Goal: Task Accomplishment & Management: Manage account settings

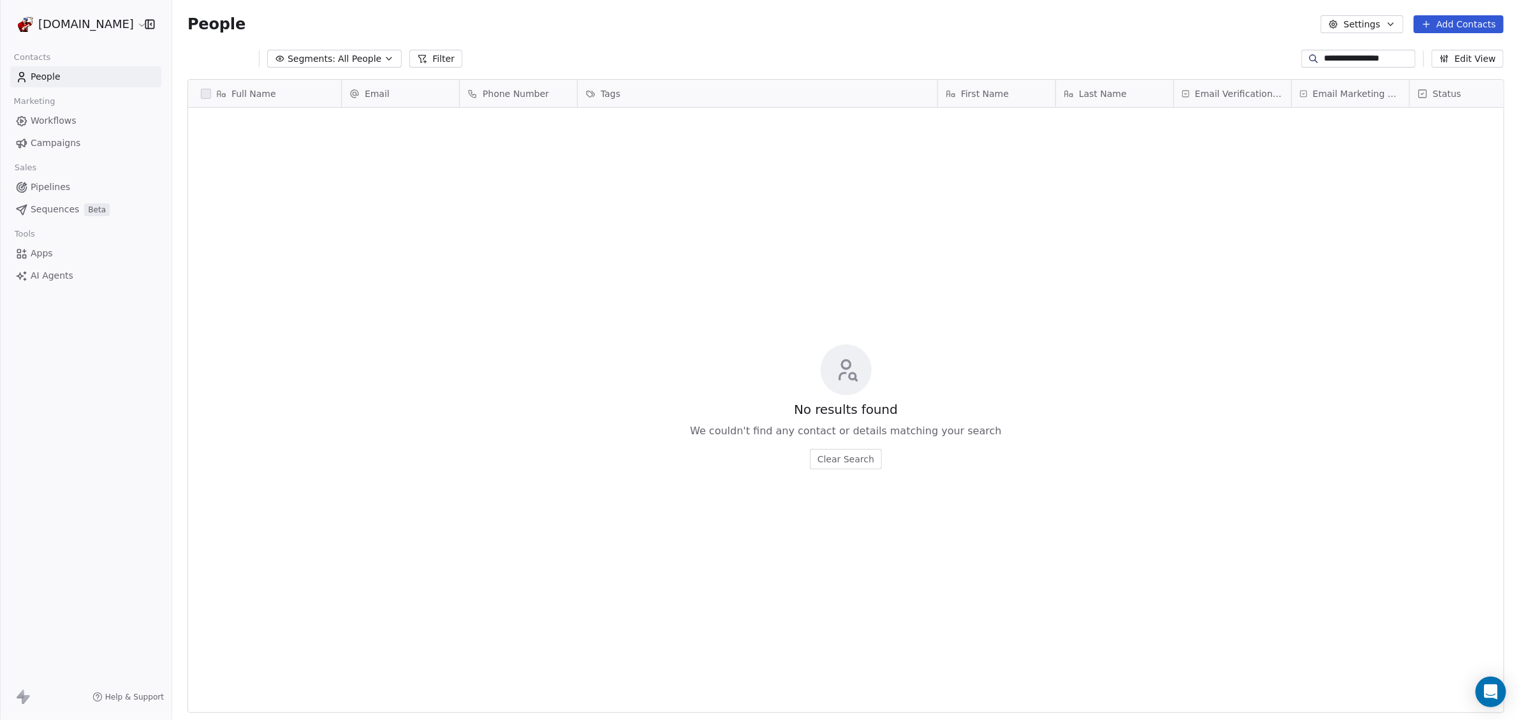
scroll to position [622, 1335]
click at [310, 59] on span "Segments:" at bounding box center [303, 58] width 48 height 13
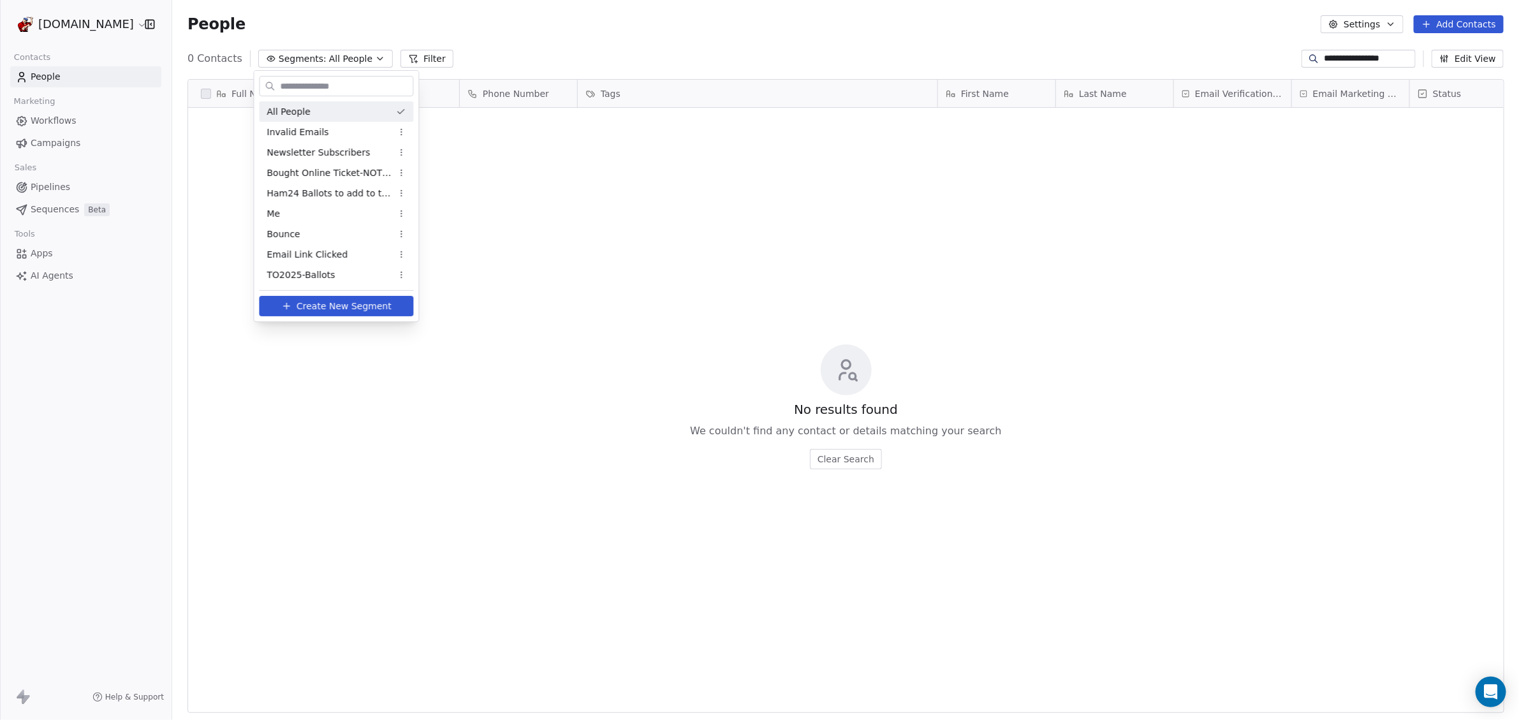
click at [310, 59] on html "**********" at bounding box center [759, 360] width 1519 height 720
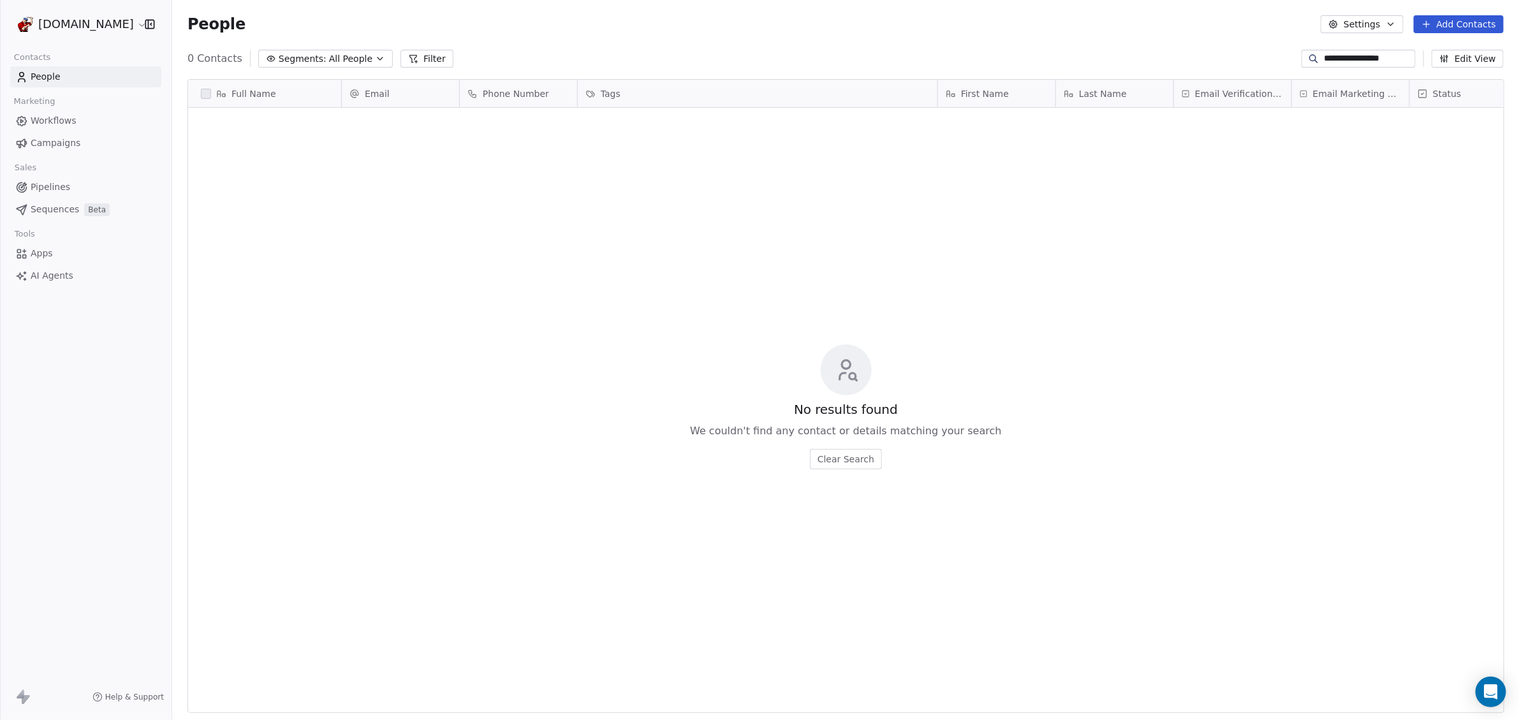
click at [329, 56] on span "All People" at bounding box center [350, 58] width 43 height 13
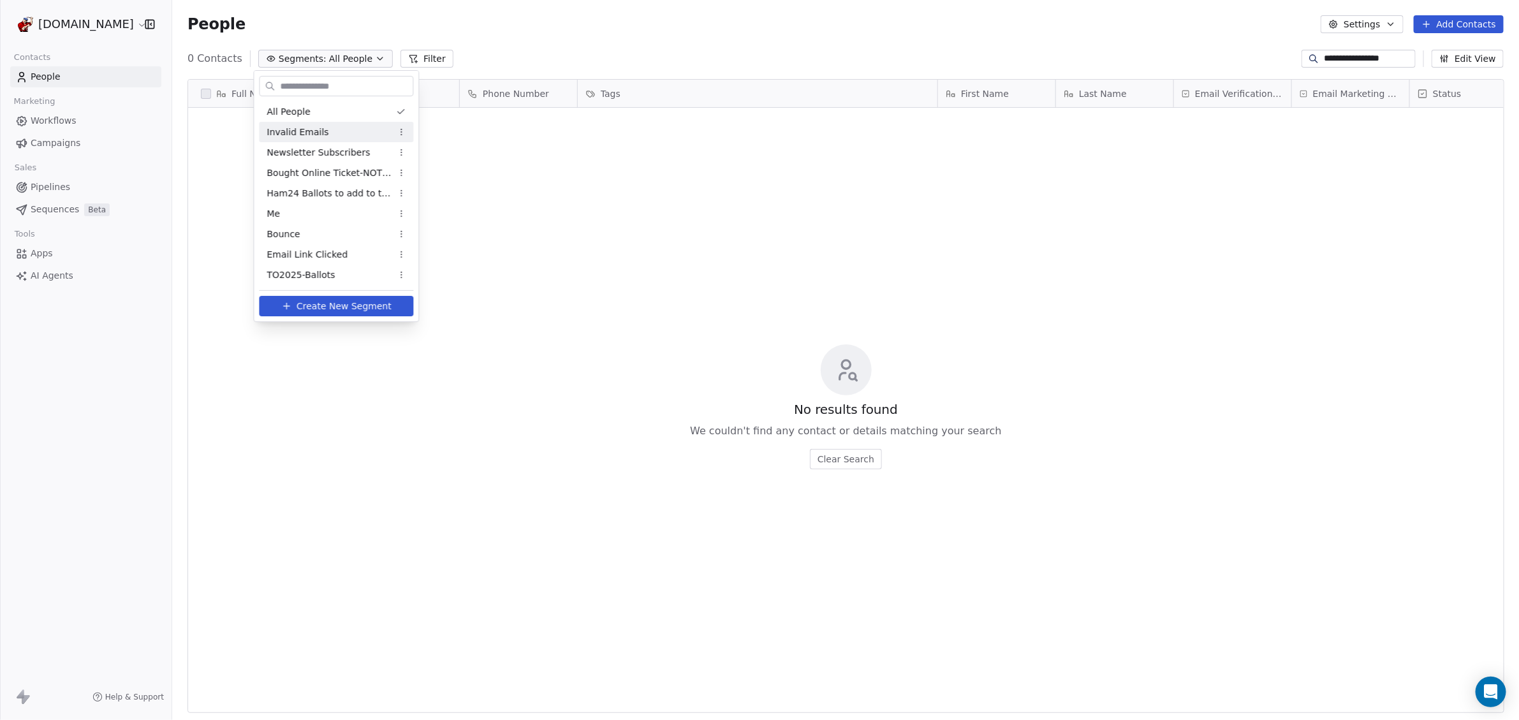
click at [325, 128] on div "Invalid Emails" at bounding box center [337, 132] width 154 height 20
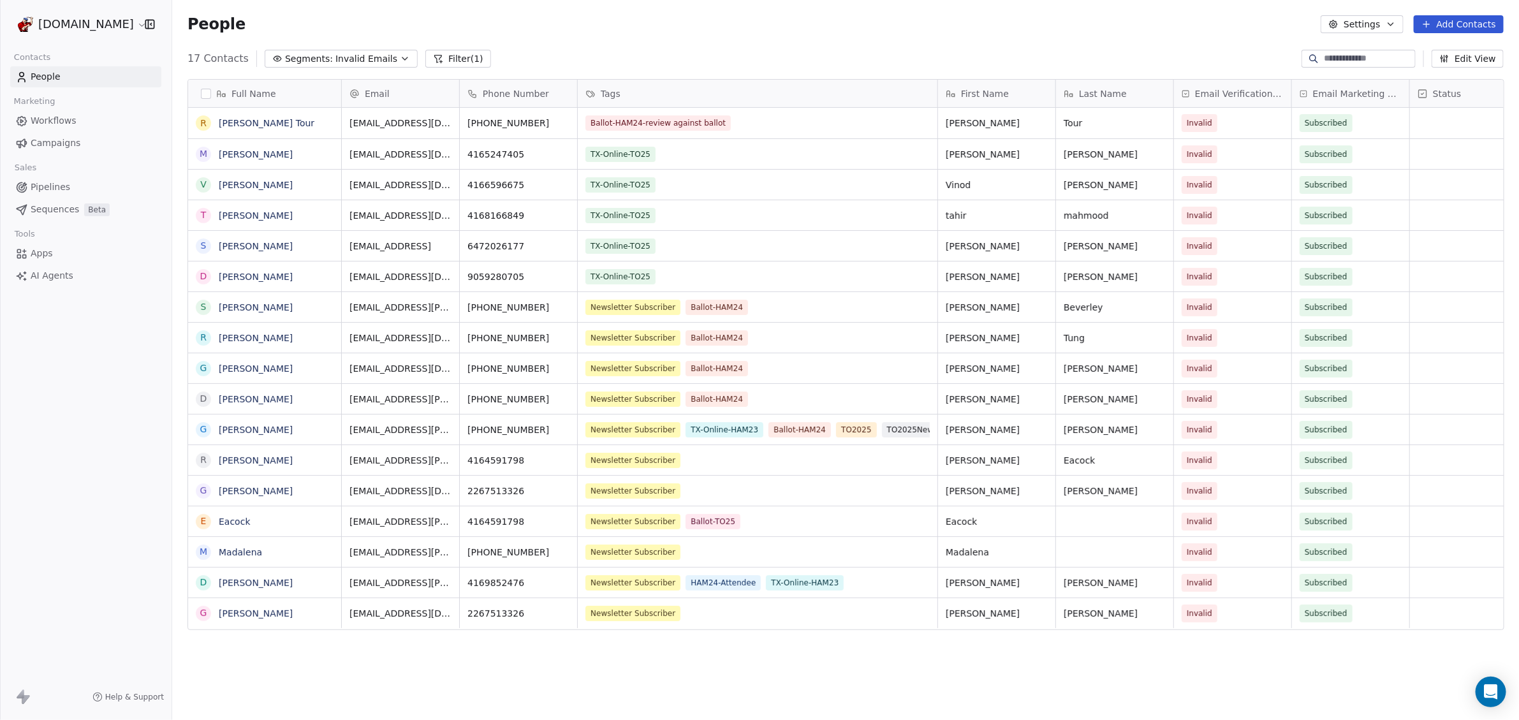
click at [357, 55] on span "Invalid Emails" at bounding box center [367, 58] width 62 height 13
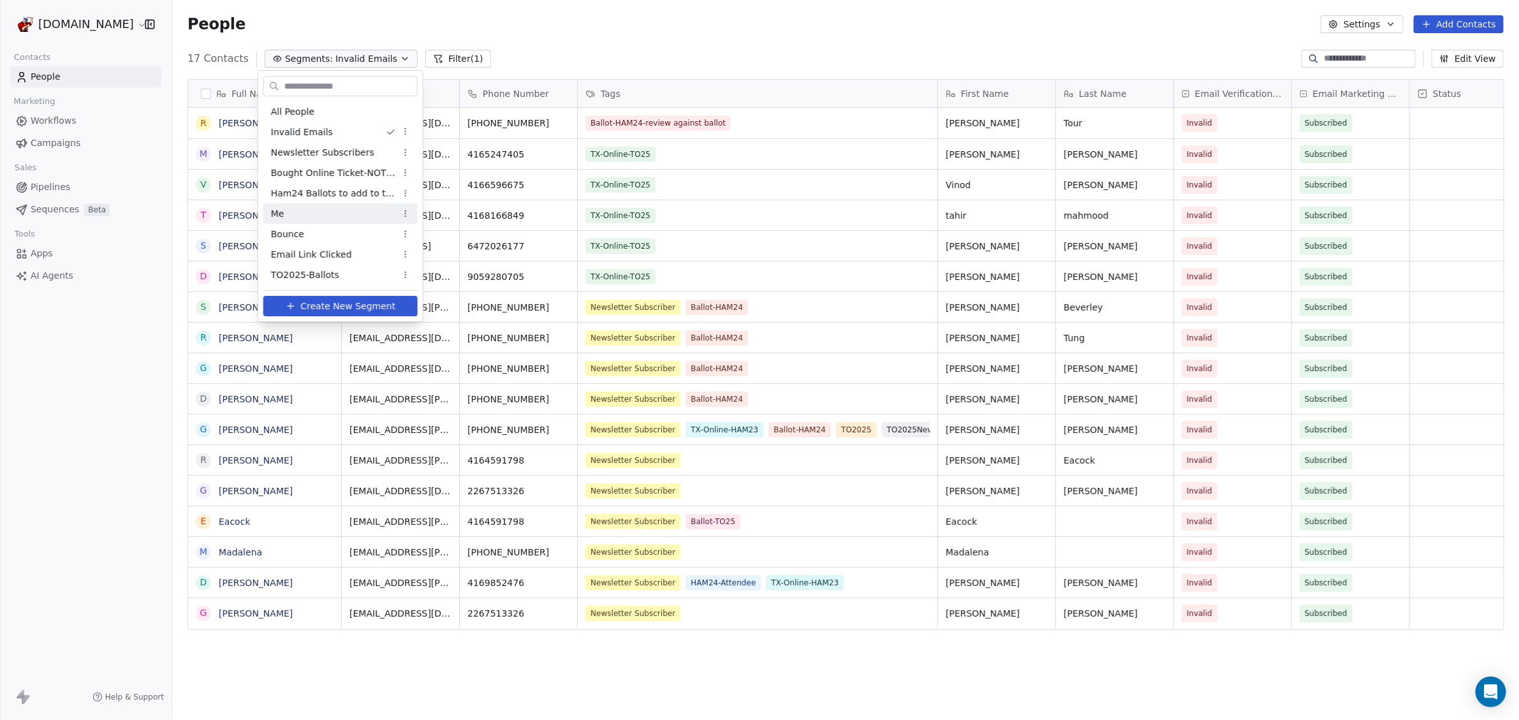
click at [342, 207] on div "Me" at bounding box center [340, 213] width 154 height 20
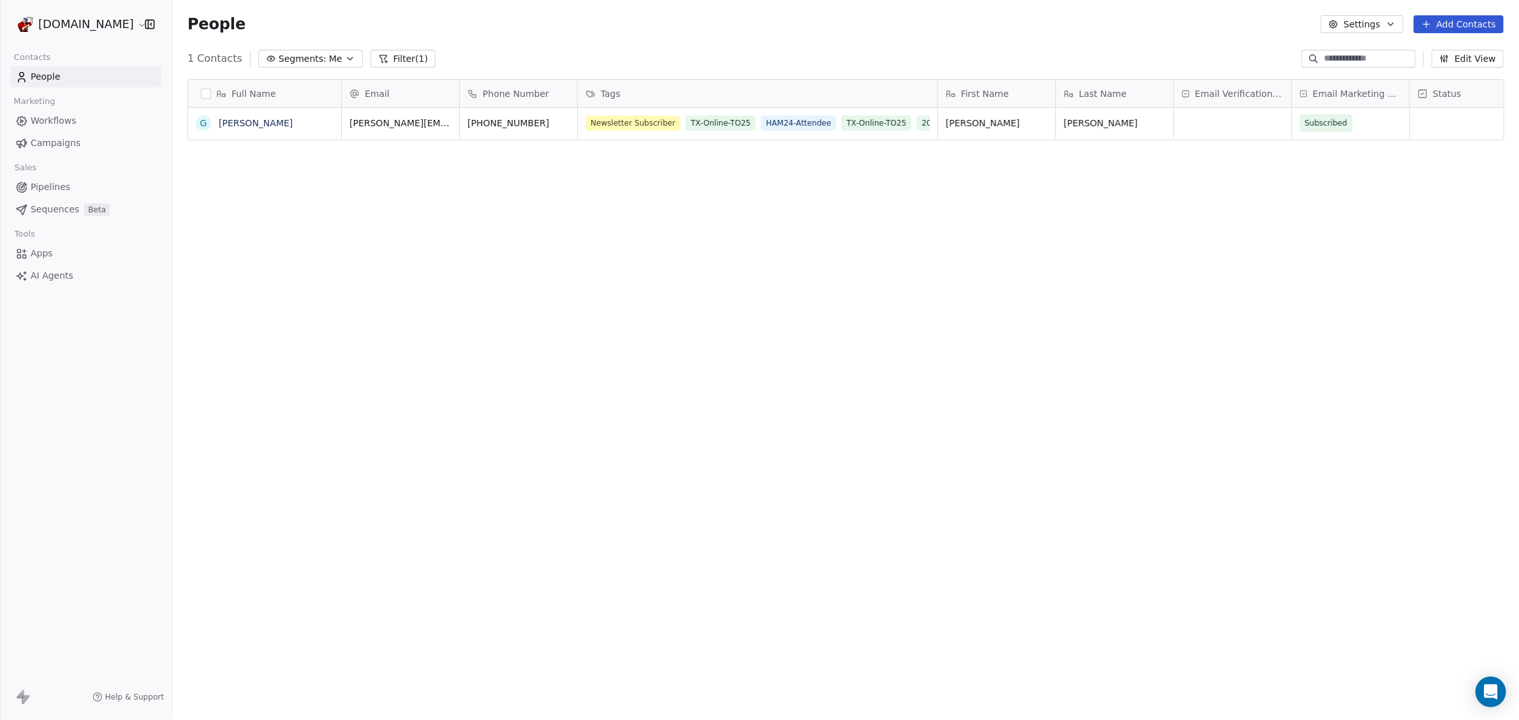
click at [329, 60] on span "Me" at bounding box center [335, 58] width 13 height 13
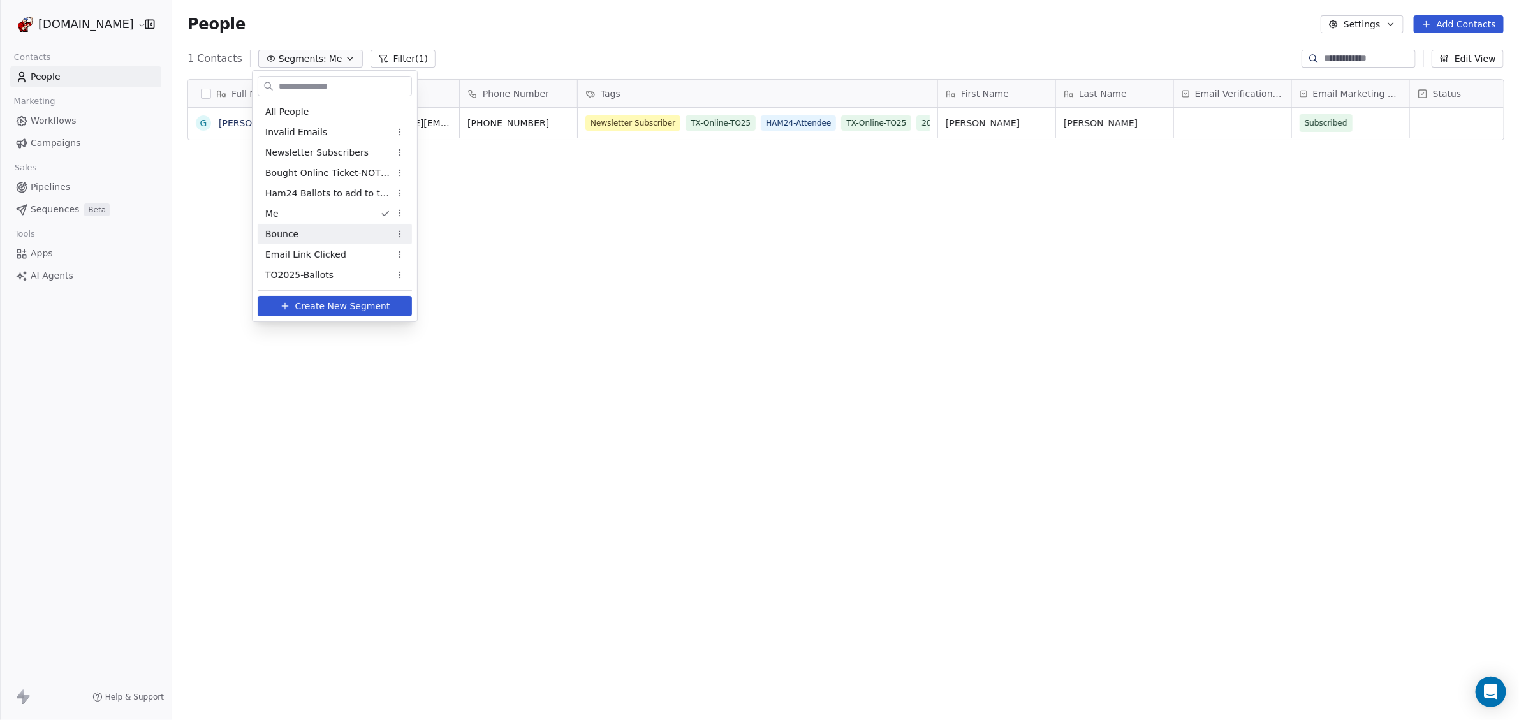
click at [306, 233] on div "Bounce" at bounding box center [335, 234] width 154 height 20
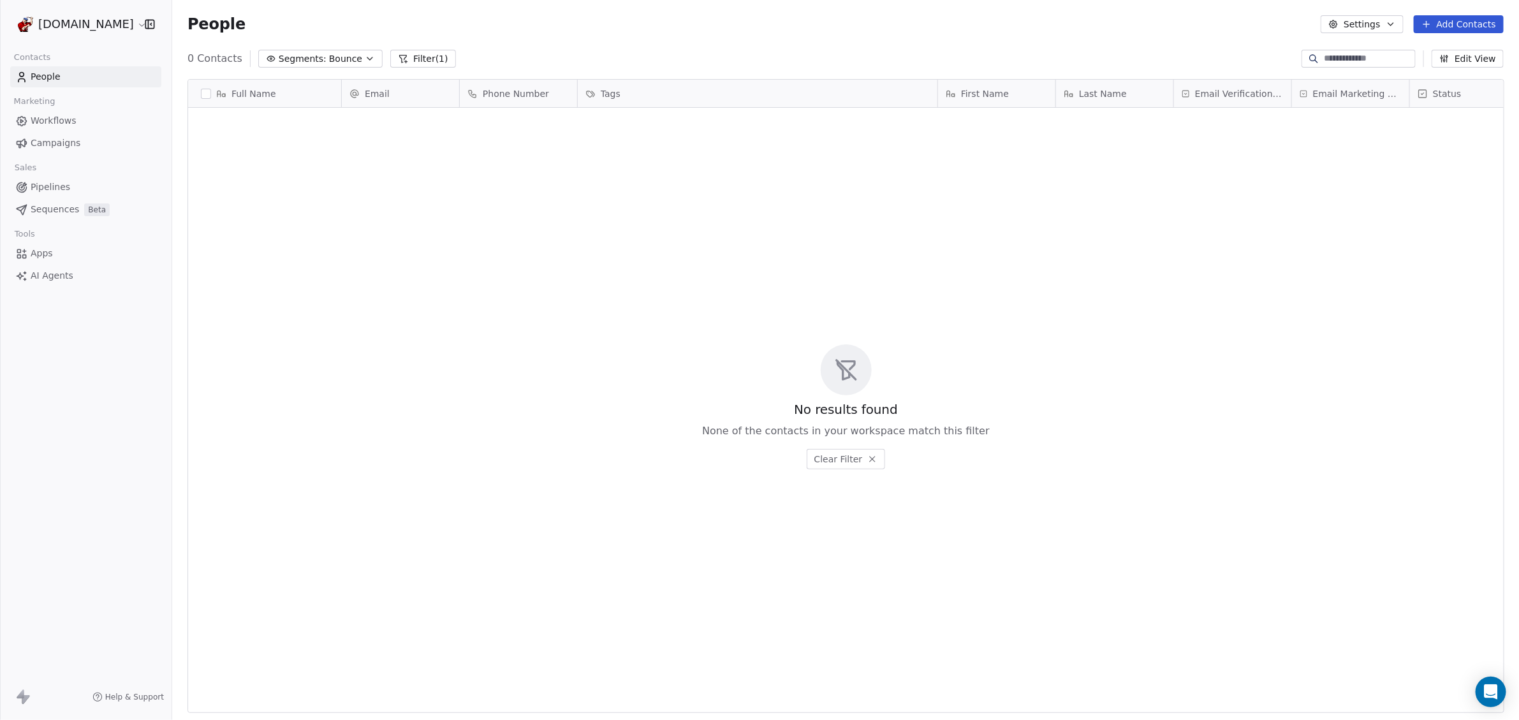
click at [398, 59] on icon at bounding box center [403, 59] width 10 height 10
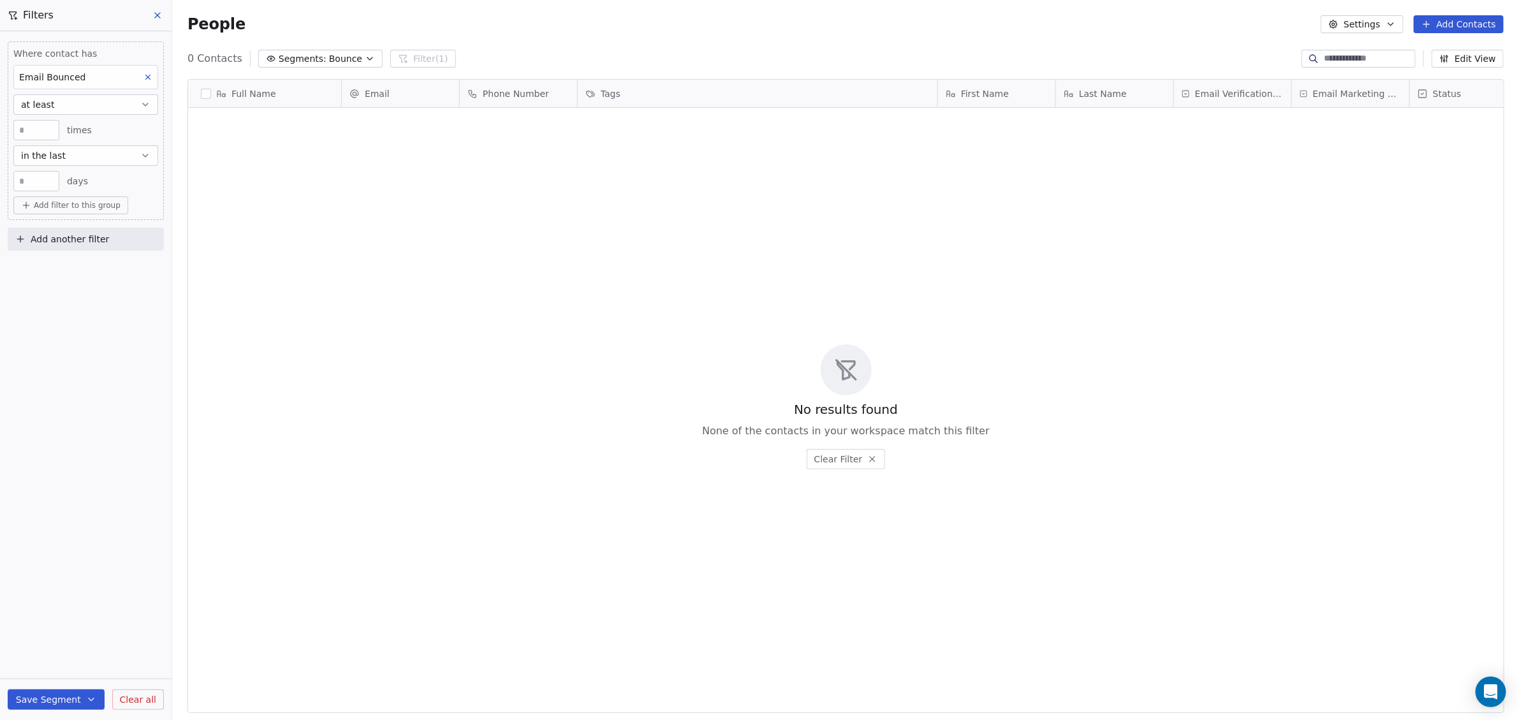
click at [66, 154] on button "in the last" at bounding box center [85, 155] width 145 height 20
click at [64, 225] on div "last happened" at bounding box center [86, 227] width 134 height 20
click at [74, 158] on span "last happened" at bounding box center [53, 155] width 64 height 13
click at [41, 245] on div "exactly" at bounding box center [86, 247] width 134 height 20
click at [65, 156] on button "exactly" at bounding box center [85, 155] width 145 height 20
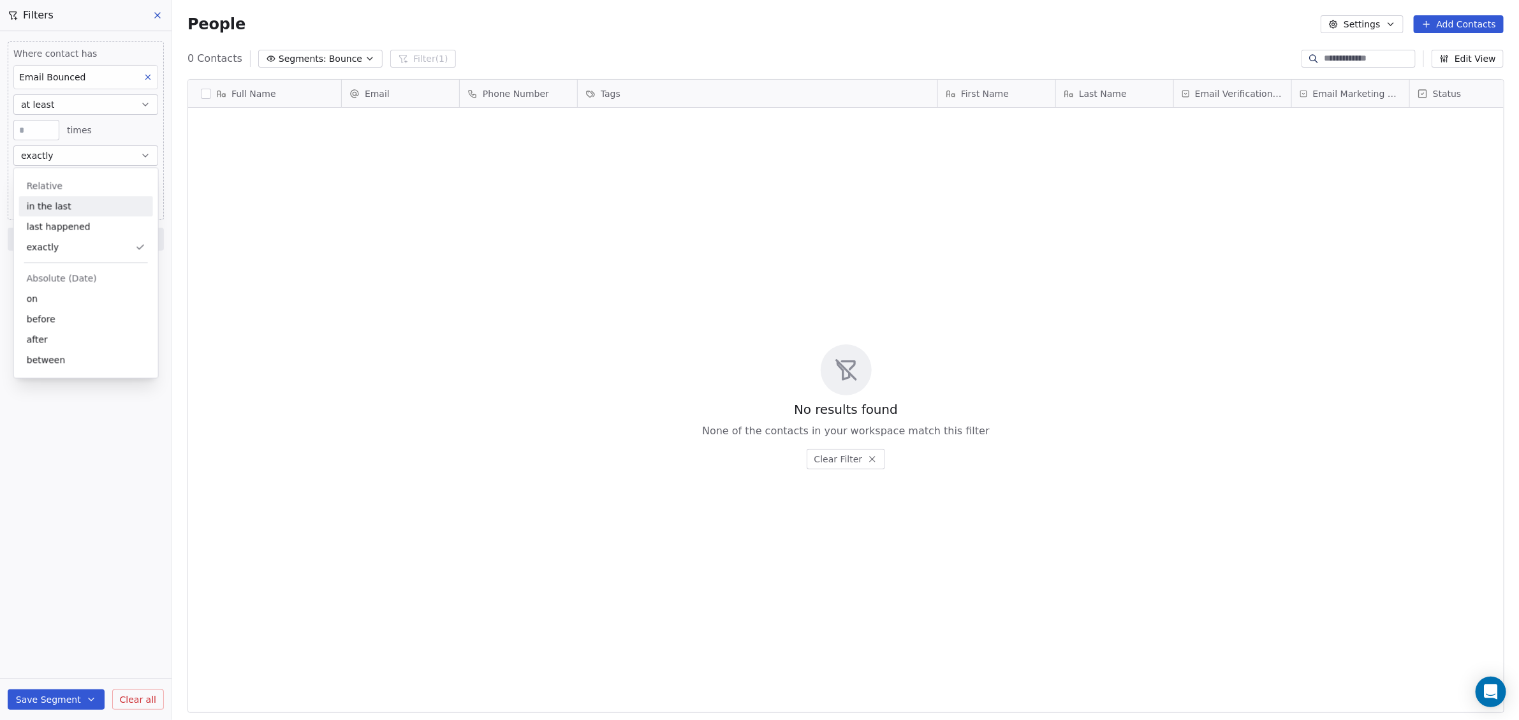
click at [75, 203] on div "in the last" at bounding box center [86, 206] width 134 height 20
drag, startPoint x: 35, startPoint y: 180, endPoint x: -30, endPoint y: 166, distance: 66.6
click at [0, 166] on html "[DOMAIN_NAME] Contacts People Marketing Workflows Campaigns Sales Pipelines Seq…" at bounding box center [759, 360] width 1519 height 720
click at [76, 302] on div "Where contact has Email Bounced at least * times in the last *** days Add filte…" at bounding box center [86, 375] width 172 height 689
drag, startPoint x: 43, startPoint y: 176, endPoint x: -56, endPoint y: 172, distance: 99.6
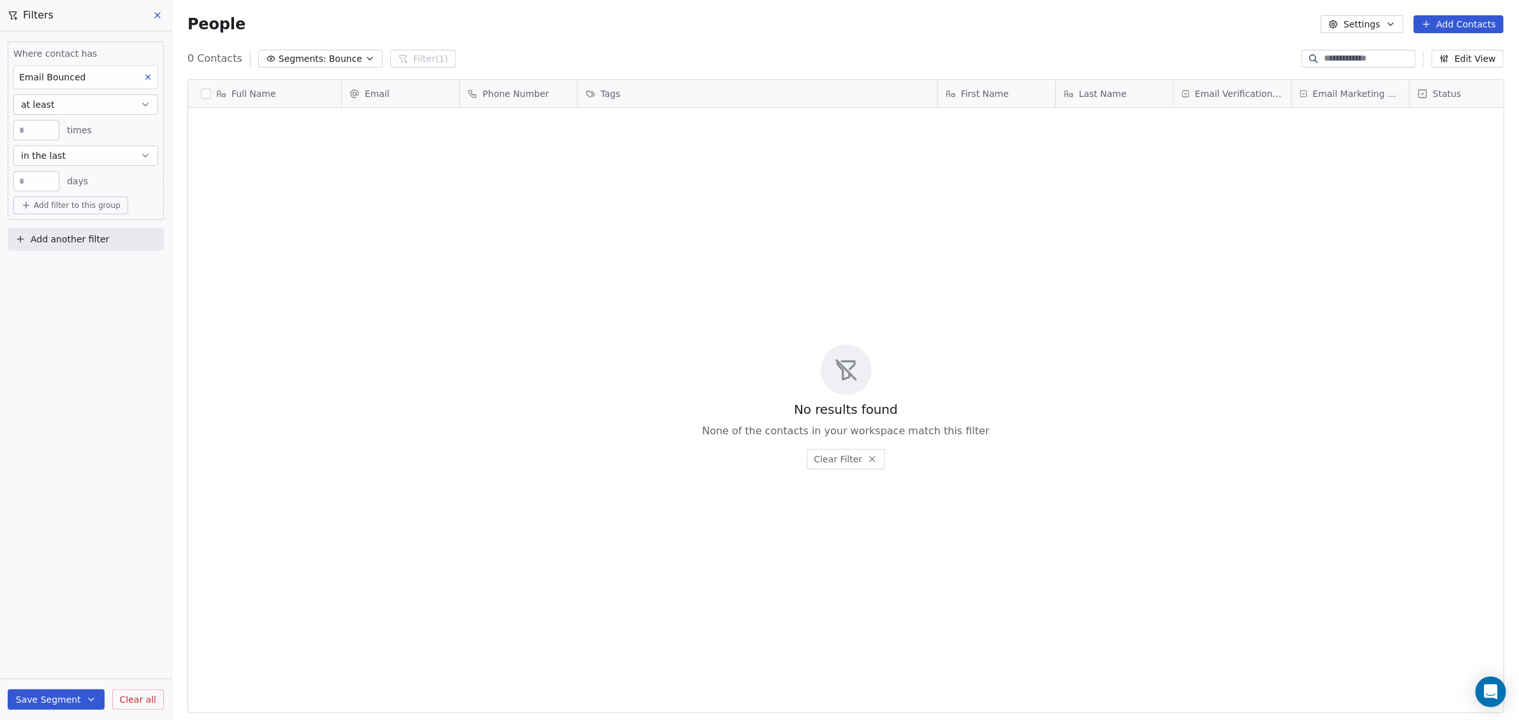
click at [0, 172] on html "WoodShows.com Contacts People Marketing Workflows Campaigns Sales Pipelines Seq…" at bounding box center [759, 360] width 1519 height 720
type input "****"
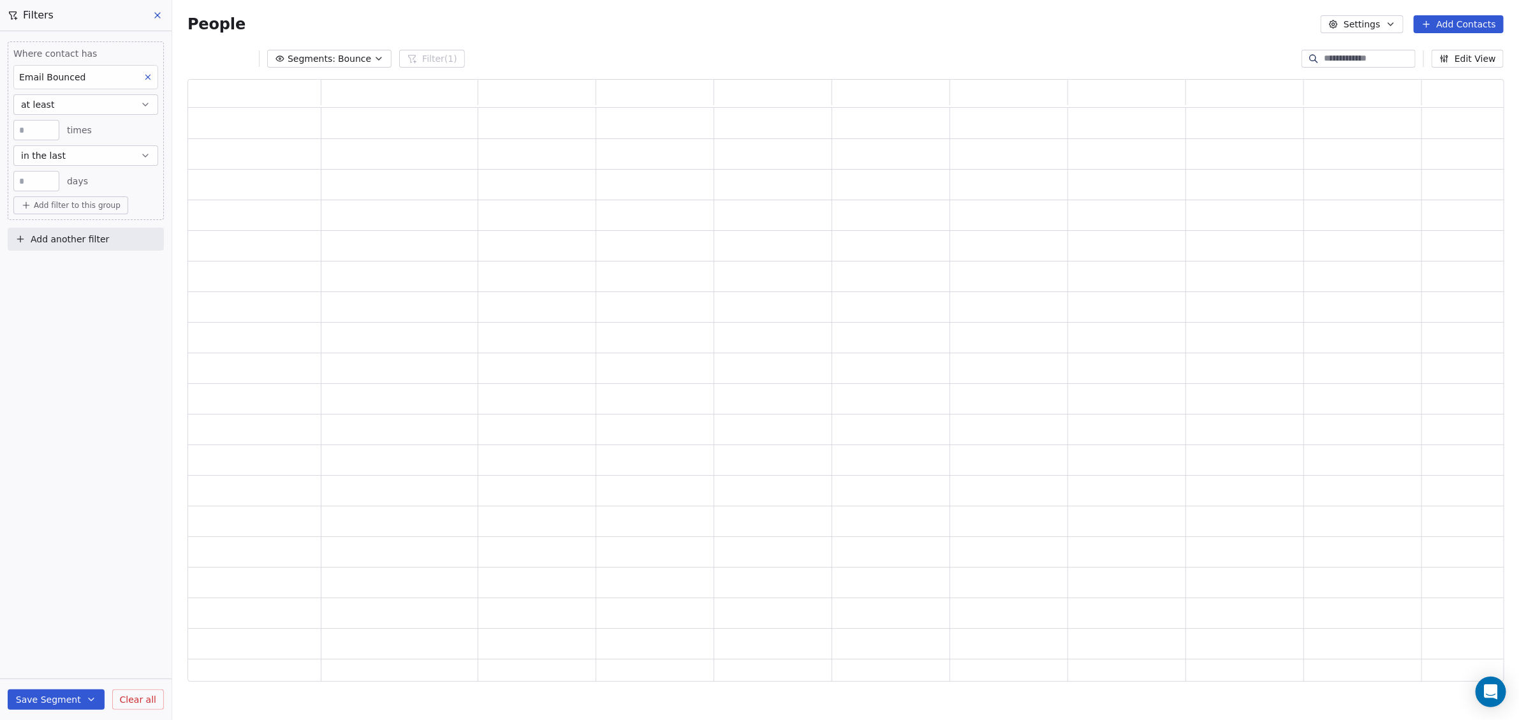
click at [61, 332] on div "Where contact has Email Bounced at least * times in the last **** days Add filt…" at bounding box center [86, 375] width 172 height 689
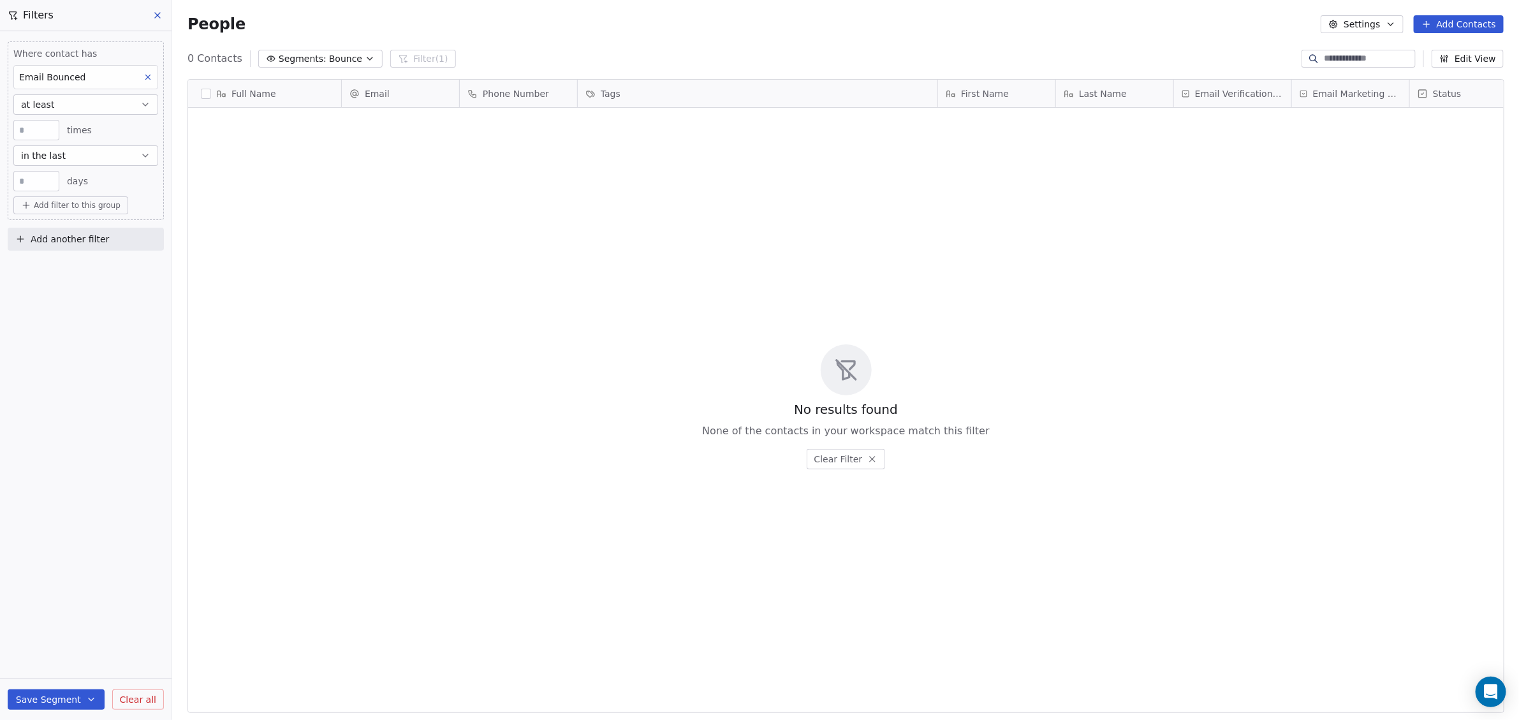
click at [74, 104] on button "at least" at bounding box center [85, 104] width 145 height 20
click at [52, 224] on div "none" at bounding box center [86, 217] width 134 height 20
click at [151, 692] on button "Clear all" at bounding box center [138, 700] width 52 height 20
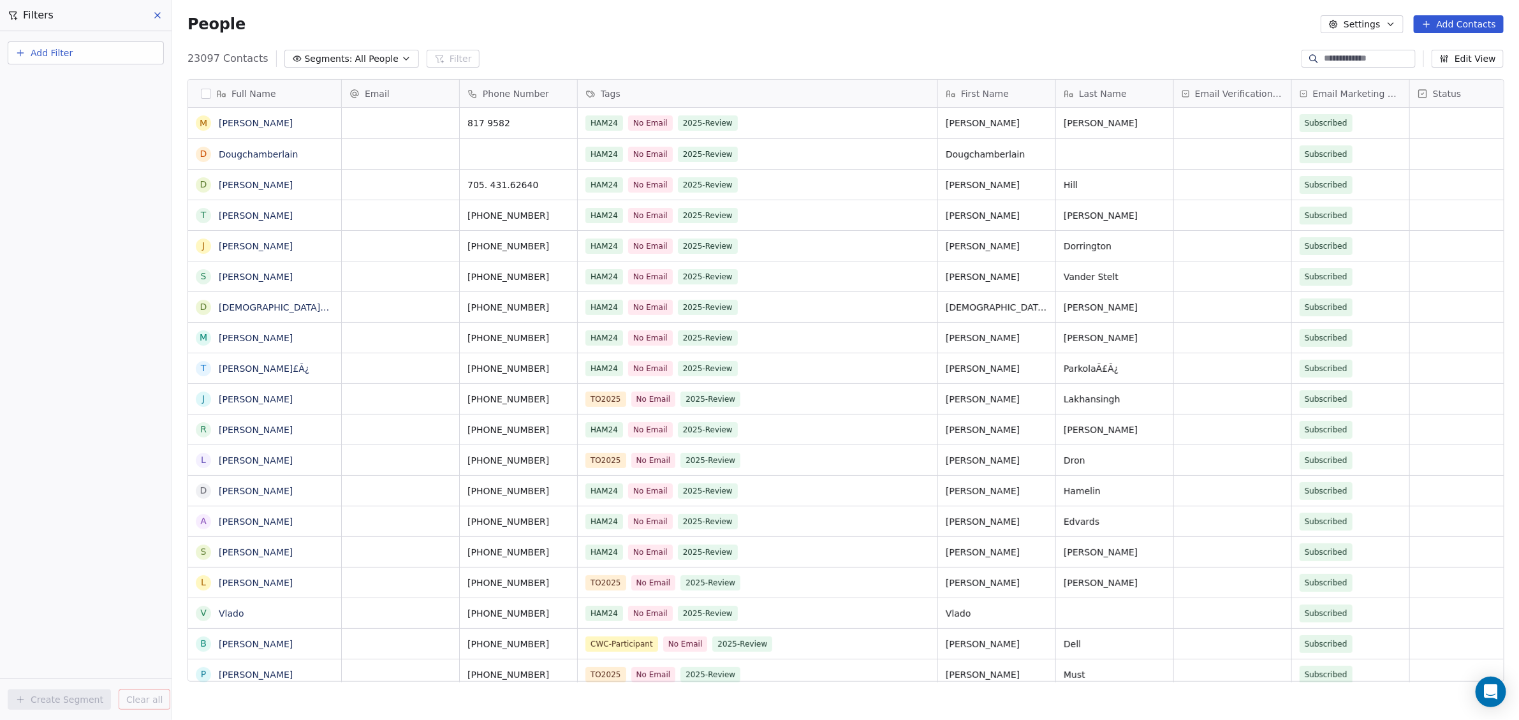
scroll to position [0, 0]
click at [336, 58] on span "Segments:" at bounding box center [329, 58] width 48 height 13
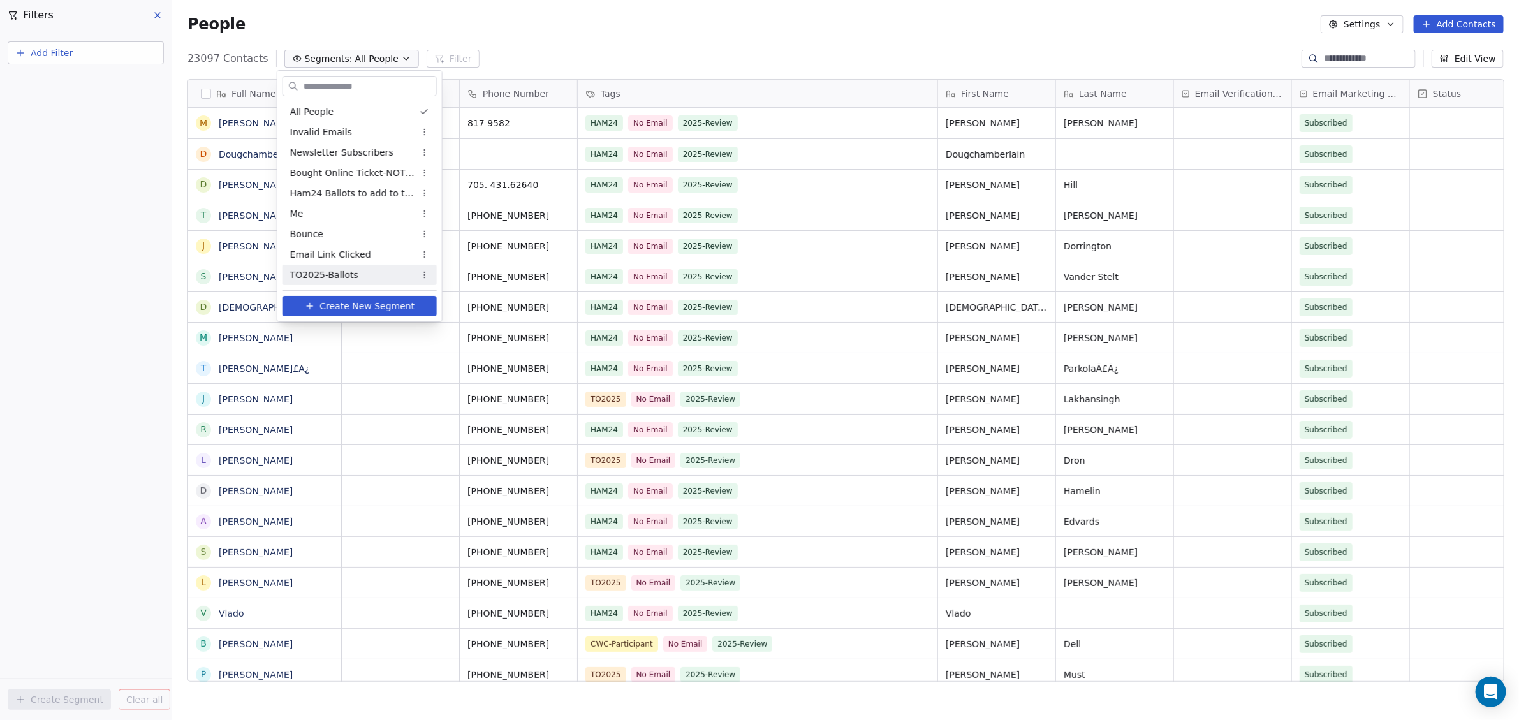
click at [371, 274] on div "TO2025-Ballots" at bounding box center [360, 275] width 154 height 20
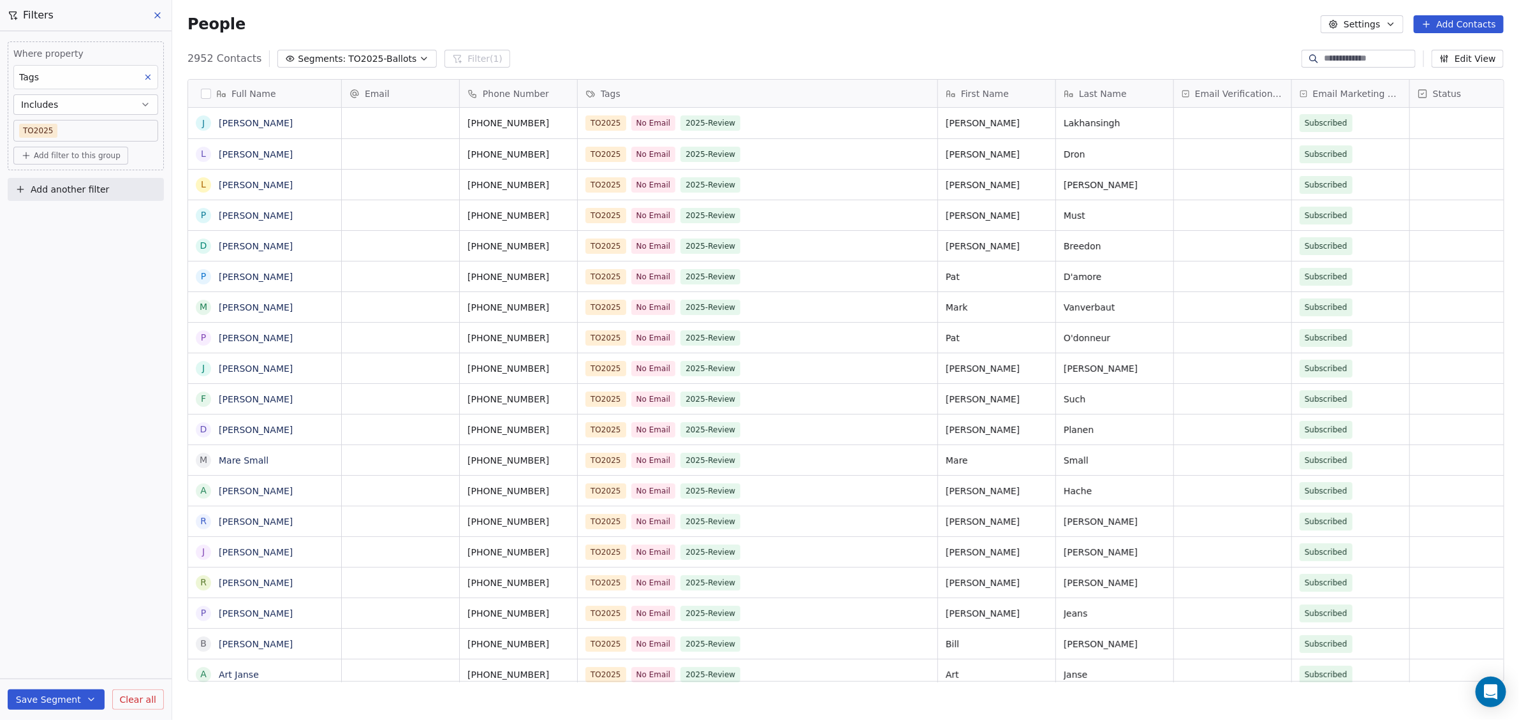
click at [392, 55] on span "TO2025-Ballots" at bounding box center [382, 58] width 68 height 13
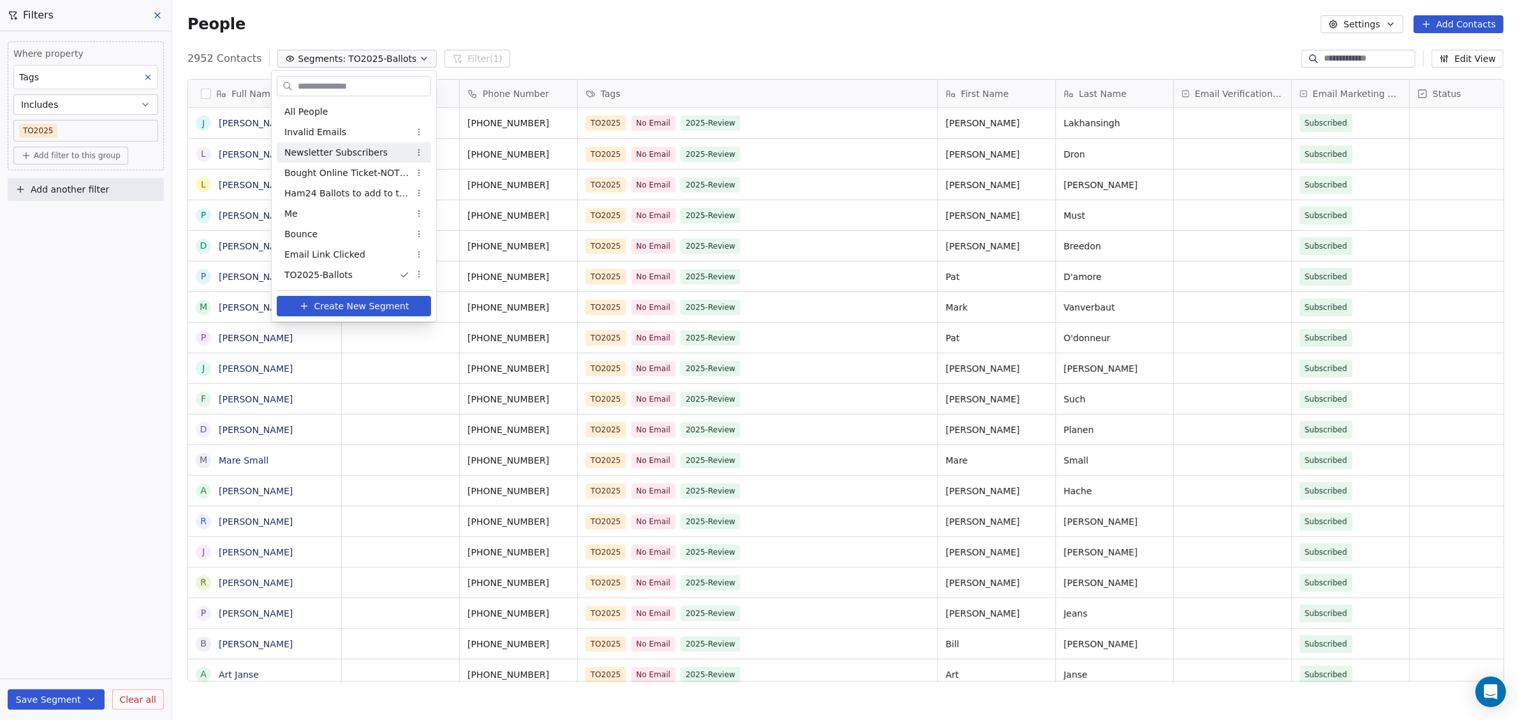
click at [351, 149] on span "Newsletter Subscribers" at bounding box center [335, 152] width 103 height 13
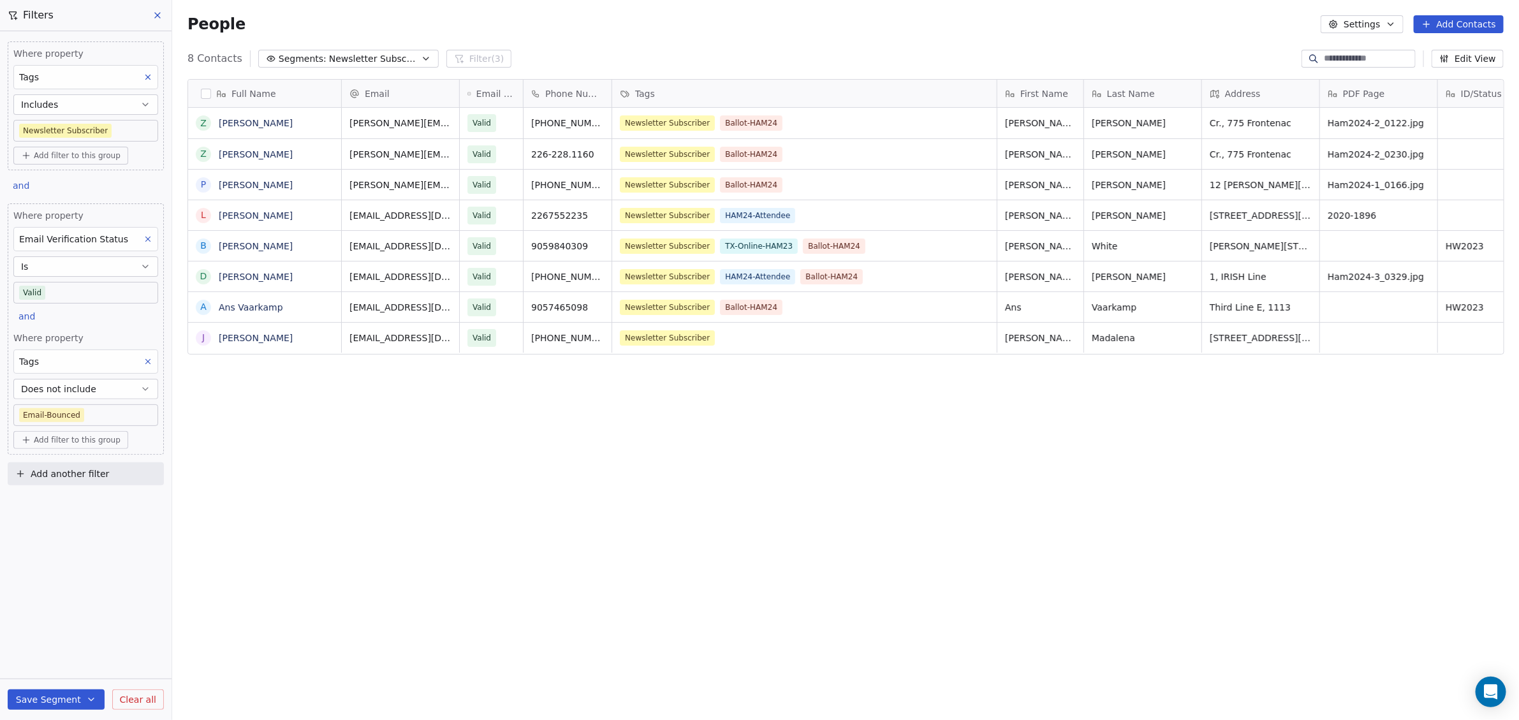
scroll to position [622, 1335]
click at [45, 158] on span "Add filter to this group" at bounding box center [77, 156] width 87 height 10
click at [46, 179] on span "Contact properties" at bounding box center [68, 181] width 83 height 13
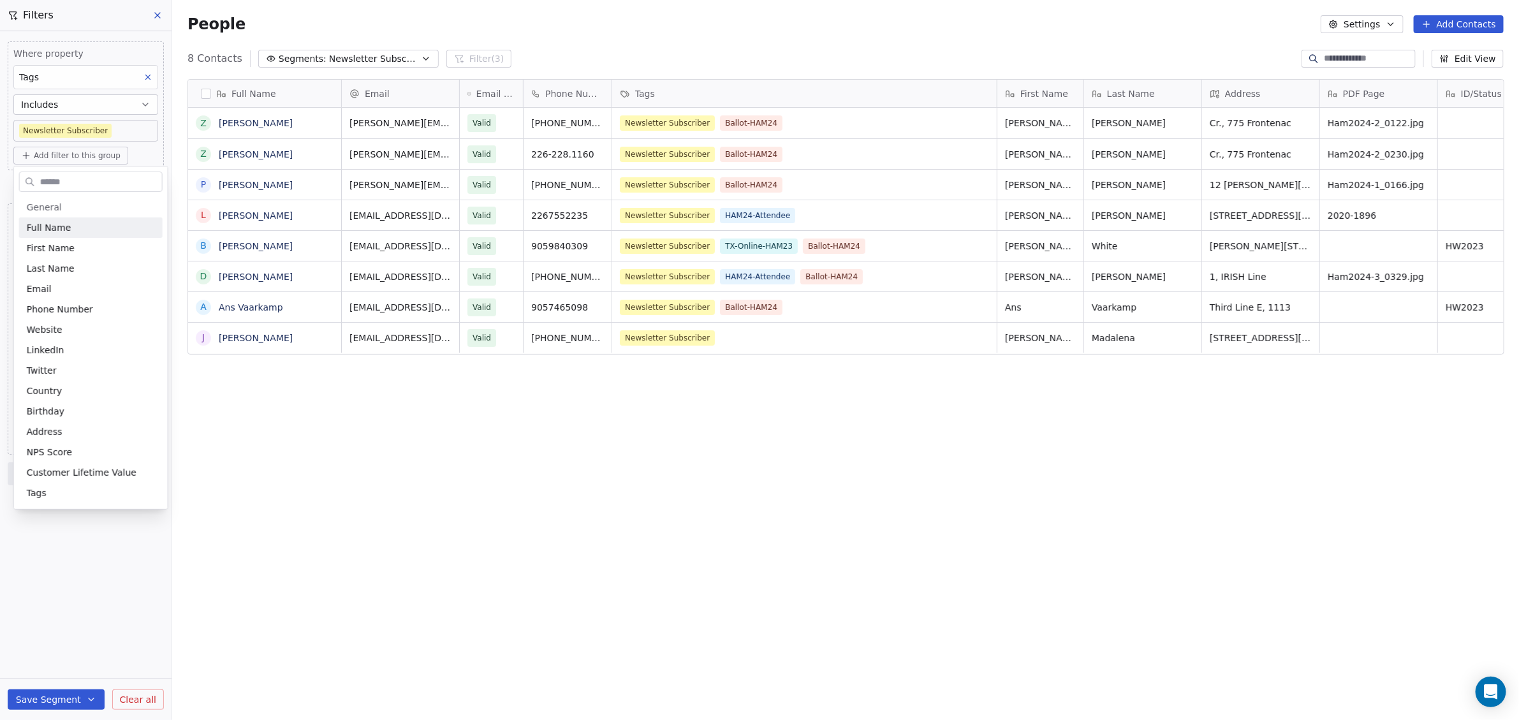
click at [46, 179] on input "text" at bounding box center [100, 182] width 124 height 18
click at [118, 126] on html "WoodShows.com Contacts People Marketing Workflows Campaigns Sales Pipelines Seq…" at bounding box center [759, 360] width 1519 height 720
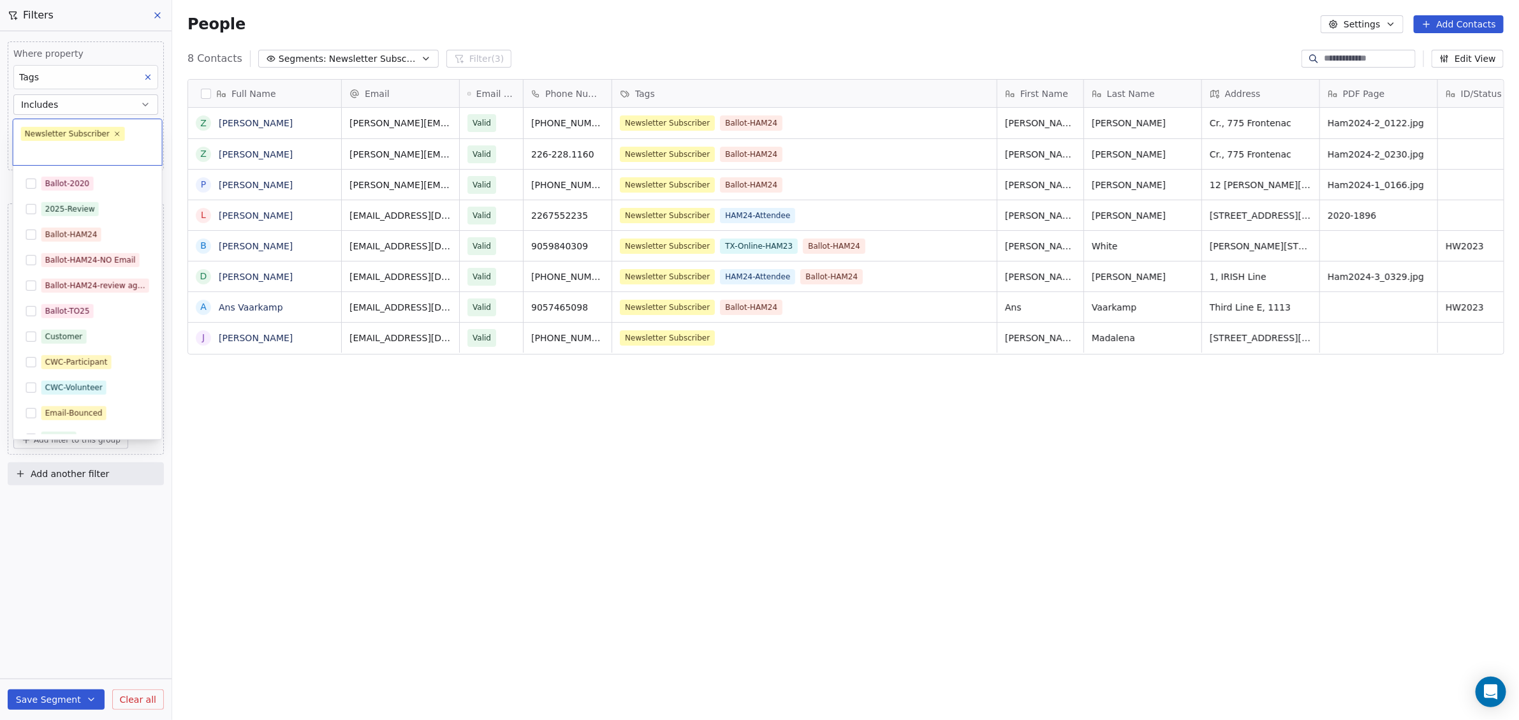
click at [121, 129] on body "WoodShows.com Contacts People Marketing Workflows Campaigns Sales Pipelines Seq…" at bounding box center [759, 360] width 1519 height 720
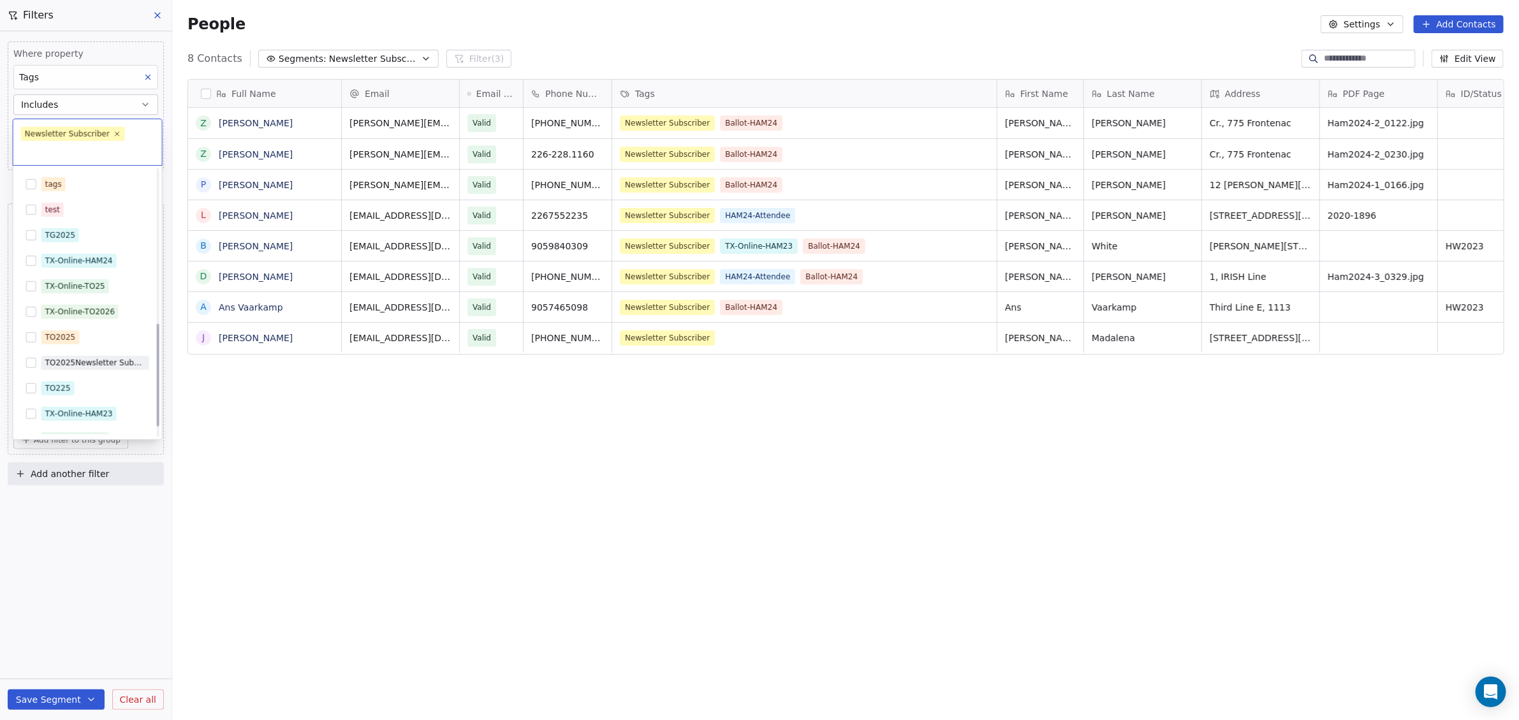
scroll to position [399, 0]
click at [29, 346] on button "Suggestions" at bounding box center [31, 346] width 10 height 10
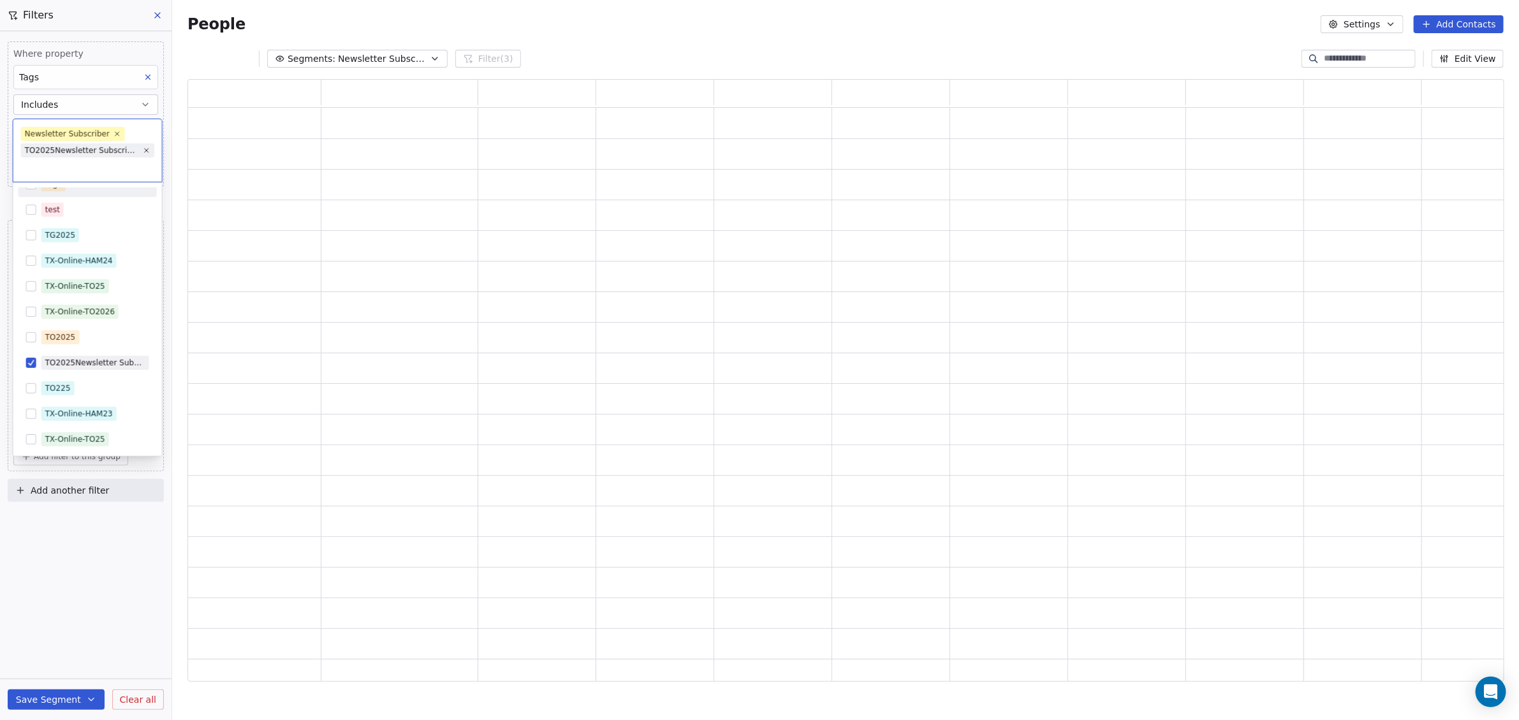
click at [108, 35] on html "WoodShows.com Contacts People Marketing Workflows Campaigns Sales Pipelines Seq…" at bounding box center [759, 360] width 1519 height 720
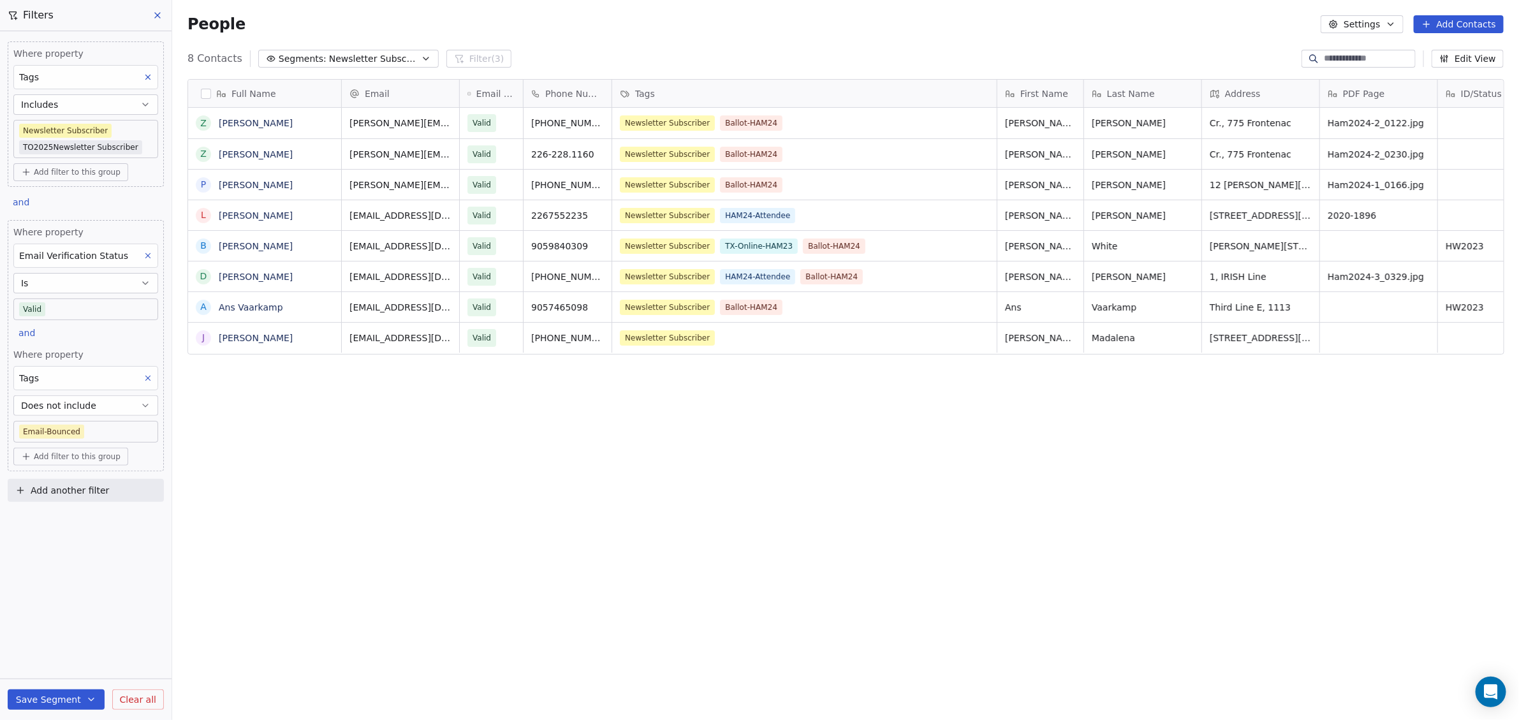
scroll to position [622, 1335]
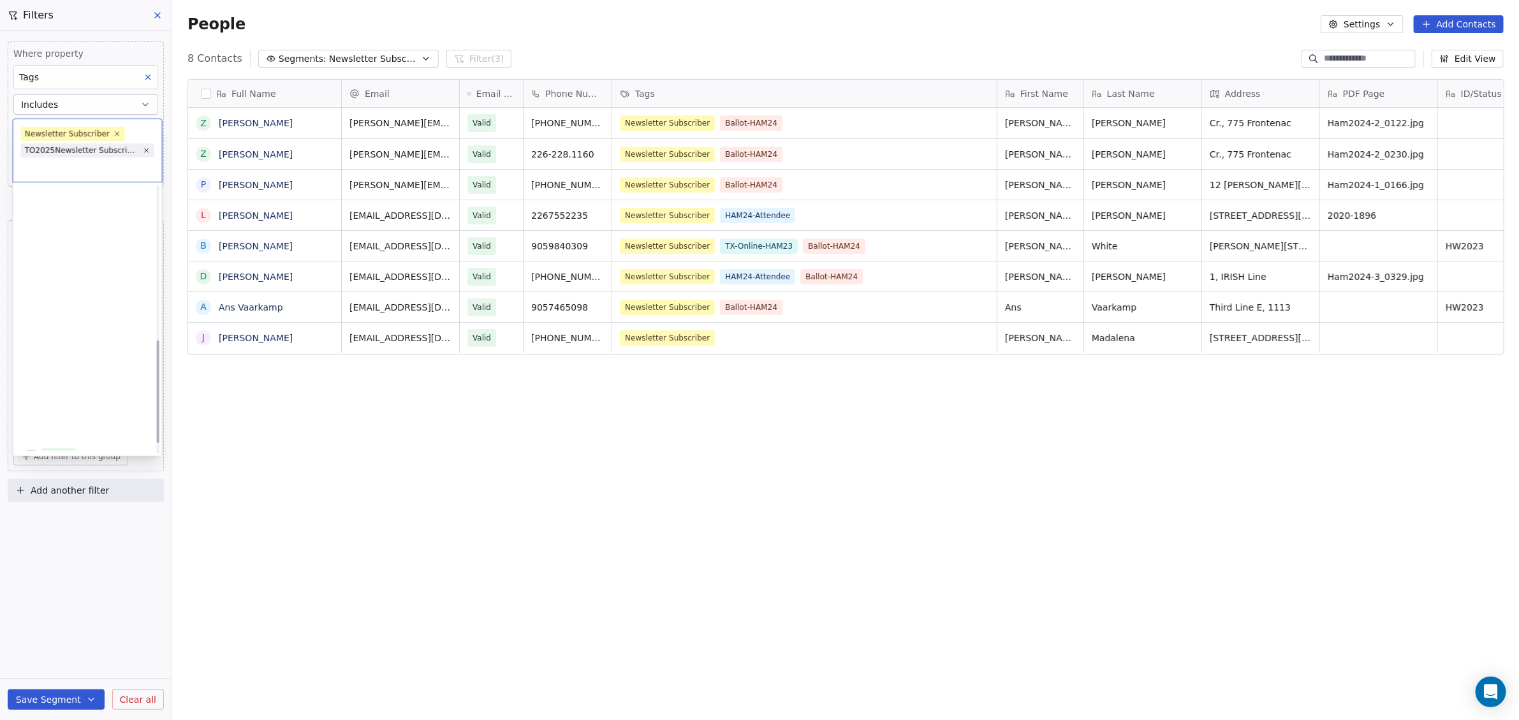
click at [142, 146] on body "WoodShows.com Contacts People Marketing Workflows Campaigns Sales Pipelines Seq…" at bounding box center [759, 360] width 1519 height 720
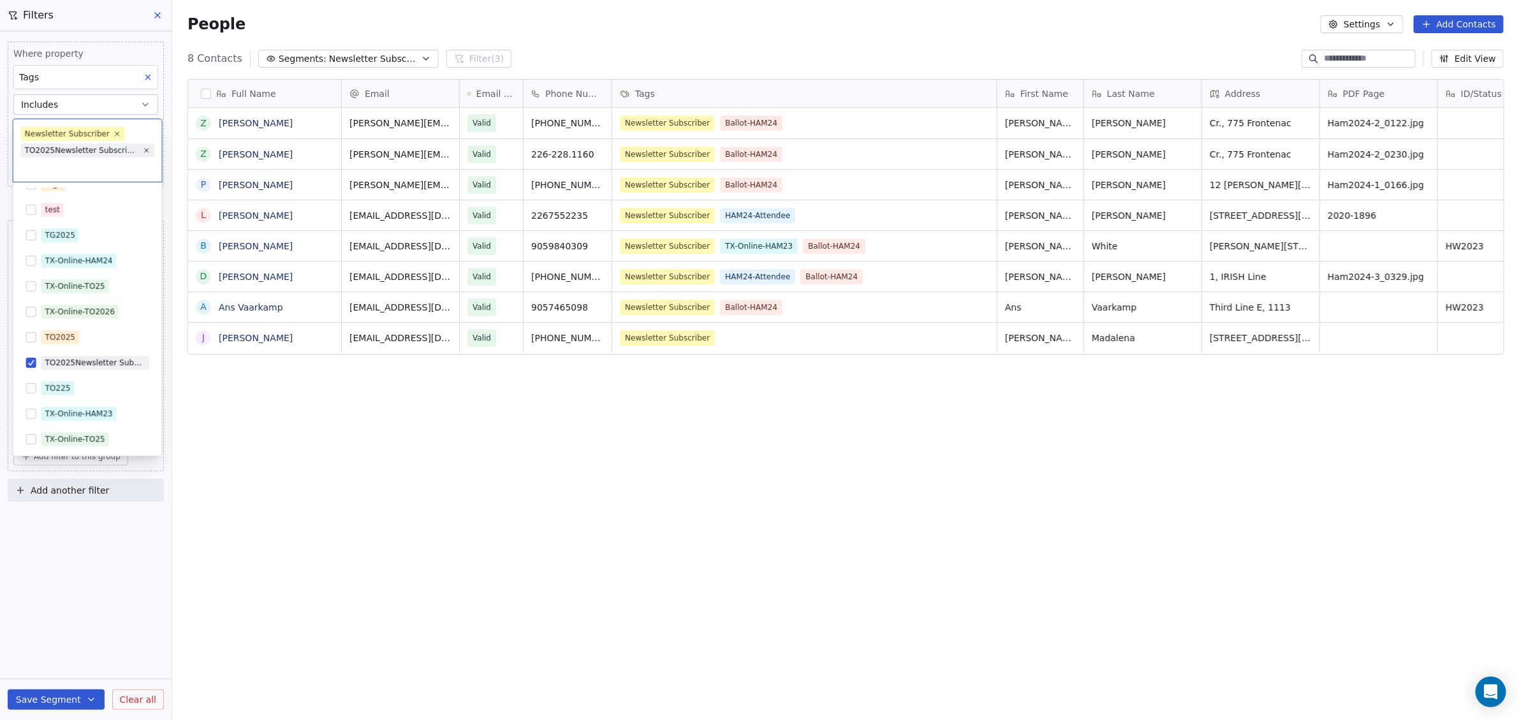
click at [122, 104] on html "WoodShows.com Contacts People Marketing Workflows Campaigns Sales Pipelines Seq…" at bounding box center [759, 360] width 1519 height 720
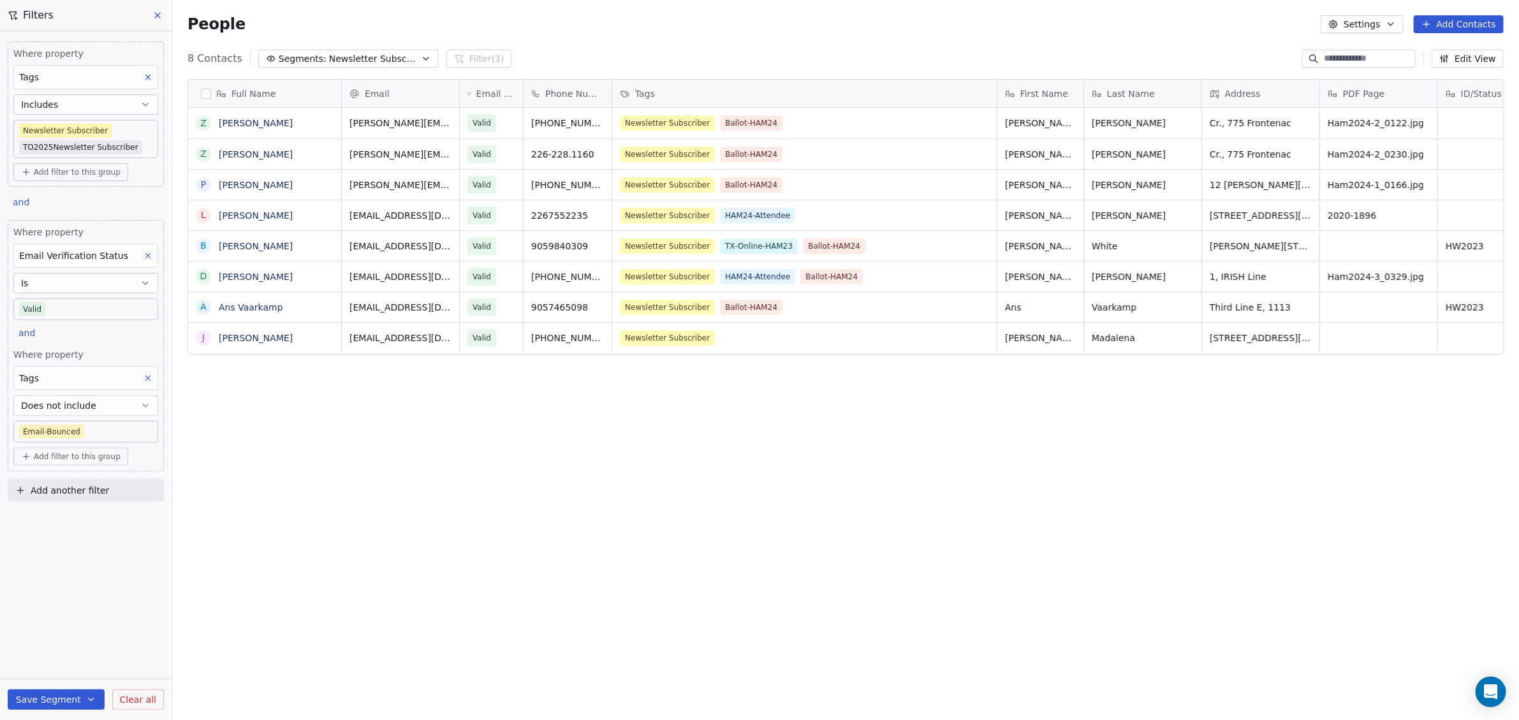
click at [122, 104] on button "Includes" at bounding box center [85, 104] width 145 height 20
click at [108, 195] on div "Has any value" at bounding box center [86, 196] width 134 height 20
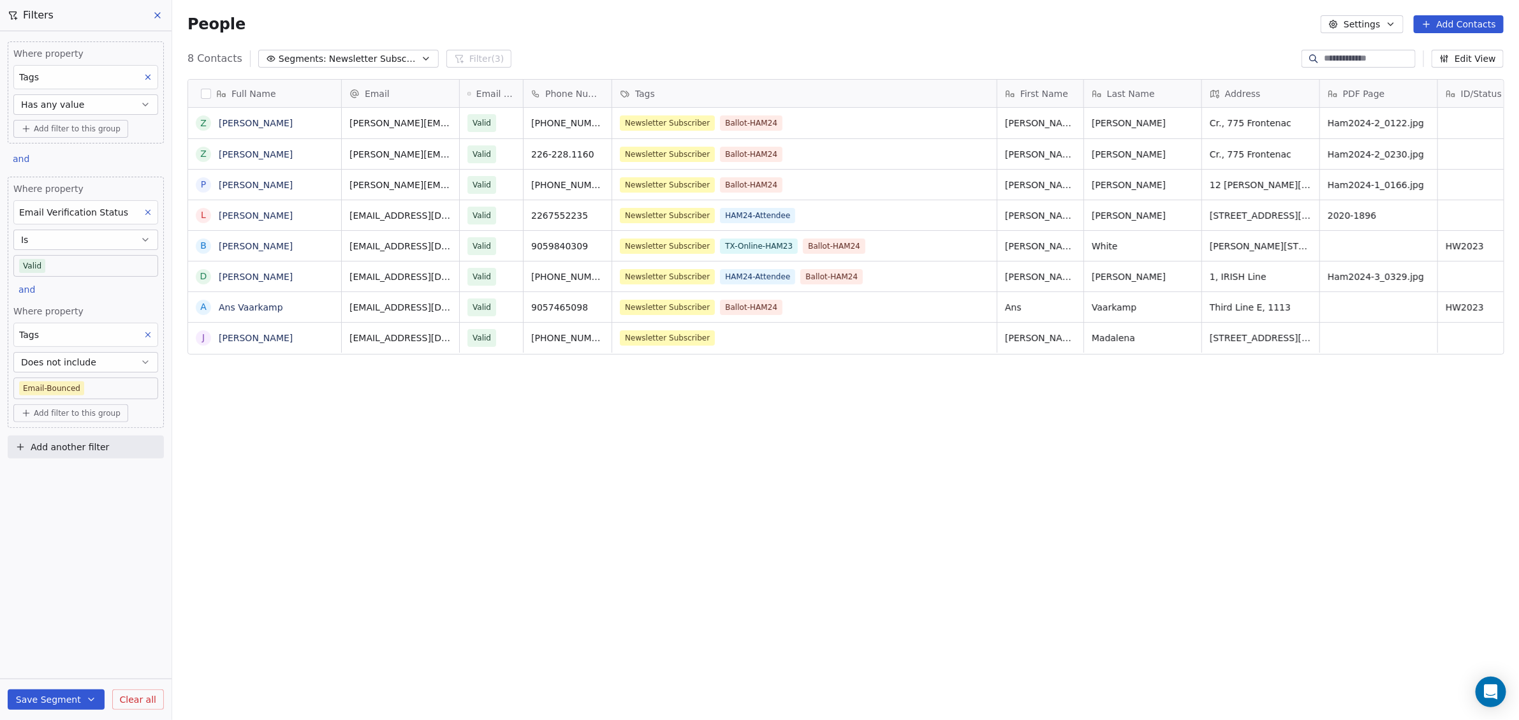
scroll to position [622, 1335]
click at [515, 41] on div "People Settings Add Contacts" at bounding box center [845, 24] width 1347 height 48
click at [153, 16] on icon at bounding box center [157, 15] width 10 height 10
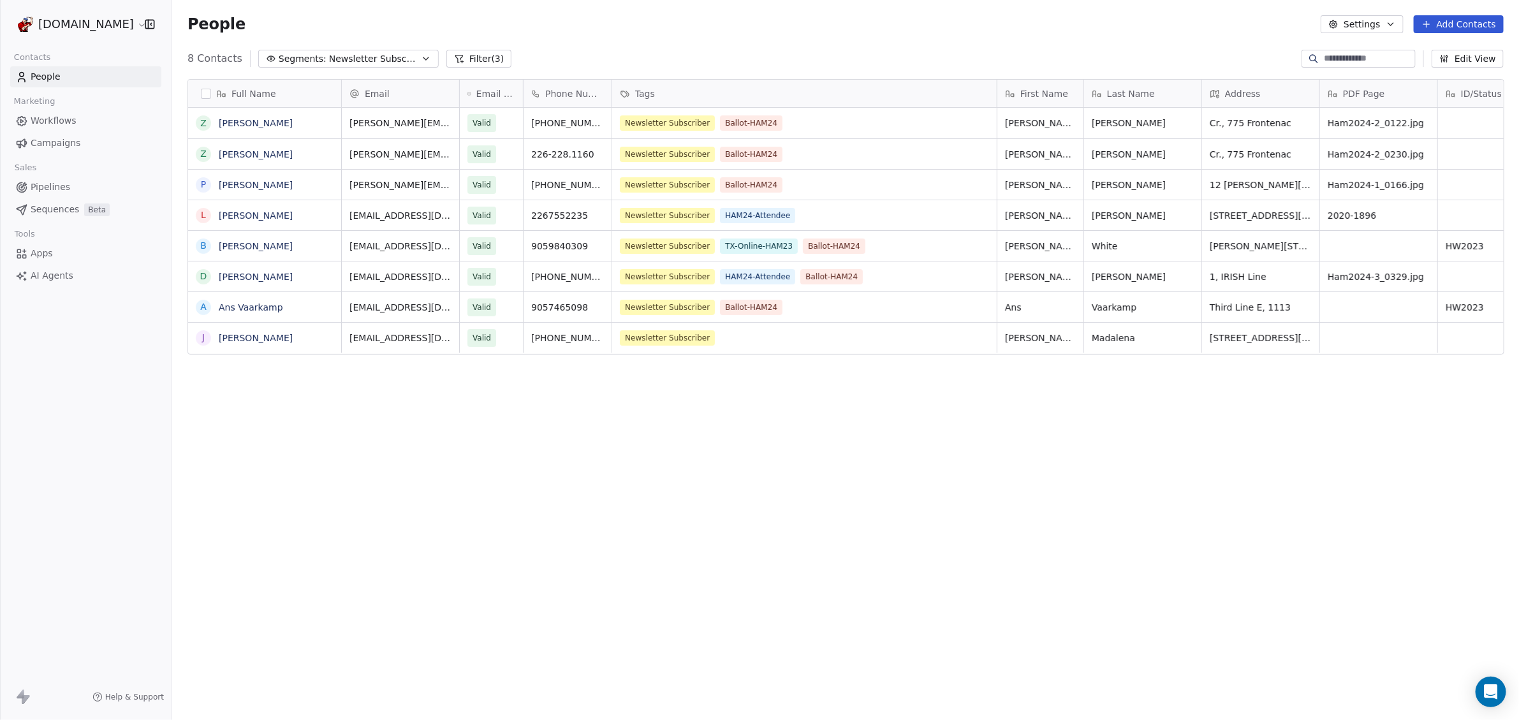
click at [424, 58] on icon "button" at bounding box center [426, 58] width 5 height 3
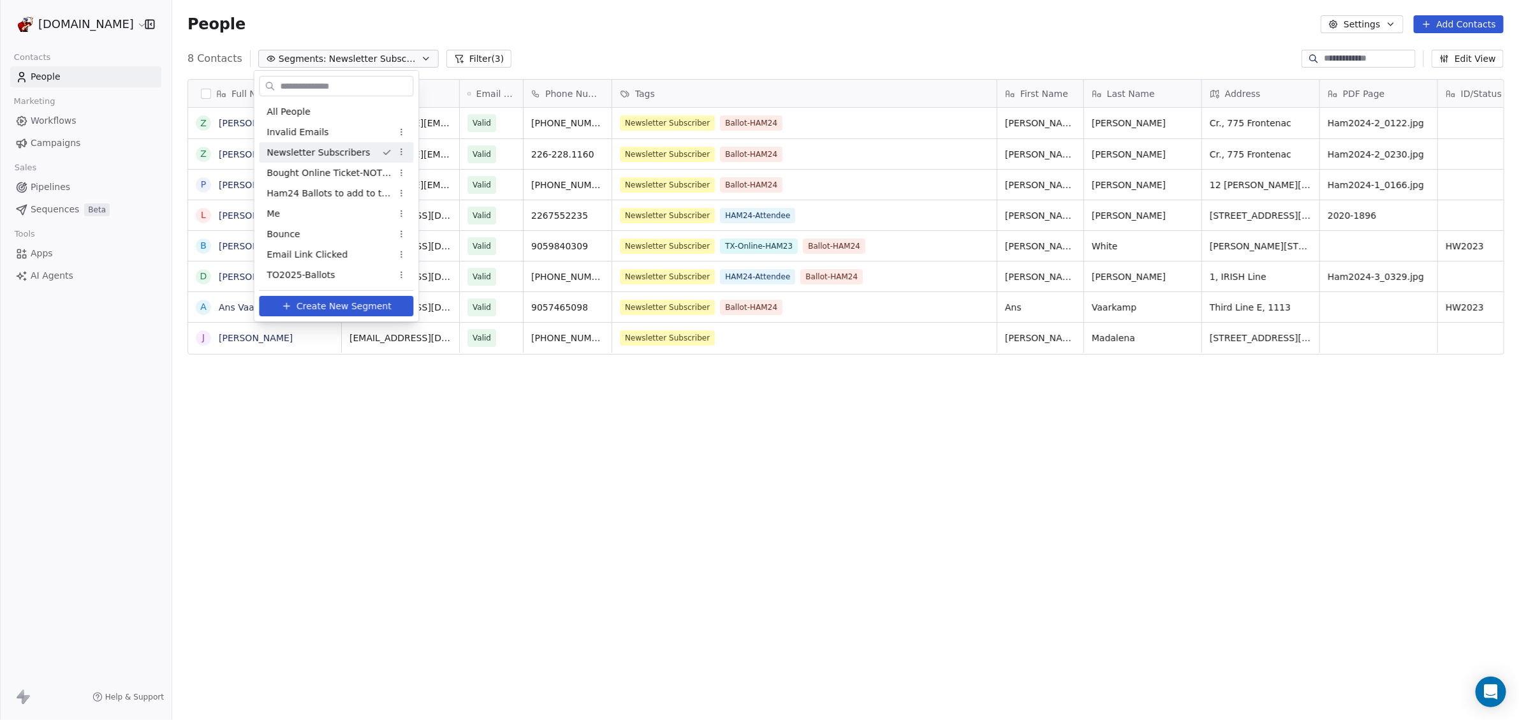
click at [332, 151] on span "Newsletter Subscribers" at bounding box center [318, 152] width 103 height 13
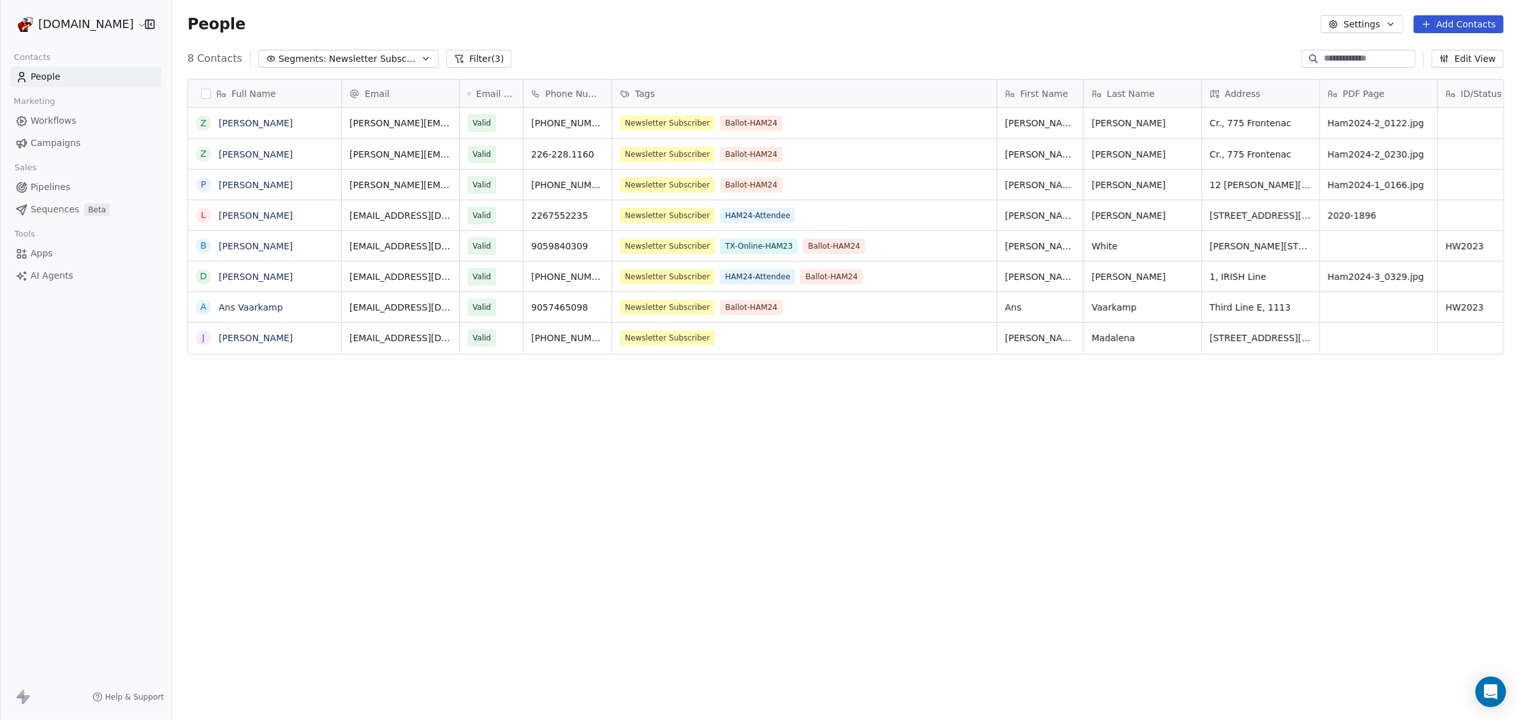
click at [471, 61] on button "Filter (3)" at bounding box center [479, 59] width 66 height 18
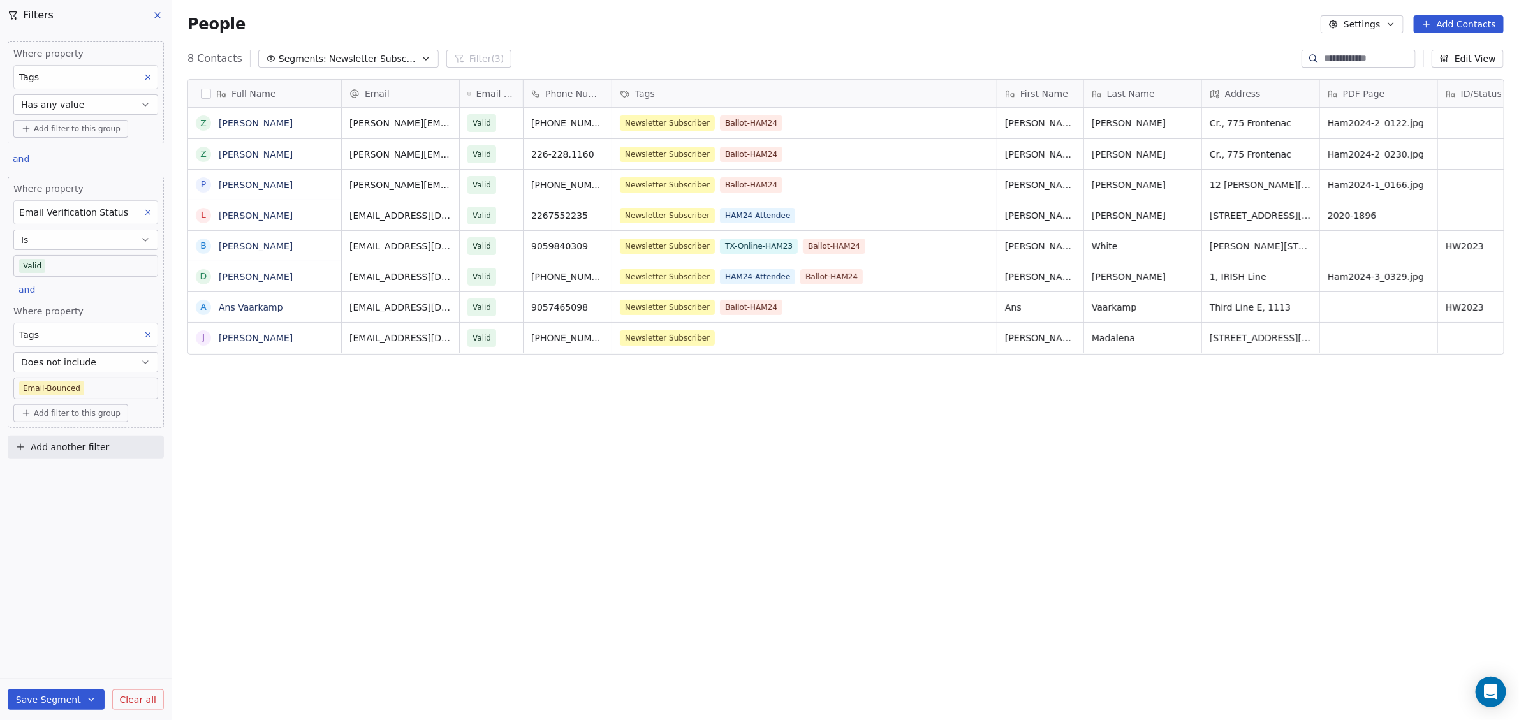
click at [88, 103] on button "Has any value" at bounding box center [85, 104] width 145 height 20
click at [75, 134] on div "Includes" at bounding box center [86, 135] width 134 height 20
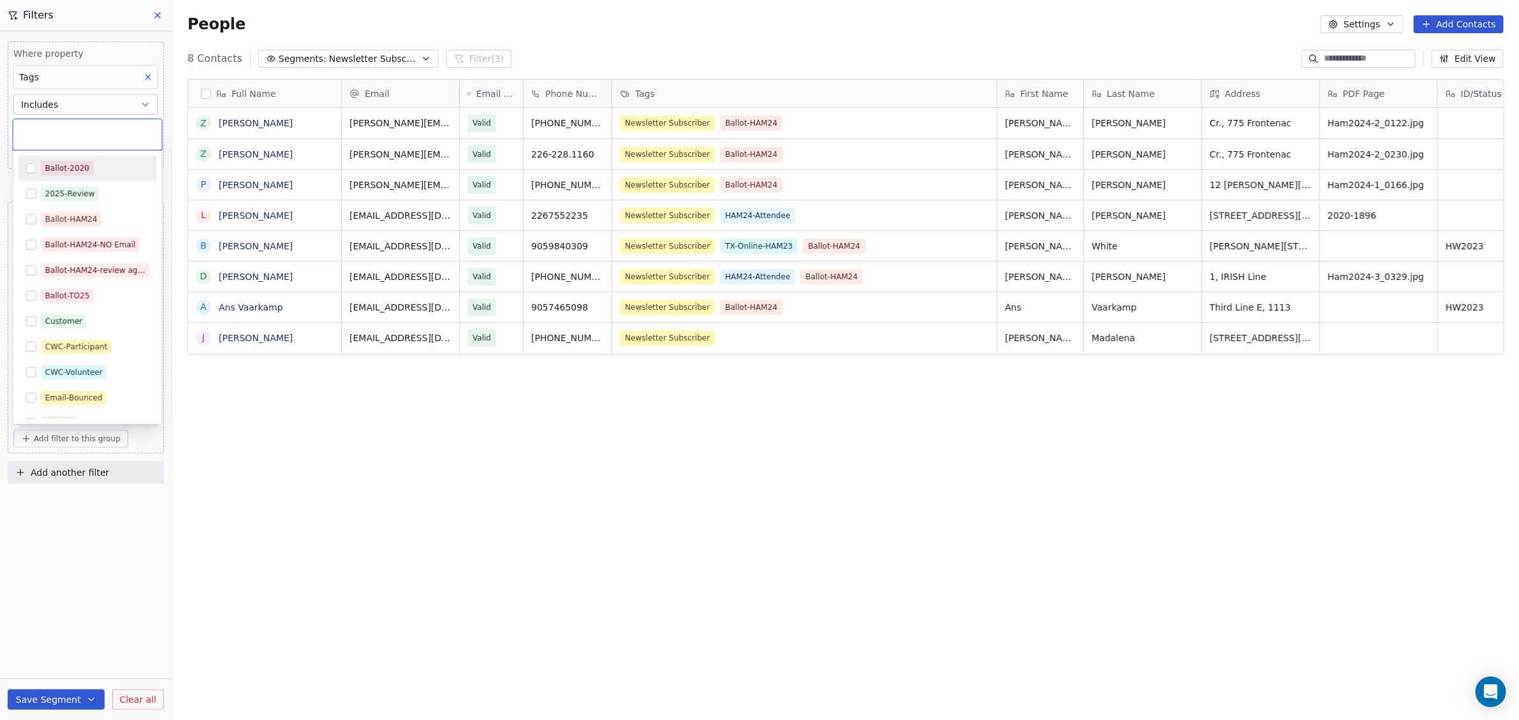
click at [63, 121] on body "WoodShows.com Contacts People Marketing Workflows Campaigns Sales Pipelines Seq…" at bounding box center [759, 360] width 1519 height 720
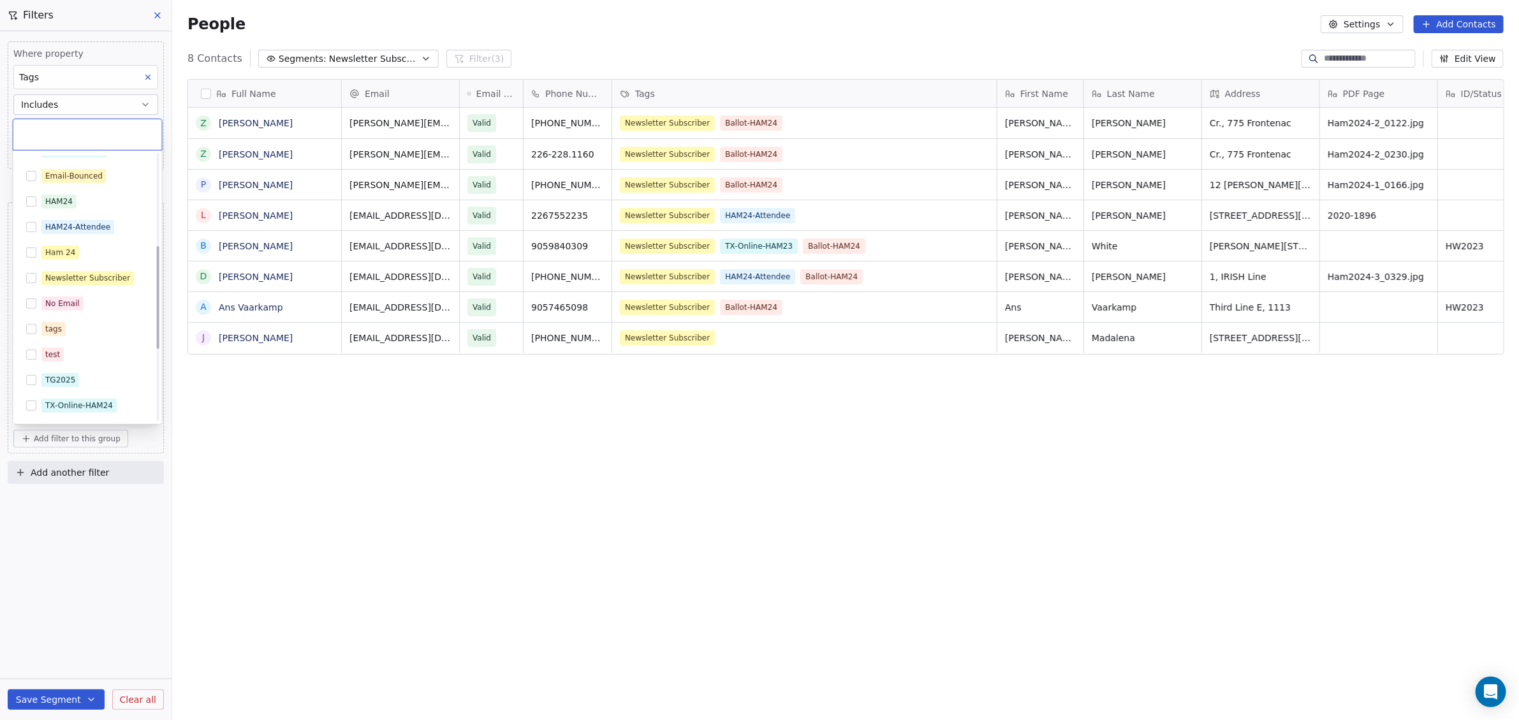
scroll to position [239, 0]
click at [31, 260] on button "Suggestions" at bounding box center [31, 261] width 10 height 10
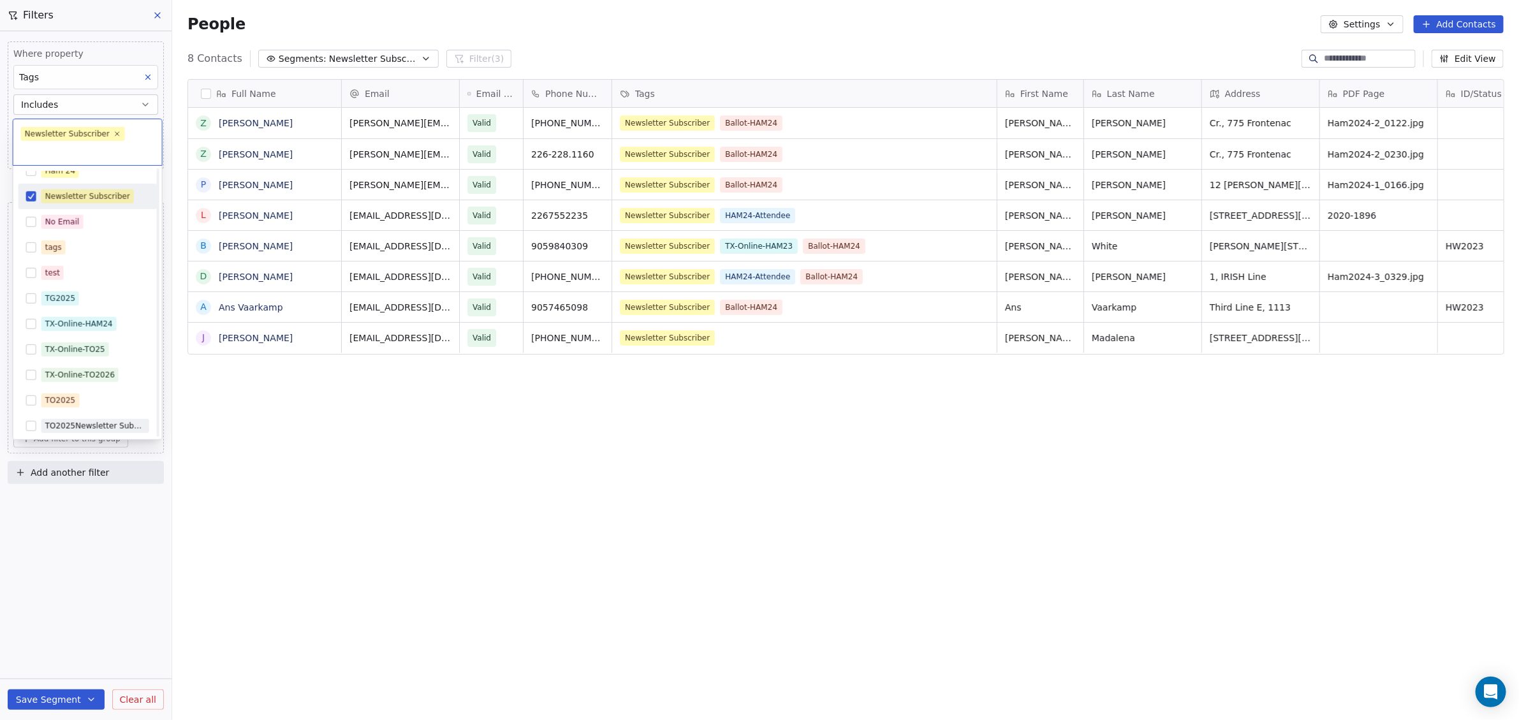
scroll to position [399, 0]
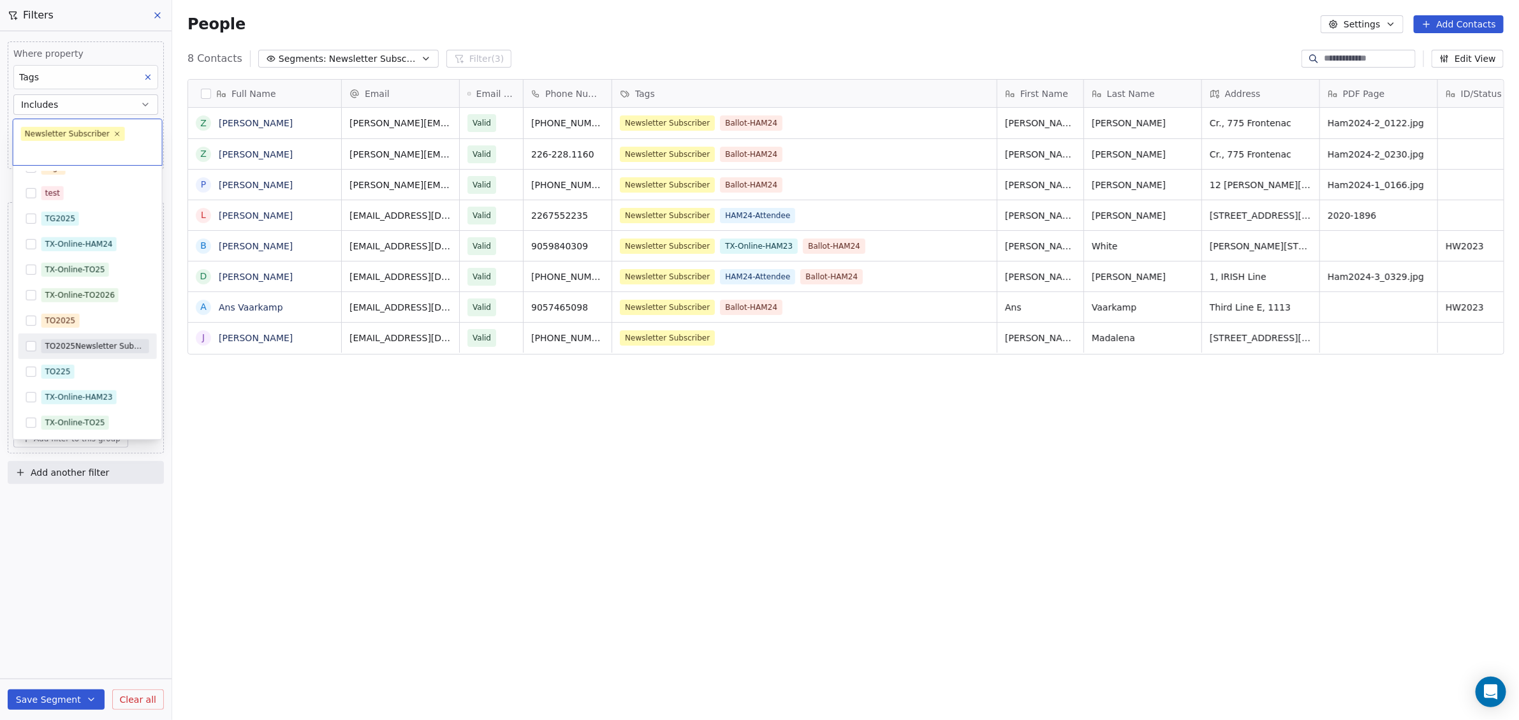
click at [33, 345] on button "Suggestions" at bounding box center [31, 346] width 10 height 10
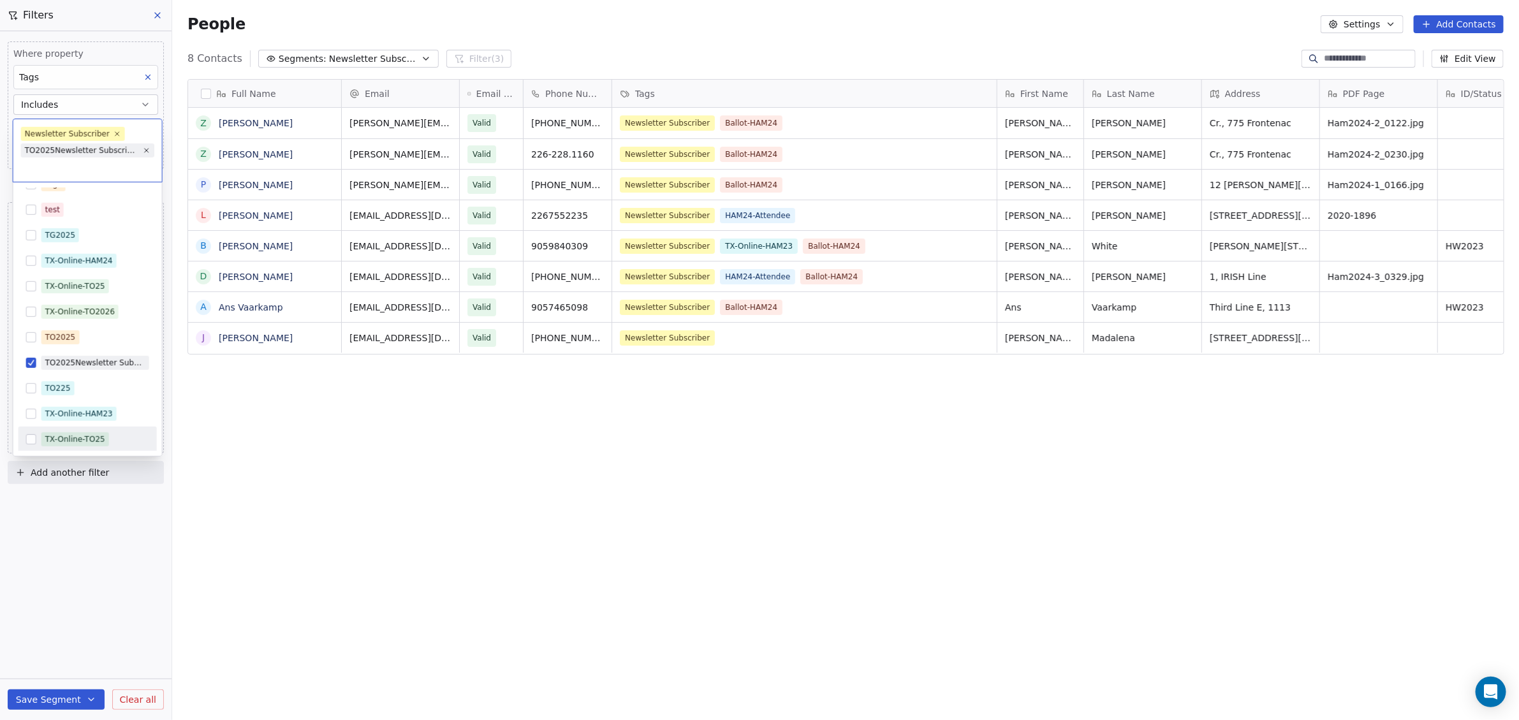
click at [70, 528] on html "WoodShows.com Contacts People Marketing Workflows Campaigns Sales Pipelines Seq…" at bounding box center [759, 360] width 1519 height 720
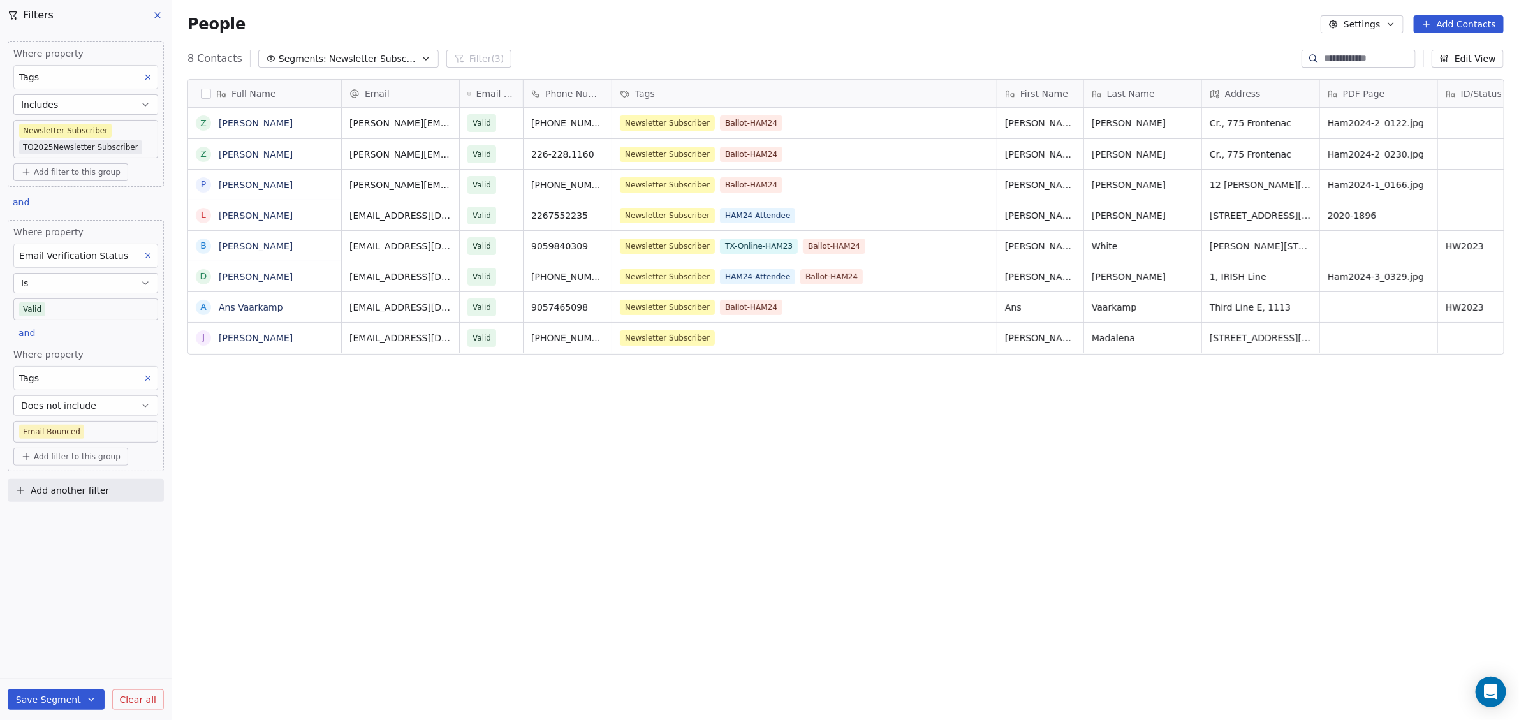
click at [151, 251] on icon at bounding box center [148, 255] width 9 height 9
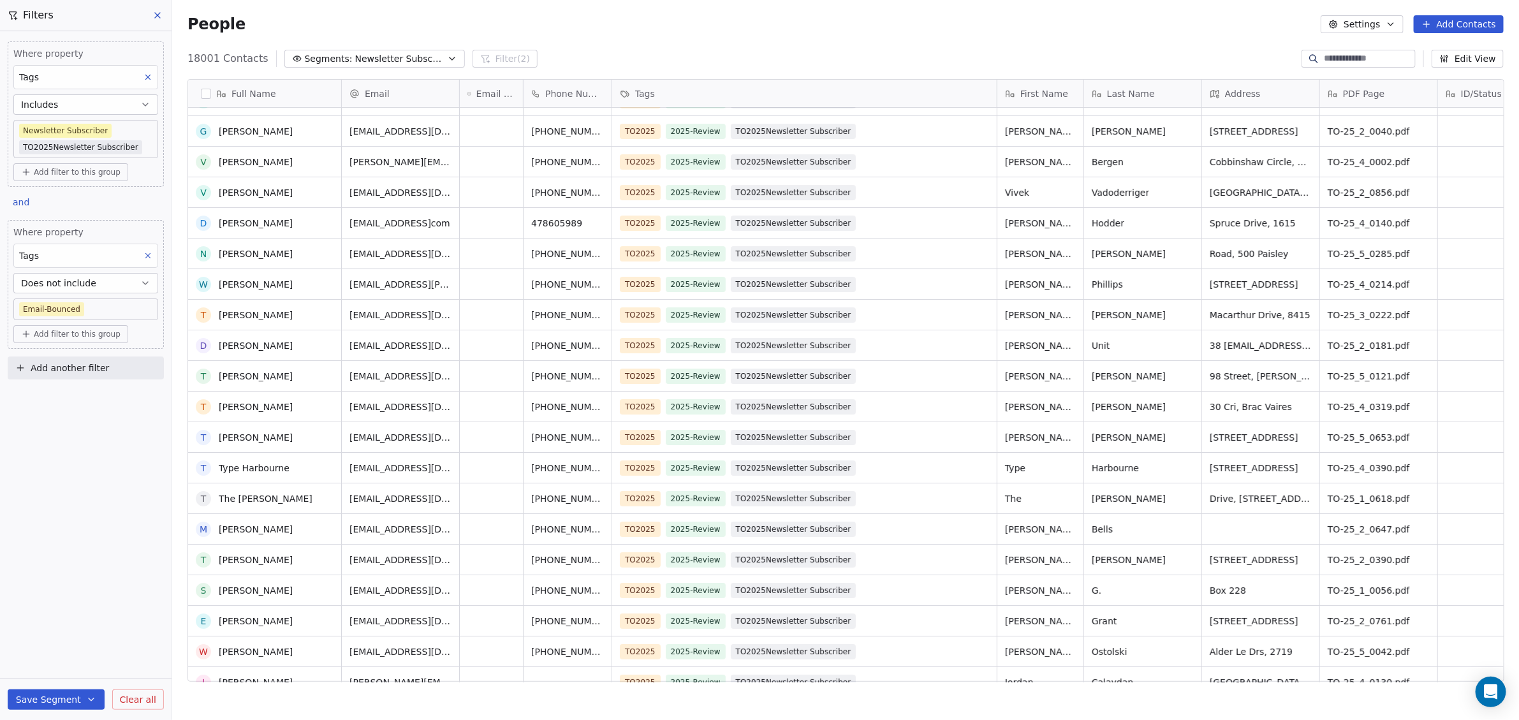
scroll to position [3208, 0]
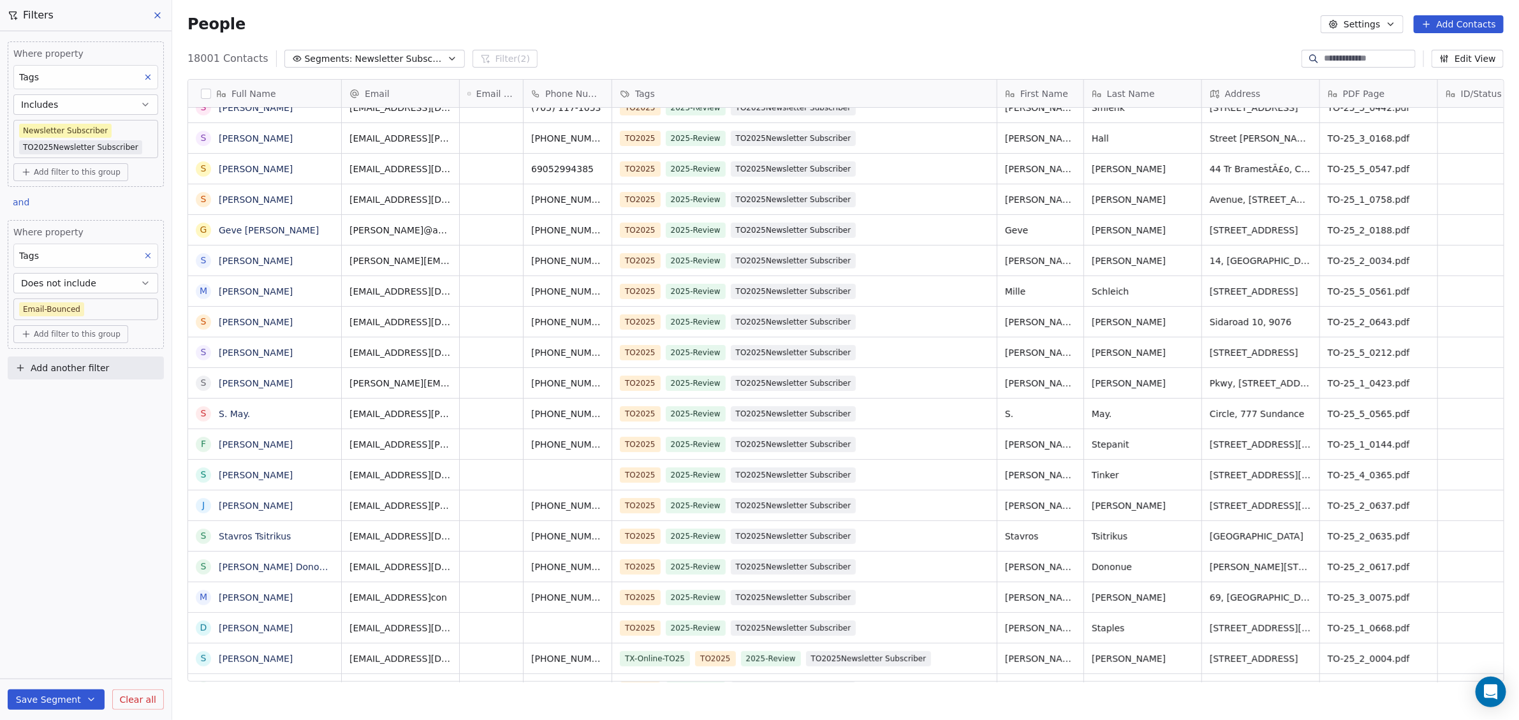
click at [102, 129] on body "WoodShows.com Contacts People Marketing Workflows Campaigns Sales Pipelines Seq…" at bounding box center [759, 360] width 1519 height 720
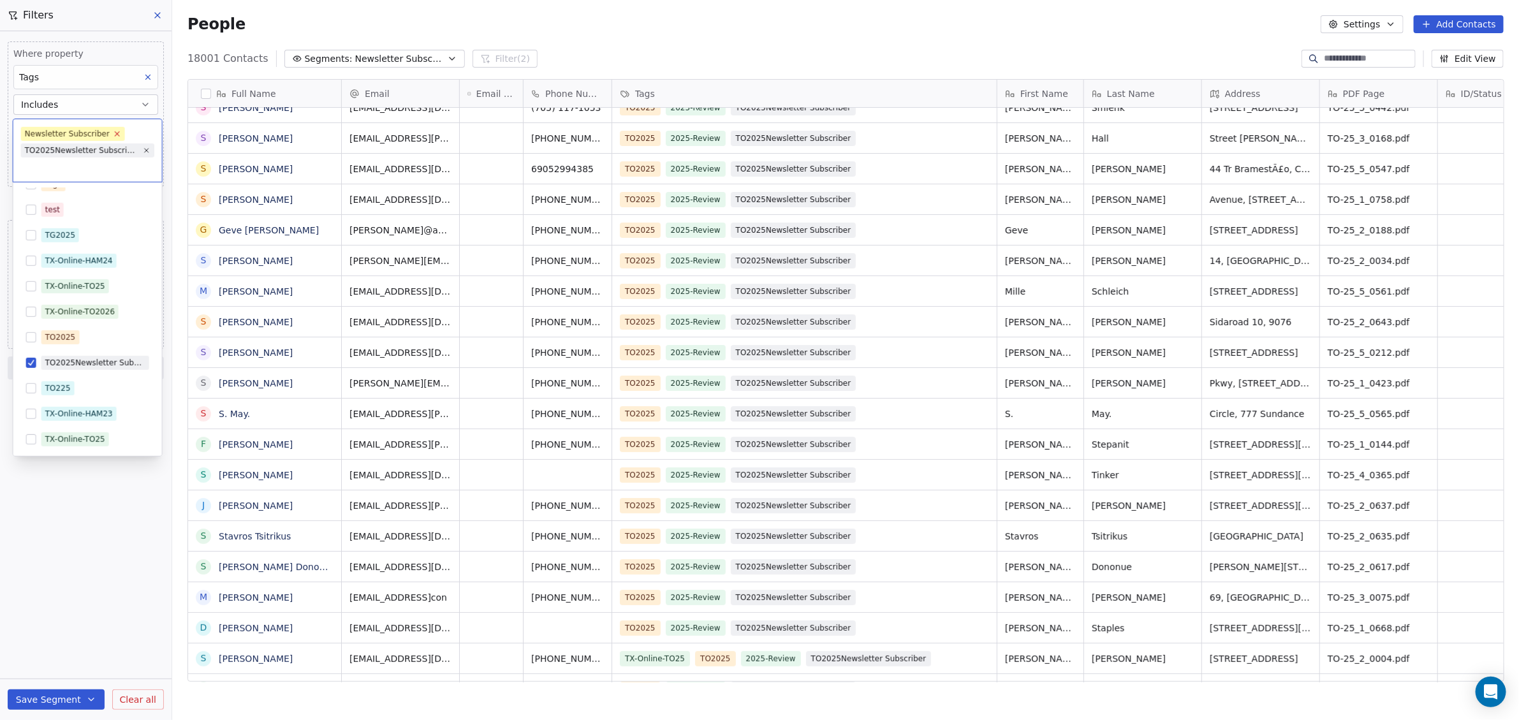
click at [115, 132] on icon at bounding box center [117, 134] width 4 height 4
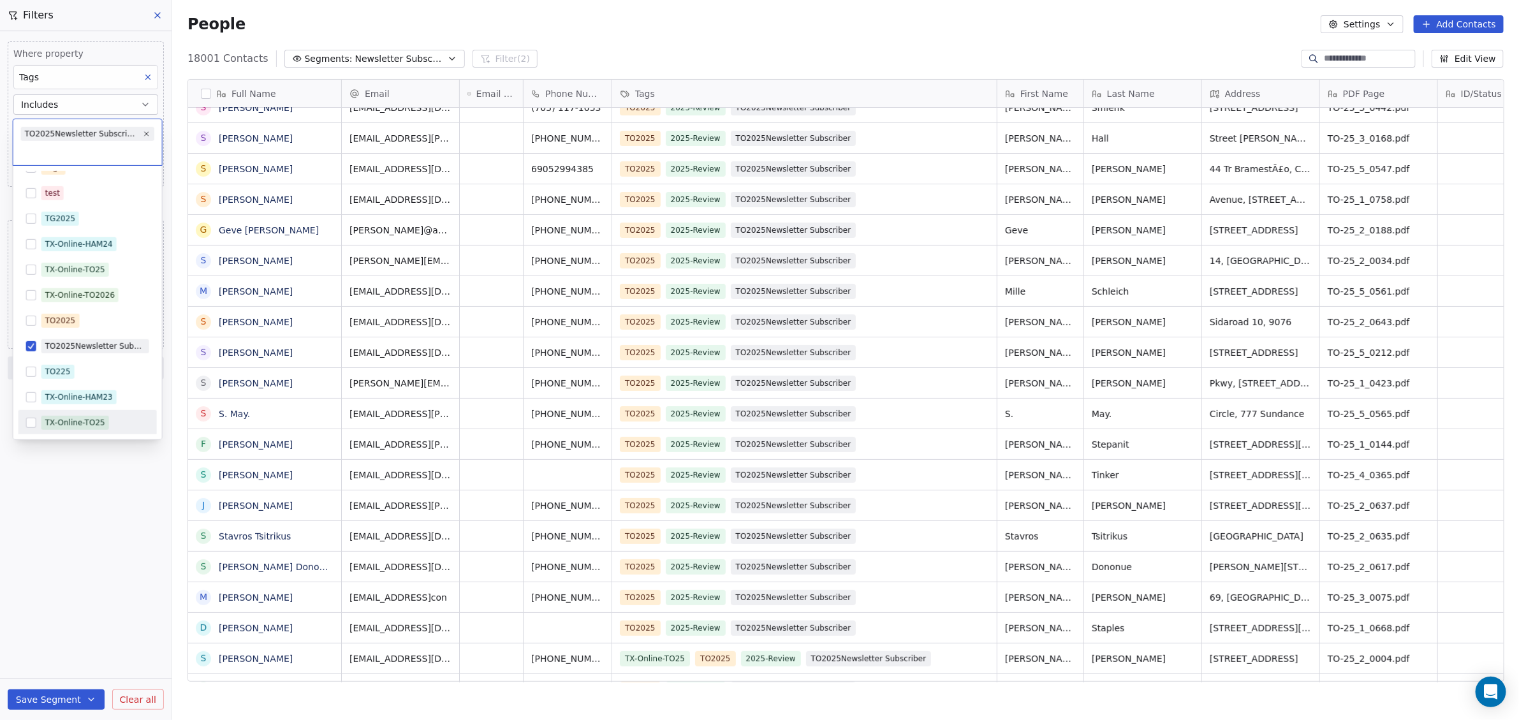
click at [90, 510] on html "WoodShows.com Contacts People Marketing Workflows Campaigns Sales Pipelines Seq…" at bounding box center [759, 360] width 1519 height 720
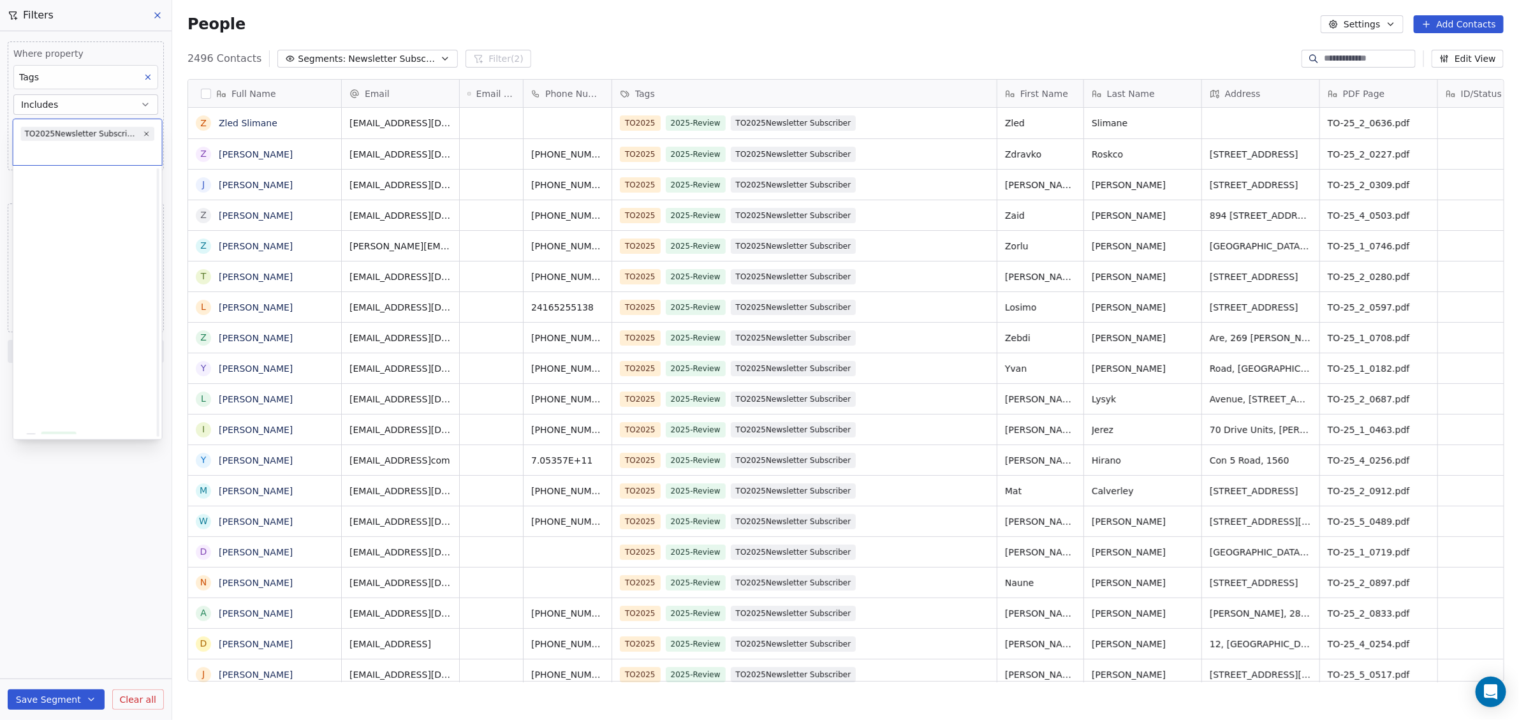
click at [141, 131] on body "WoodShows.com Contacts People Marketing Workflows Campaigns Sales Pipelines Seq…" at bounding box center [759, 360] width 1519 height 720
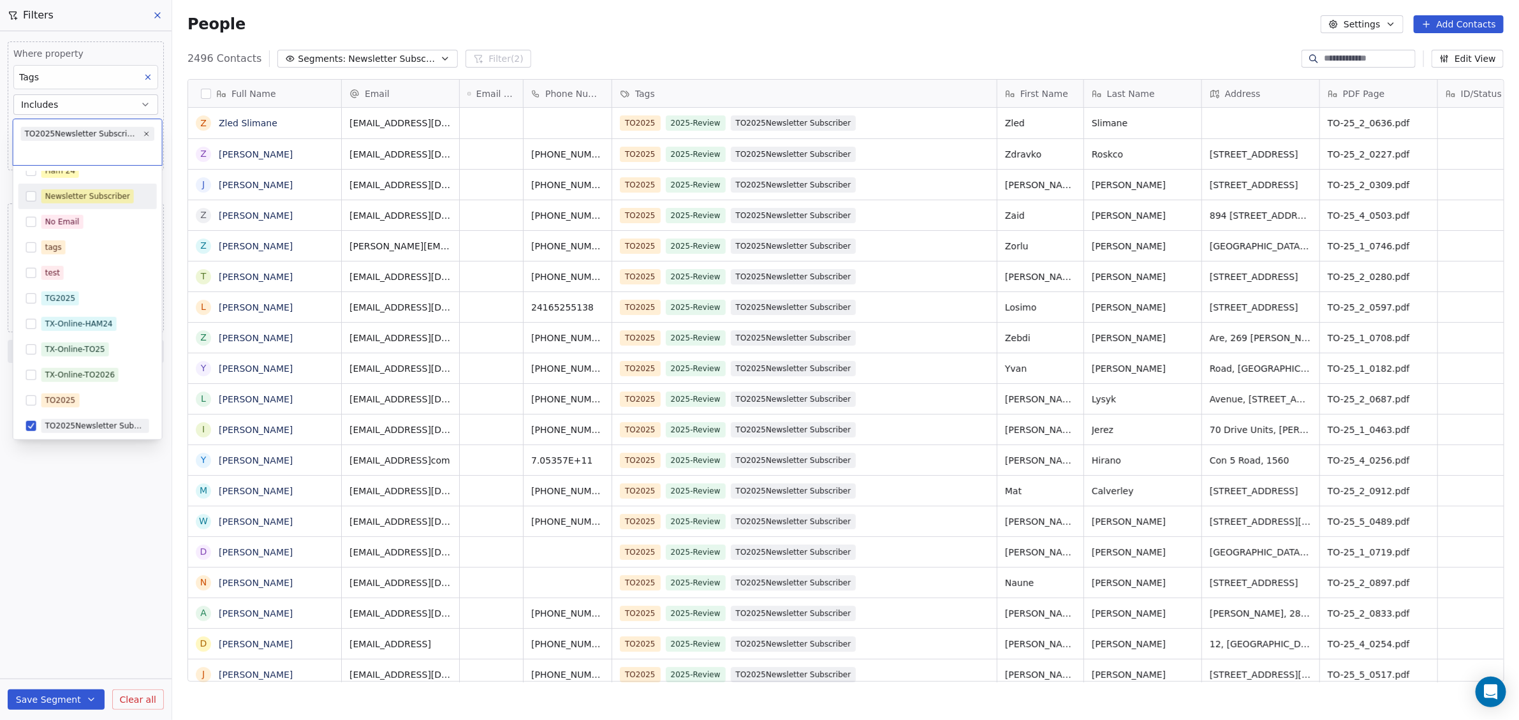
click at [29, 193] on button "Suggestions" at bounding box center [31, 196] width 10 height 10
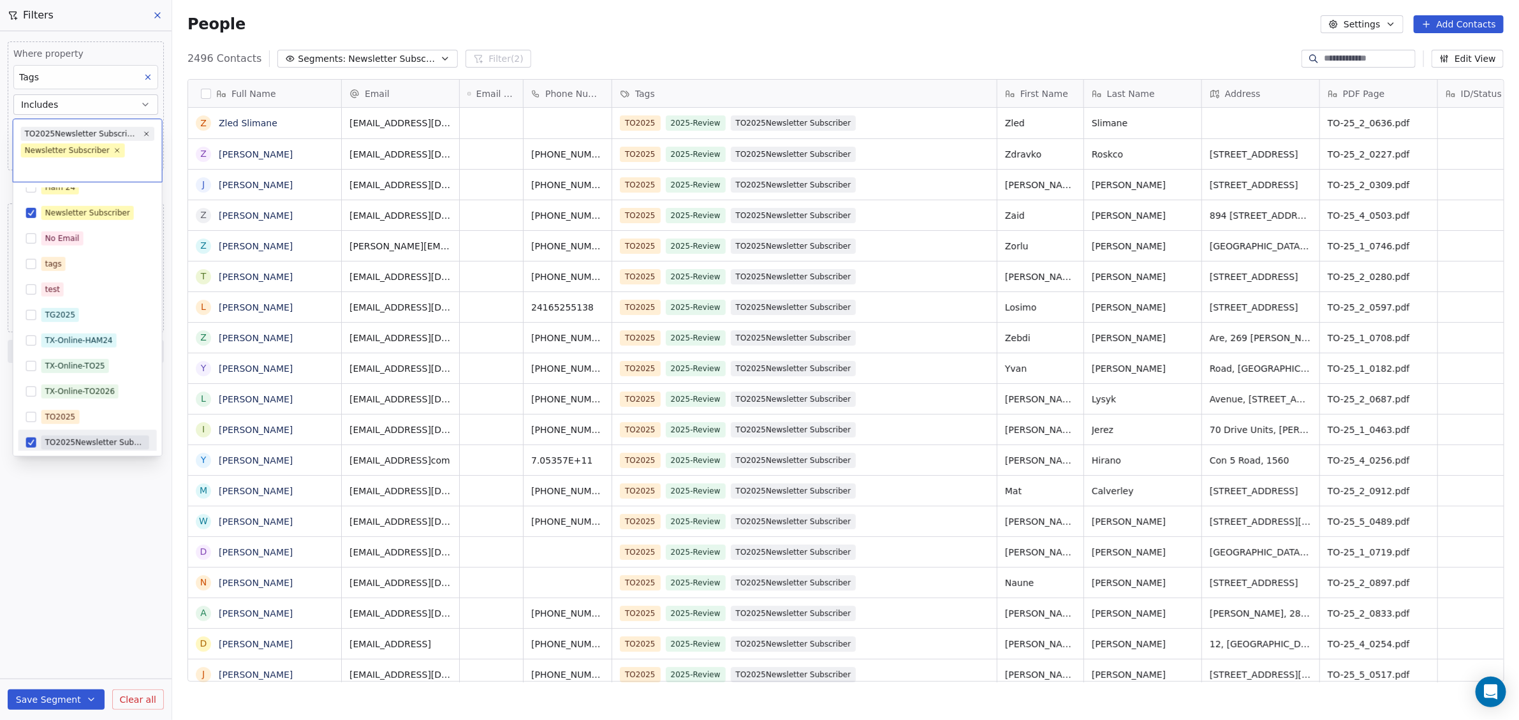
click at [90, 519] on html "WoodShows.com Contacts People Marketing Workflows Campaigns Sales Pipelines Seq…" at bounding box center [759, 360] width 1519 height 720
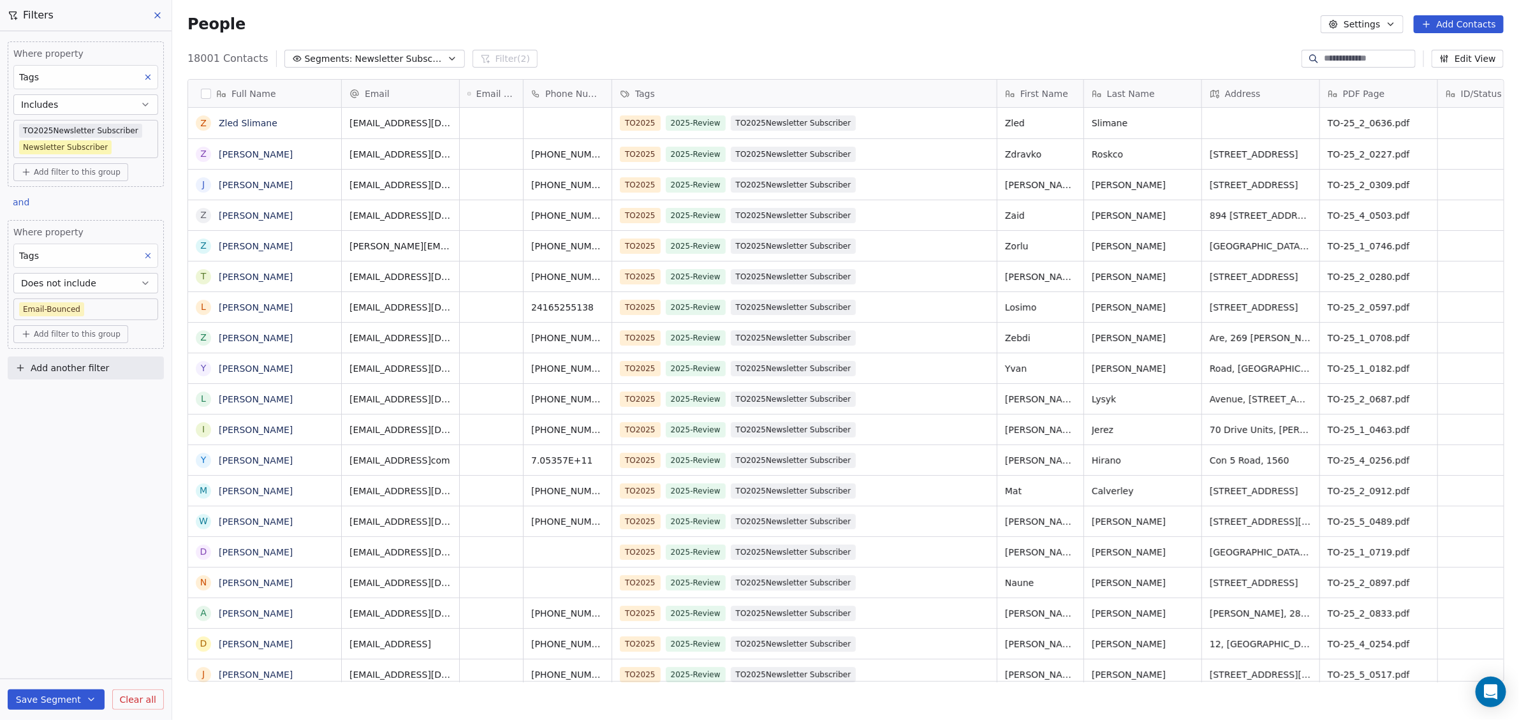
click at [59, 367] on span "Add another filter" at bounding box center [70, 368] width 78 height 13
click at [56, 411] on span "Contact activity" at bounding box center [56, 415] width 71 height 13
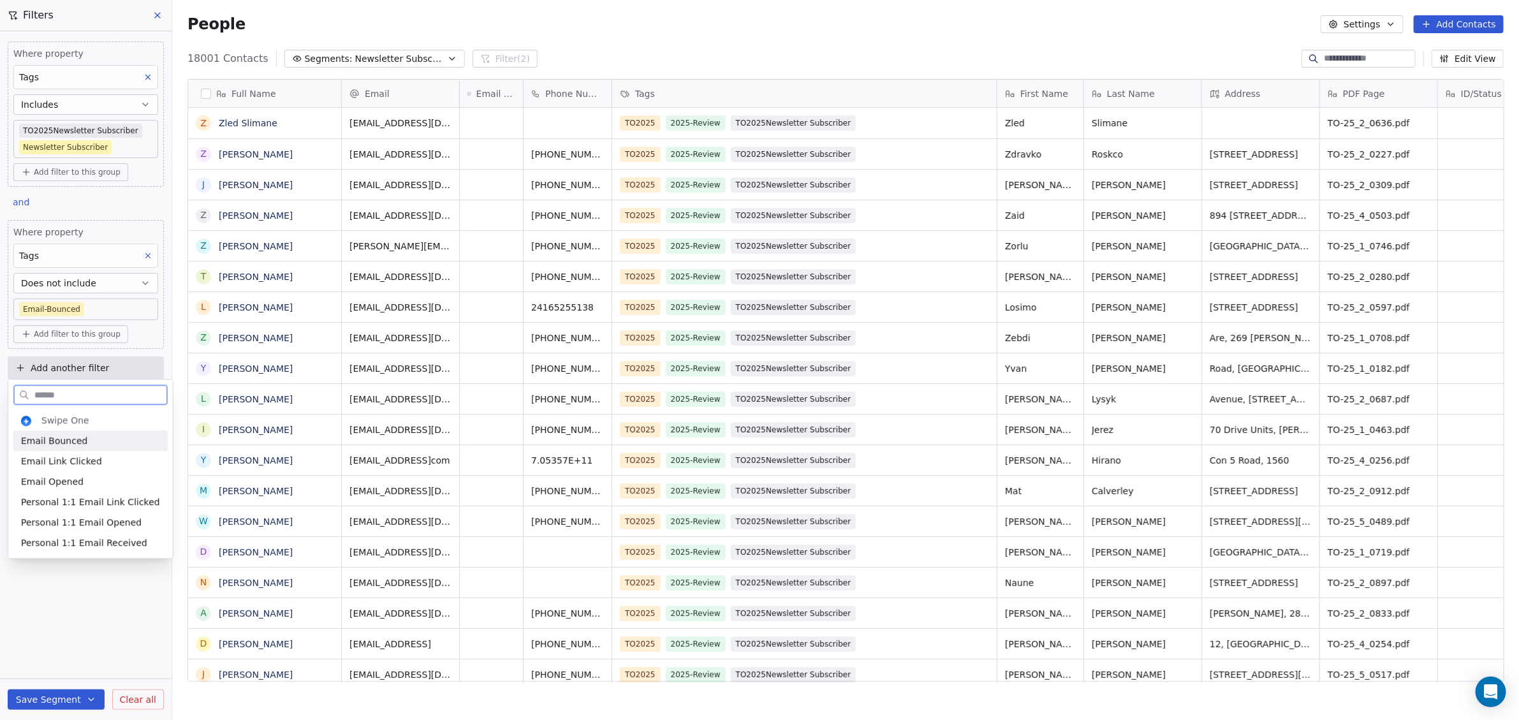
click at [59, 439] on span "Email Bounced" at bounding box center [54, 440] width 66 height 13
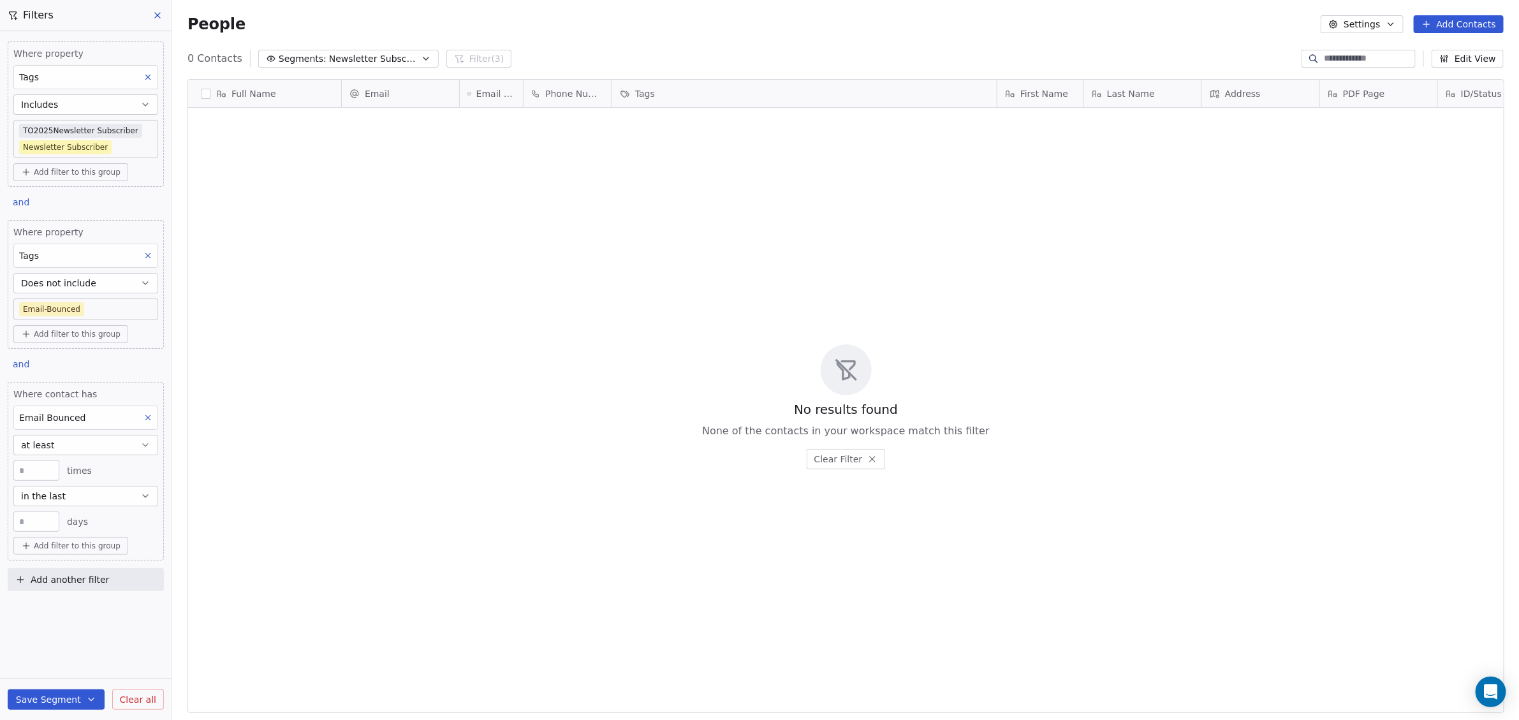
click at [59, 439] on button "at least" at bounding box center [85, 445] width 145 height 20
click at [50, 552] on div "none" at bounding box center [86, 554] width 134 height 20
click at [91, 466] on button "in the last" at bounding box center [85, 471] width 145 height 20
click at [36, 624] on div "before" at bounding box center [86, 631] width 134 height 20
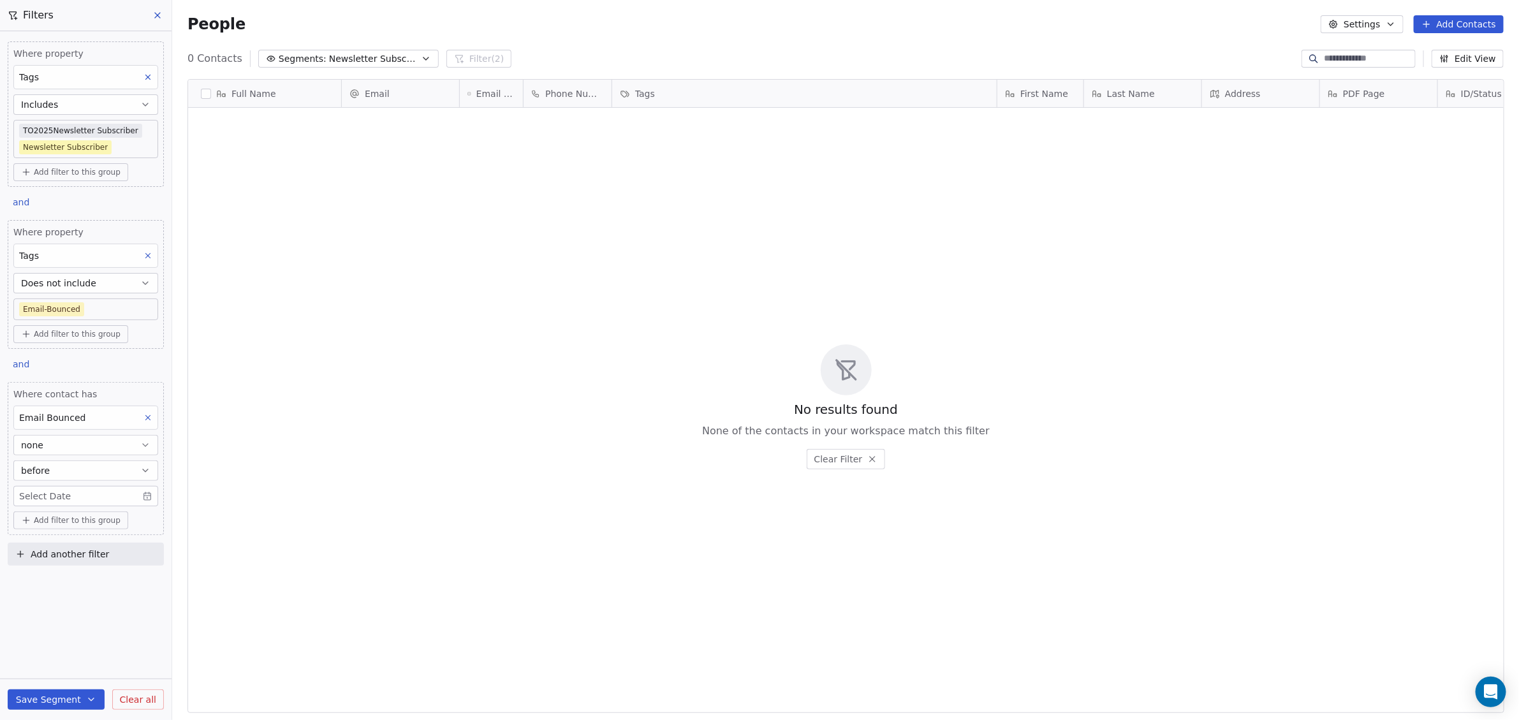
click at [157, 388] on span "Where contact has" at bounding box center [85, 394] width 145 height 13
click at [147, 413] on icon at bounding box center [148, 417] width 9 height 9
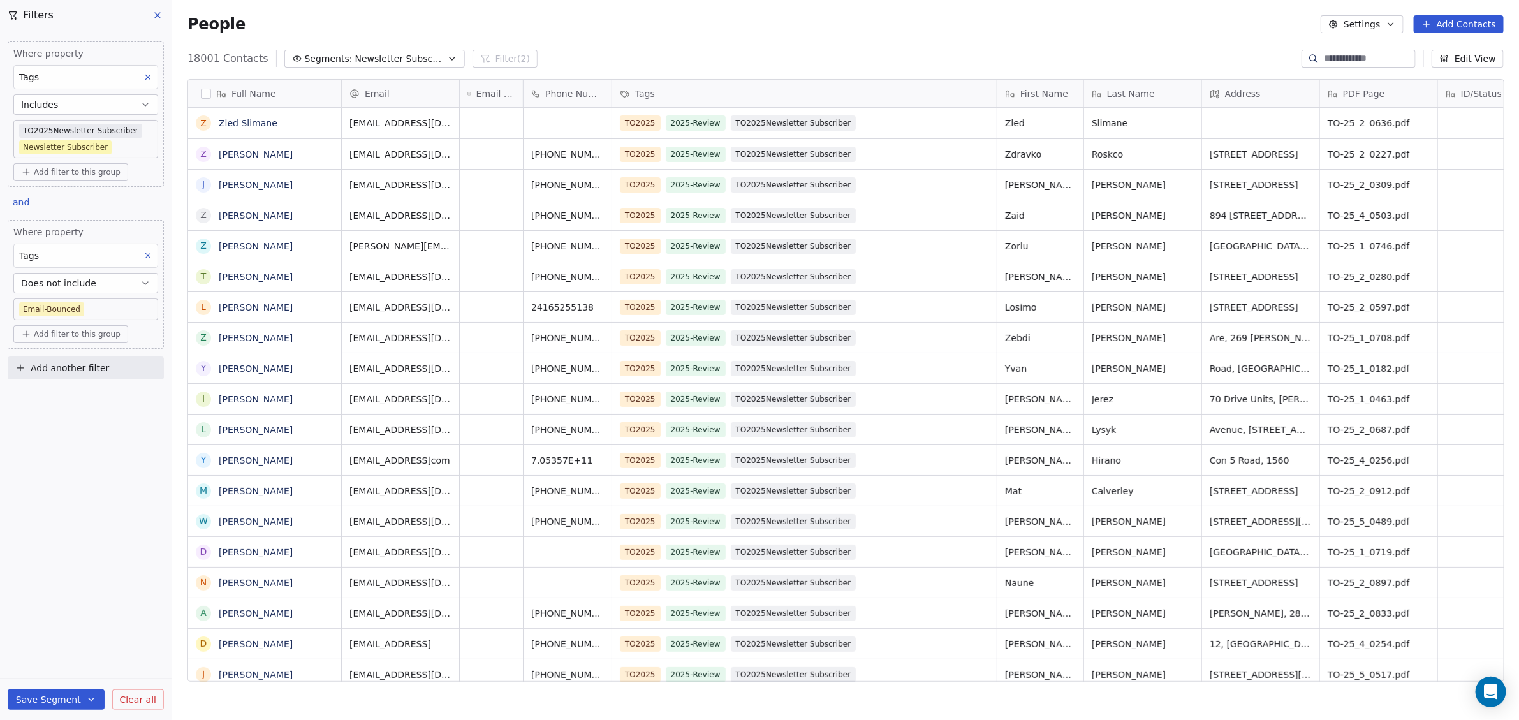
click at [125, 131] on body "WoodShows.com Contacts People Marketing Workflows Campaigns Sales Pipelines Seq…" at bounding box center [759, 360] width 1519 height 720
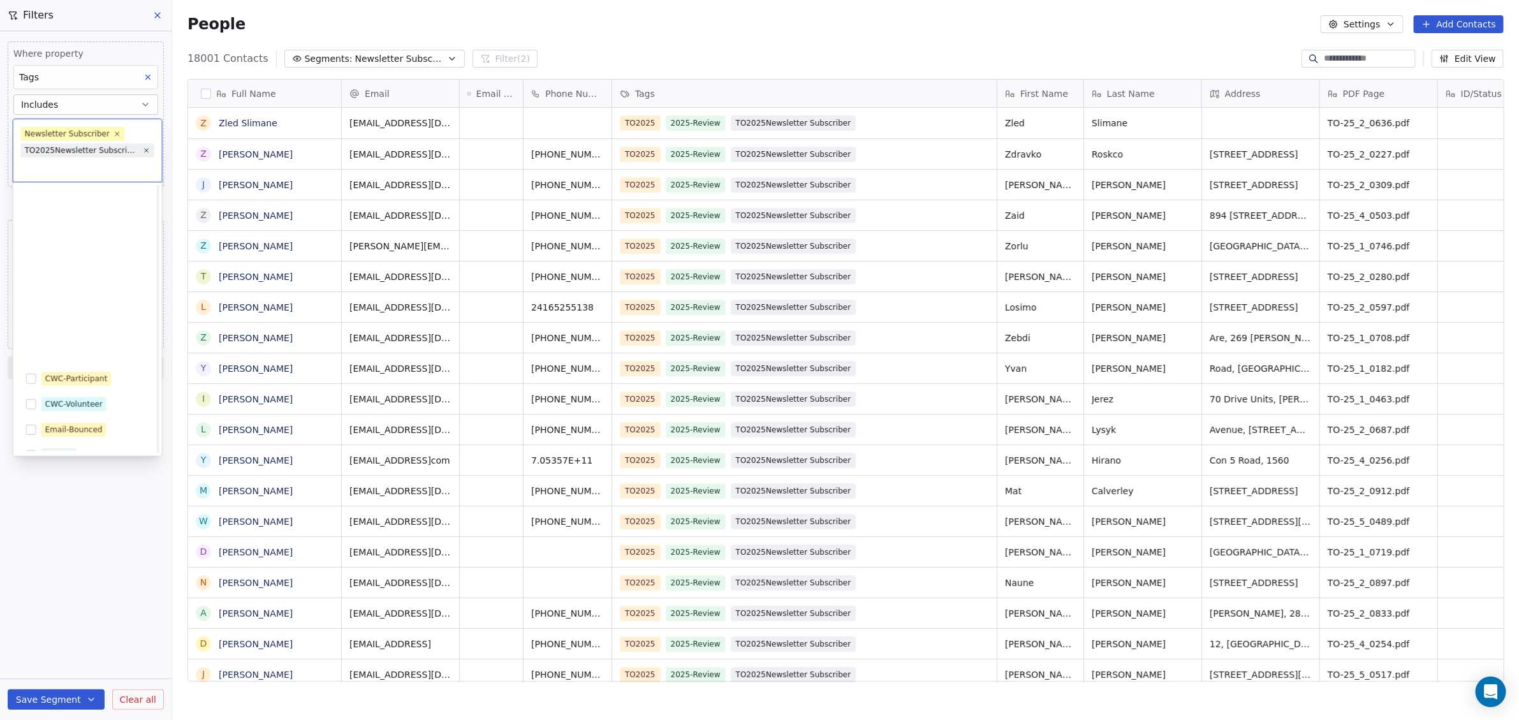
scroll to position [319, 0]
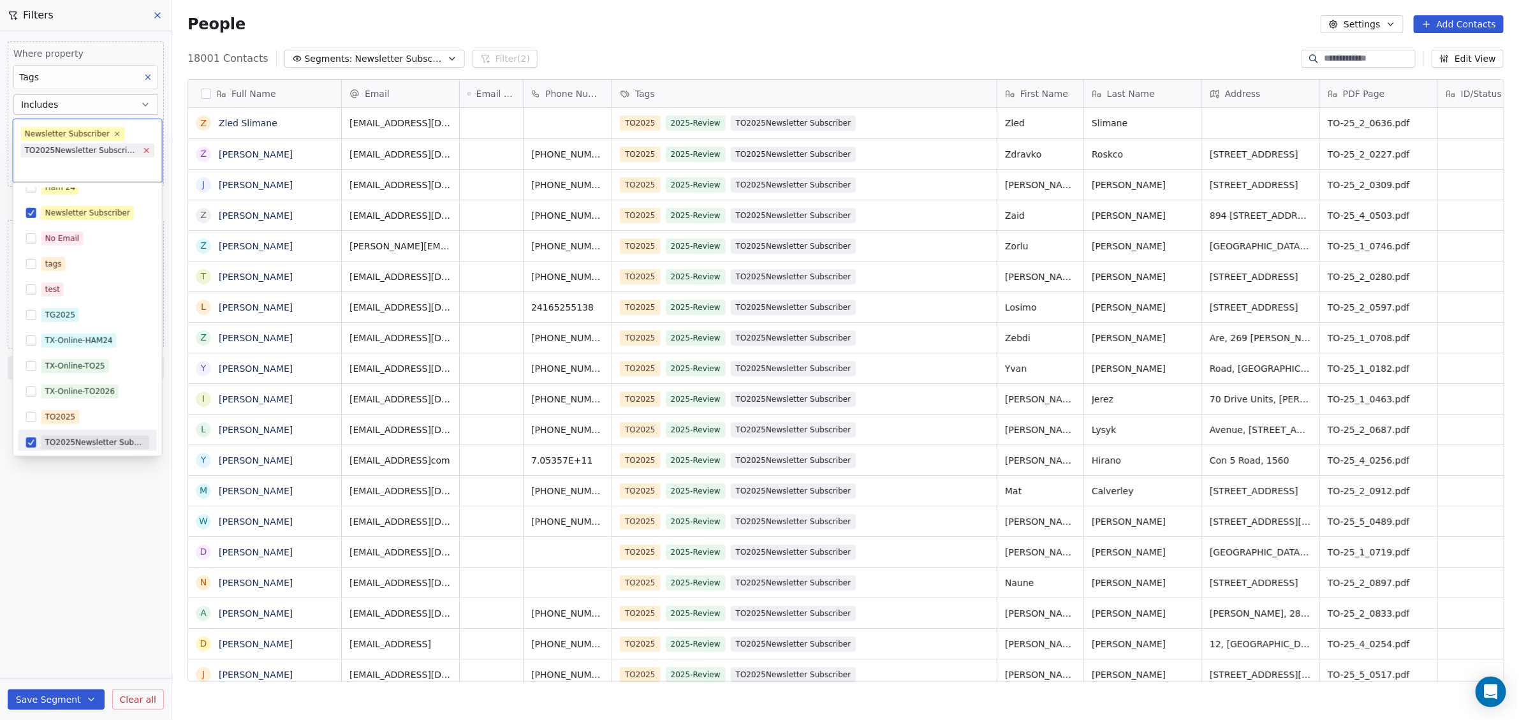
click at [142, 148] on icon at bounding box center [146, 150] width 8 height 8
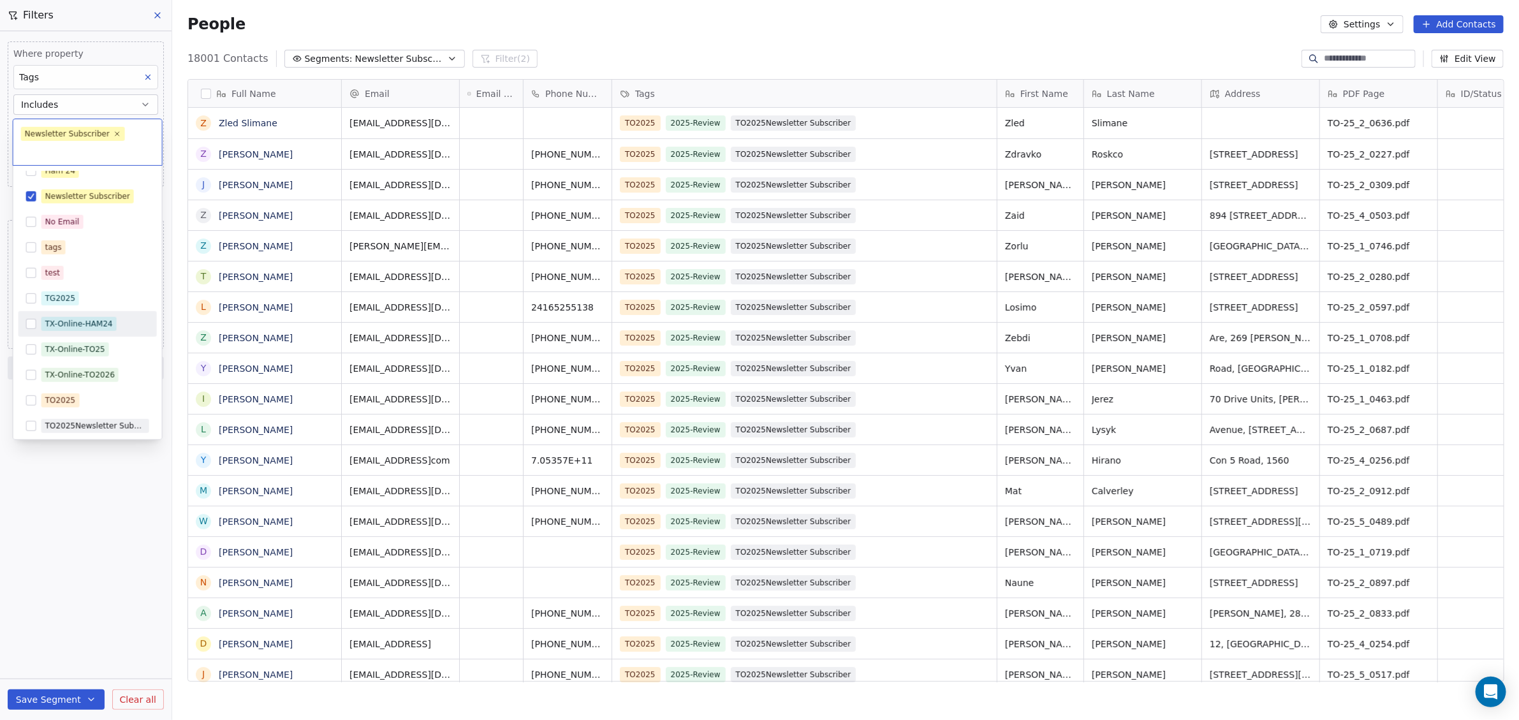
click at [112, 519] on html "WoodShows.com Contacts People Marketing Workflows Campaigns Sales Pipelines Seq…" at bounding box center [759, 360] width 1519 height 720
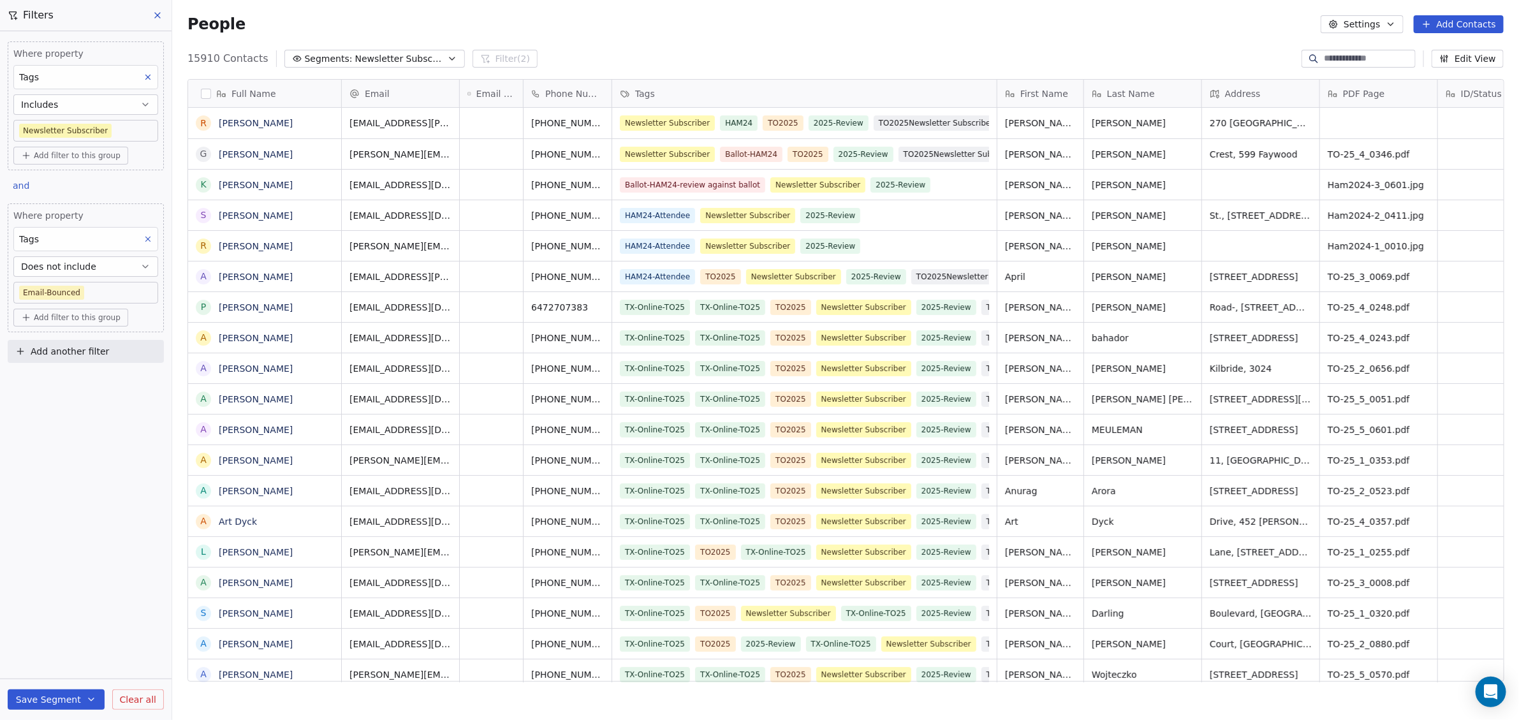
scroll to position [622, 1335]
click at [74, 156] on span "Add filter to this group" at bounding box center [77, 156] width 87 height 10
click at [74, 156] on html "WoodShows.com Contacts People Marketing Workflows Campaigns Sales Pipelines Seq…" at bounding box center [759, 360] width 1519 height 720
click at [115, 129] on body "WoodShows.com Contacts People Marketing Workflows Campaigns Sales Pipelines Seq…" at bounding box center [759, 360] width 1519 height 720
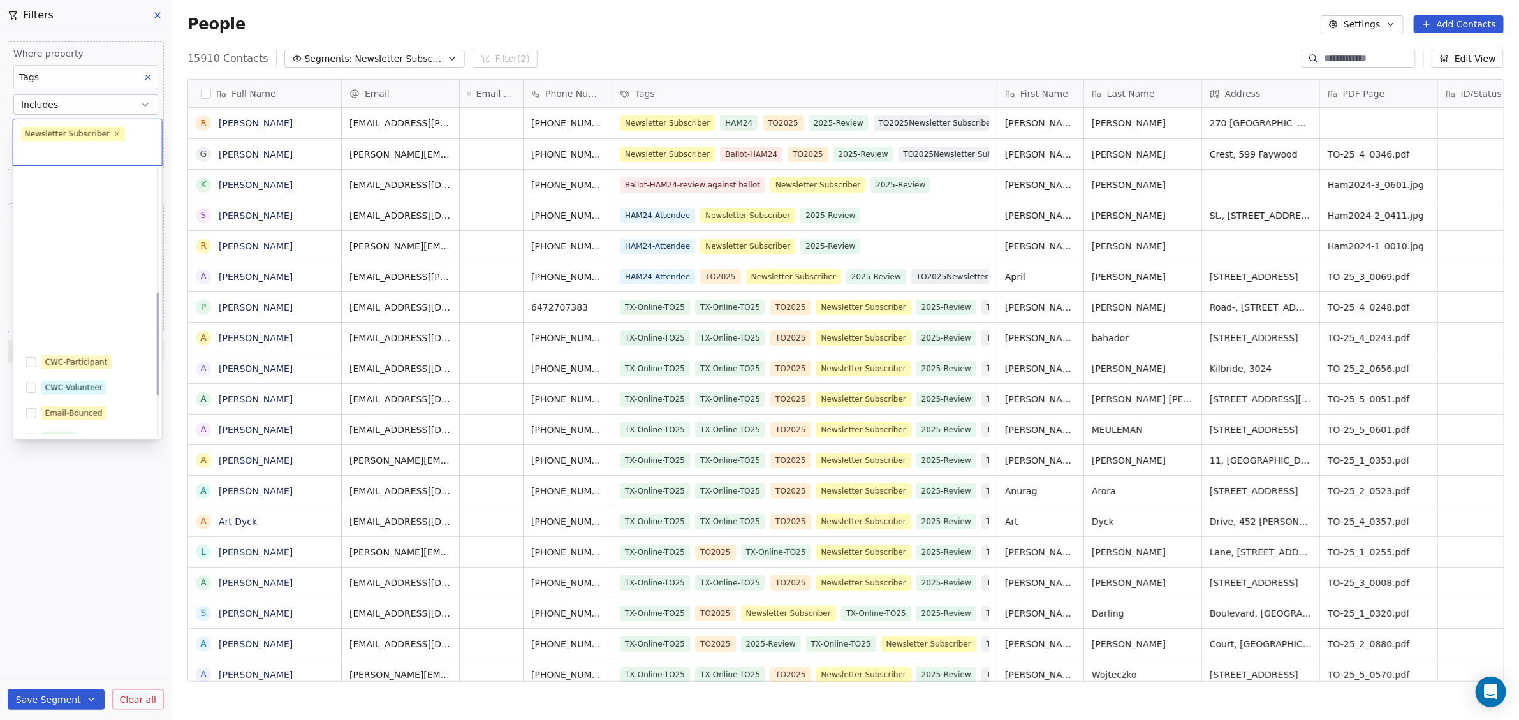
scroll to position [319, 0]
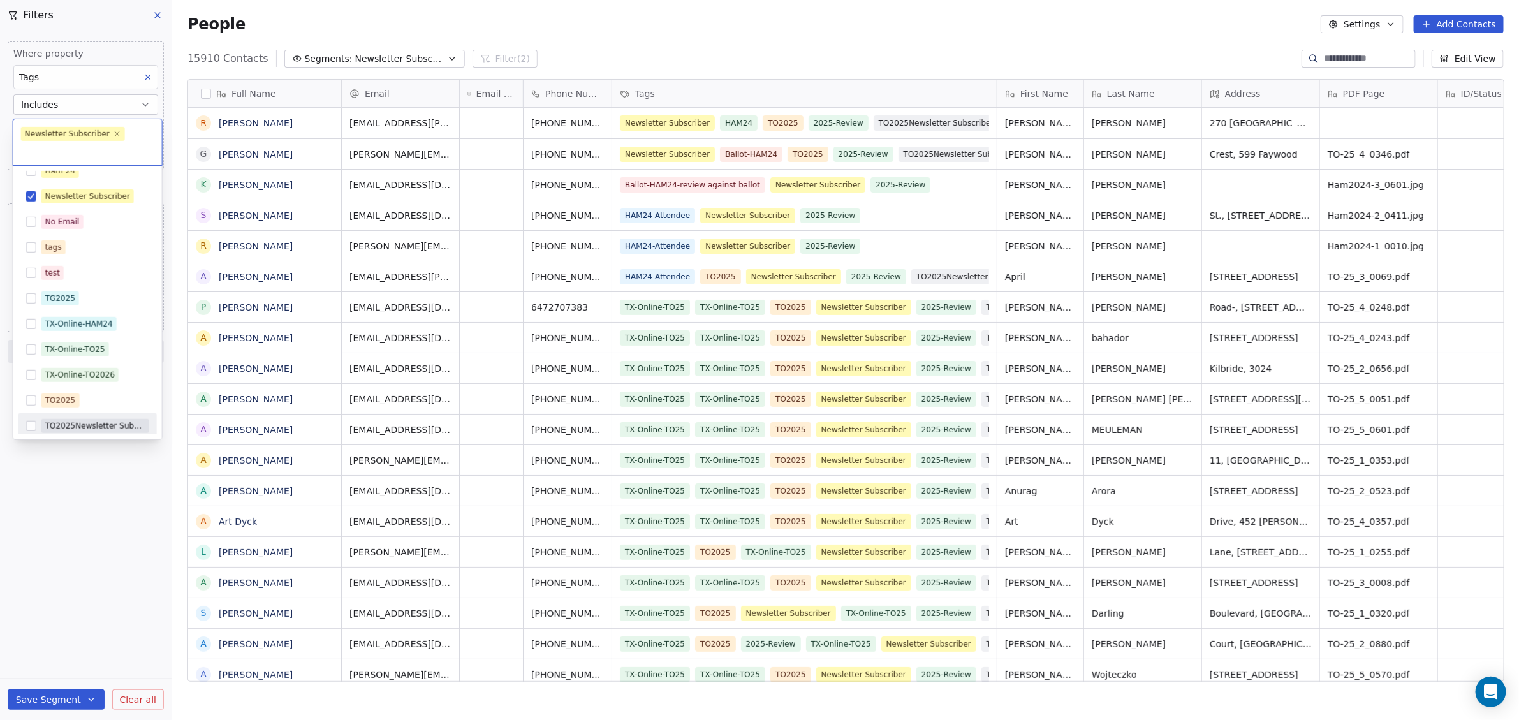
click at [31, 424] on button "Suggestions" at bounding box center [31, 426] width 10 height 10
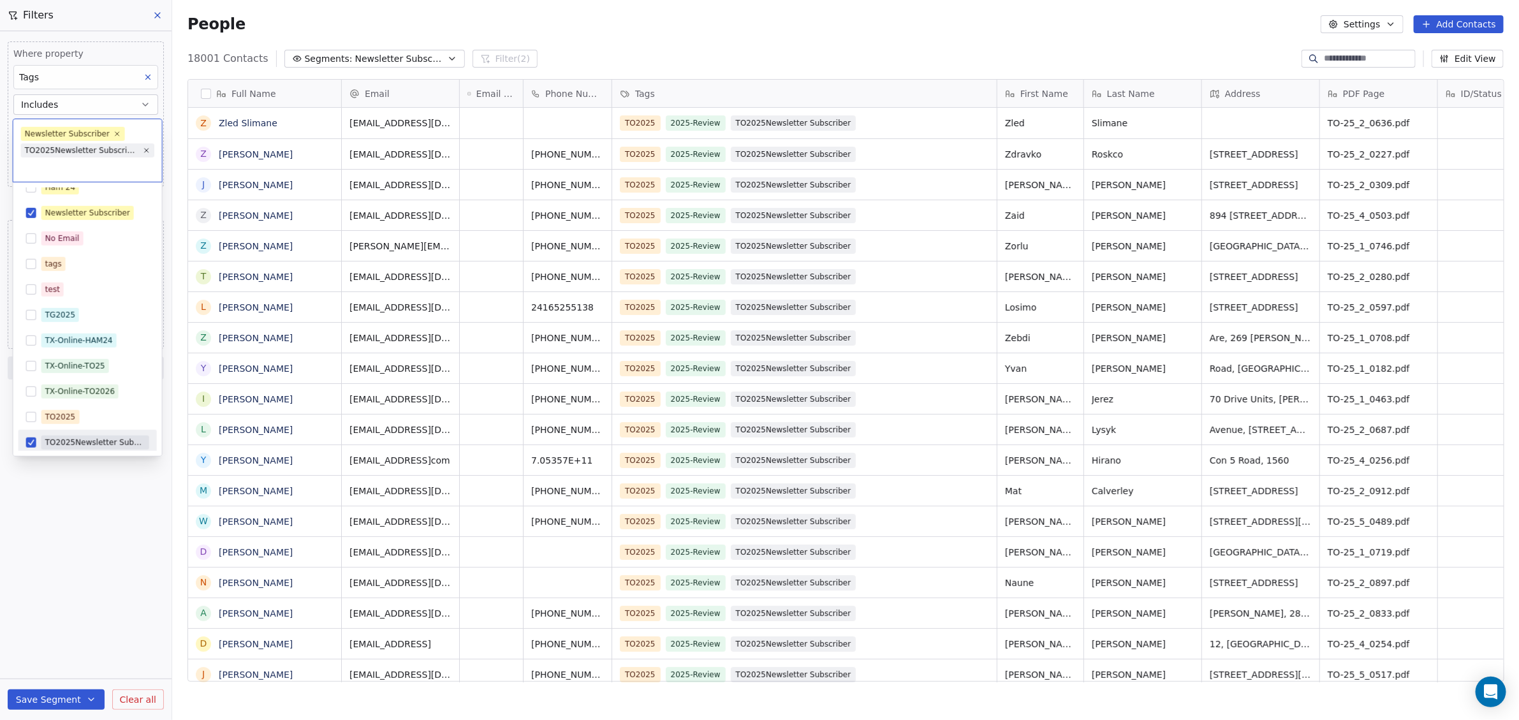
click at [87, 488] on html "WoodShows.com Contacts People Marketing Workflows Campaigns Sales Pipelines Seq…" at bounding box center [759, 360] width 1519 height 720
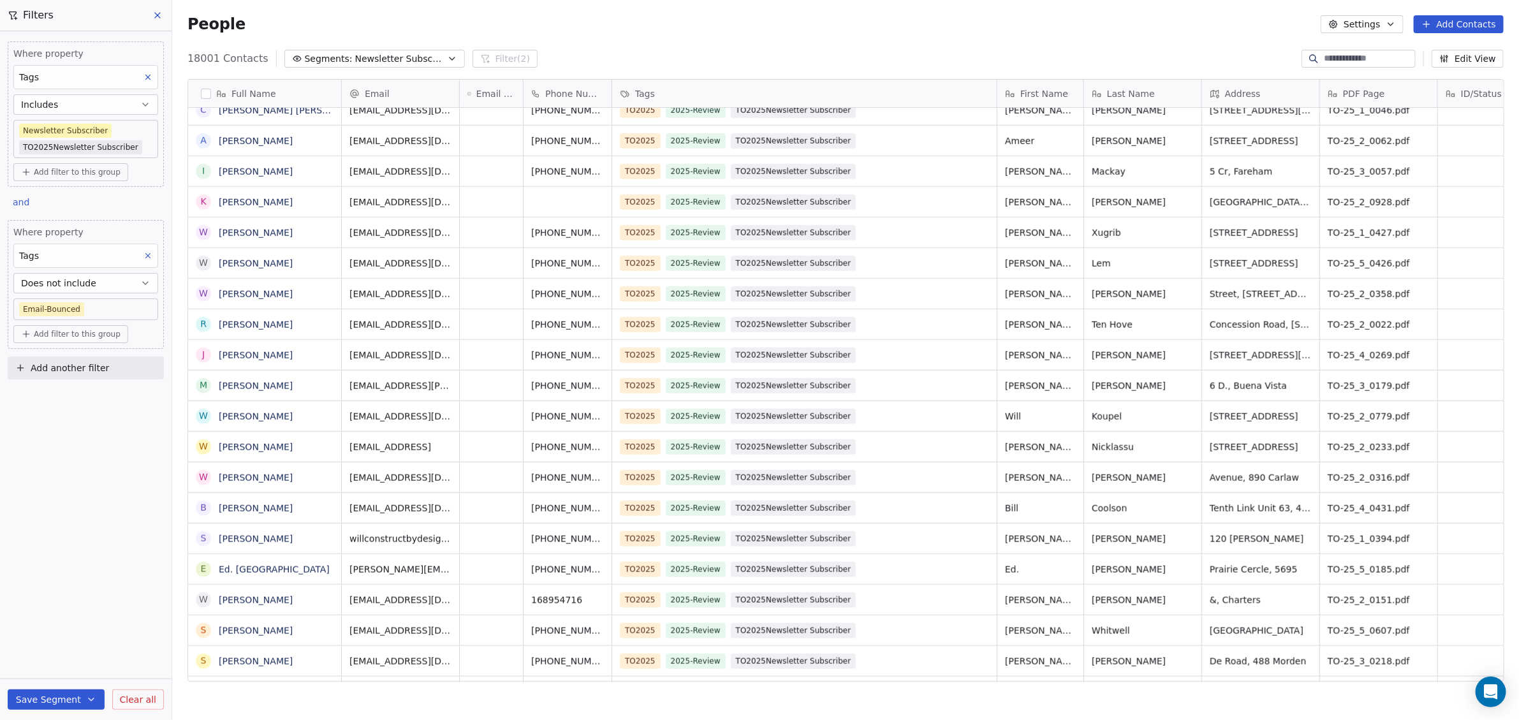
scroll to position [0, 0]
click at [89, 697] on icon "button" at bounding box center [91, 700] width 10 height 10
click at [68, 642] on span "Create new segment" at bounding box center [82, 642] width 93 height 13
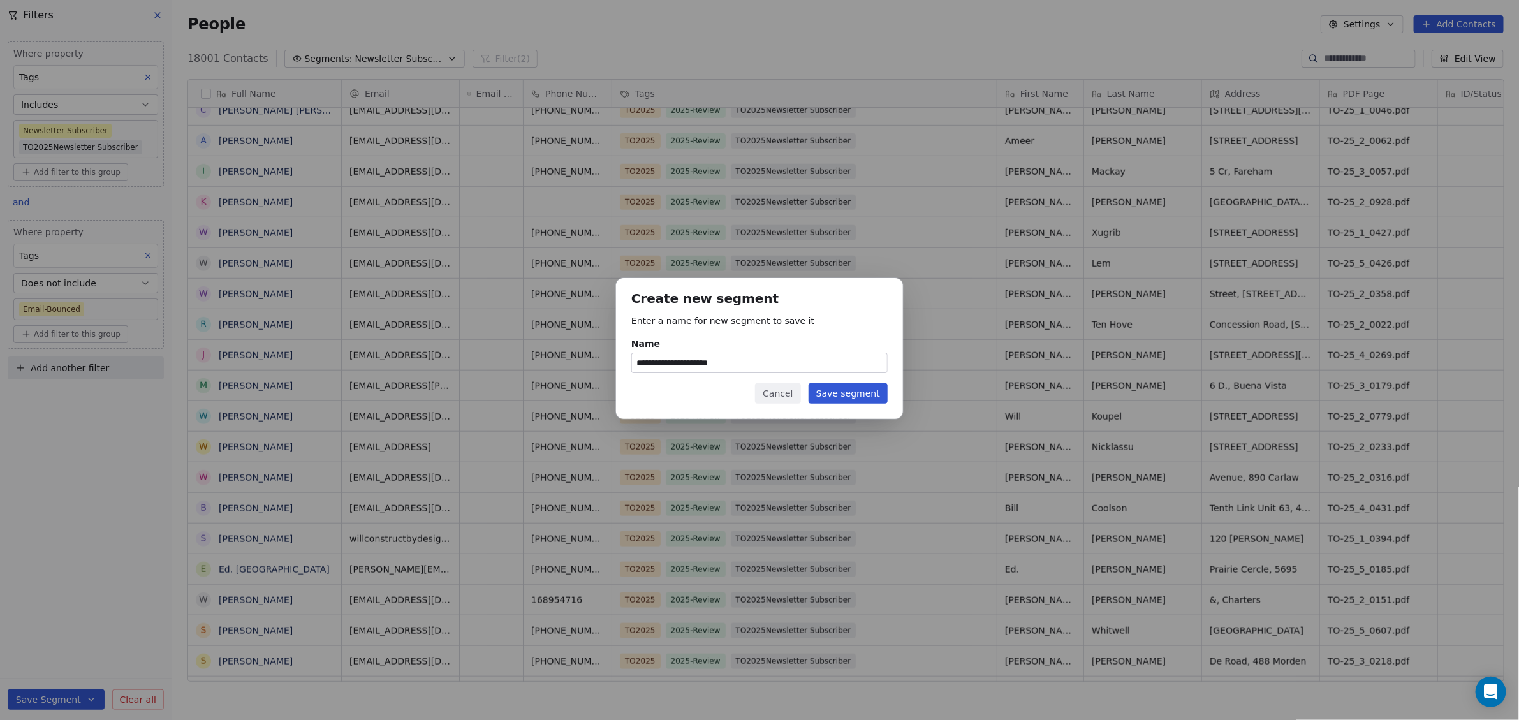
click at [735, 363] on input "**********" at bounding box center [759, 362] width 255 height 19
type input "**********"
click at [839, 393] on button "Save segment" at bounding box center [848, 393] width 79 height 20
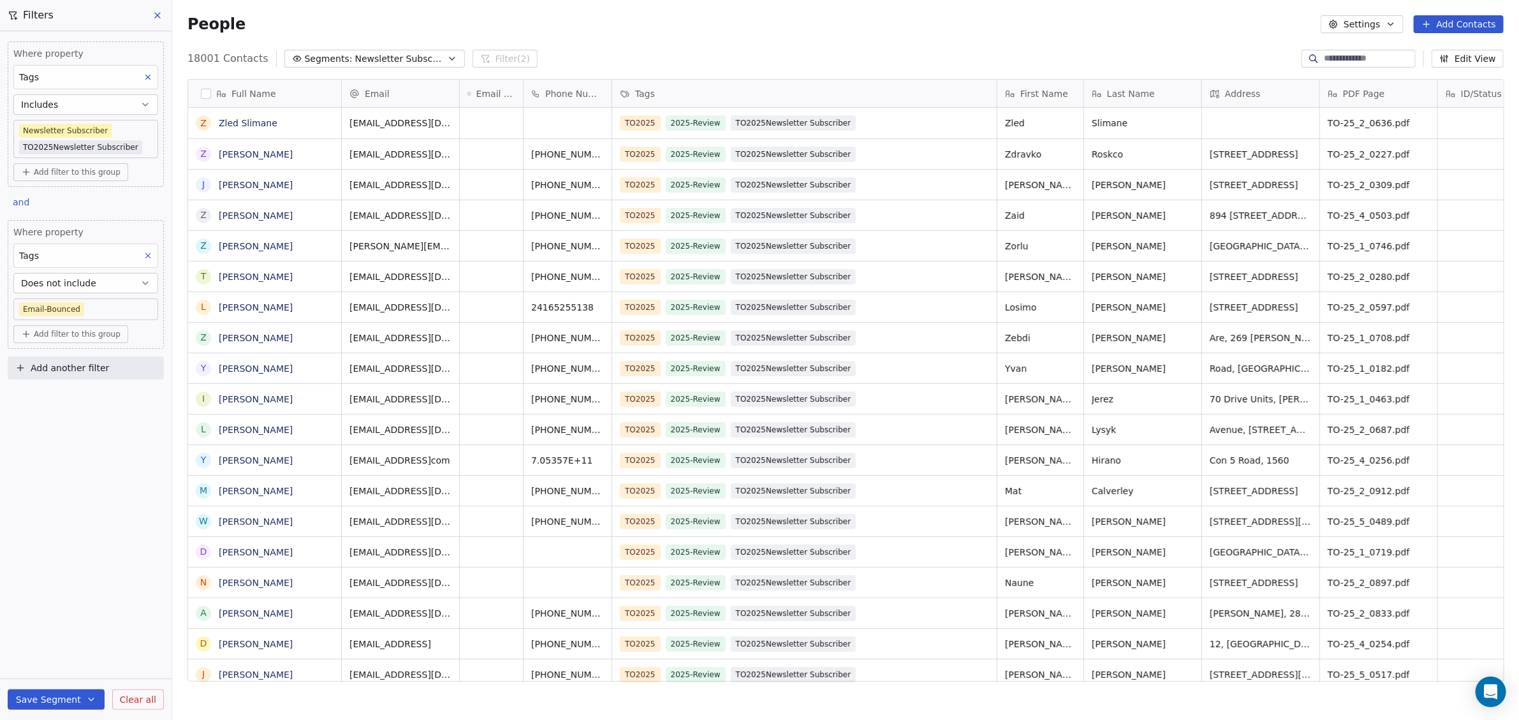
click at [90, 168] on span "Add filter to this group" at bounding box center [77, 172] width 87 height 10
click at [140, 139] on html "WoodShows.com Contacts People Marketing Workflows Campaigns Sales Pipelines Seq…" at bounding box center [759, 360] width 1519 height 720
click at [142, 142] on body "WoodShows.com Contacts People Marketing Workflows Campaigns Sales Pipelines Seq…" at bounding box center [759, 360] width 1519 height 720
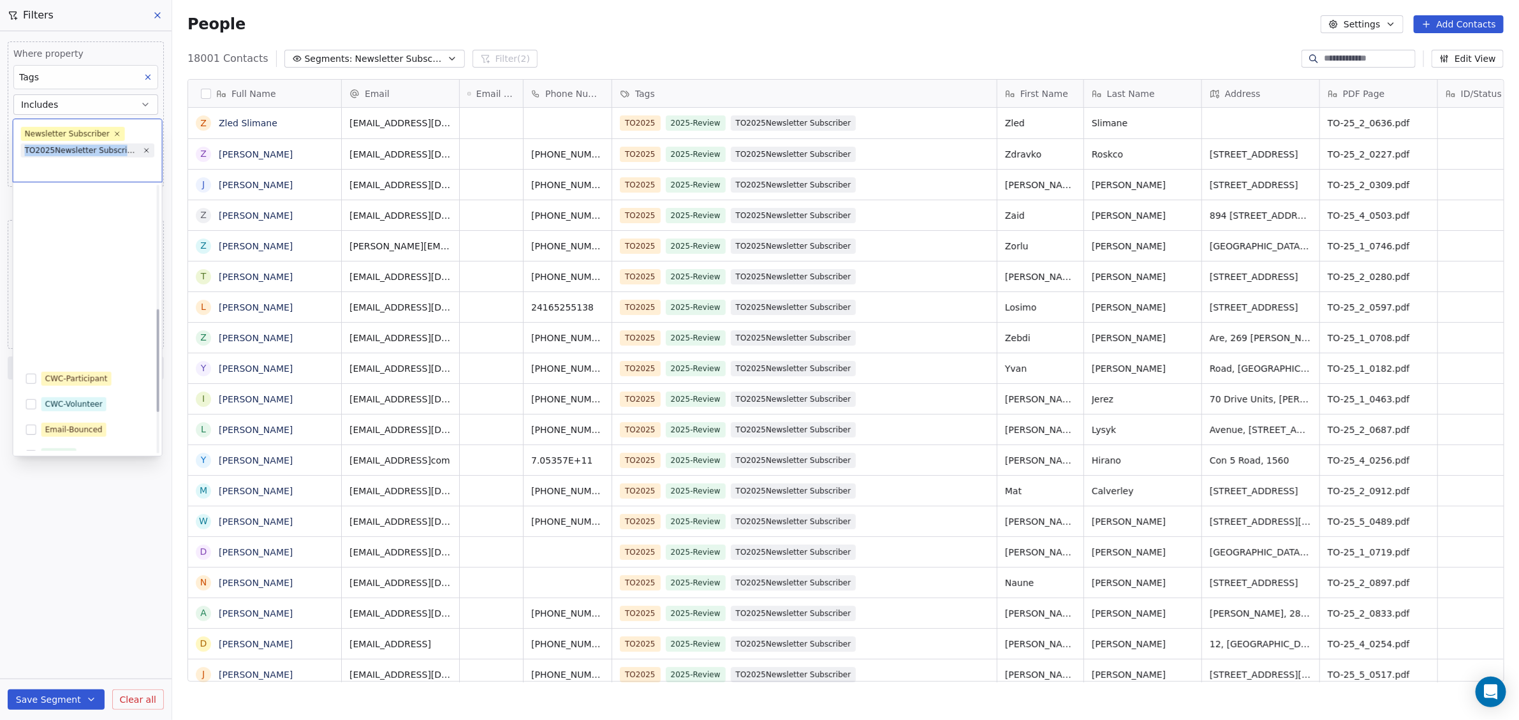
click at [142, 142] on div "Newsletter Subscriber TO2025Newsletter Subscriber" at bounding box center [87, 150] width 149 height 63
click at [31, 299] on button "Suggestions" at bounding box center [31, 302] width 10 height 10
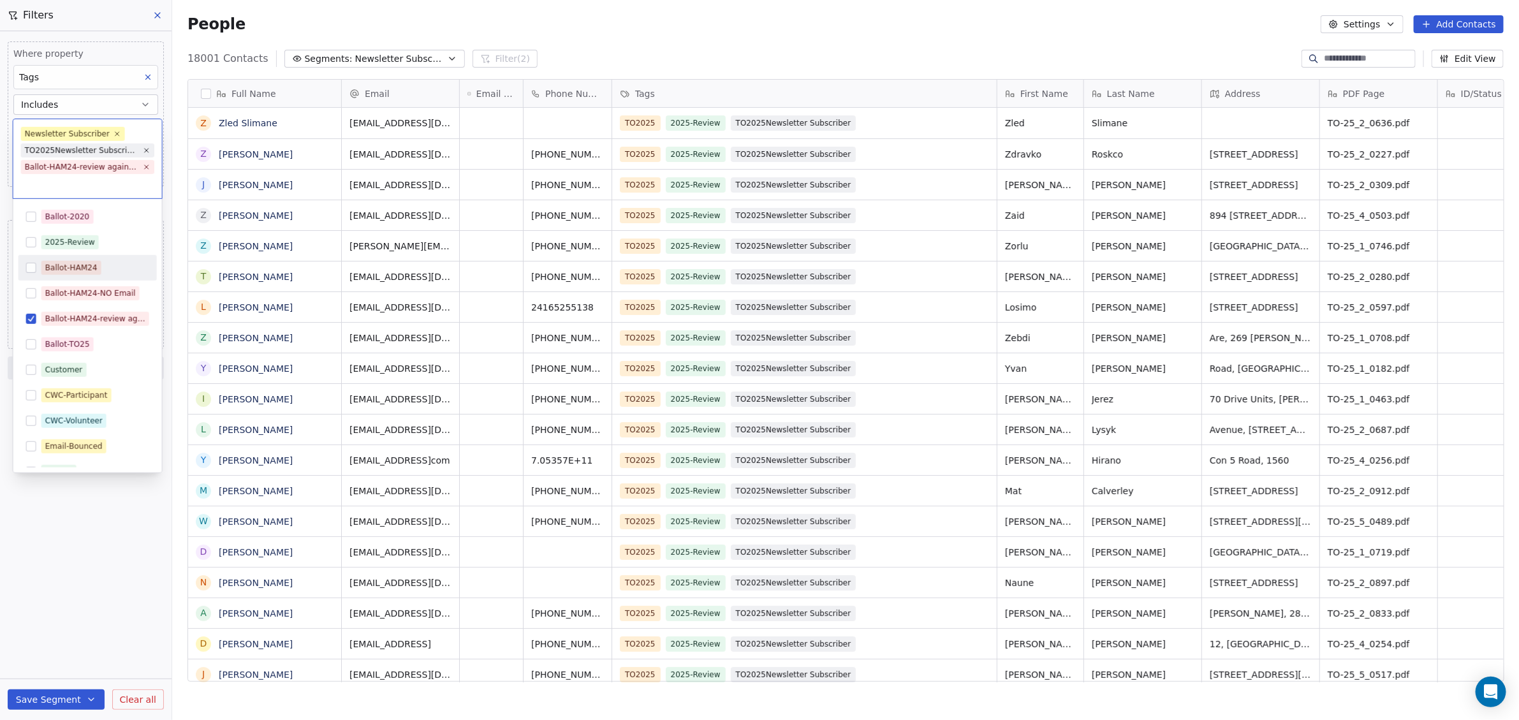
click at [29, 268] on button "Suggestions" at bounding box center [31, 268] width 10 height 10
click at [77, 535] on html "WoodShows.com Contacts People Marketing Workflows Campaigns Sales Pipelines Seq…" at bounding box center [759, 360] width 1519 height 720
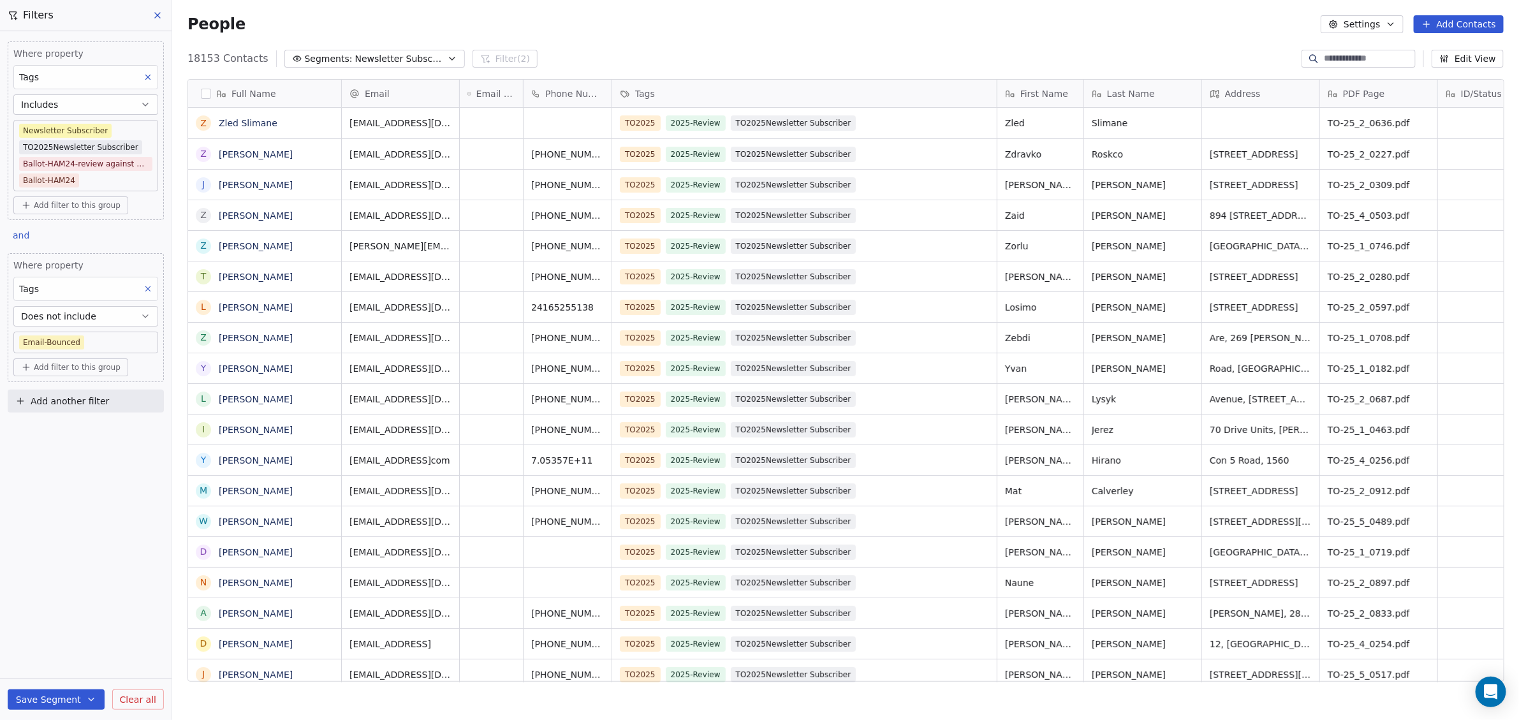
click at [88, 704] on icon "button" at bounding box center [91, 700] width 10 height 10
click at [61, 667] on span "Update existing segment" at bounding box center [92, 667] width 112 height 13
click at [55, 397] on span "Add another filter" at bounding box center [70, 401] width 78 height 13
click at [56, 436] on div "Contact properties" at bounding box center [85, 428] width 145 height 20
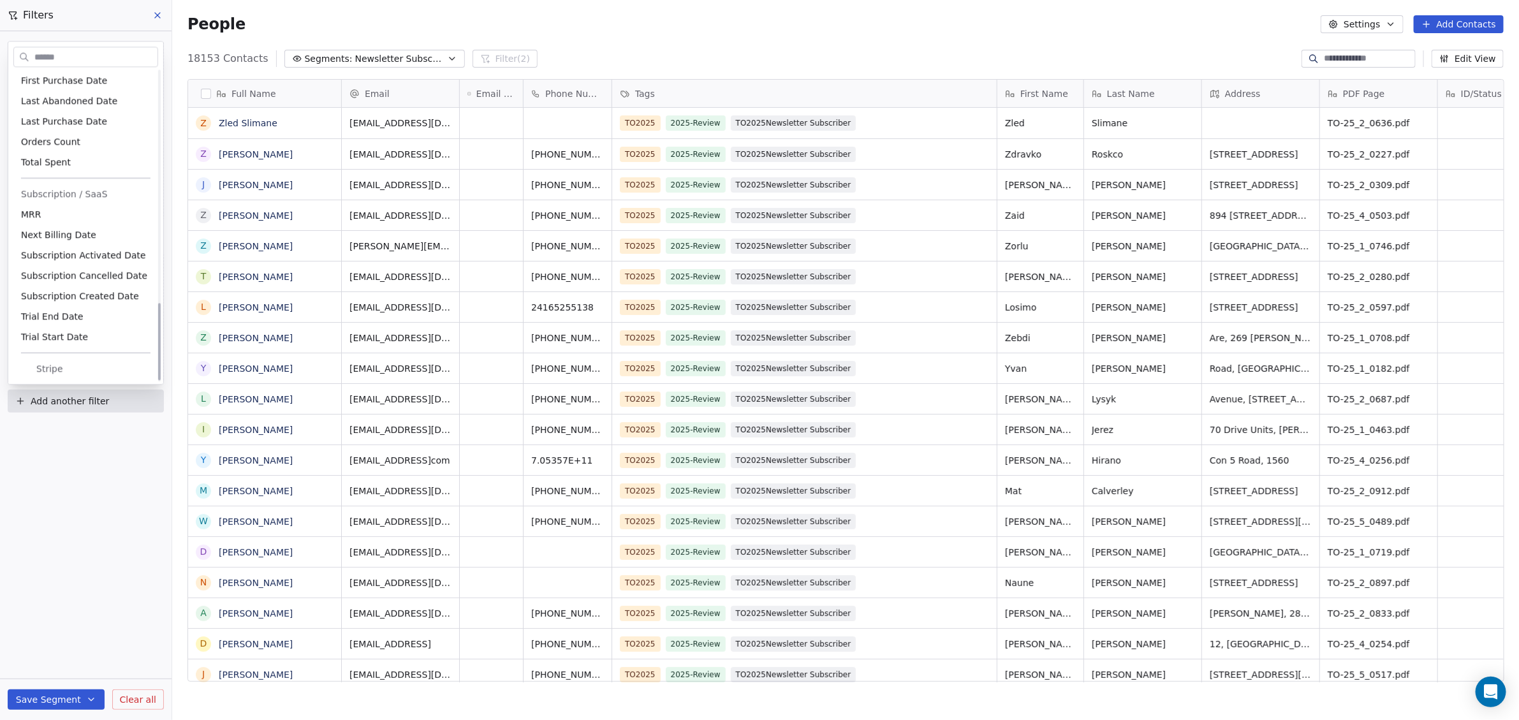
scroll to position [932, 0]
click at [77, 487] on html "WoodShows.com Contacts People Marketing Workflows Campaigns Sales Pipelines Seq…" at bounding box center [759, 360] width 1519 height 720
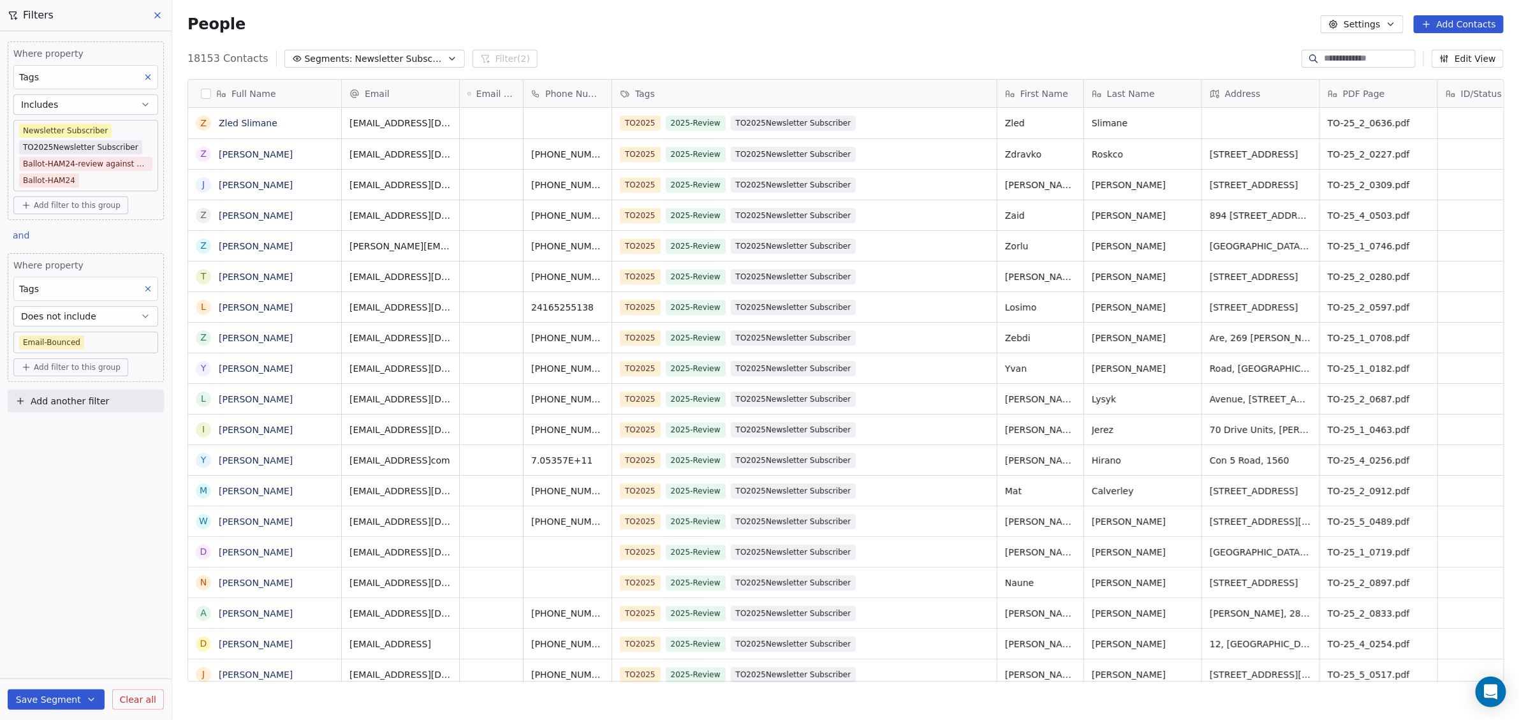
click at [366, 63] on span "Newsletter Subscribers+TO25Ballot" at bounding box center [399, 58] width 89 height 13
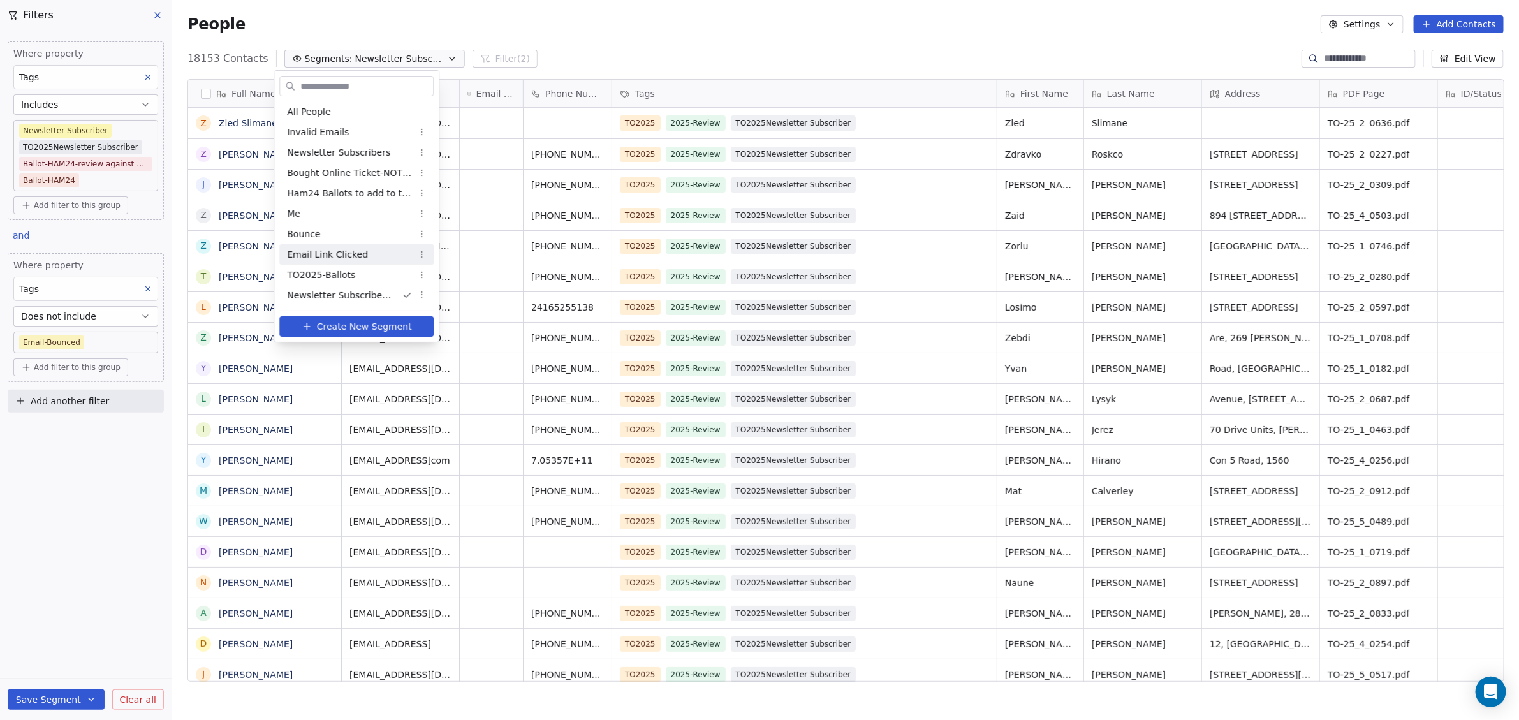
click at [341, 251] on span "Email Link Clicked" at bounding box center [327, 254] width 81 height 13
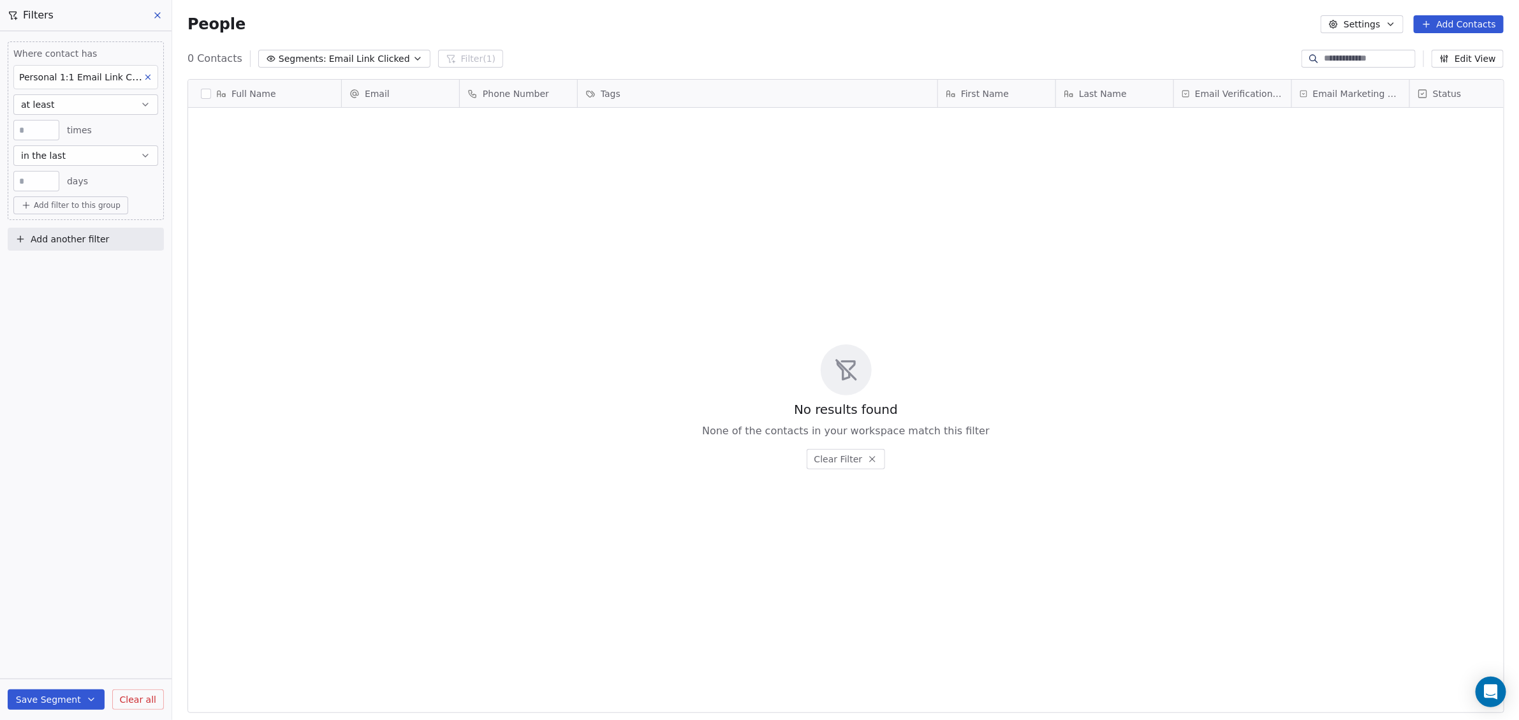
scroll to position [622, 1335]
click at [80, 153] on button "in the last" at bounding box center [85, 155] width 145 height 20
click at [80, 228] on div "last happened" at bounding box center [86, 227] width 134 height 20
drag, startPoint x: 83, startPoint y: 181, endPoint x: 37, endPoint y: 172, distance: 46.8
click at [37, 172] on div "At Least * days ago" at bounding box center [85, 181] width 145 height 20
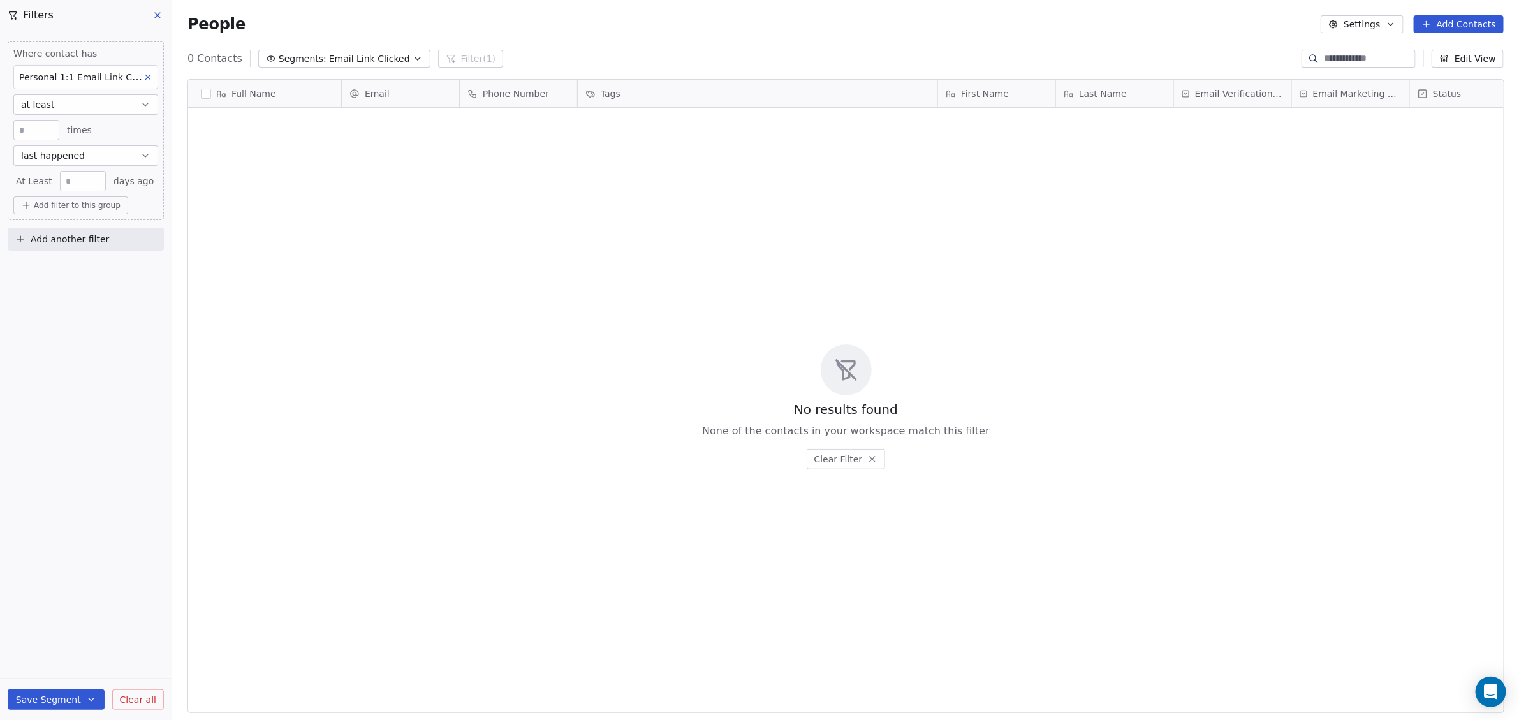
type input "****"
click at [73, 298] on div "Where contact has Personal 1:1 Email Link Clicked at least * times last happene…" at bounding box center [86, 375] width 172 height 689
click at [332, 61] on span "Email Link Clicked" at bounding box center [369, 58] width 81 height 13
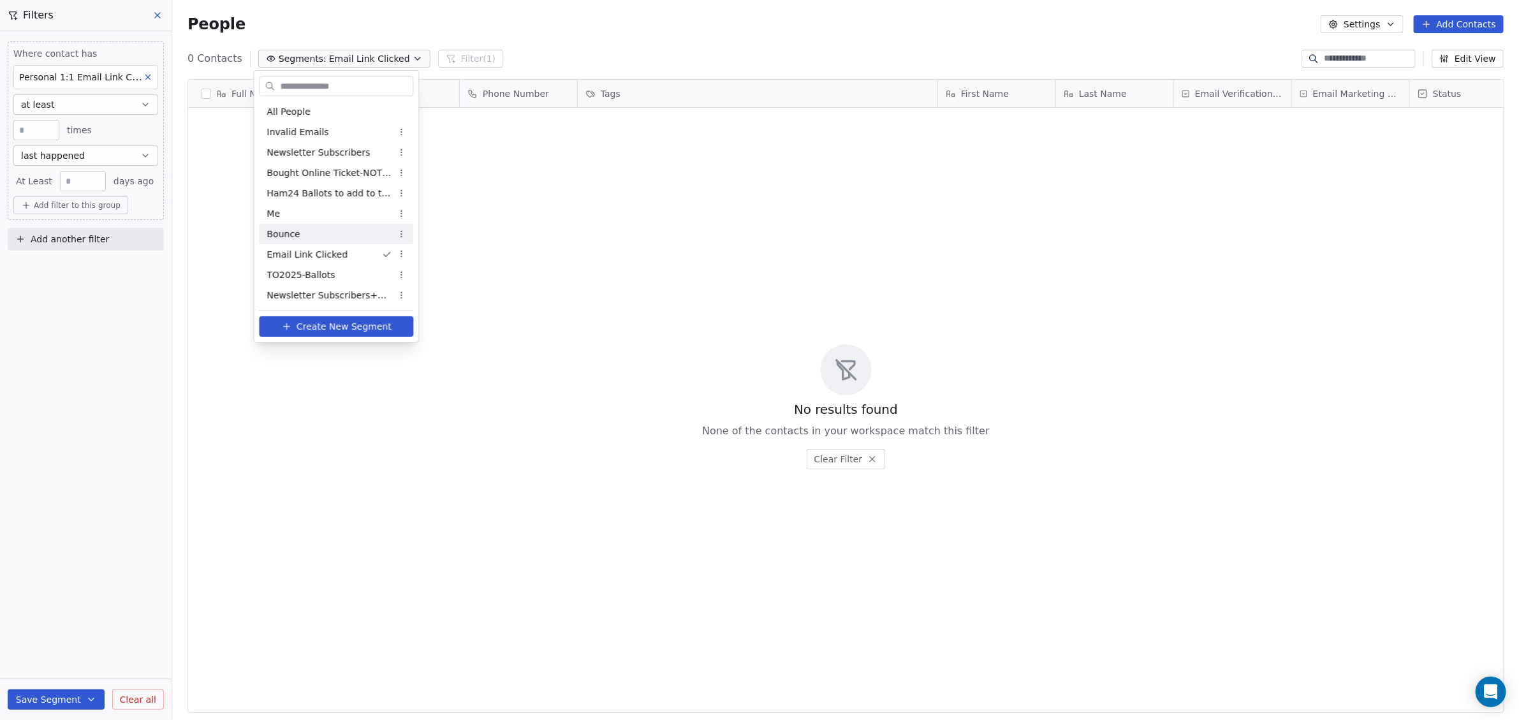
click at [309, 230] on div "Bounce" at bounding box center [337, 234] width 154 height 20
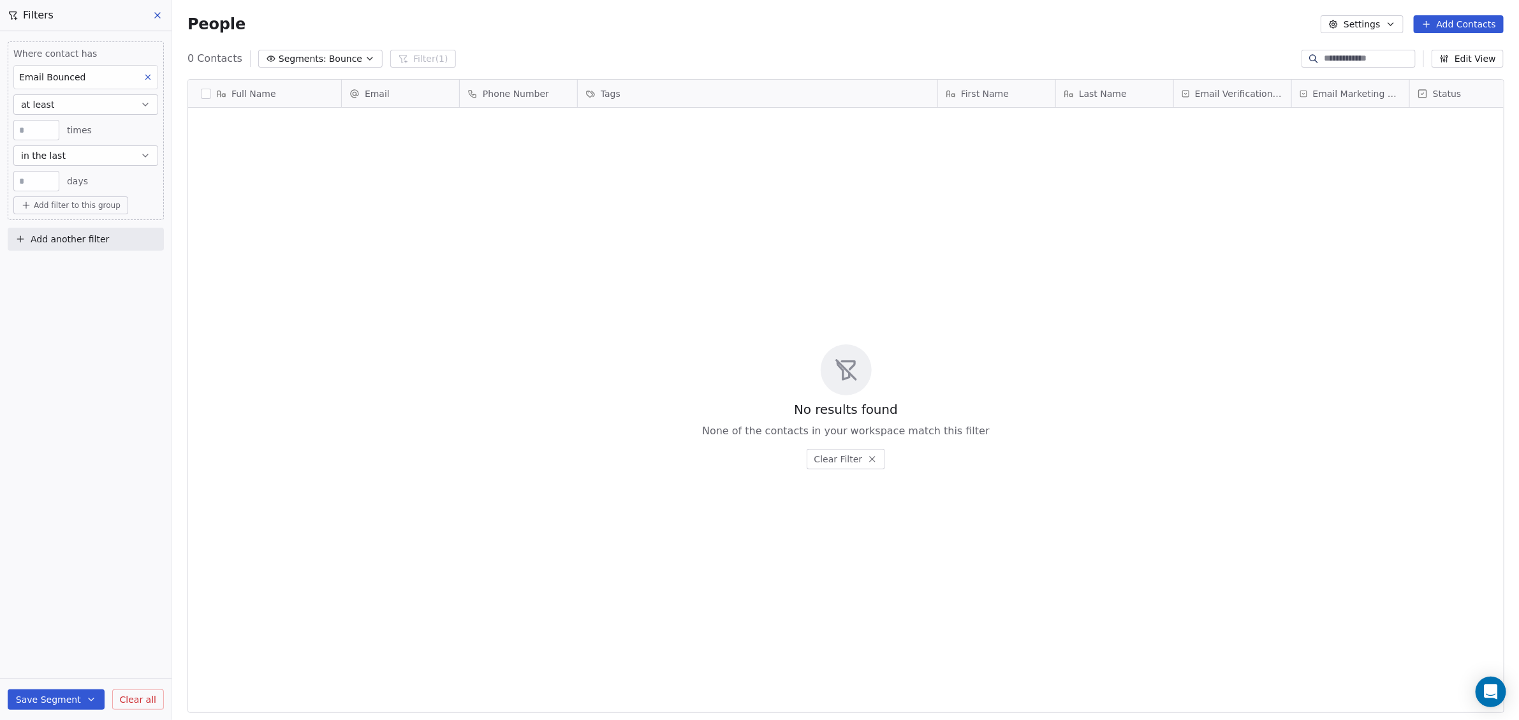
click at [329, 57] on span "Bounce" at bounding box center [345, 58] width 33 height 13
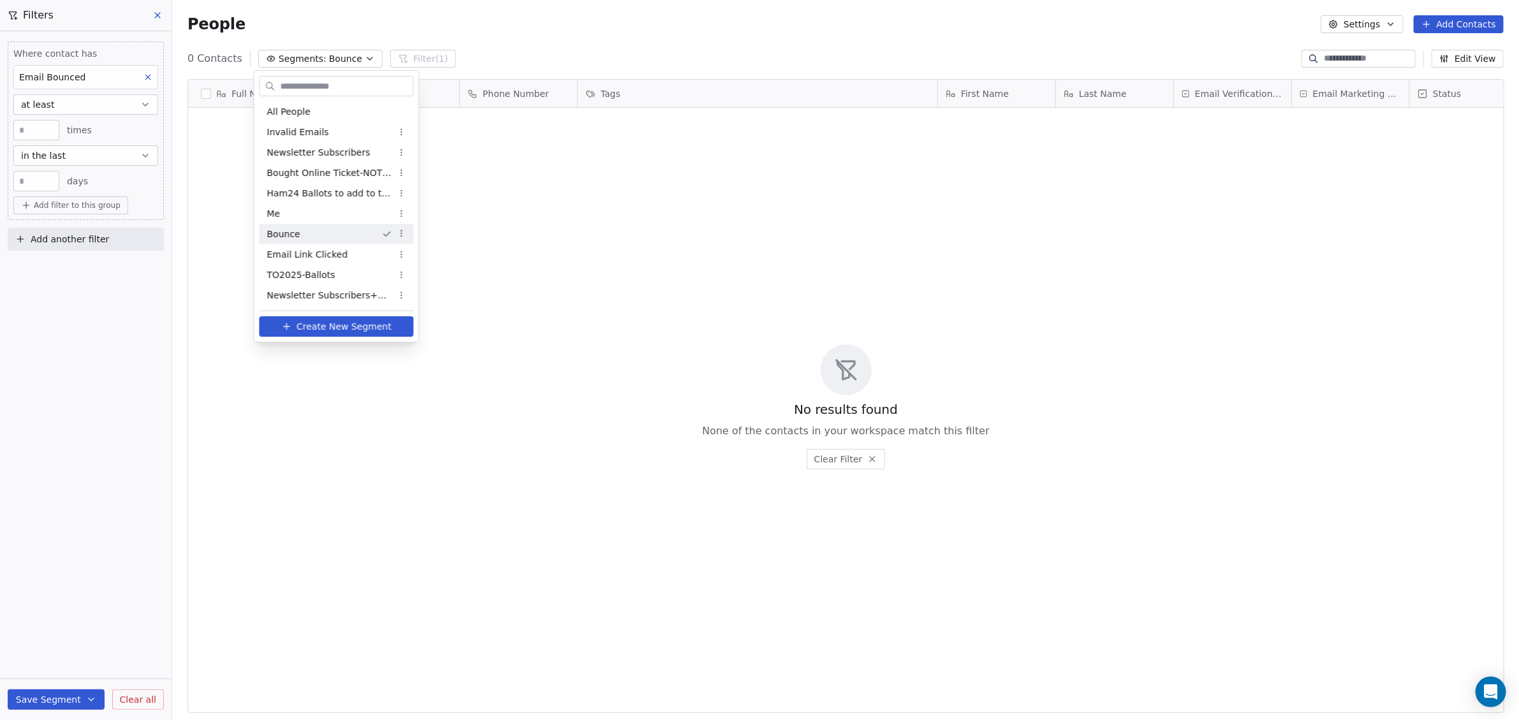
click at [325, 57] on html "WoodShows.com Contacts People Marketing Workflows Campaigns Sales Pipelines Seq…" at bounding box center [759, 360] width 1519 height 720
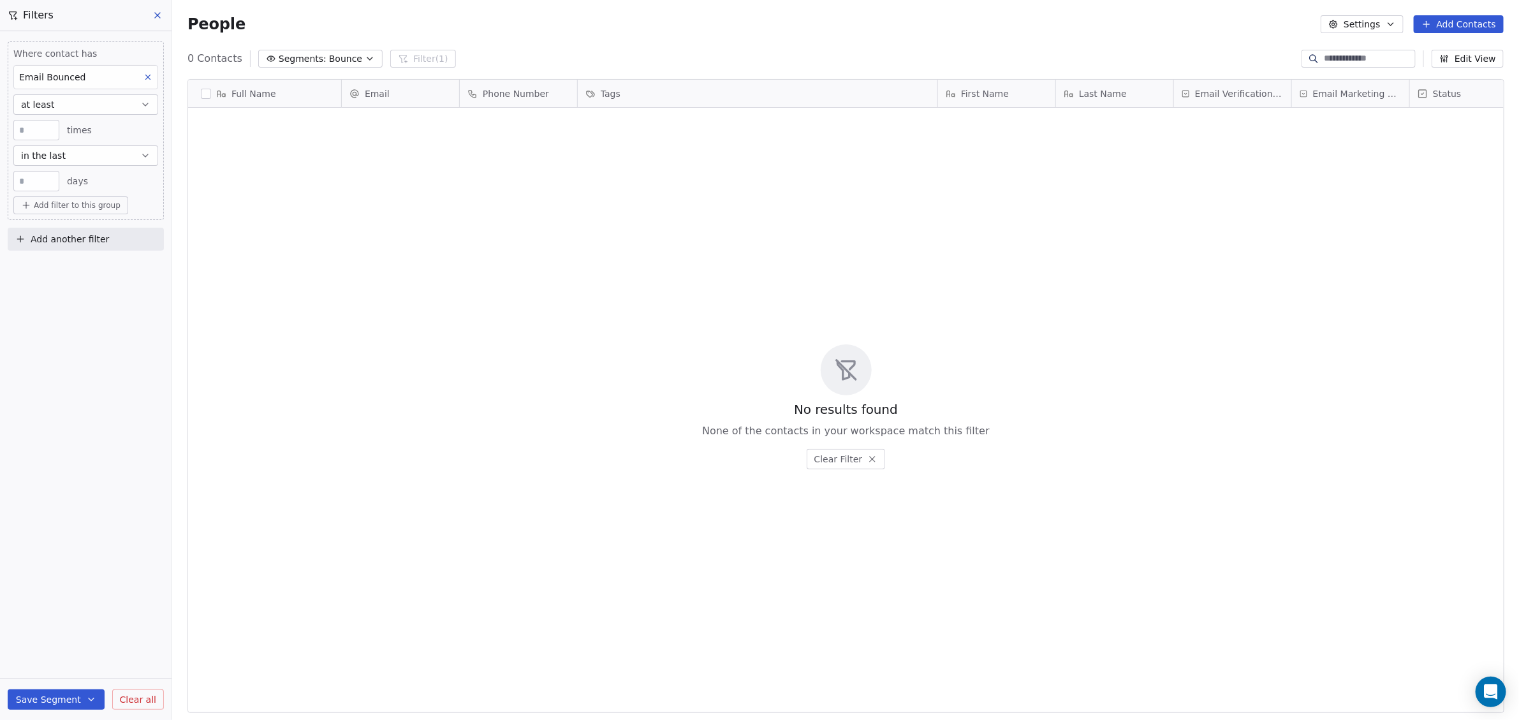
click at [279, 63] on span "Segments:" at bounding box center [303, 58] width 48 height 13
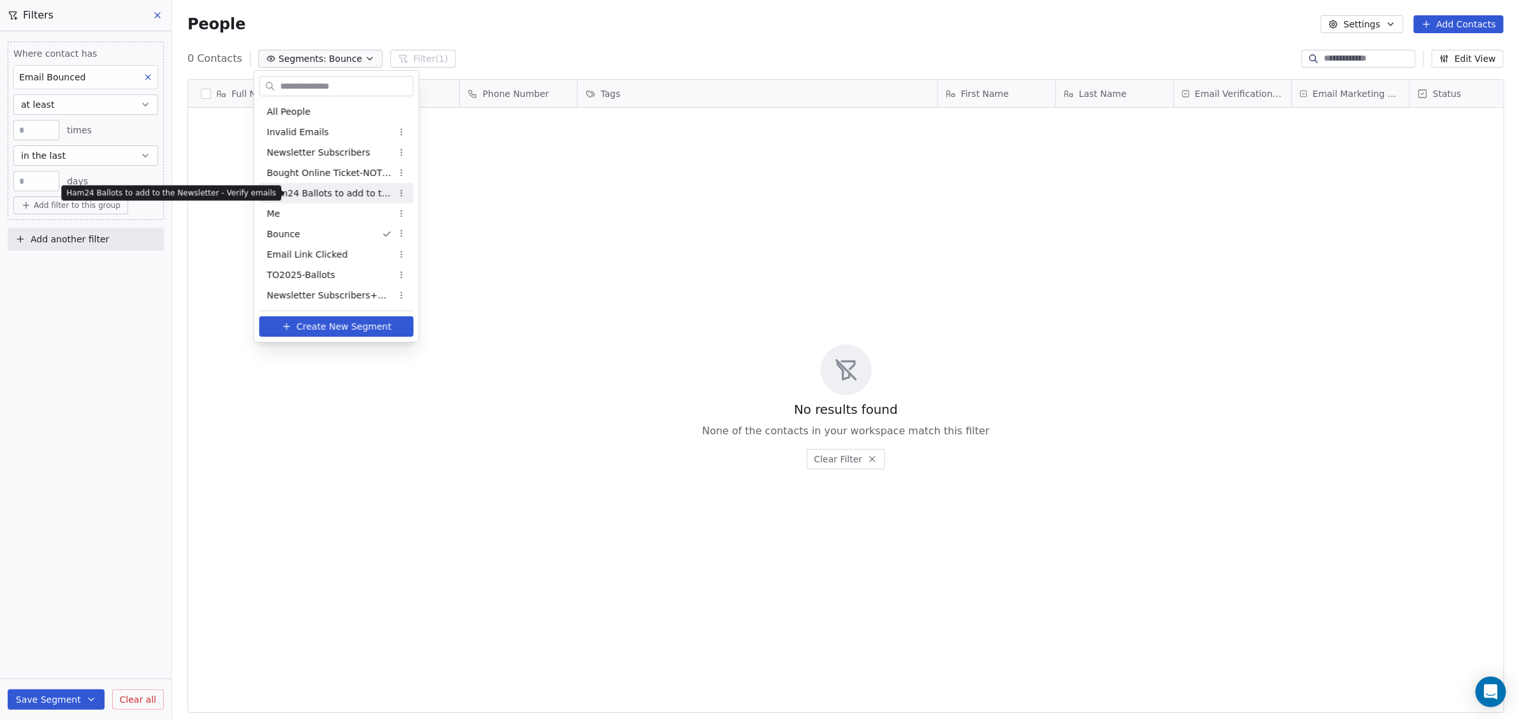
click at [288, 195] on span "Ham24 Ballots to add to the Newsletter - Verify emails" at bounding box center [329, 193] width 125 height 13
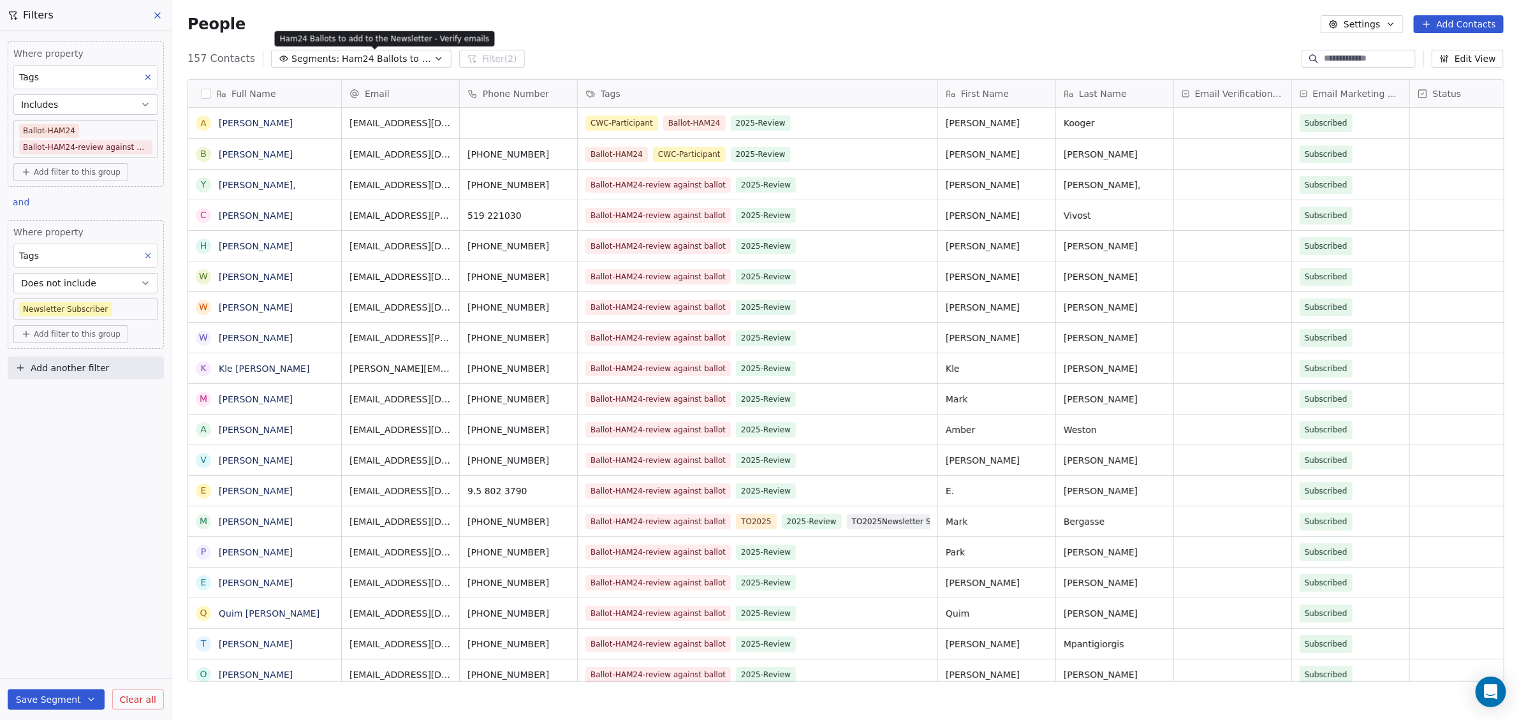
click at [417, 60] on span "Ham24 Ballots to add to the Newsletter - Verify emails" at bounding box center [386, 58] width 89 height 13
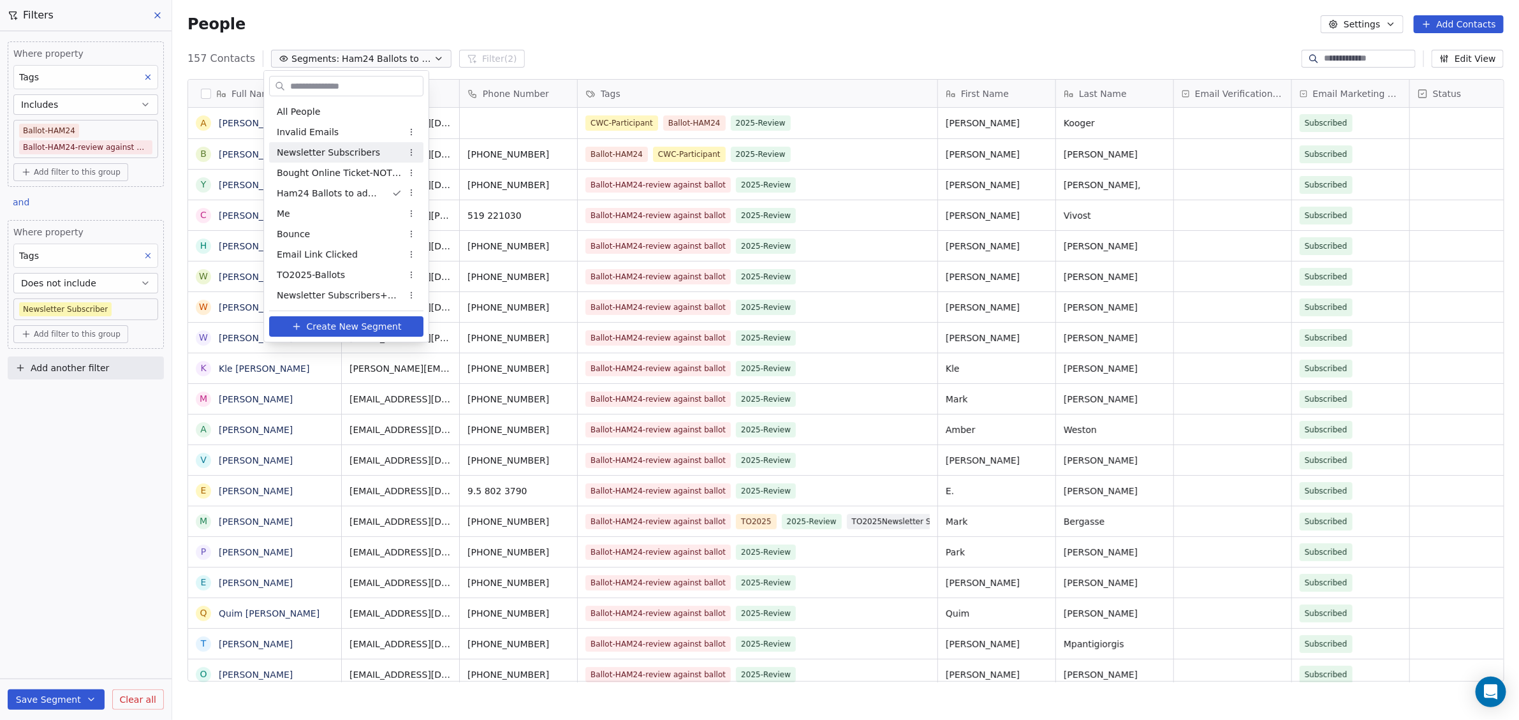
click at [370, 158] on div "Newsletter Subscribers" at bounding box center [346, 152] width 154 height 20
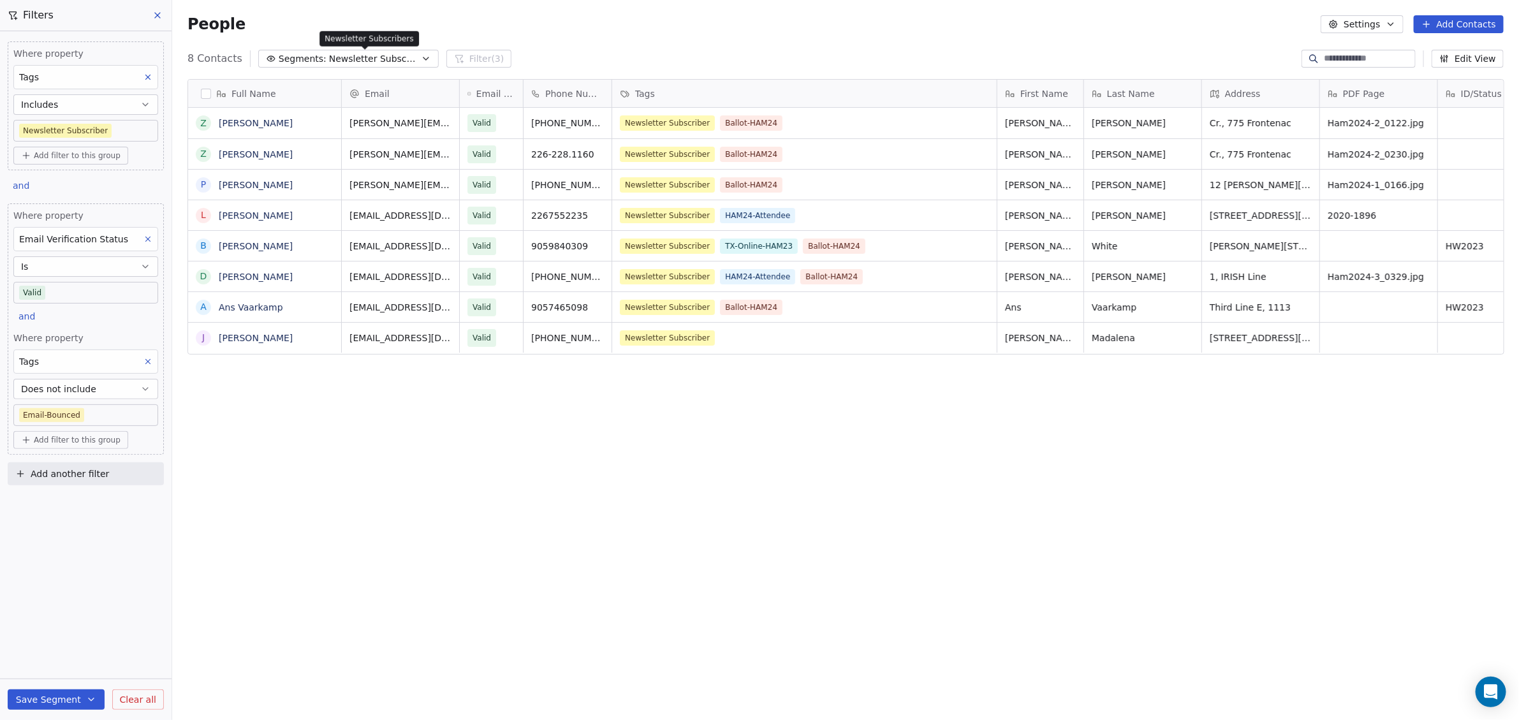
click at [384, 63] on span "Newsletter Subscribers" at bounding box center [373, 58] width 89 height 13
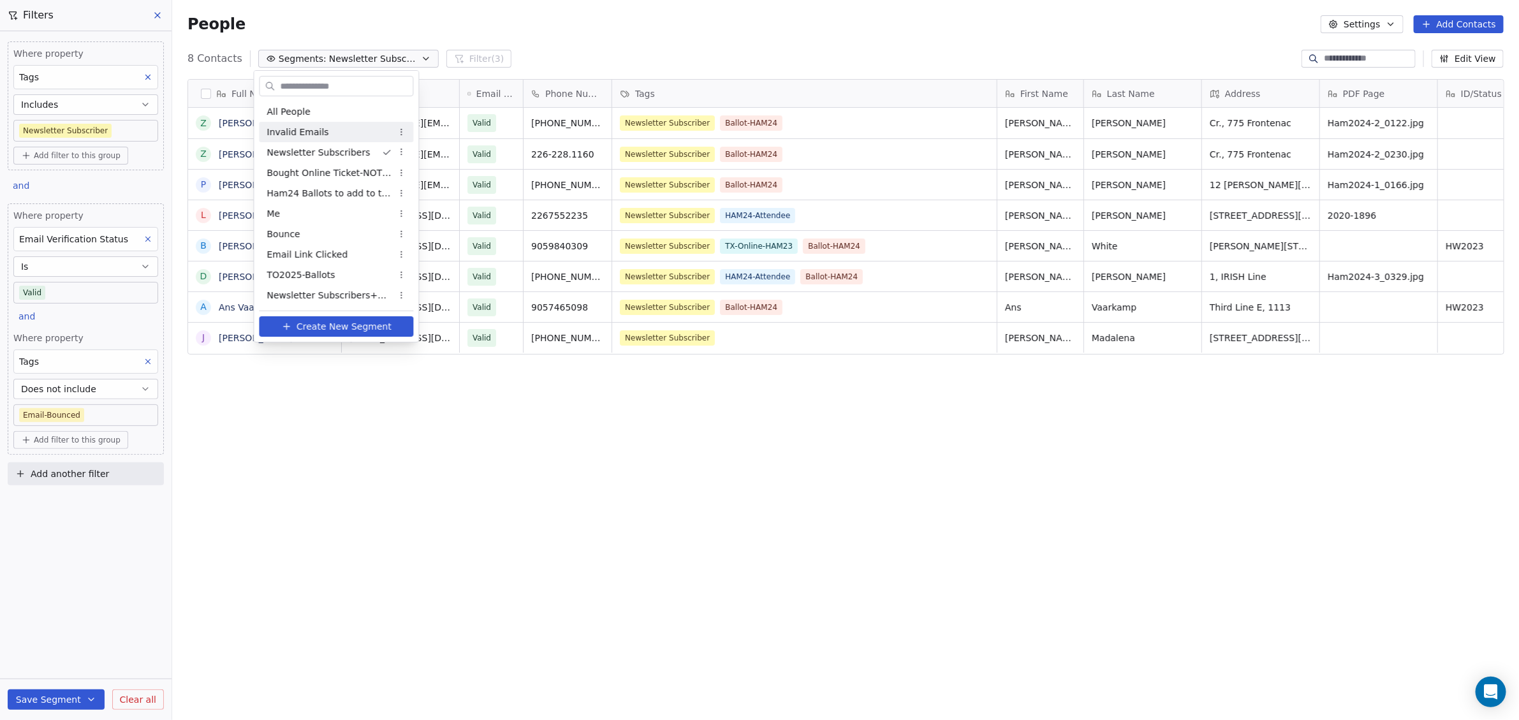
click at [325, 133] on div "Invalid Emails" at bounding box center [337, 132] width 154 height 20
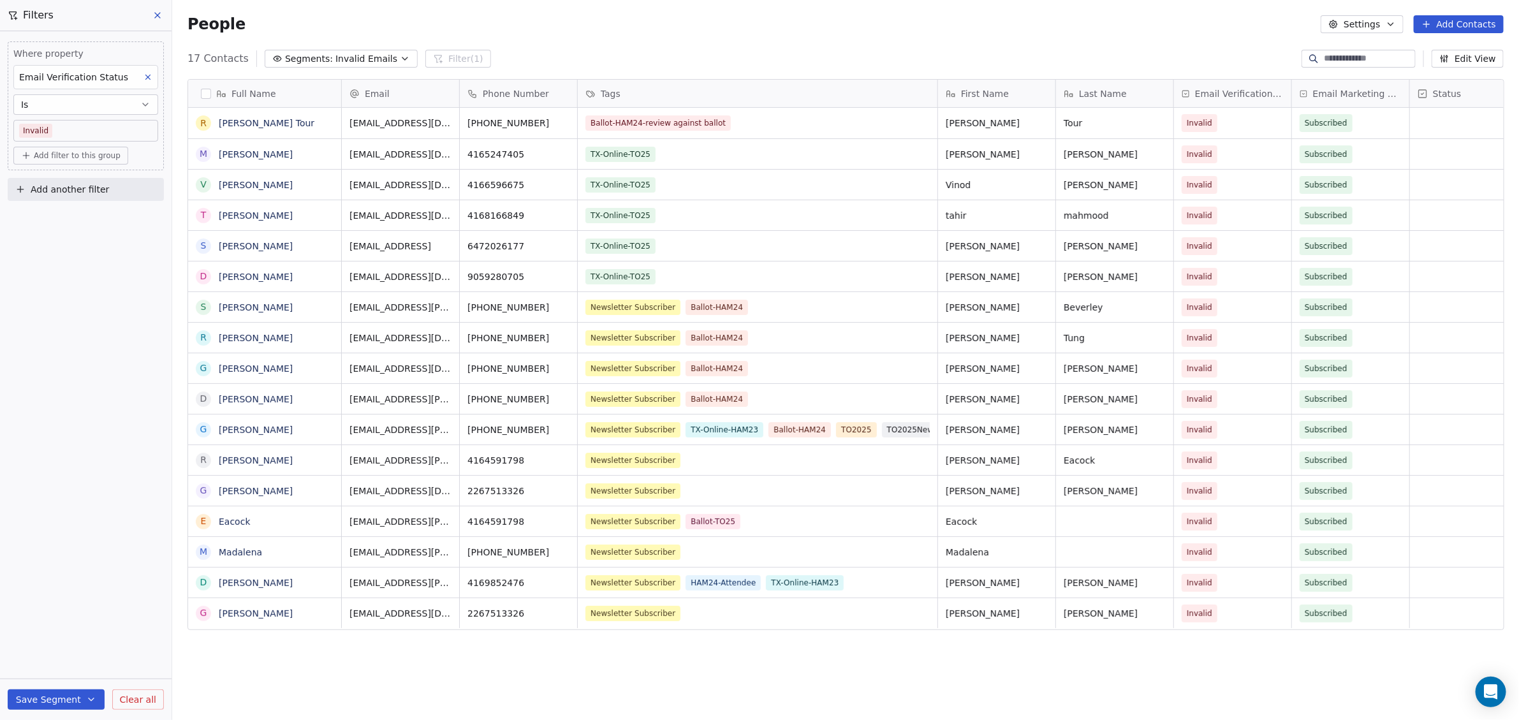
click at [346, 62] on span "Invalid Emails" at bounding box center [367, 58] width 62 height 13
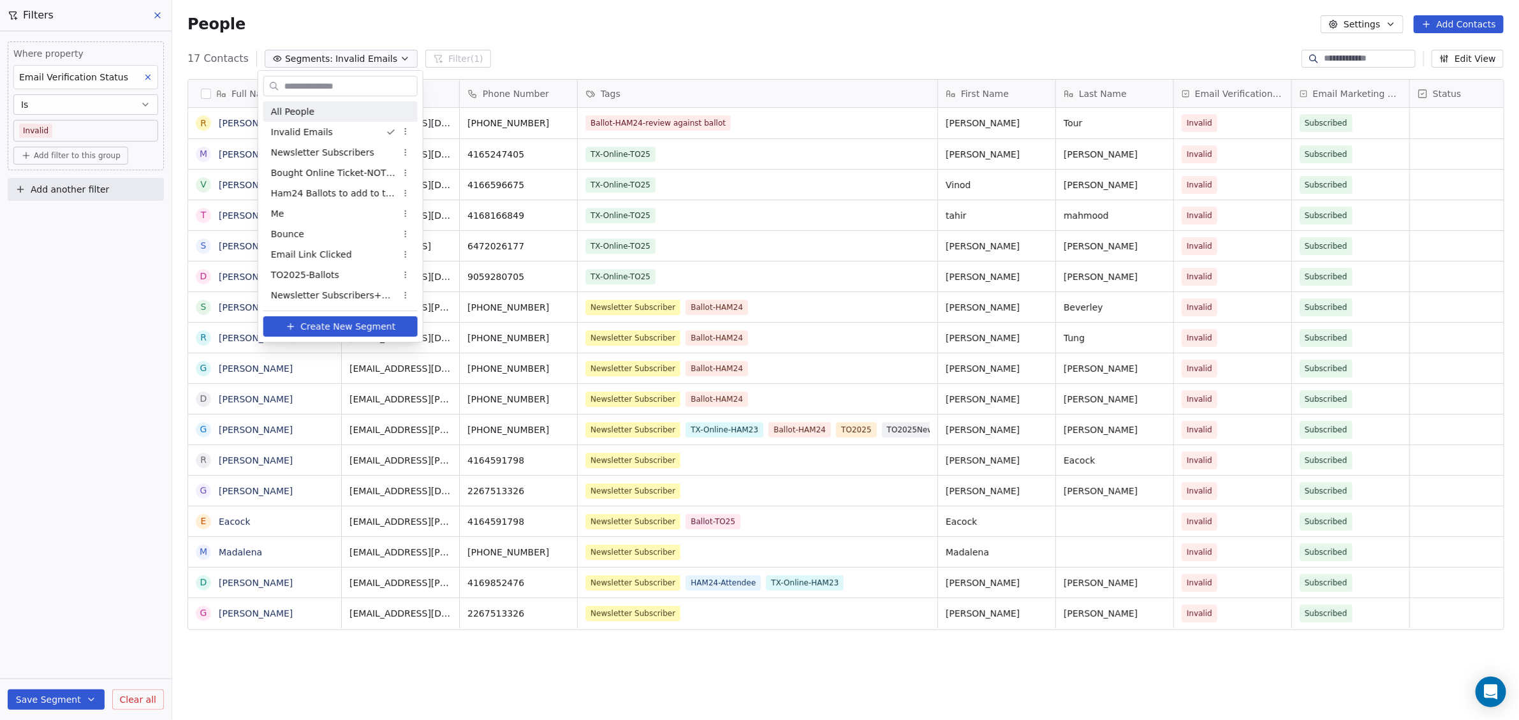
click at [326, 108] on div "All People" at bounding box center [340, 111] width 154 height 20
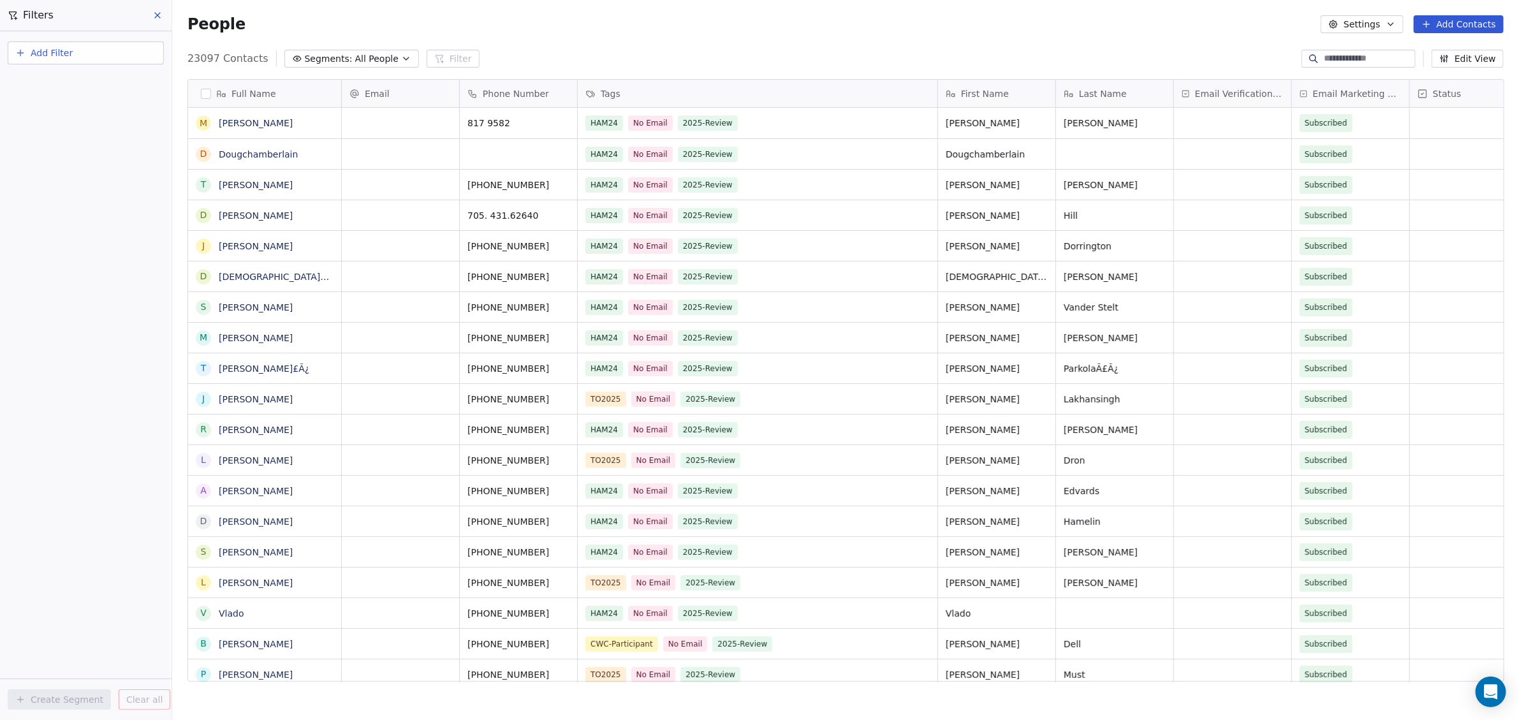
click at [156, 13] on icon at bounding box center [157, 15] width 10 height 10
click at [59, 124] on span "Workflows" at bounding box center [54, 120] width 46 height 13
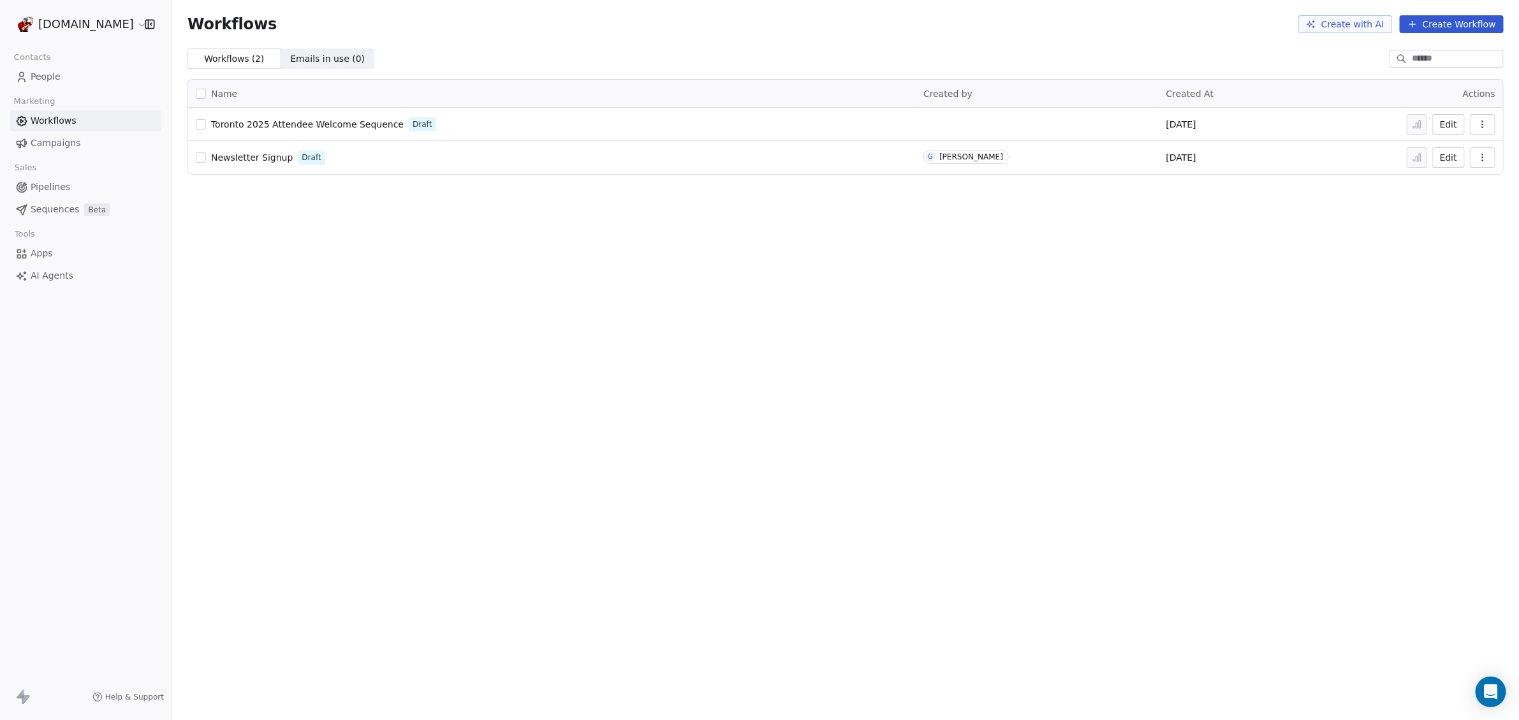
click at [57, 144] on span "Campaigns" at bounding box center [56, 142] width 50 height 13
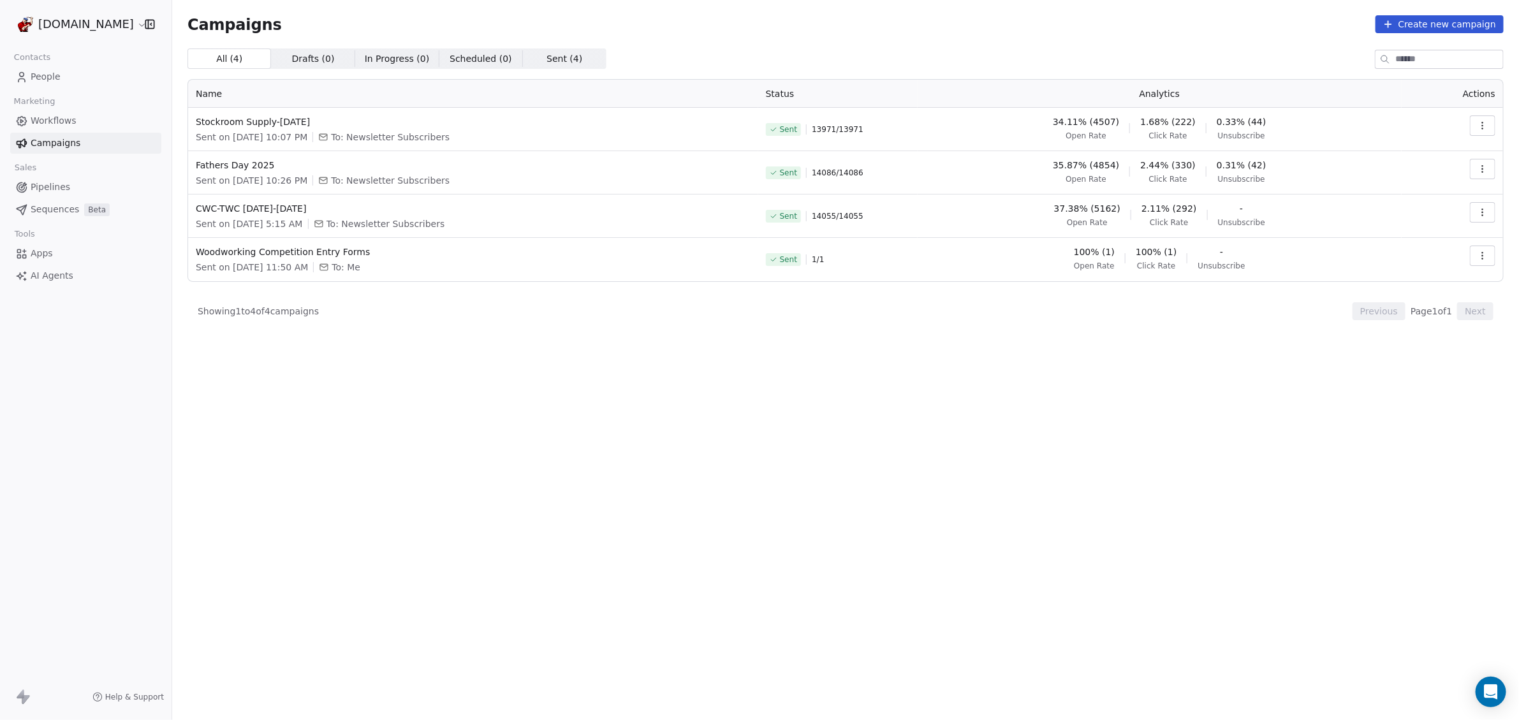
click at [41, 191] on span "Pipelines" at bounding box center [51, 187] width 40 height 13
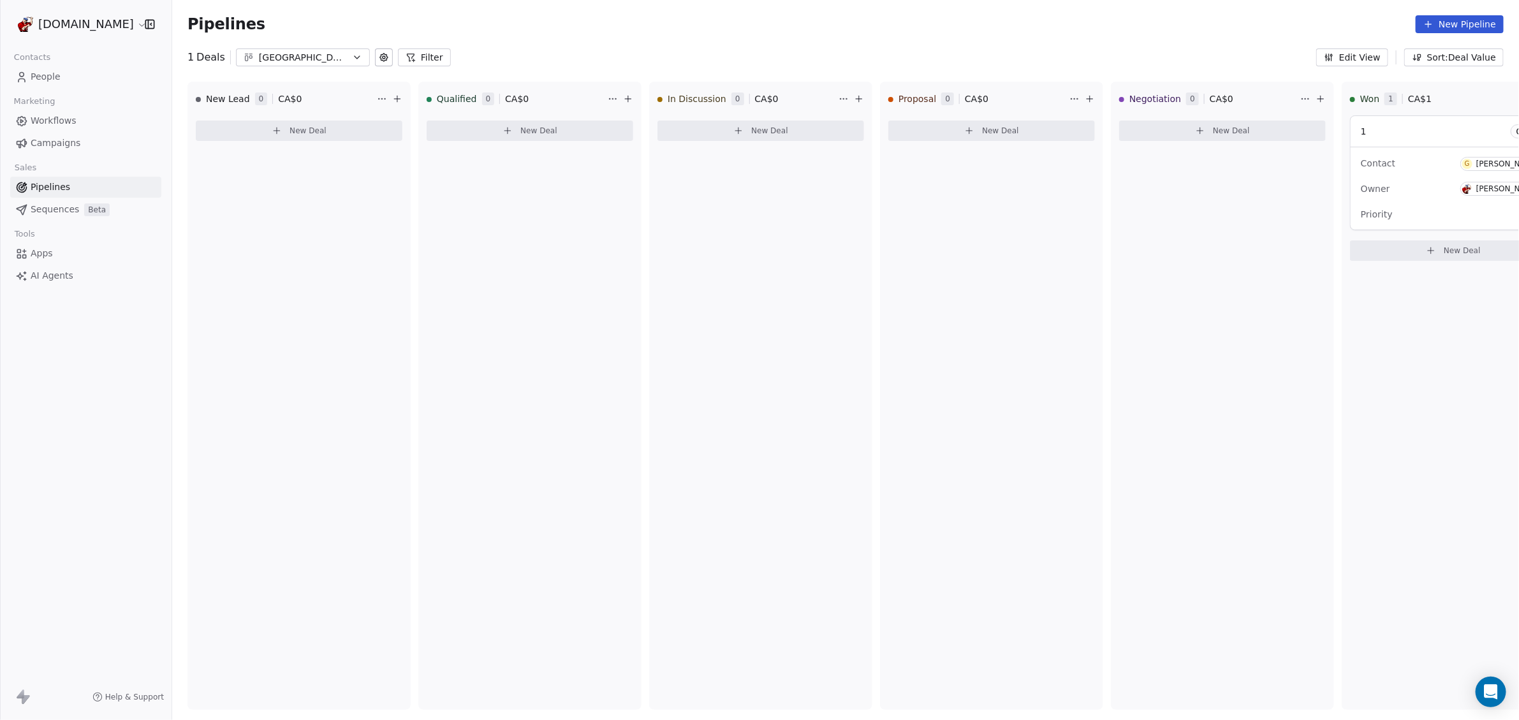
click at [61, 207] on span "Sequences" at bounding box center [55, 209] width 48 height 13
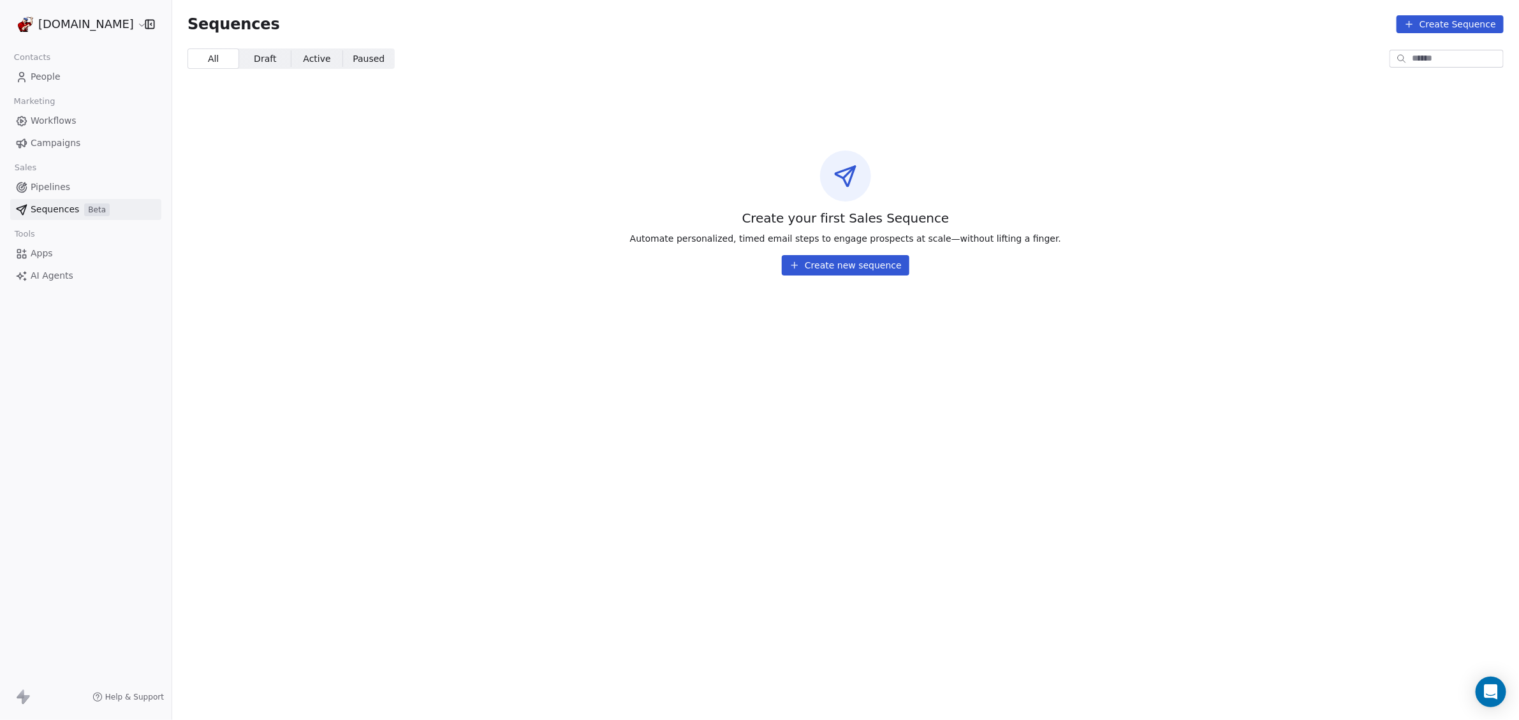
click at [836, 267] on button "Create new sequence" at bounding box center [846, 265] width 128 height 20
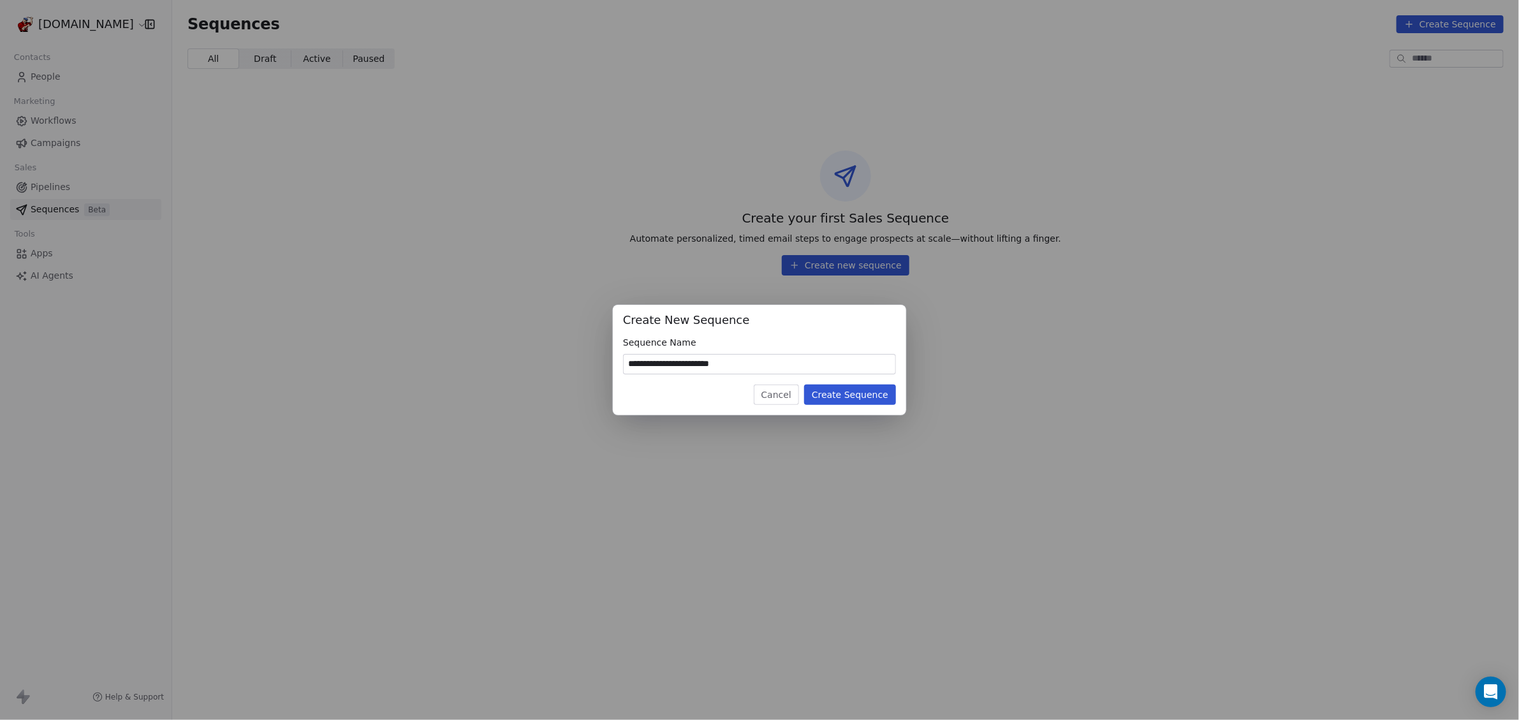
type input "**********"
click at [849, 397] on button "Create Sequence" at bounding box center [850, 395] width 92 height 20
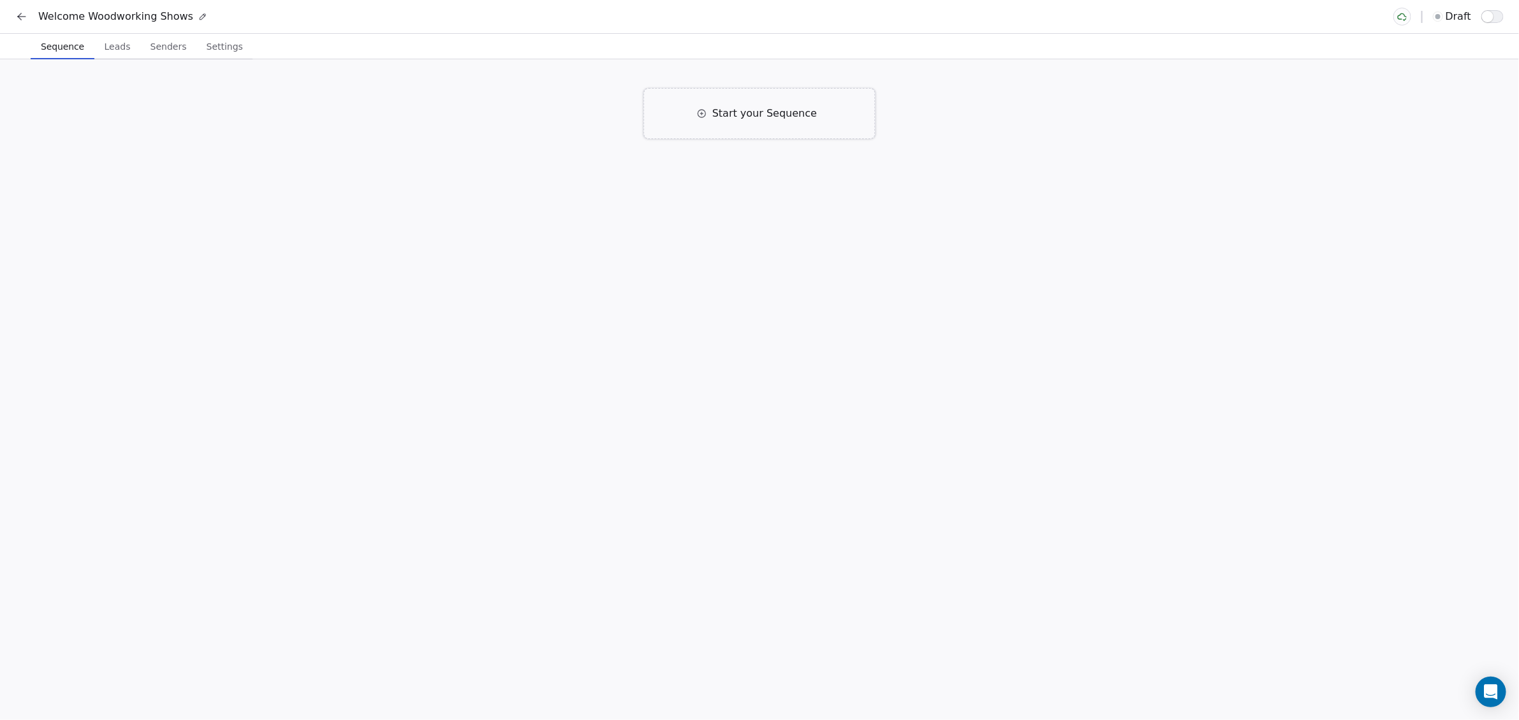
click at [738, 115] on span "Start your Sequence" at bounding box center [764, 113] width 105 height 15
click at [619, 207] on span "Click to Setup" at bounding box center [622, 207] width 62 height 10
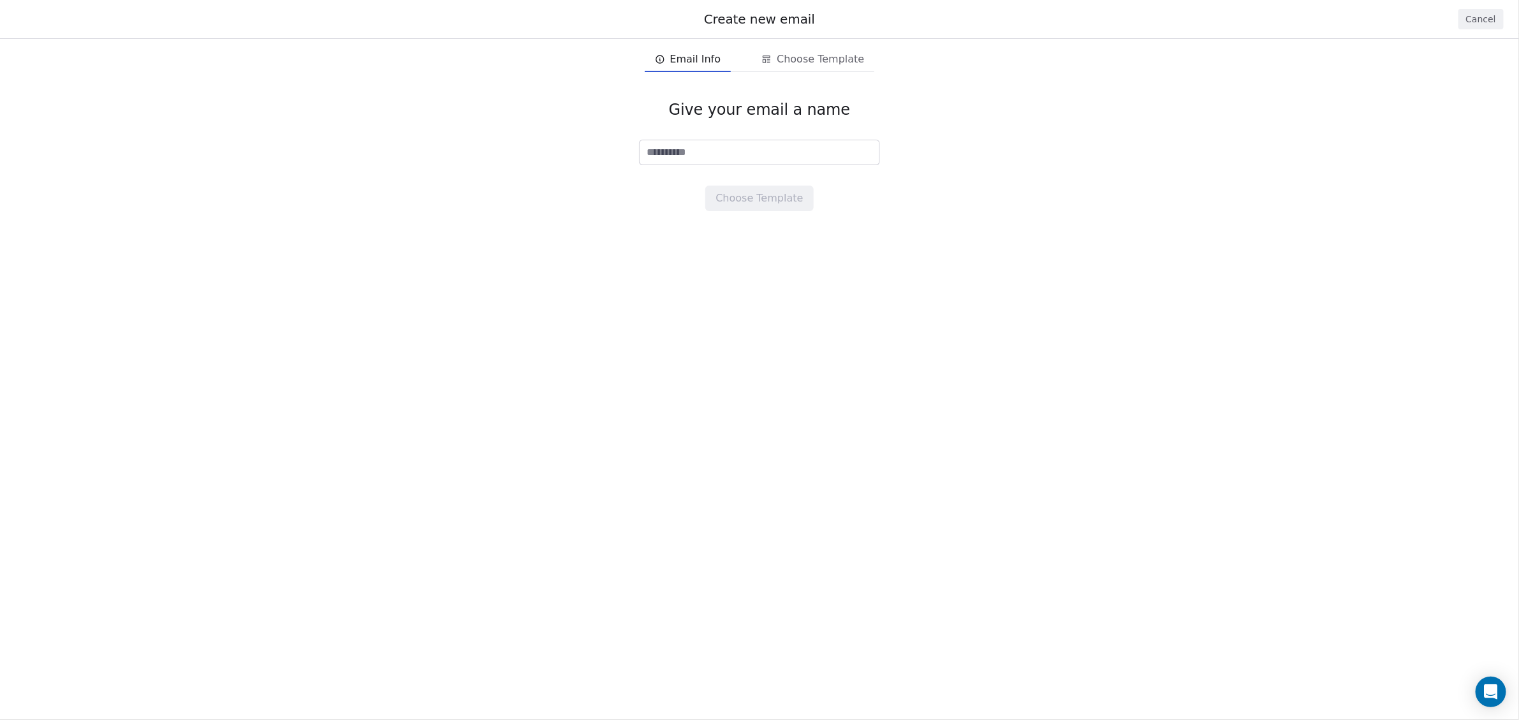
click at [674, 137] on div "Give your email a name Choose Template" at bounding box center [759, 156] width 1519 height 152
click at [668, 145] on input at bounding box center [760, 152] width 240 height 24
type input "**********"
click at [762, 203] on button "Choose Template" at bounding box center [759, 199] width 108 height 26
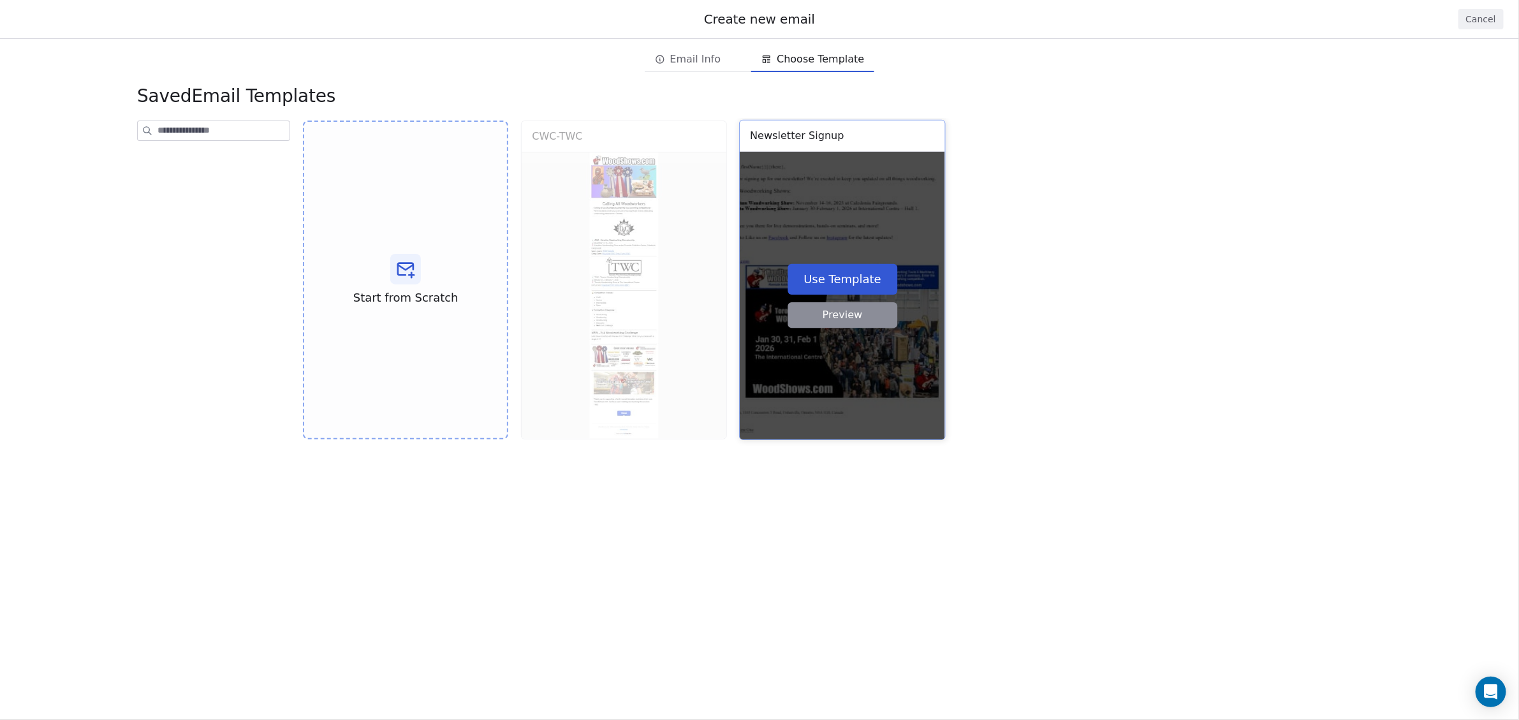
click at [823, 274] on button "Use Template" at bounding box center [843, 278] width 110 height 31
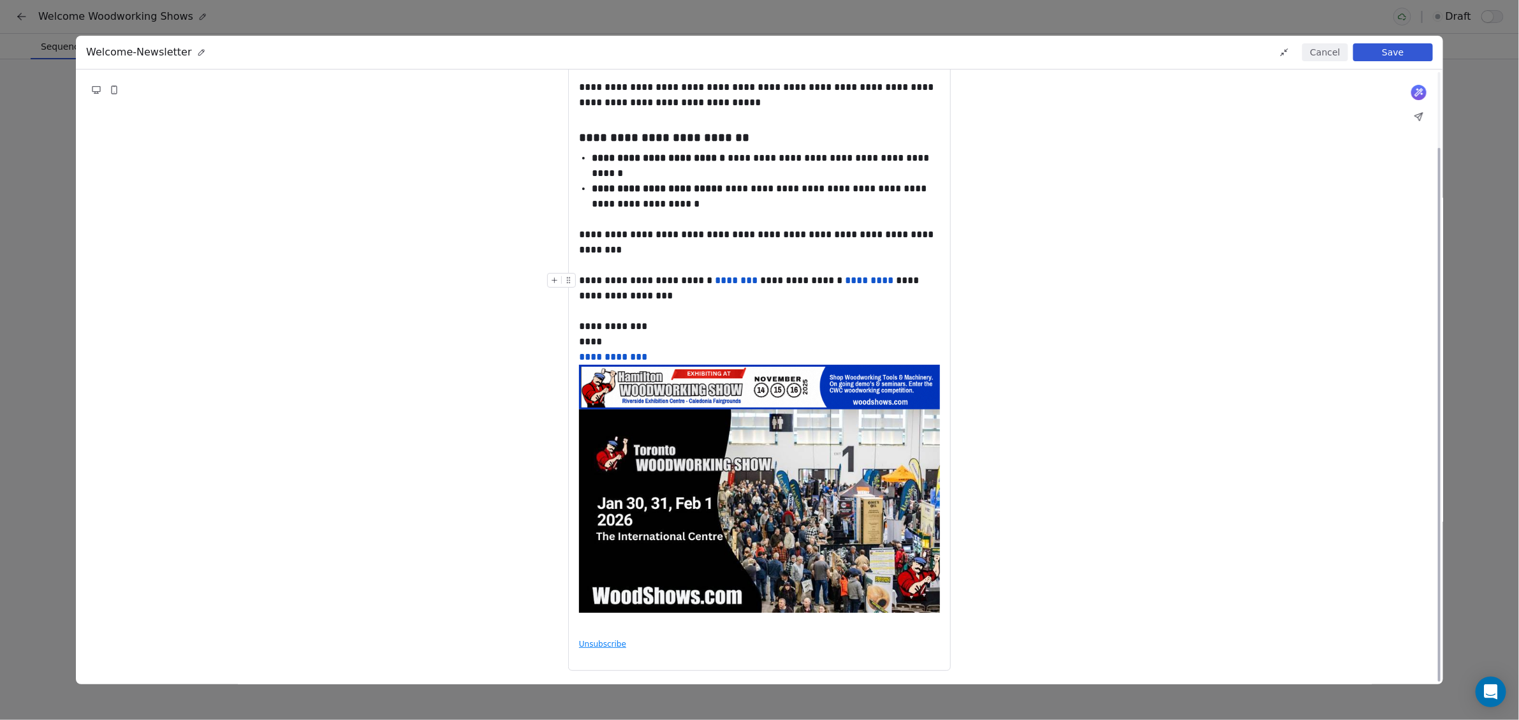
scroll to position [87, 0]
click at [1398, 53] on button "Save" at bounding box center [1394, 52] width 80 height 18
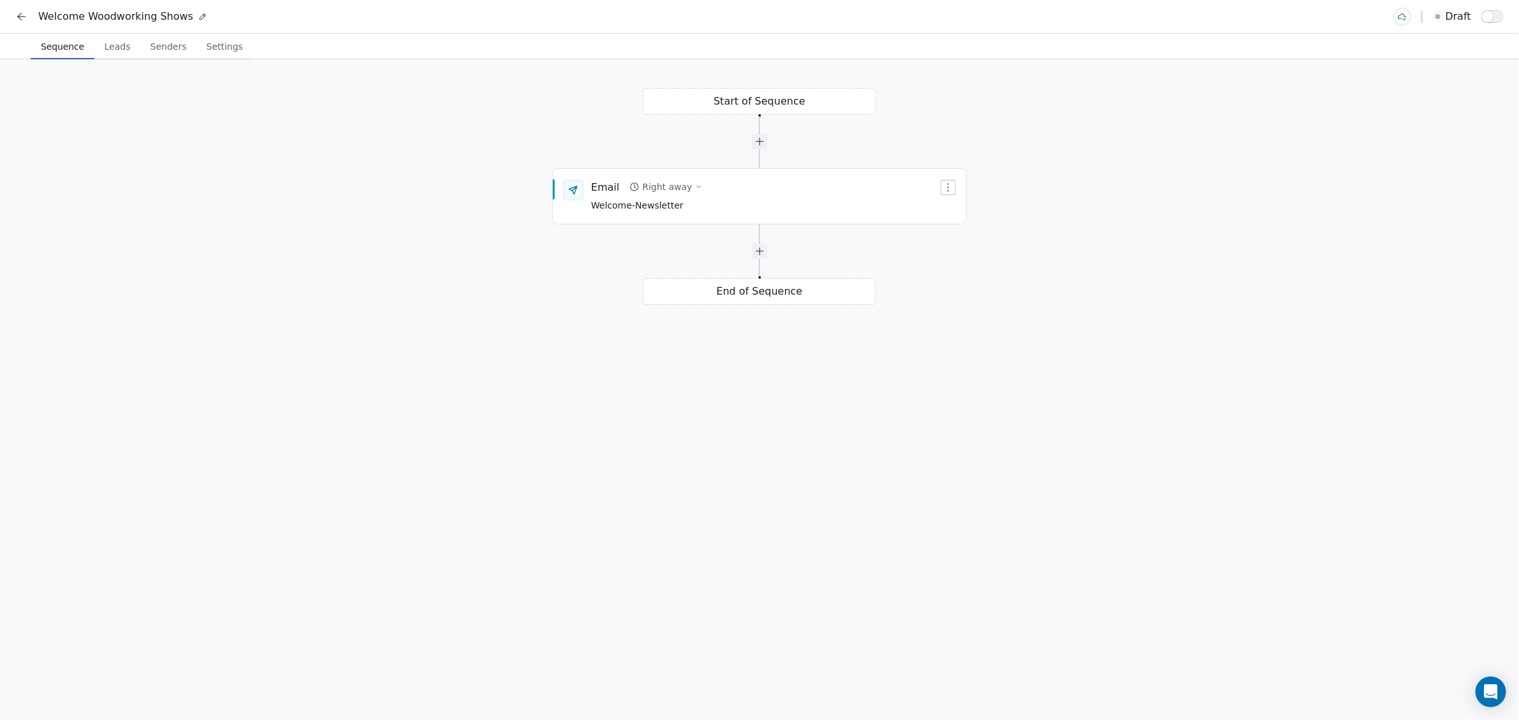
click at [754, 304] on div "End of Sequence" at bounding box center [760, 291] width 233 height 27
click at [764, 258] on div at bounding box center [759, 251] width 15 height 15
click at [948, 295] on icon "button" at bounding box center [948, 297] width 10 height 10
click at [963, 344] on div "Delete" at bounding box center [973, 340] width 59 height 20
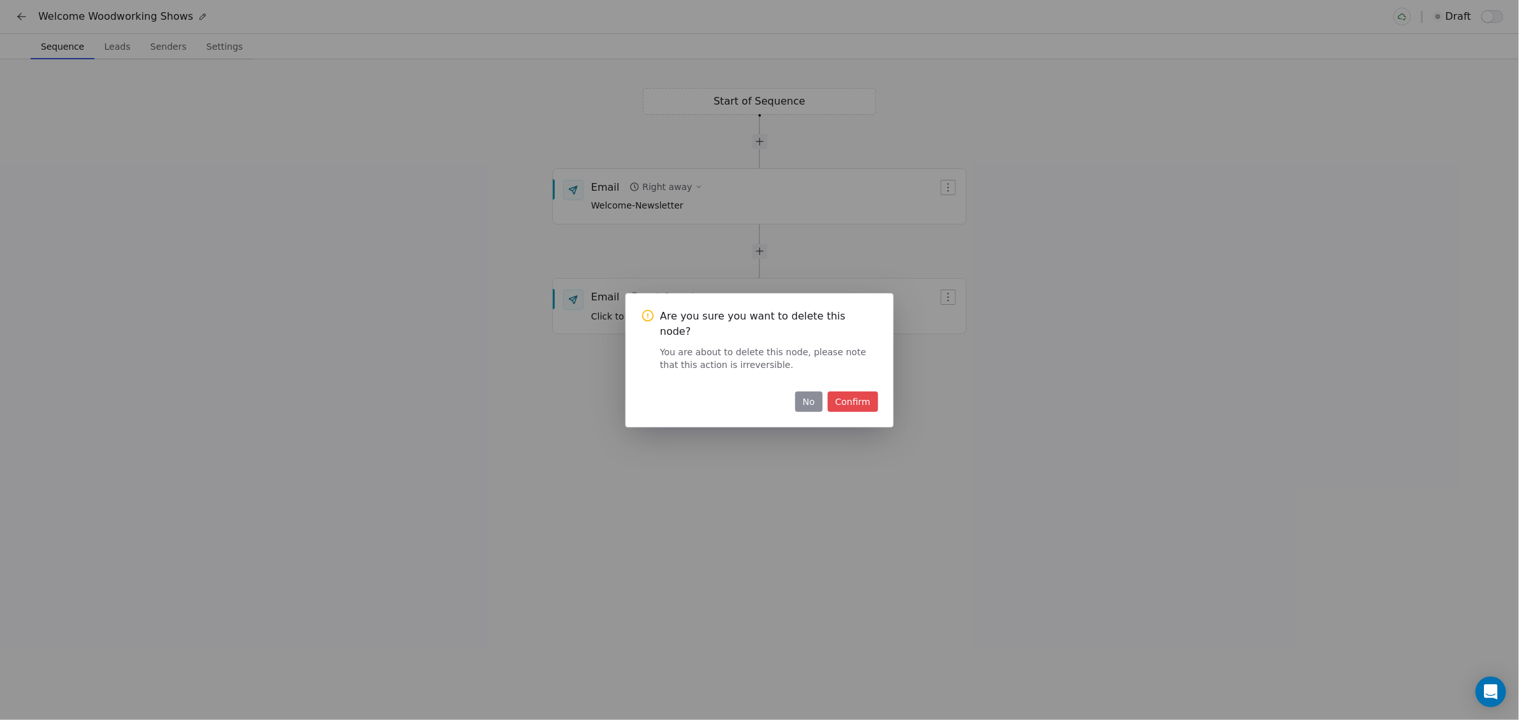
click at [852, 397] on button "Confirm" at bounding box center [853, 402] width 50 height 20
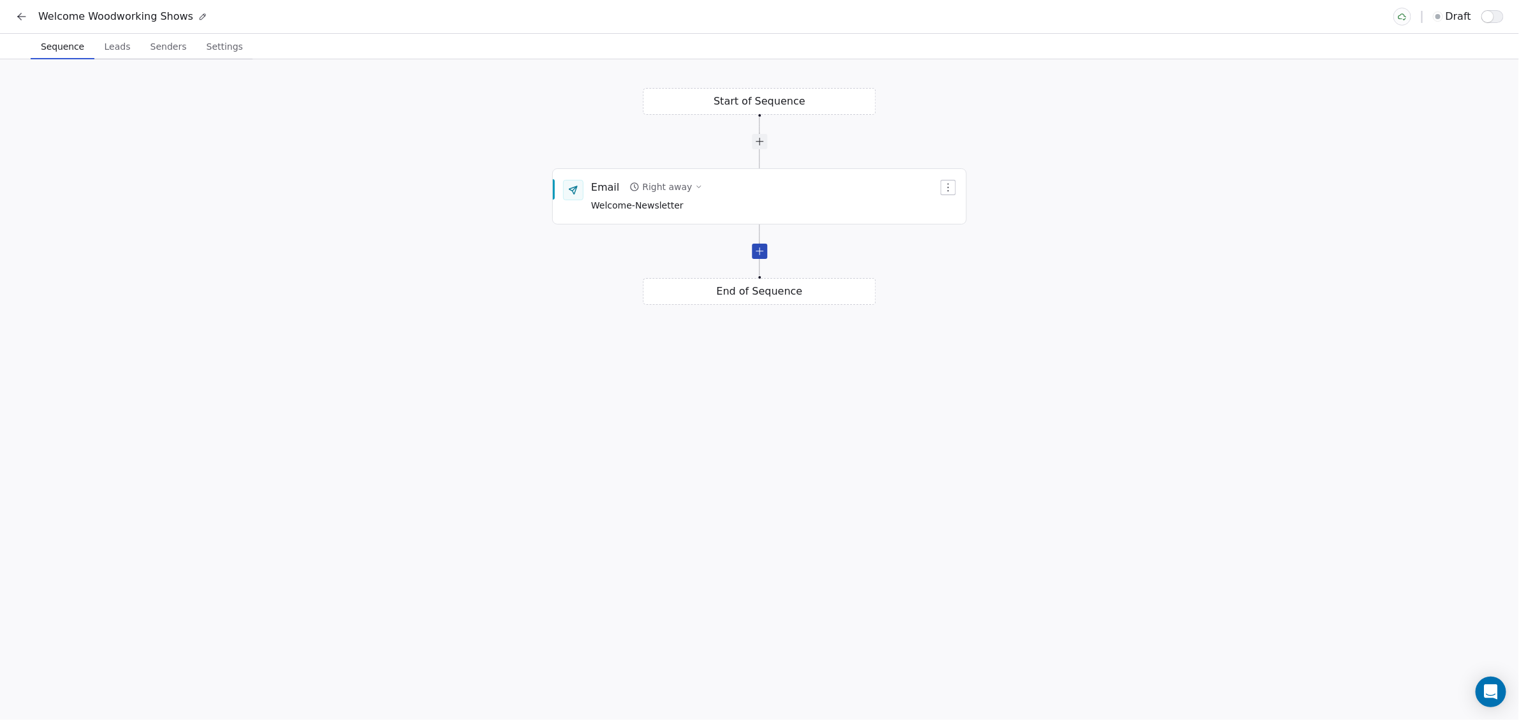
click at [764, 257] on div at bounding box center [759, 251] width 15 height 15
click at [594, 293] on div "Email" at bounding box center [605, 297] width 28 height 14
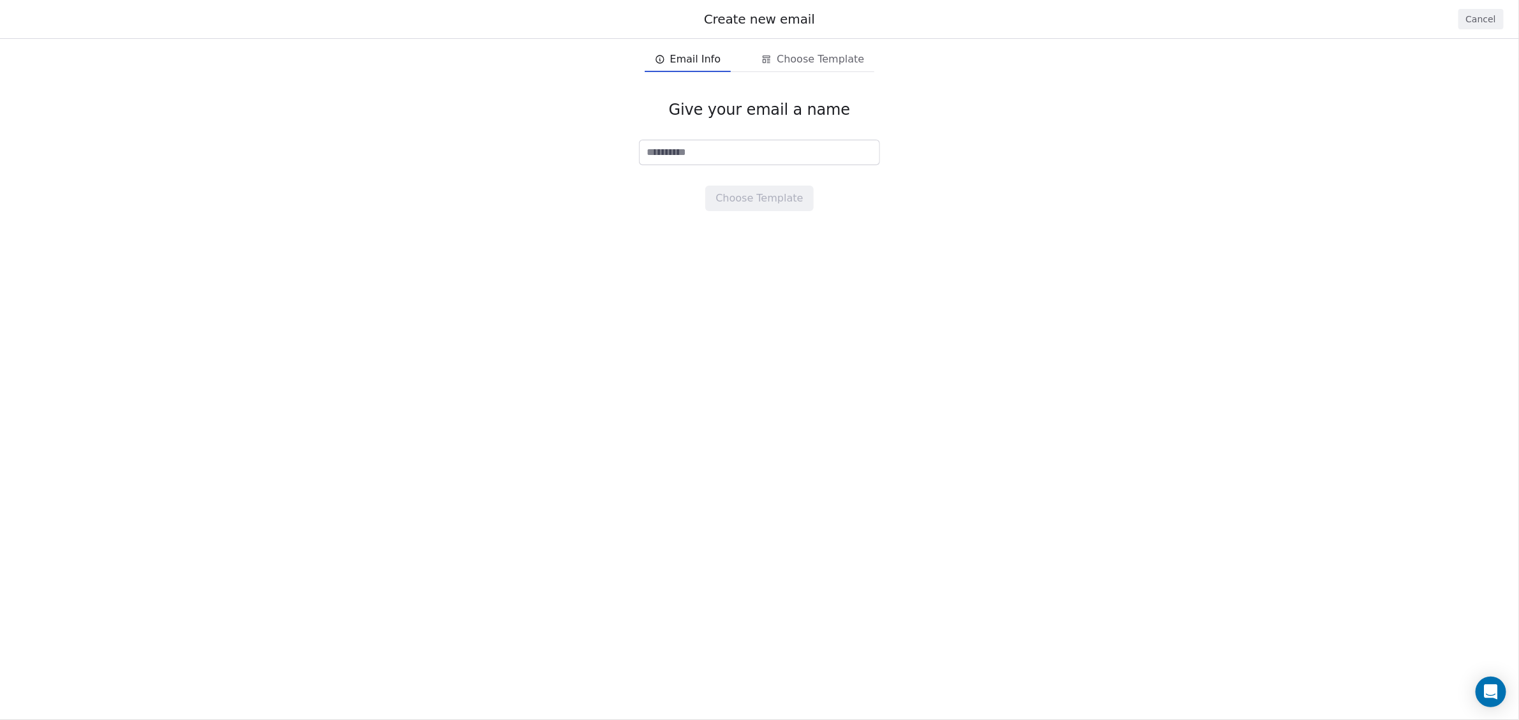
click at [1480, 26] on button "Cancel" at bounding box center [1481, 19] width 45 height 20
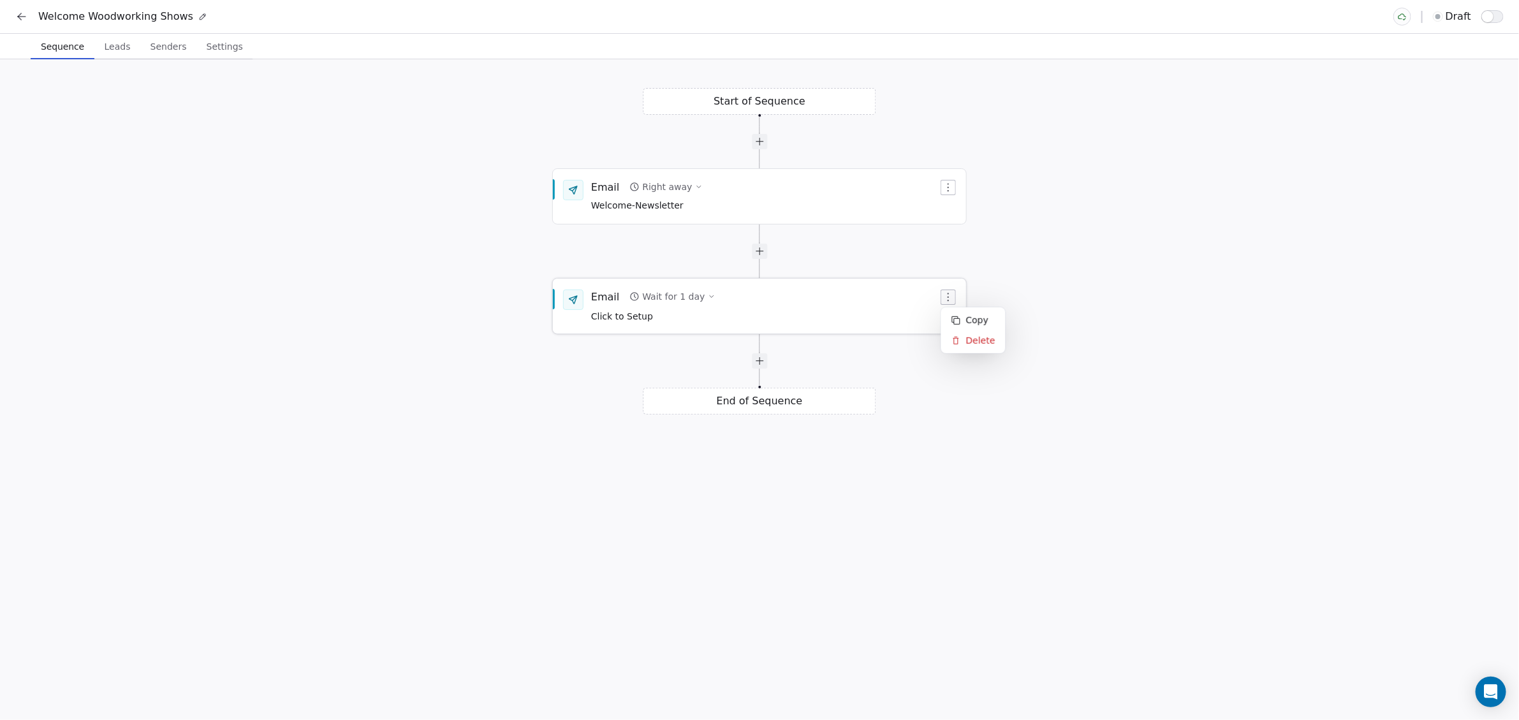
click at [955, 299] on button "button" at bounding box center [948, 297] width 15 height 15
click at [960, 338] on icon at bounding box center [957, 341] width 10 height 10
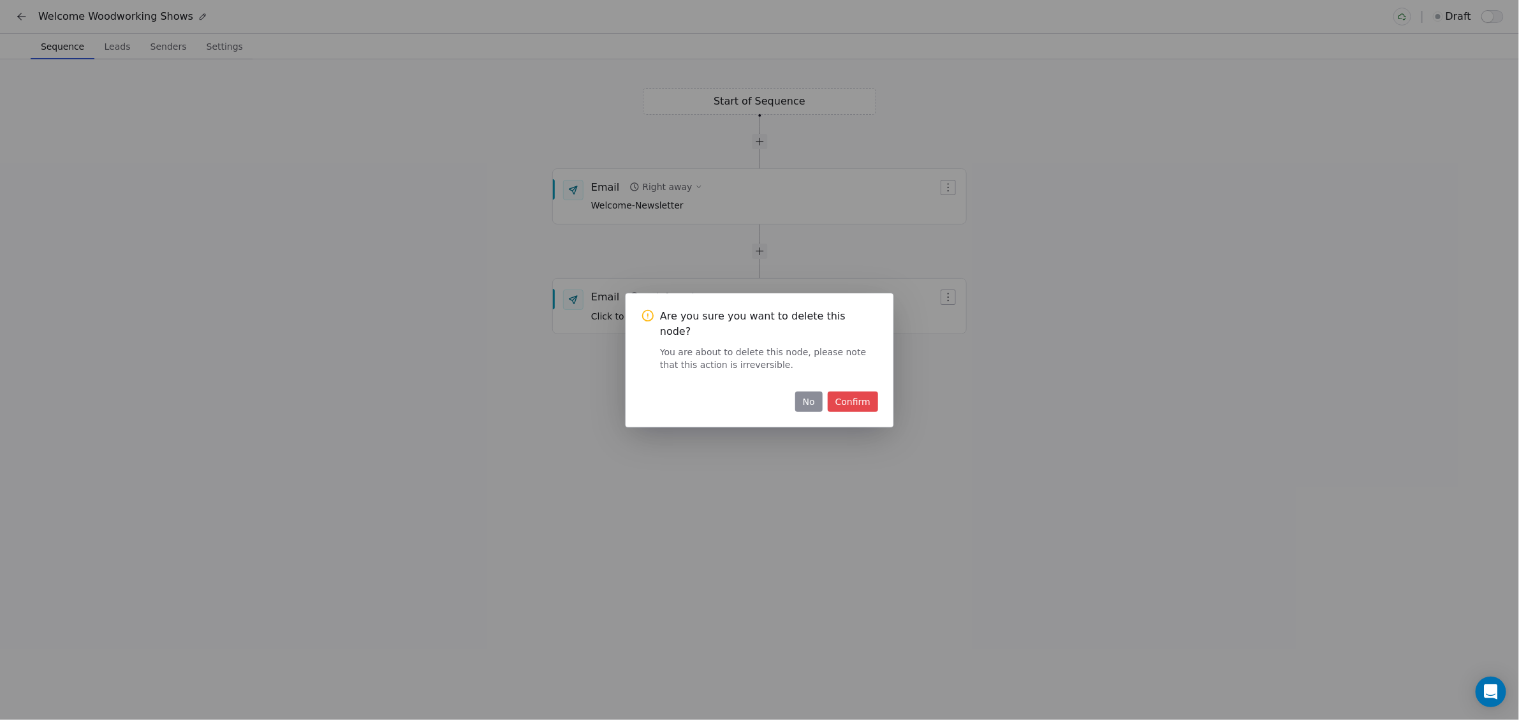
click at [858, 394] on button "Confirm" at bounding box center [853, 402] width 50 height 20
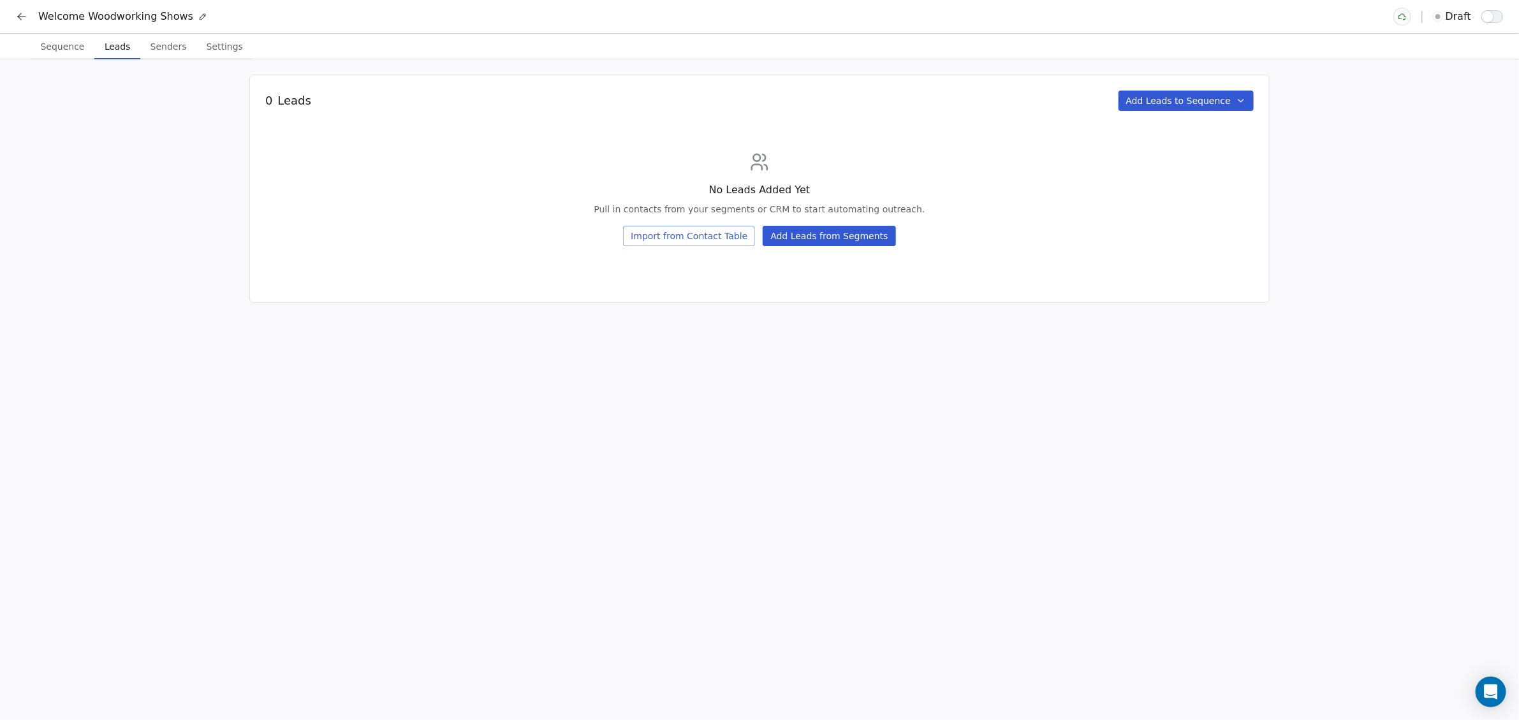
click at [118, 53] on span "Leads" at bounding box center [118, 47] width 36 height 18
click at [158, 44] on span "Senders" at bounding box center [168, 47] width 47 height 18
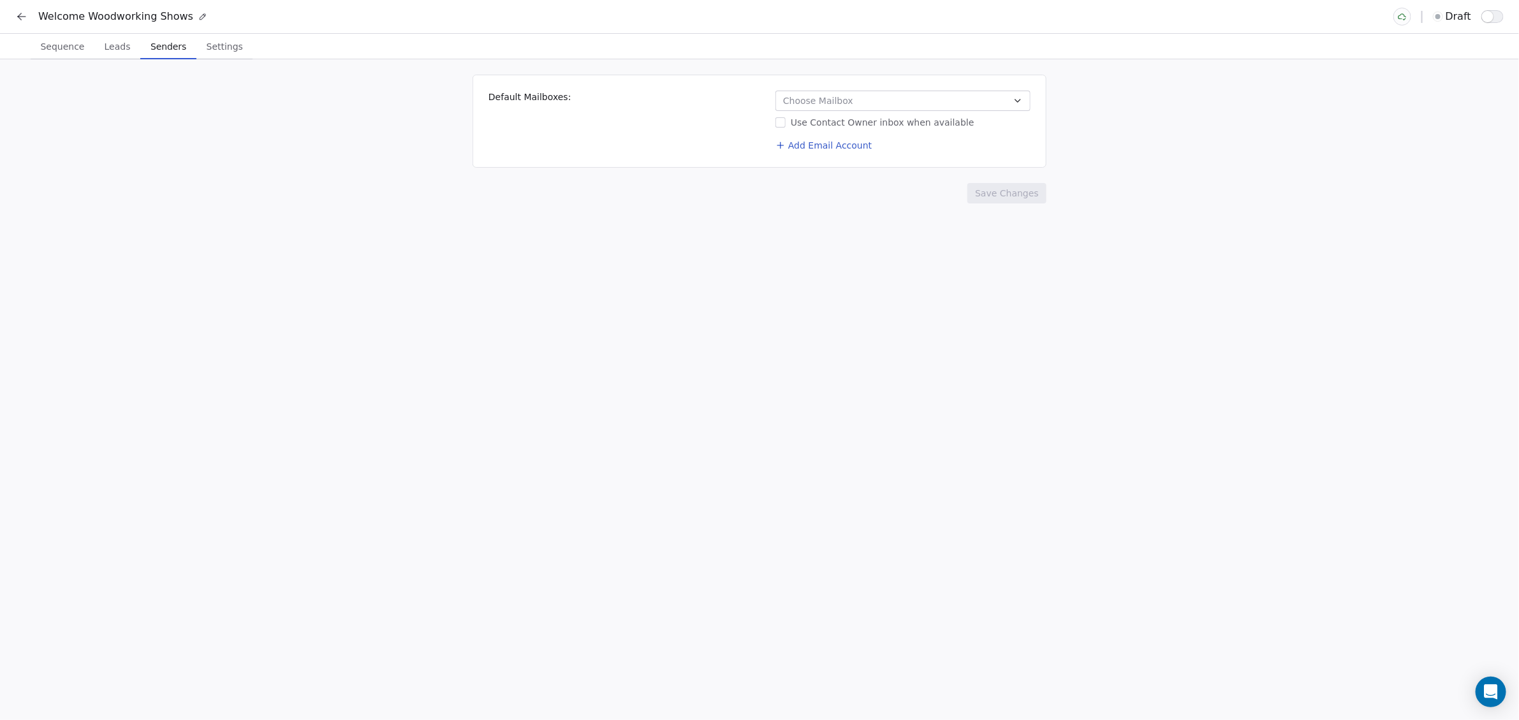
click at [833, 105] on span "Choose Mailbox" at bounding box center [818, 100] width 70 height 13
click at [804, 156] on div "[PERSON_NAME][EMAIL_ADDRESS][DOMAIN_NAME]" at bounding box center [912, 155] width 261 height 20
click at [734, 216] on html "Welcome Woodworking Shows draft Sequence Sequence Leads Leads Senders Senders S…" at bounding box center [759, 360] width 1519 height 720
click at [1010, 194] on button "Save Changes" at bounding box center [1007, 193] width 79 height 20
click at [221, 50] on span "Settings" at bounding box center [225, 47] width 47 height 18
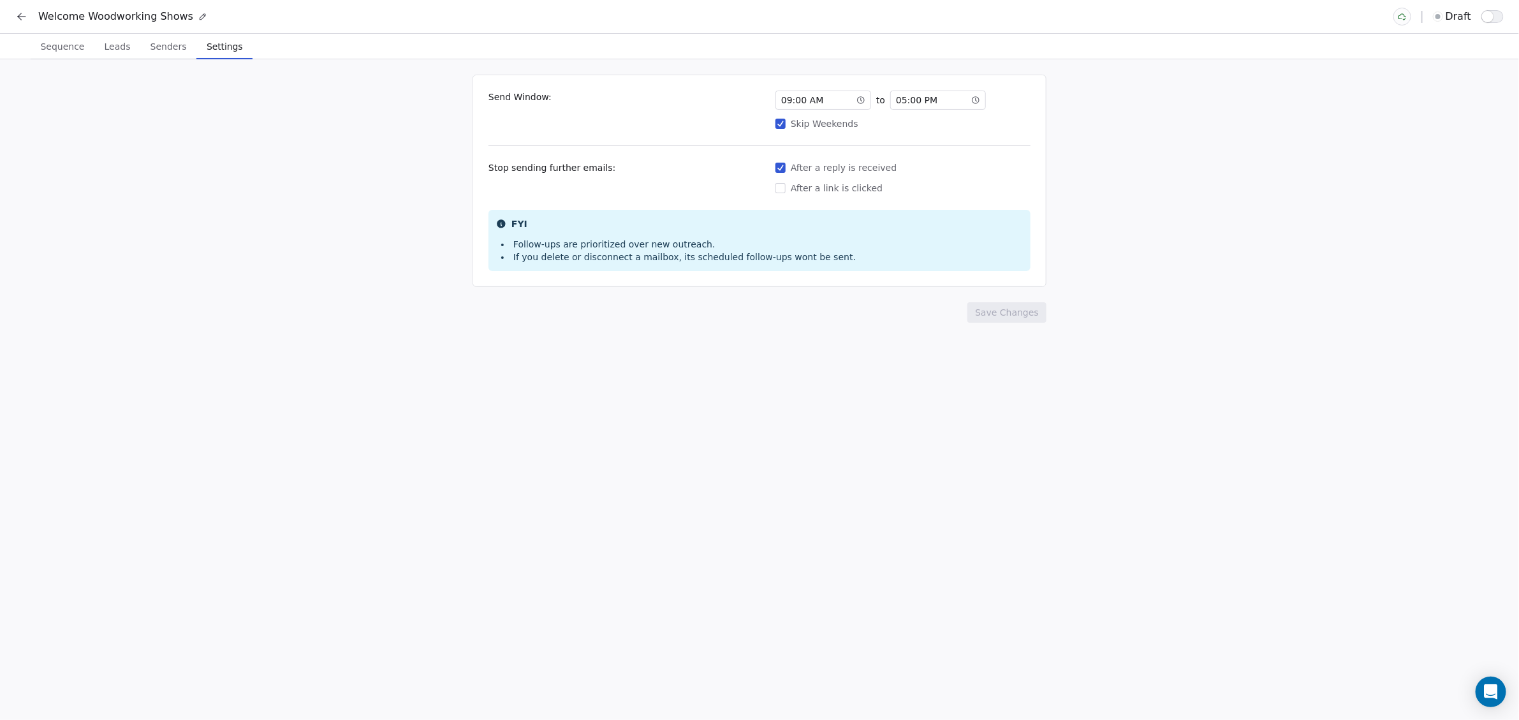
click at [780, 119] on button "Skip Weekends" at bounding box center [781, 123] width 10 height 13
click at [774, 168] on div "Stop sending further emails: After a reply is received After a link is clicked" at bounding box center [760, 177] width 542 height 33
click at [785, 166] on button "After a reply is received" at bounding box center [781, 167] width 10 height 13
click at [901, 100] on span "05 : 00 PM" at bounding box center [916, 100] width 41 height 13
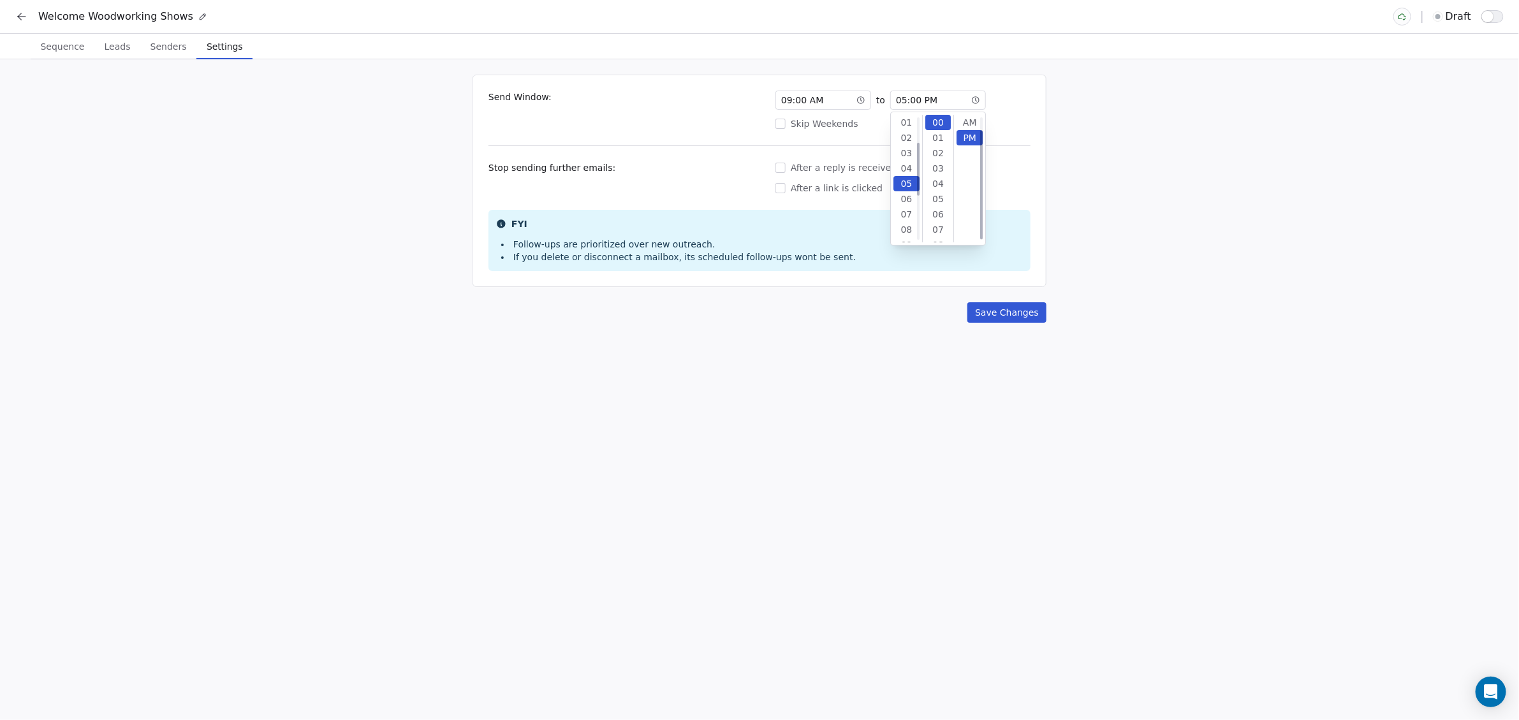
scroll to position [15, 0]
click at [913, 196] on div "10" at bounding box center [907, 198] width 26 height 15
click at [793, 100] on span "09 : 00 AM" at bounding box center [802, 100] width 42 height 13
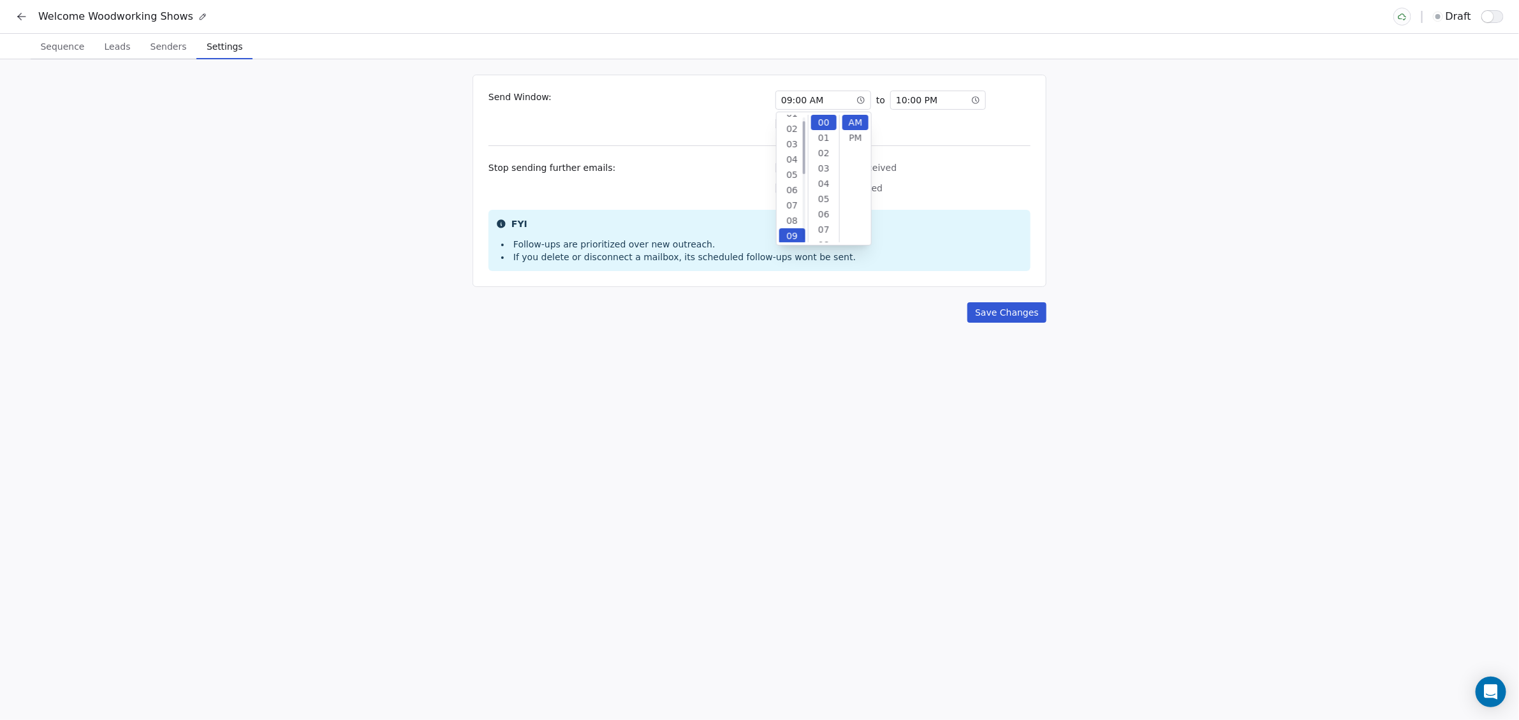
scroll to position [0, 0]
click at [797, 198] on div "06" at bounding box center [792, 198] width 26 height 15
click at [998, 319] on button "Save Changes" at bounding box center [1007, 312] width 79 height 20
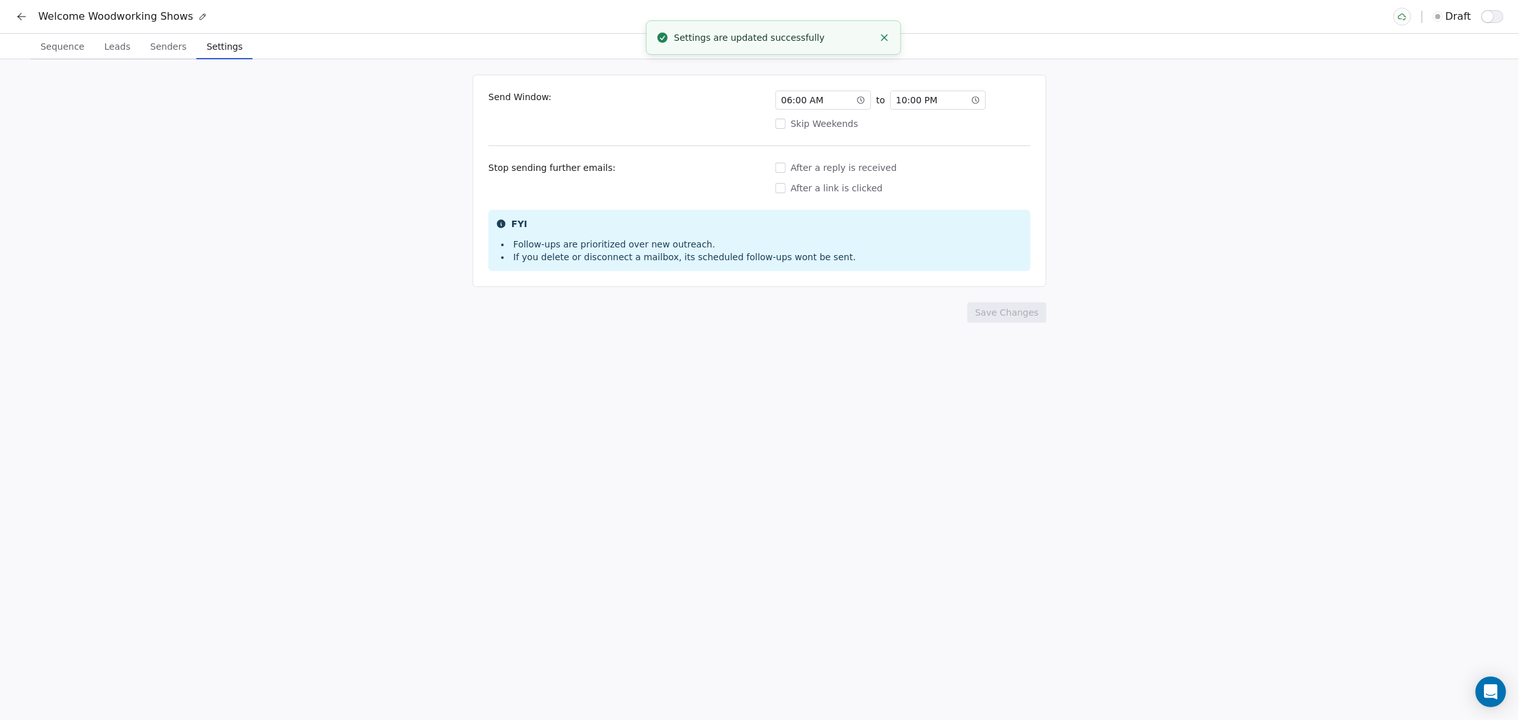
click at [21, 19] on icon at bounding box center [19, 18] width 3 height 3
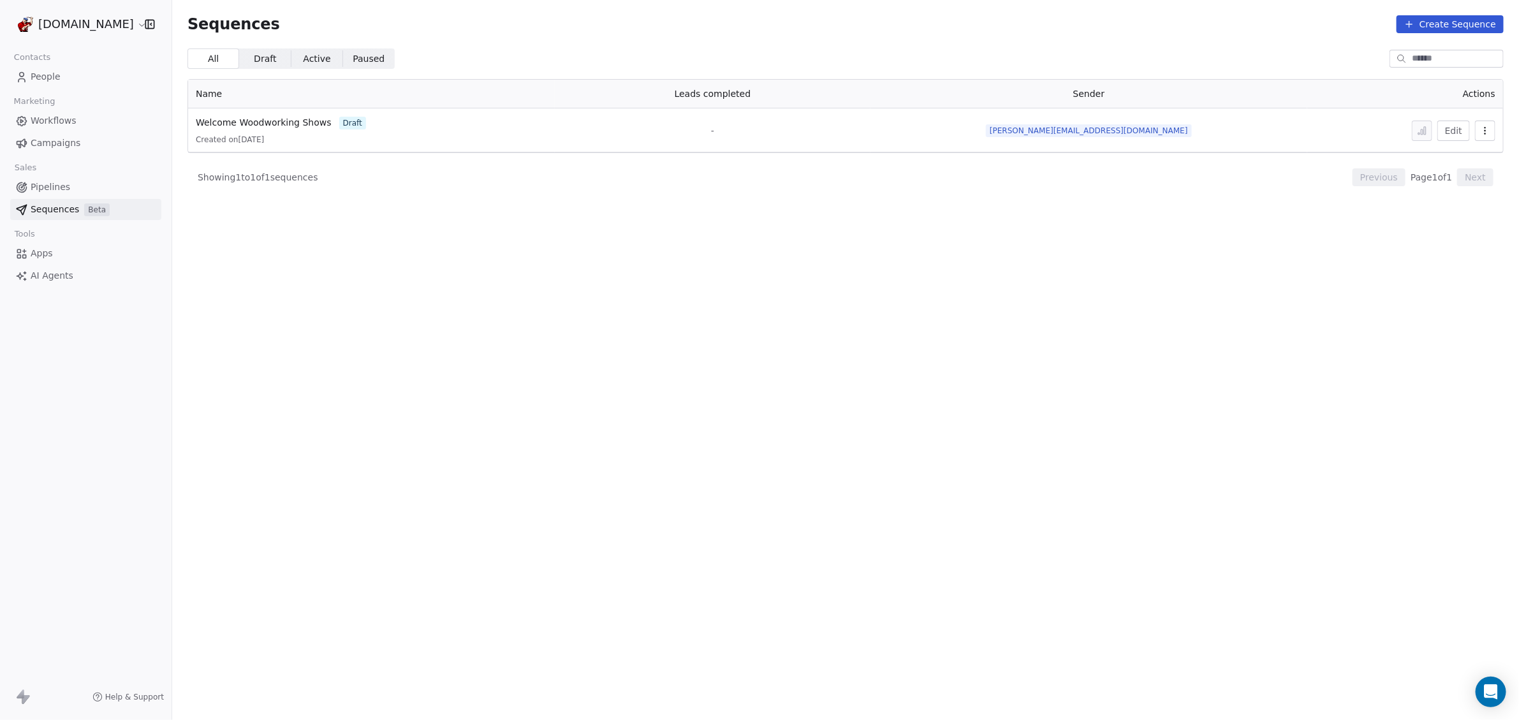
click at [54, 84] on link "People" at bounding box center [85, 76] width 151 height 21
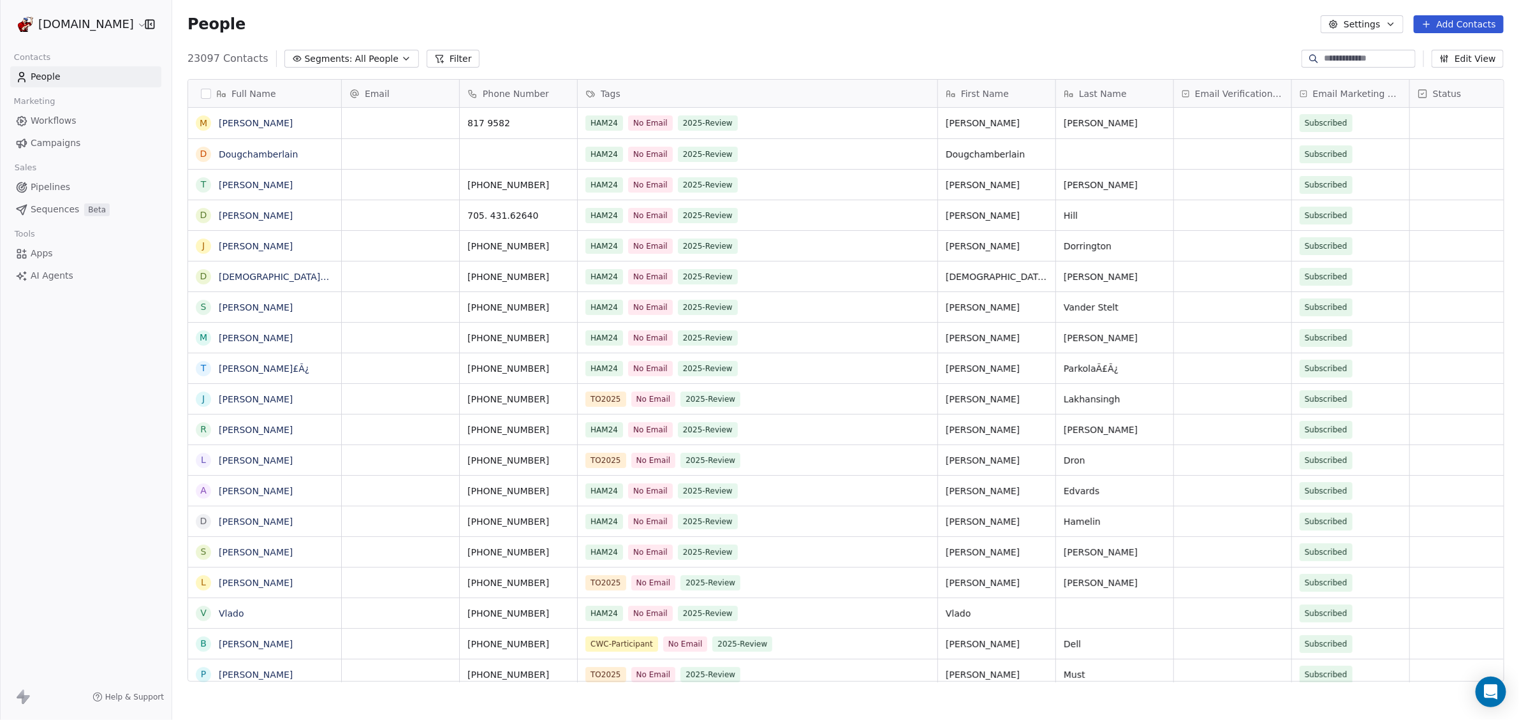
scroll to position [622, 1335]
click at [57, 79] on span "People" at bounding box center [46, 76] width 30 height 13
click at [251, 122] on link "[PERSON_NAME]" at bounding box center [256, 123] width 74 height 10
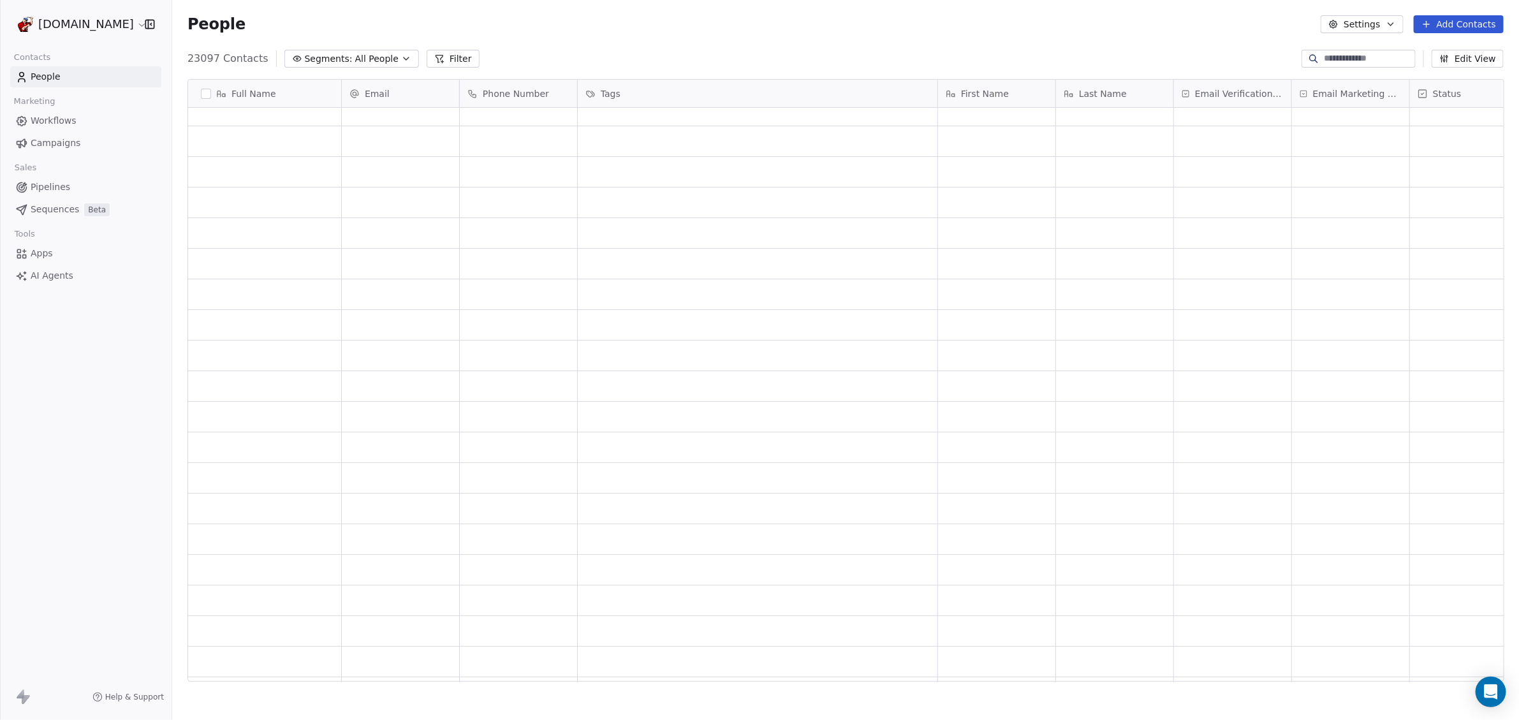
scroll to position [3110, 0]
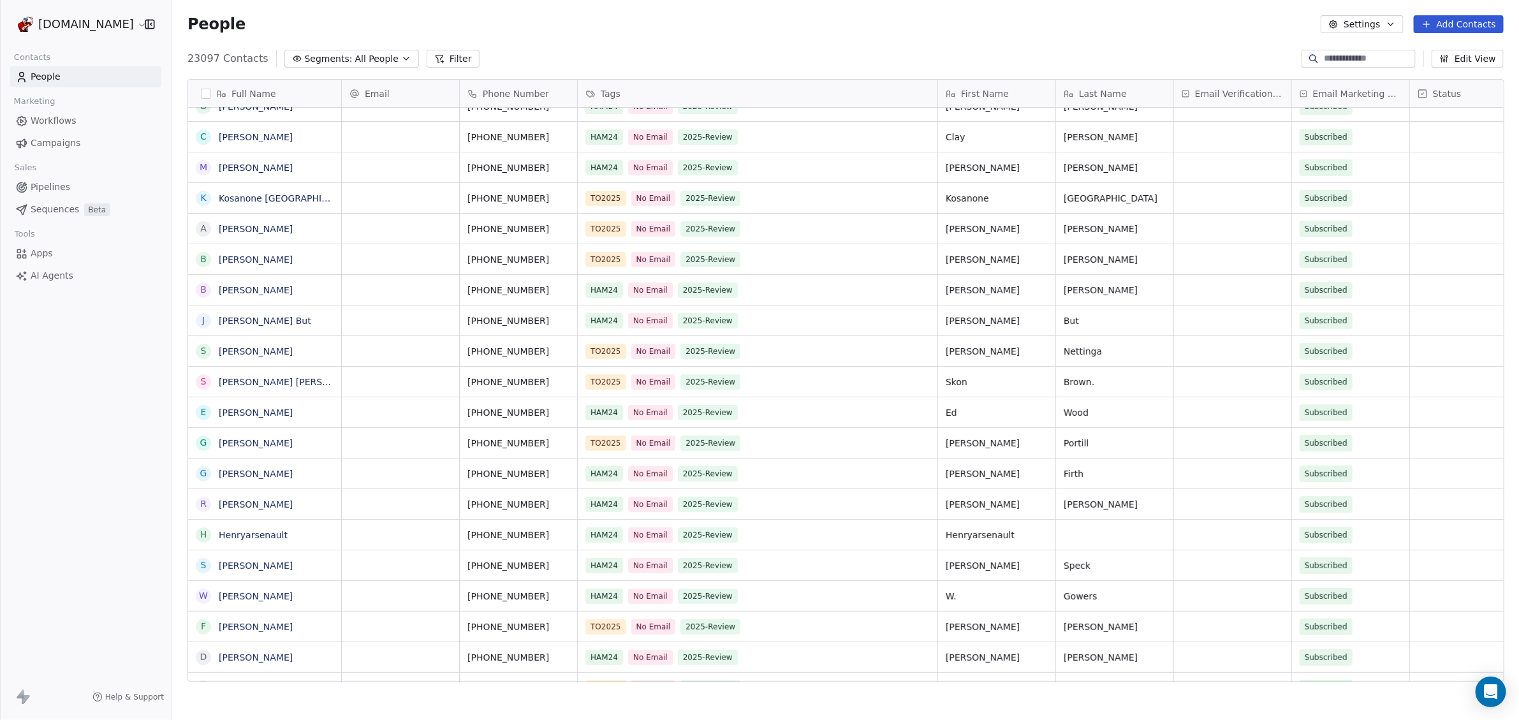
click at [392, 63] on button "Segments: All People" at bounding box center [351, 59] width 135 height 18
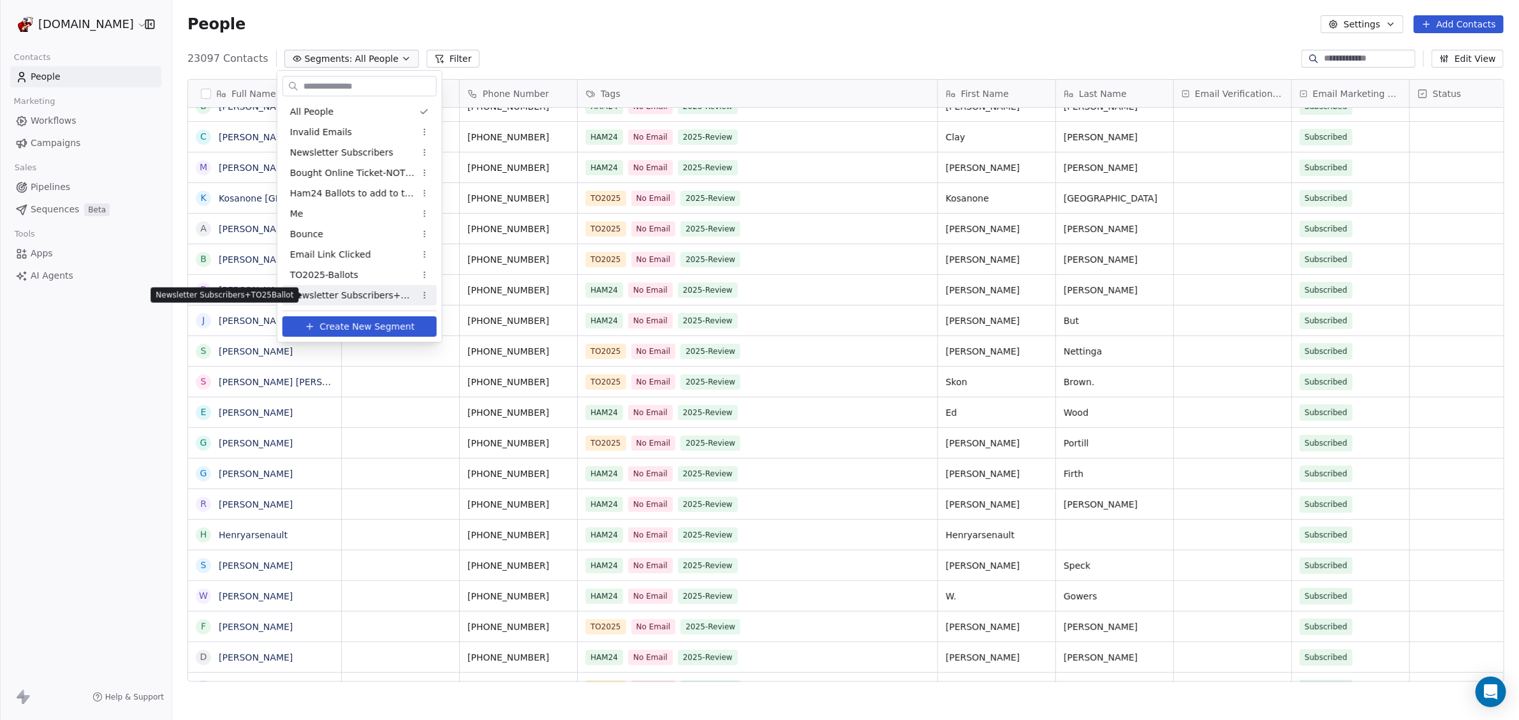
click at [373, 295] on span "Newsletter Subscribers+TO25Ballot" at bounding box center [352, 295] width 125 height 13
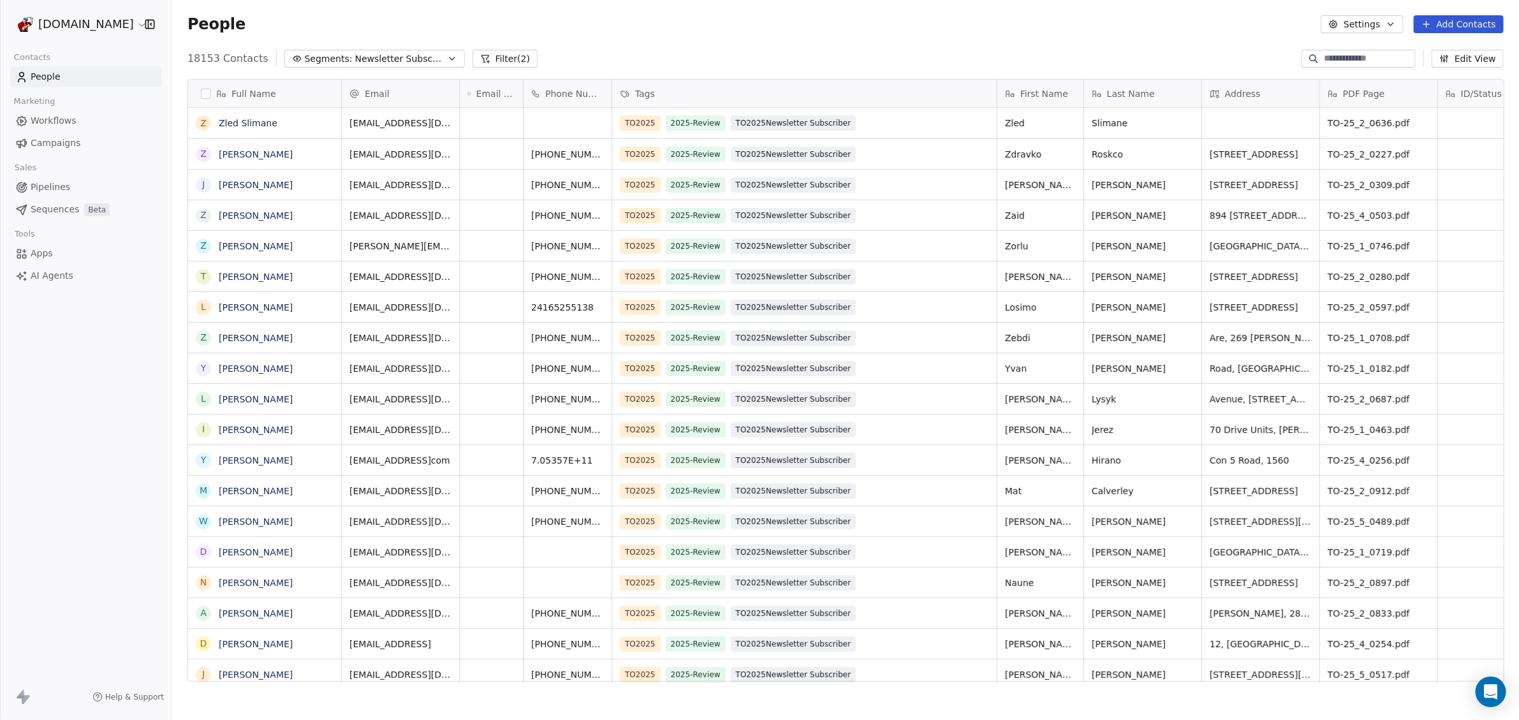
scroll to position [622, 1335]
click at [413, 61] on span "Newsletter Subscribers+TO25Ballot" at bounding box center [399, 58] width 89 height 13
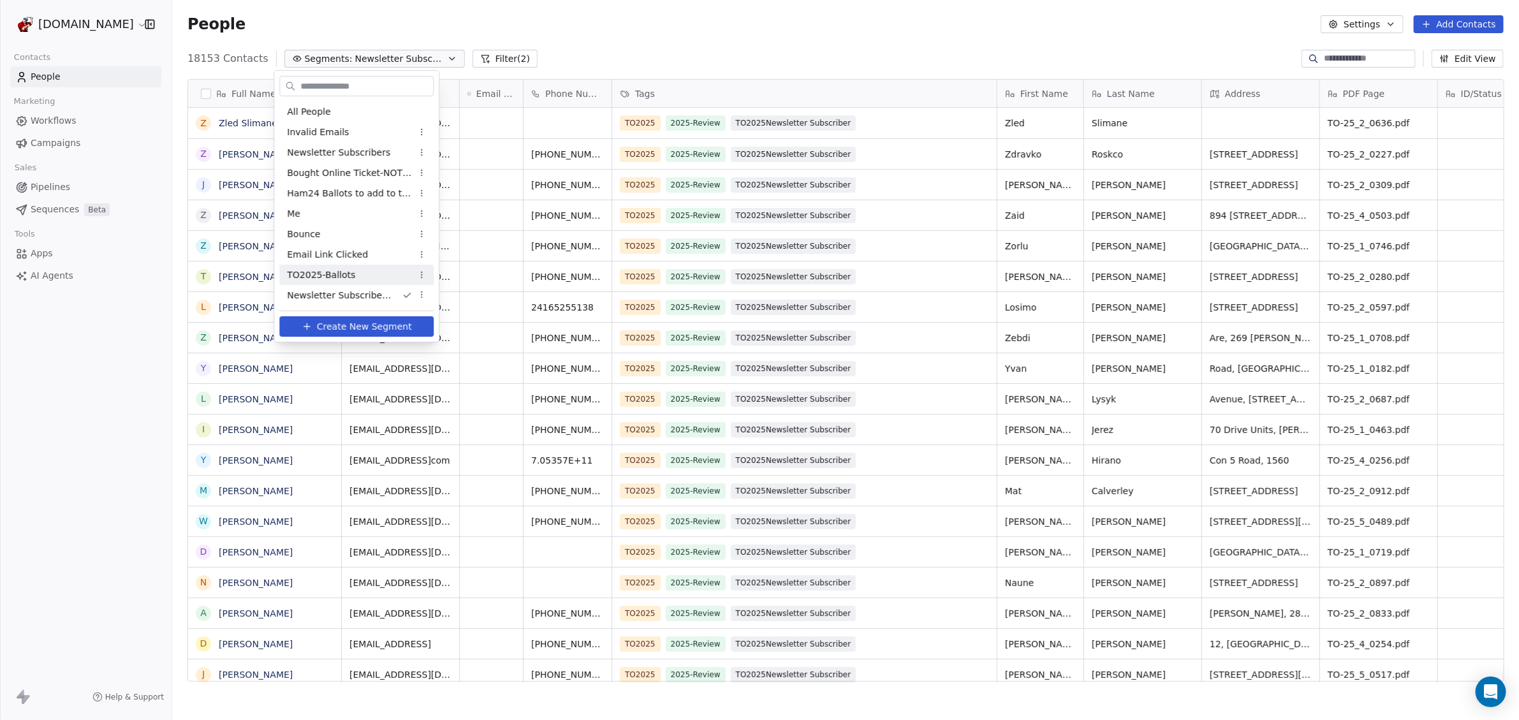
click at [373, 276] on div "TO2025-Ballots" at bounding box center [356, 275] width 154 height 20
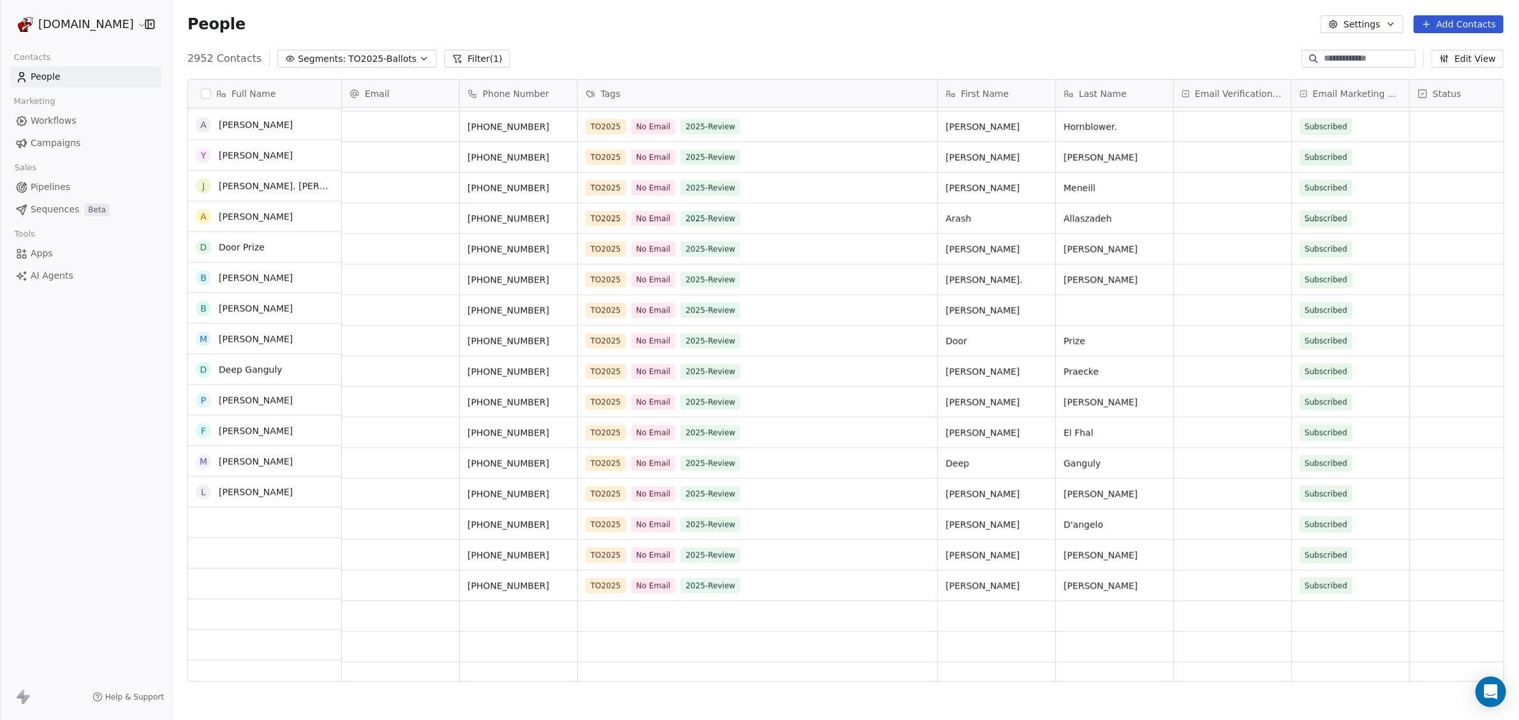
scroll to position [0, 0]
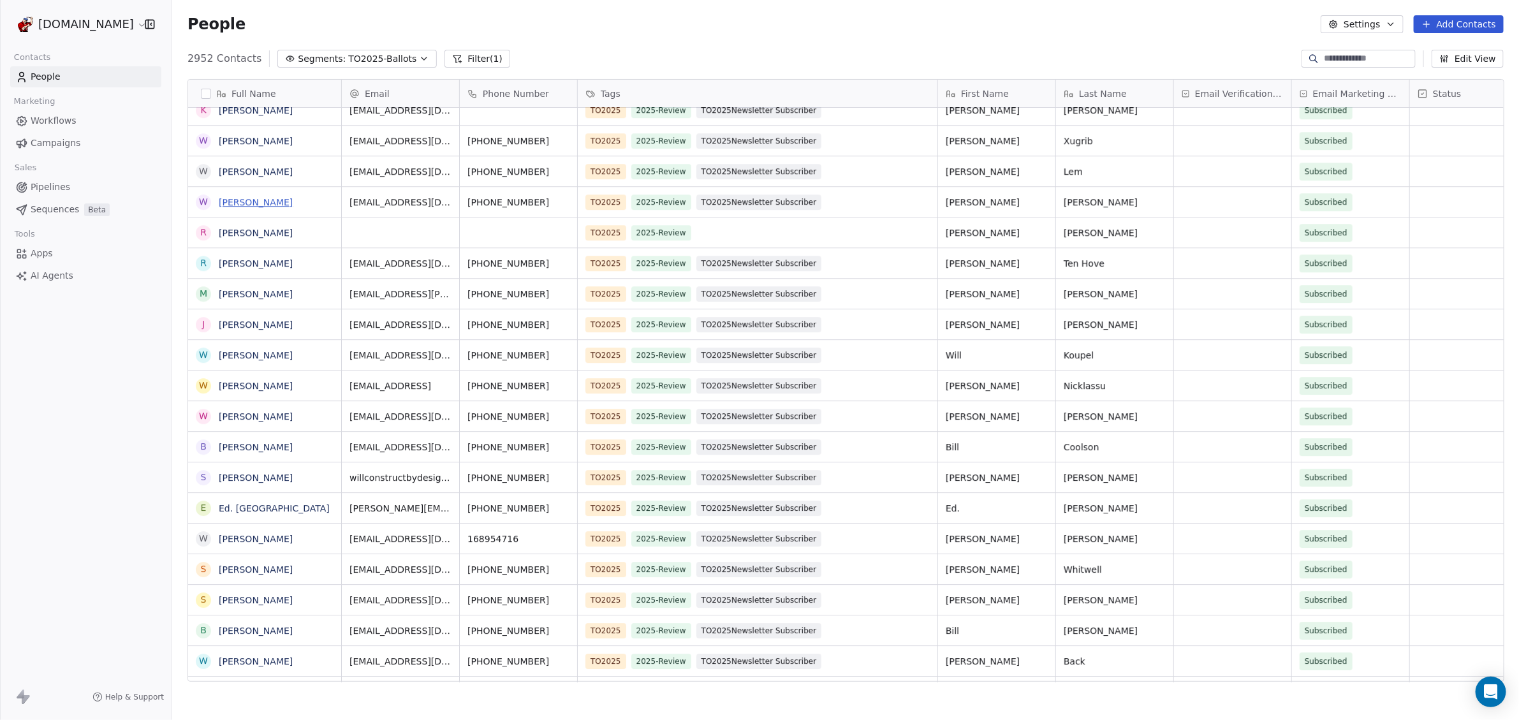
click at [244, 205] on link "[PERSON_NAME]" at bounding box center [256, 202] width 74 height 10
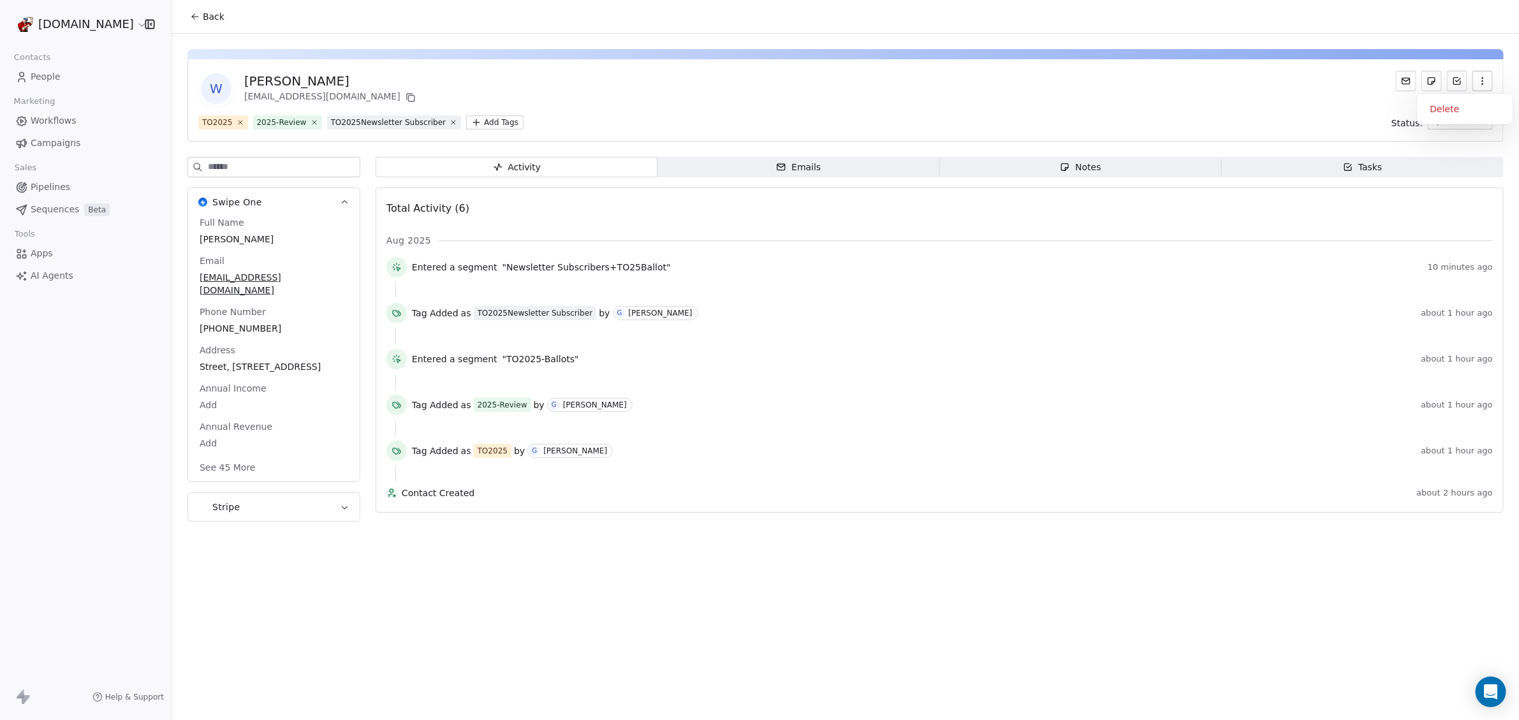
click at [1489, 78] on button "button" at bounding box center [1483, 81] width 20 height 20
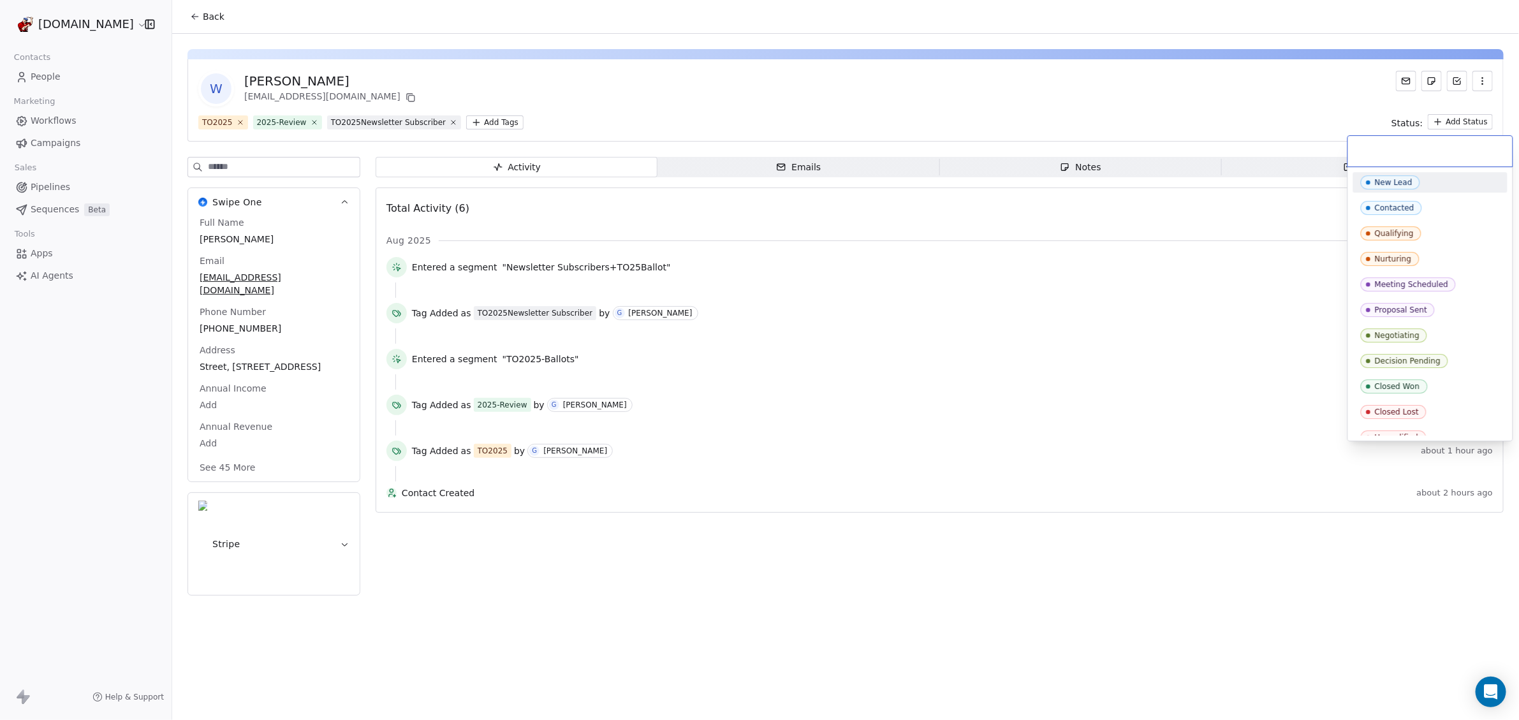
click at [1475, 122] on html "[DOMAIN_NAME] Contacts People Marketing Workflows Campaigns Sales Pipelines Seq…" at bounding box center [759, 360] width 1519 height 720
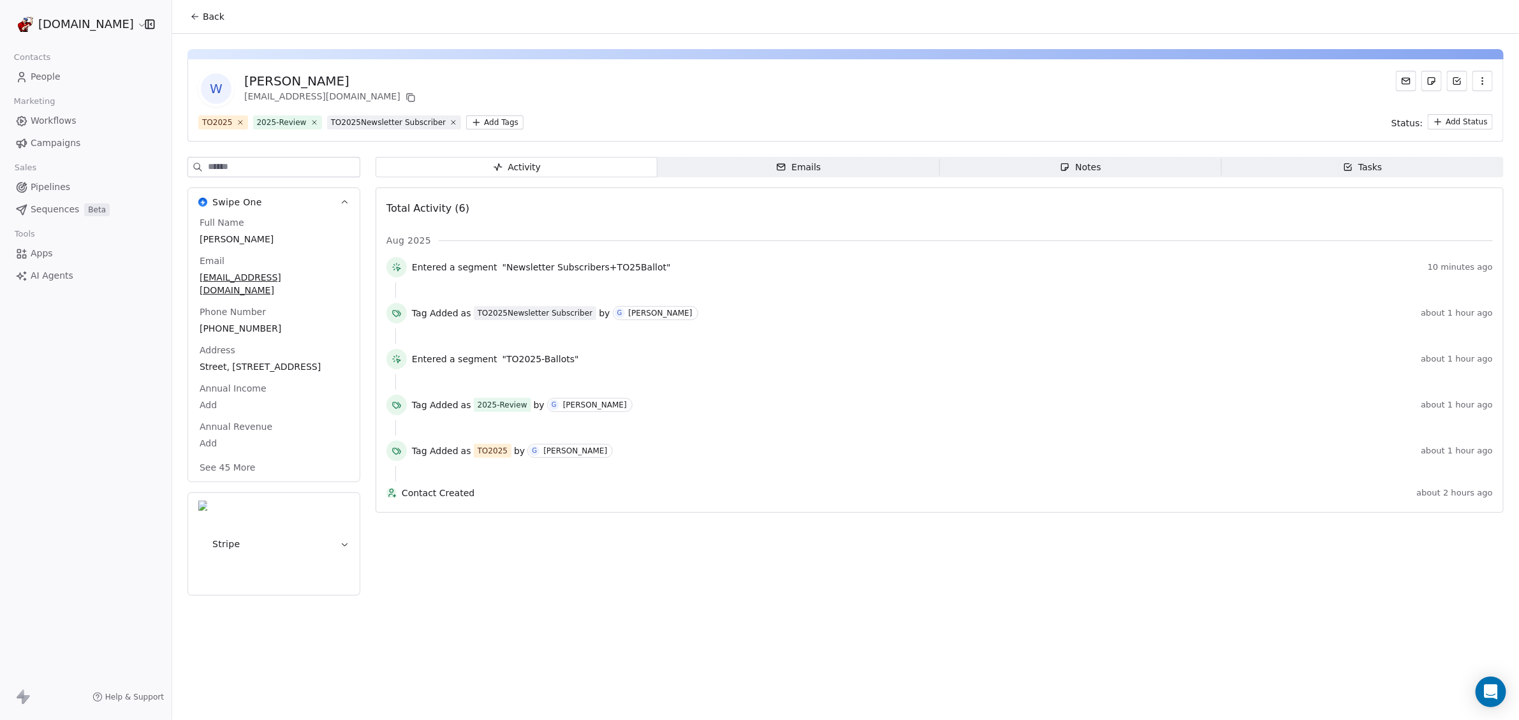
click at [225, 456] on button "See 45 More" at bounding box center [227, 467] width 71 height 23
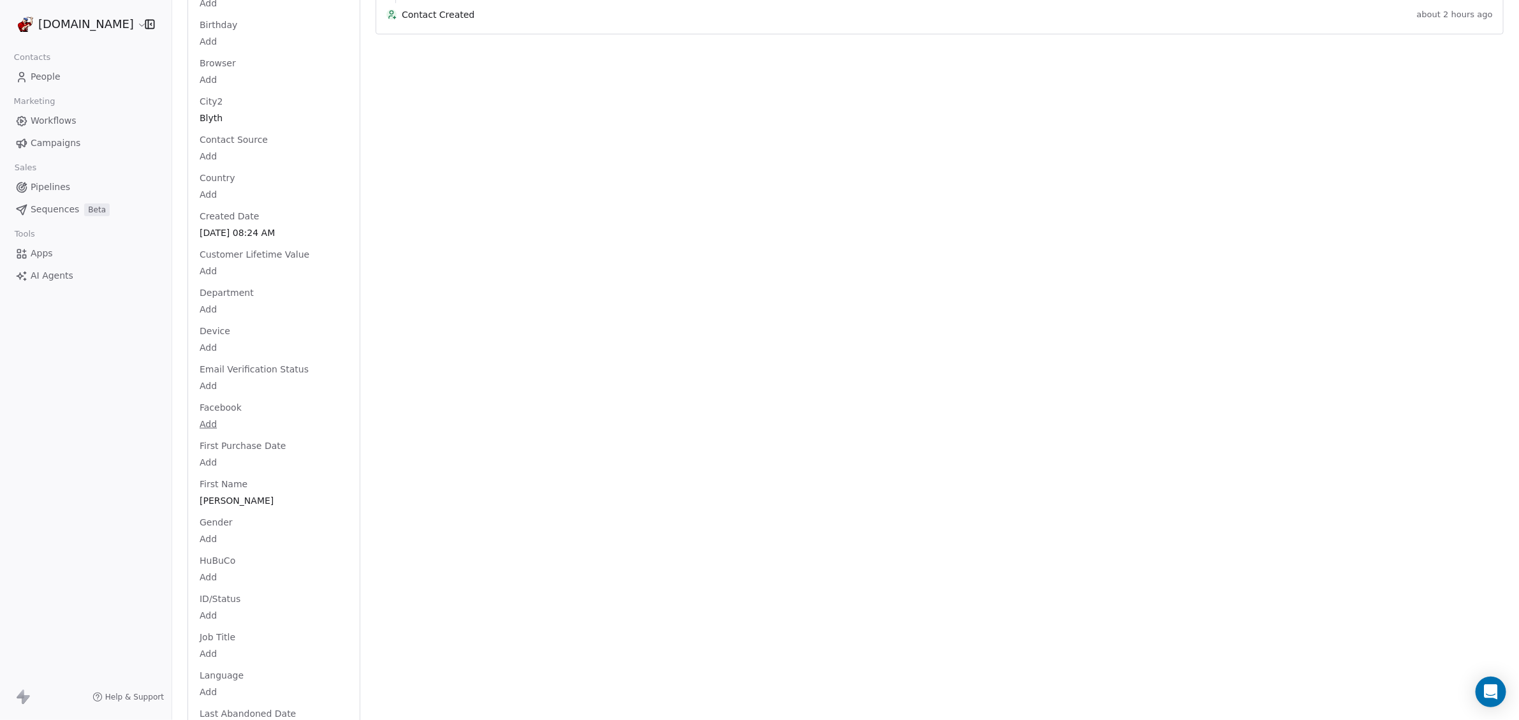
click at [212, 370] on body "[DOMAIN_NAME] Contacts People Marketing Workflows Campaigns Sales Pipelines Seq…" at bounding box center [759, 360] width 1519 height 720
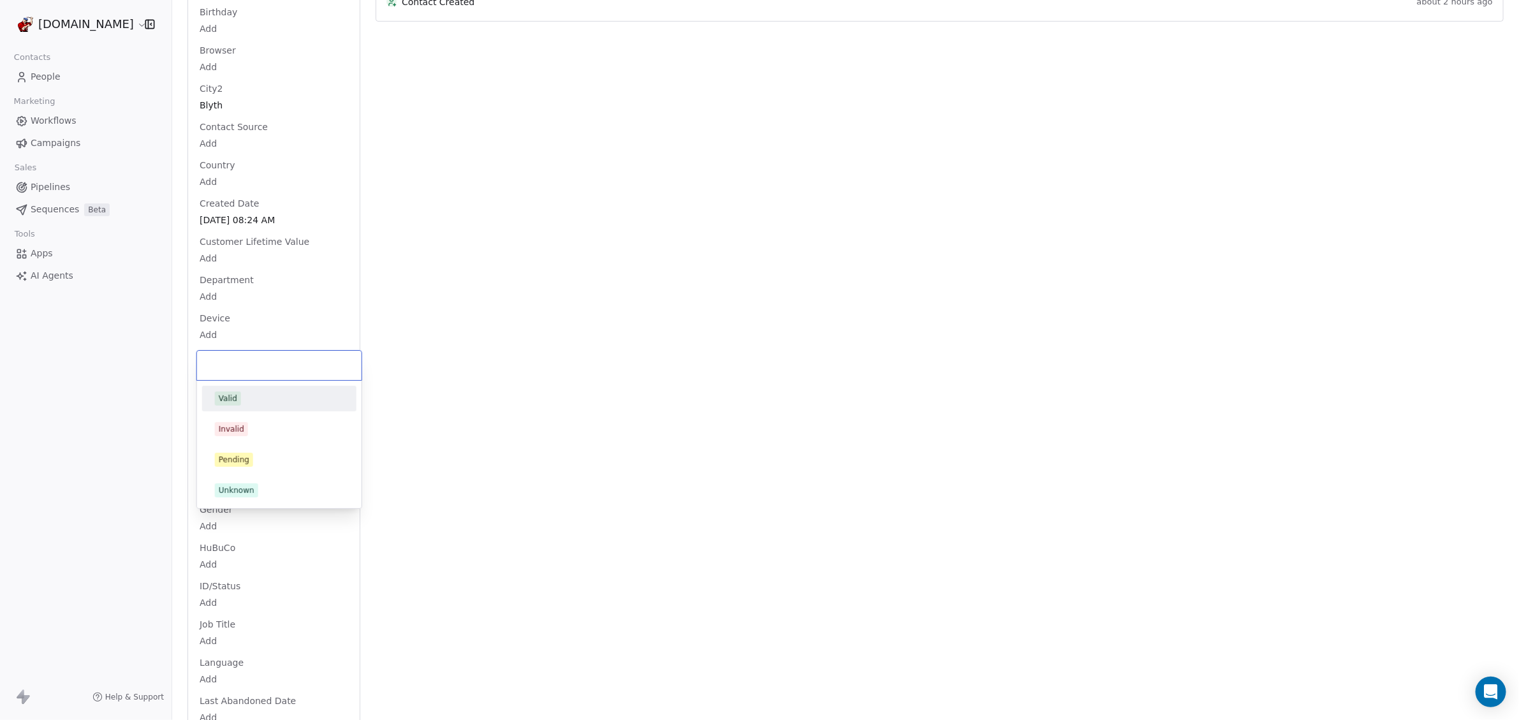
click at [216, 343] on html "[DOMAIN_NAME] Contacts People Marketing Workflows Campaigns Sales Pipelines Seq…" at bounding box center [759, 360] width 1519 height 720
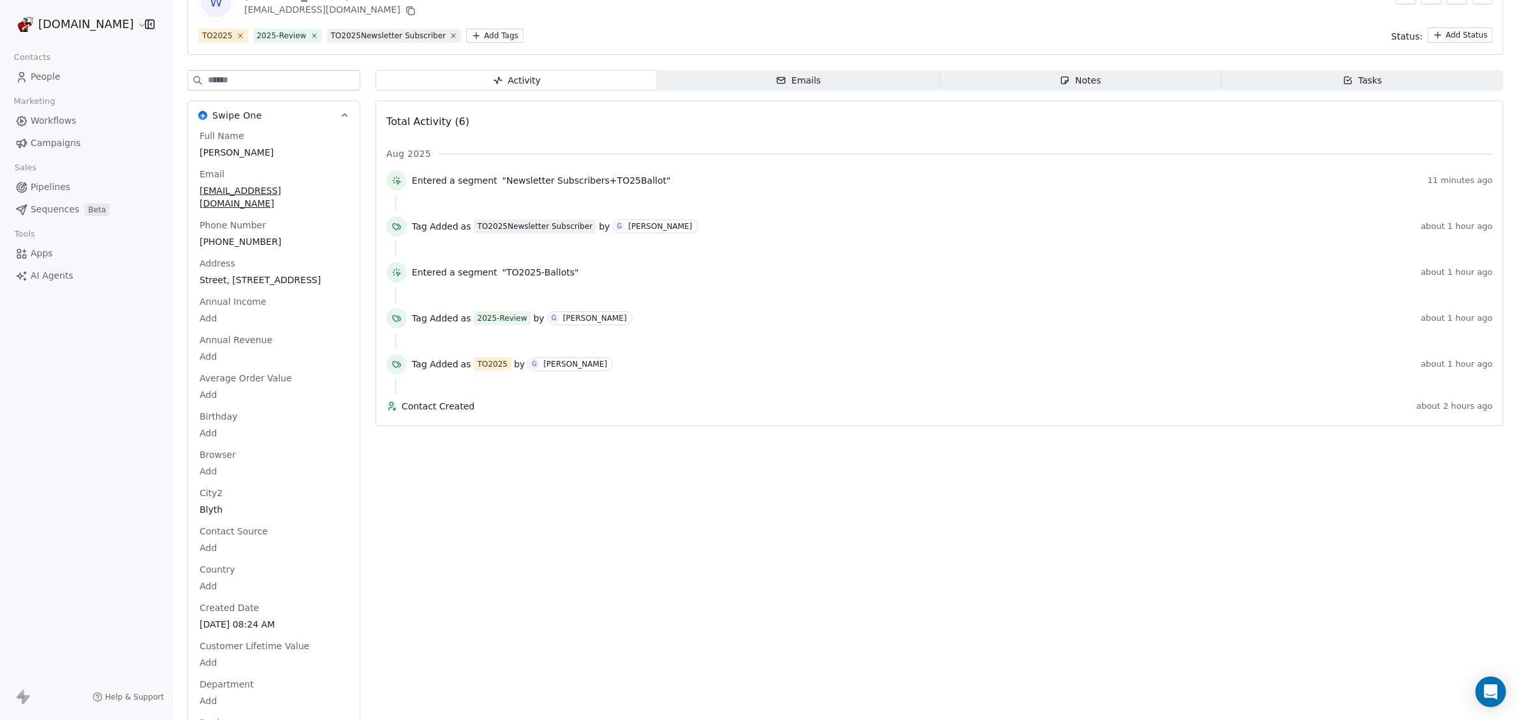
scroll to position [57, 0]
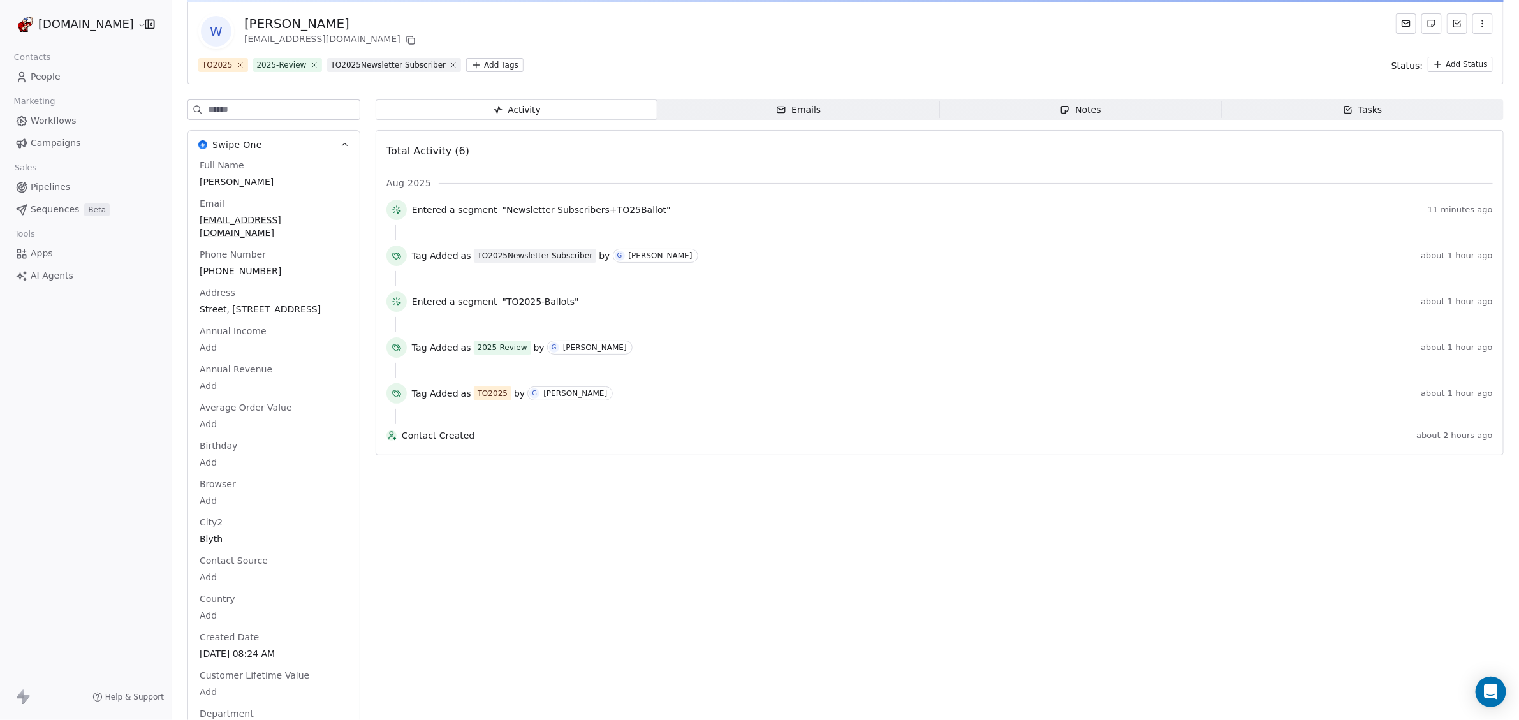
click at [39, 66] on span "Contacts" at bounding box center [32, 57] width 48 height 19
click at [38, 76] on span "People" at bounding box center [46, 76] width 30 height 13
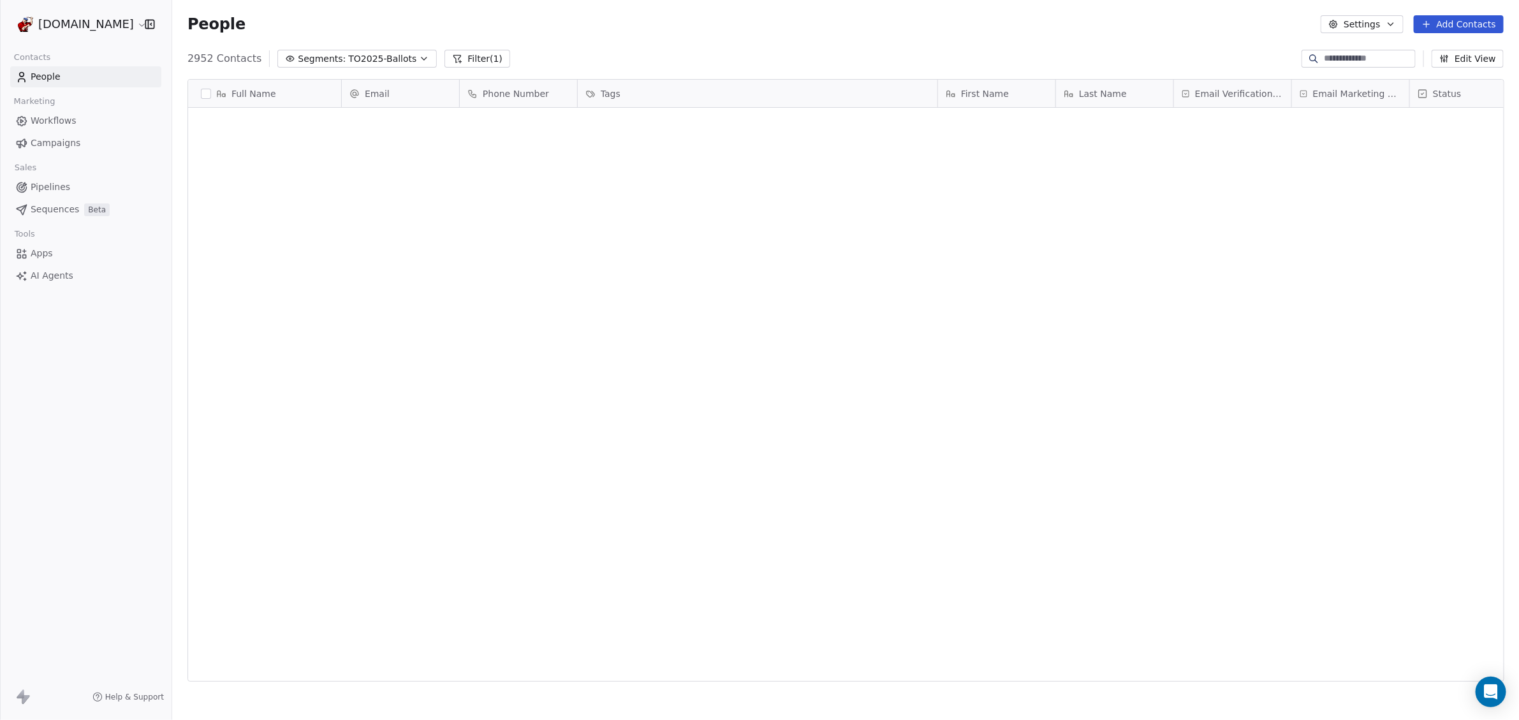
scroll to position [622, 1335]
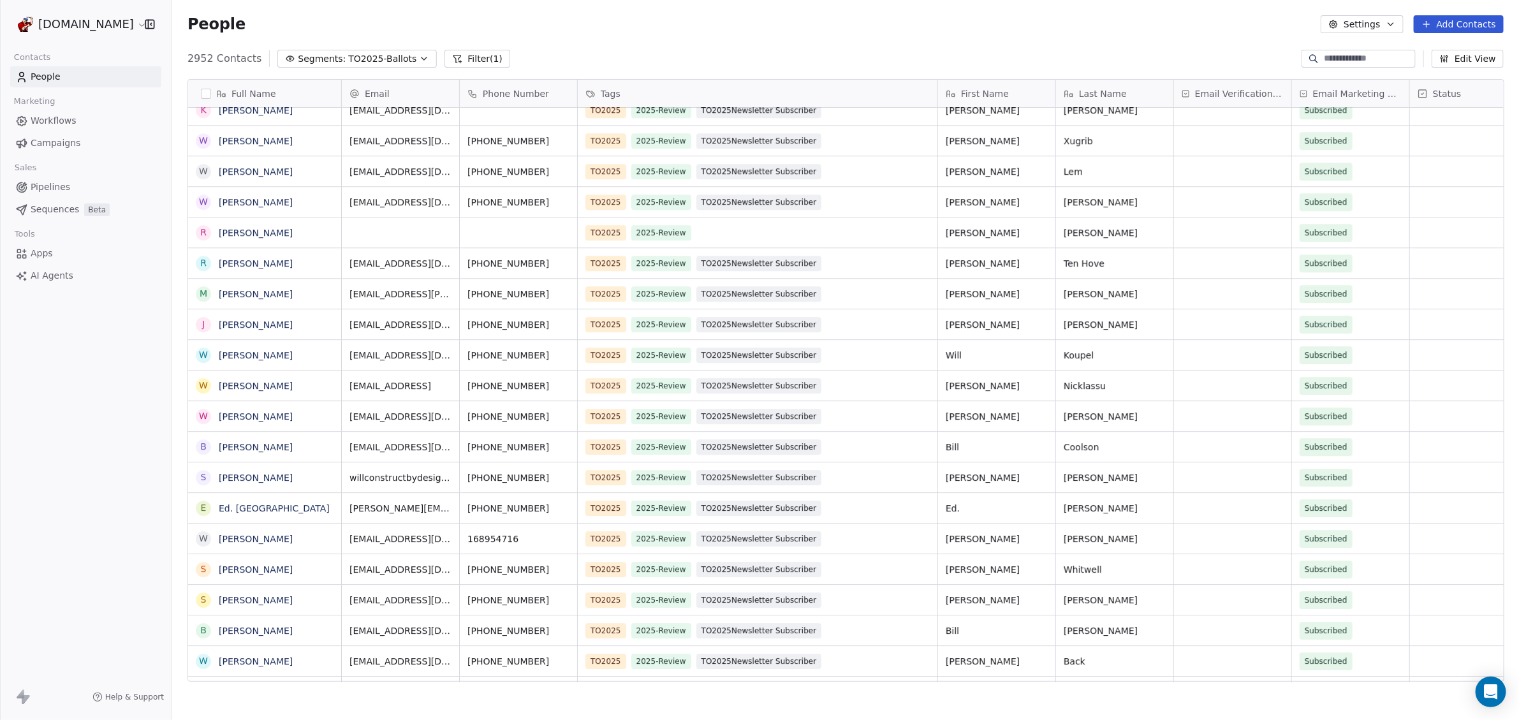
click at [1432, 93] on div "Status" at bounding box center [1468, 93] width 100 height 13
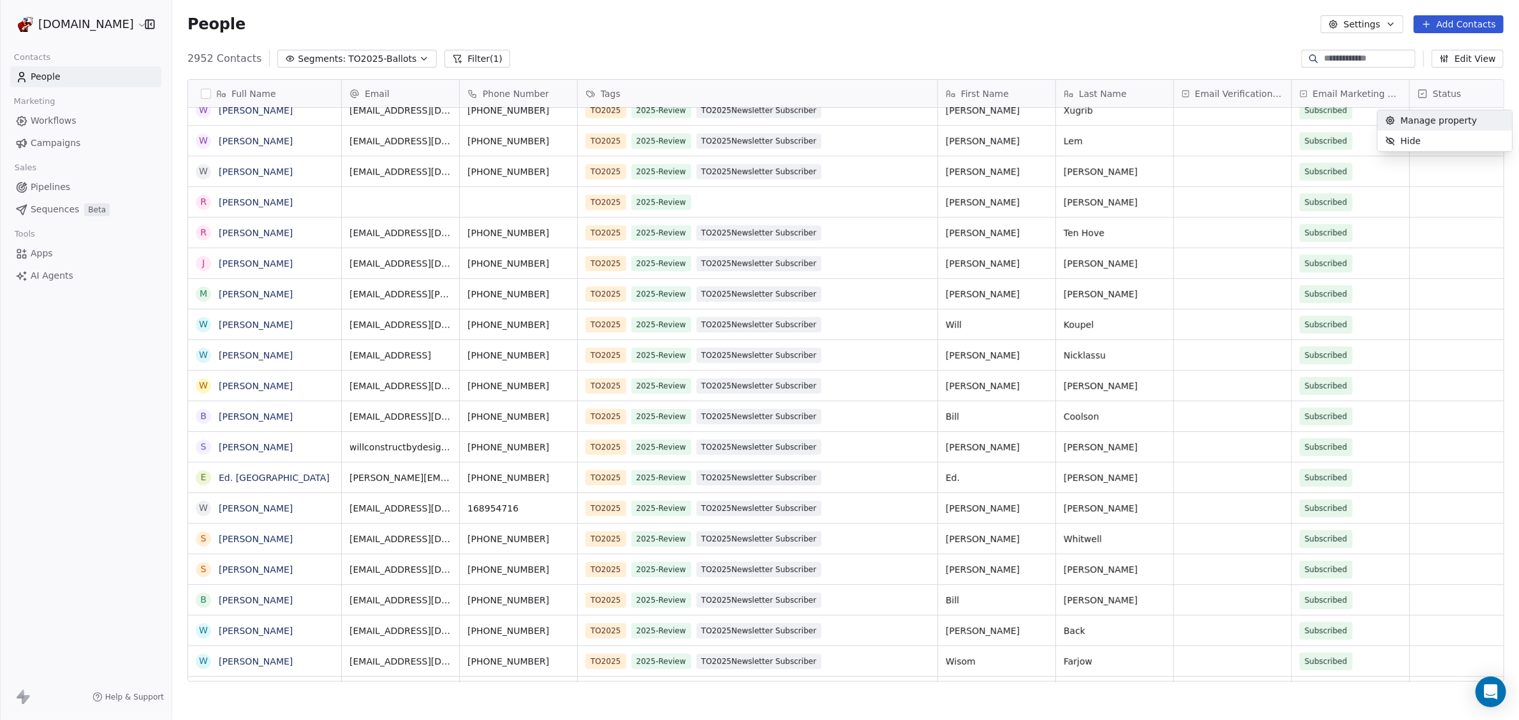
click at [1432, 93] on html "[DOMAIN_NAME] Contacts People Marketing Workflows Campaigns Sales Pipelines Seq…" at bounding box center [759, 360] width 1519 height 720
click at [1238, 96] on span "Email Verification Status" at bounding box center [1239, 93] width 89 height 13
click at [1238, 96] on html "[DOMAIN_NAME] Contacts People Marketing Workflows Campaigns Sales Pipelines Seq…" at bounding box center [759, 360] width 1519 height 720
click at [1184, 89] on icon at bounding box center [1186, 94] width 8 height 10
click at [1184, 89] on html "[DOMAIN_NAME] Contacts People Marketing Workflows Campaigns Sales Pipelines Seq…" at bounding box center [759, 360] width 1519 height 720
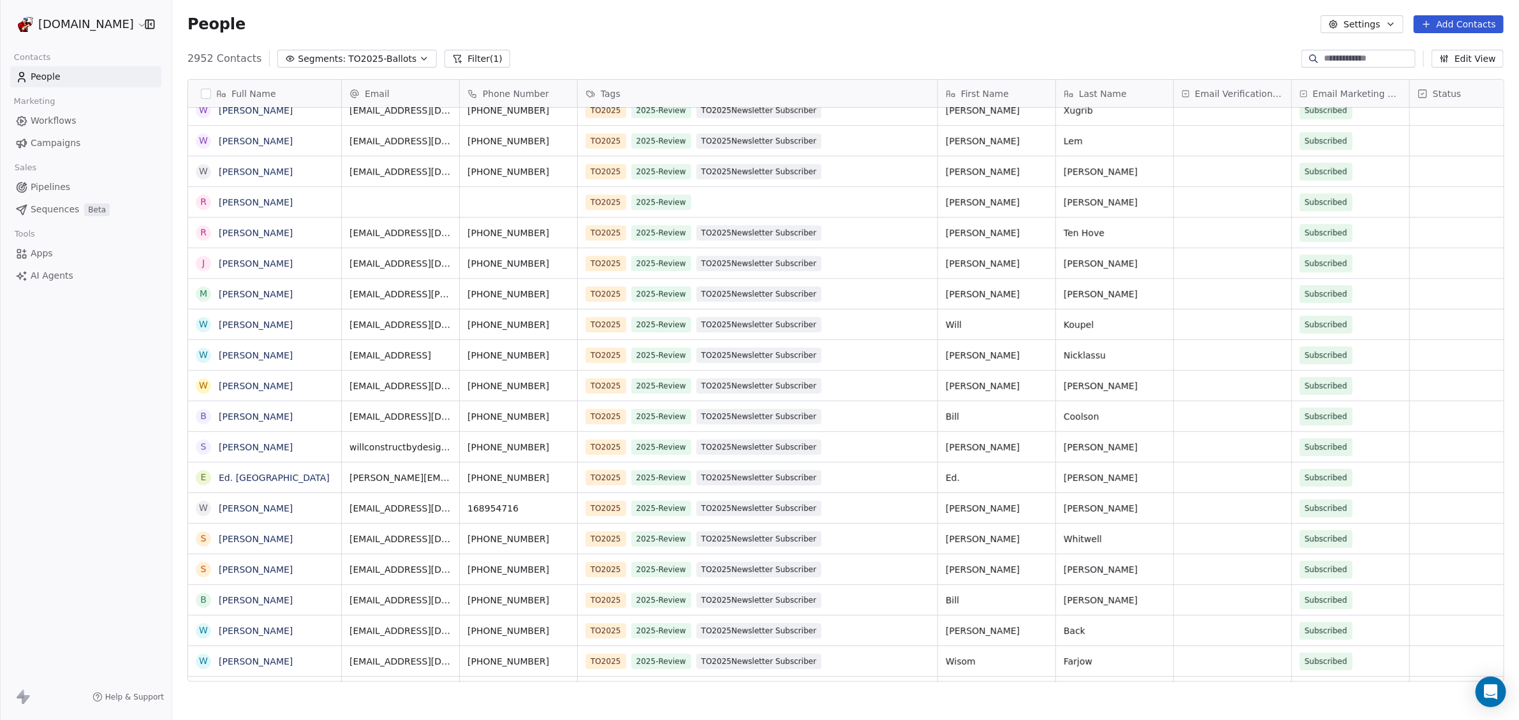
click at [1204, 89] on span "Email Verification Status" at bounding box center [1239, 93] width 89 height 13
click at [1204, 89] on html "[DOMAIN_NAME] Contacts People Marketing Workflows Campaigns Sales Pipelines Seq…" at bounding box center [759, 360] width 1519 height 720
click at [1204, 89] on span "Email Verification Status" at bounding box center [1239, 93] width 89 height 13
click at [1477, 55] on html "[DOMAIN_NAME] Contacts People Marketing Workflows Campaigns Sales Pipelines Seq…" at bounding box center [759, 360] width 1519 height 720
click at [1469, 58] on button "Edit View" at bounding box center [1468, 59] width 72 height 18
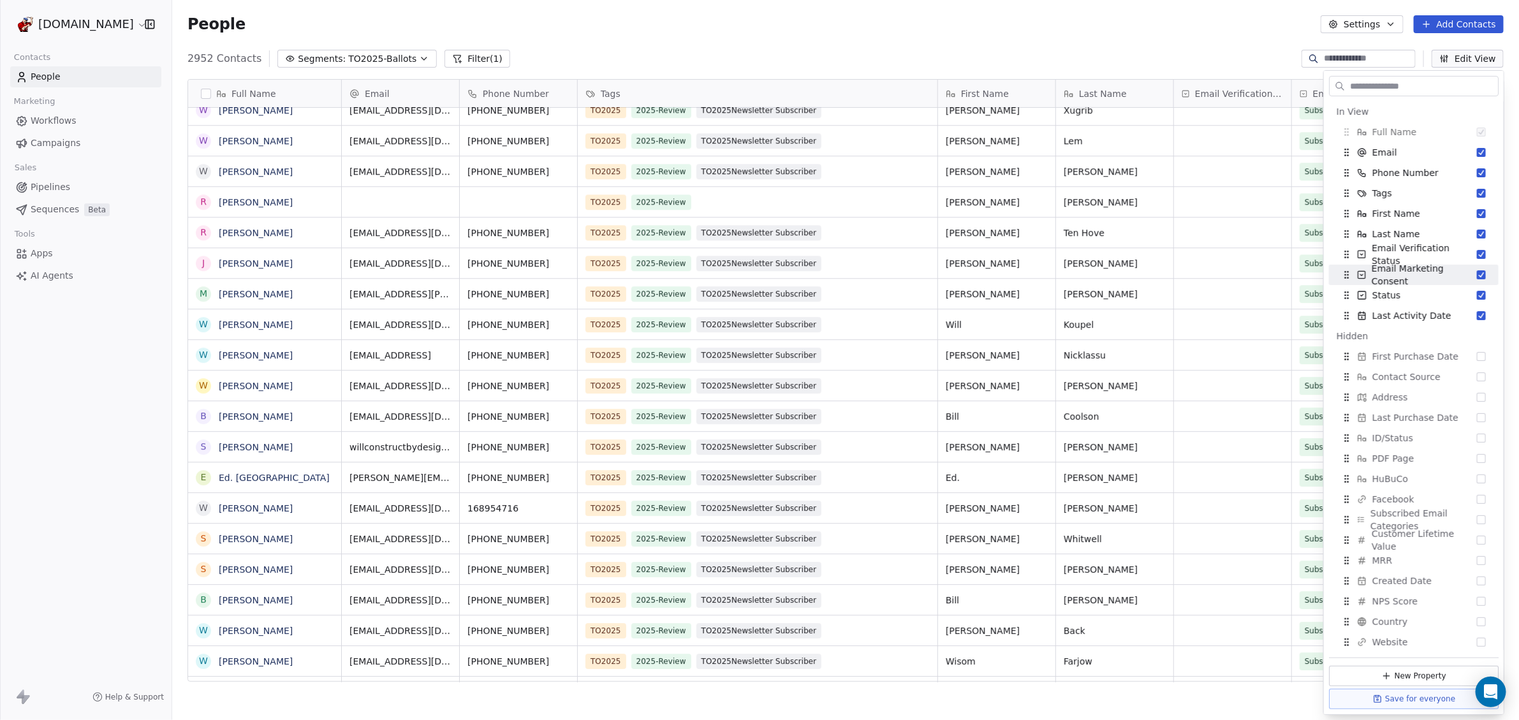
scroll to position [80, 0]
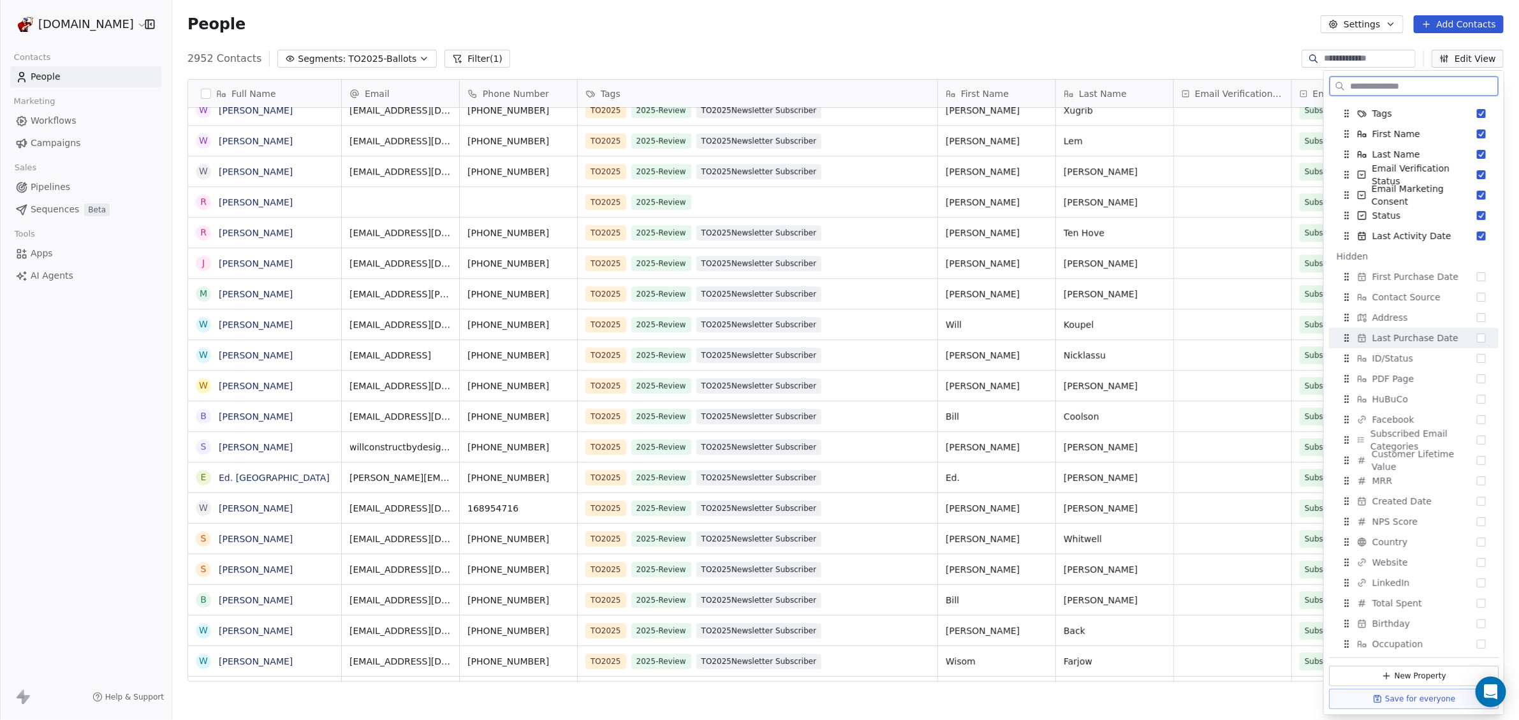
click at [1477, 338] on button "Suggestions" at bounding box center [1481, 338] width 9 height 9
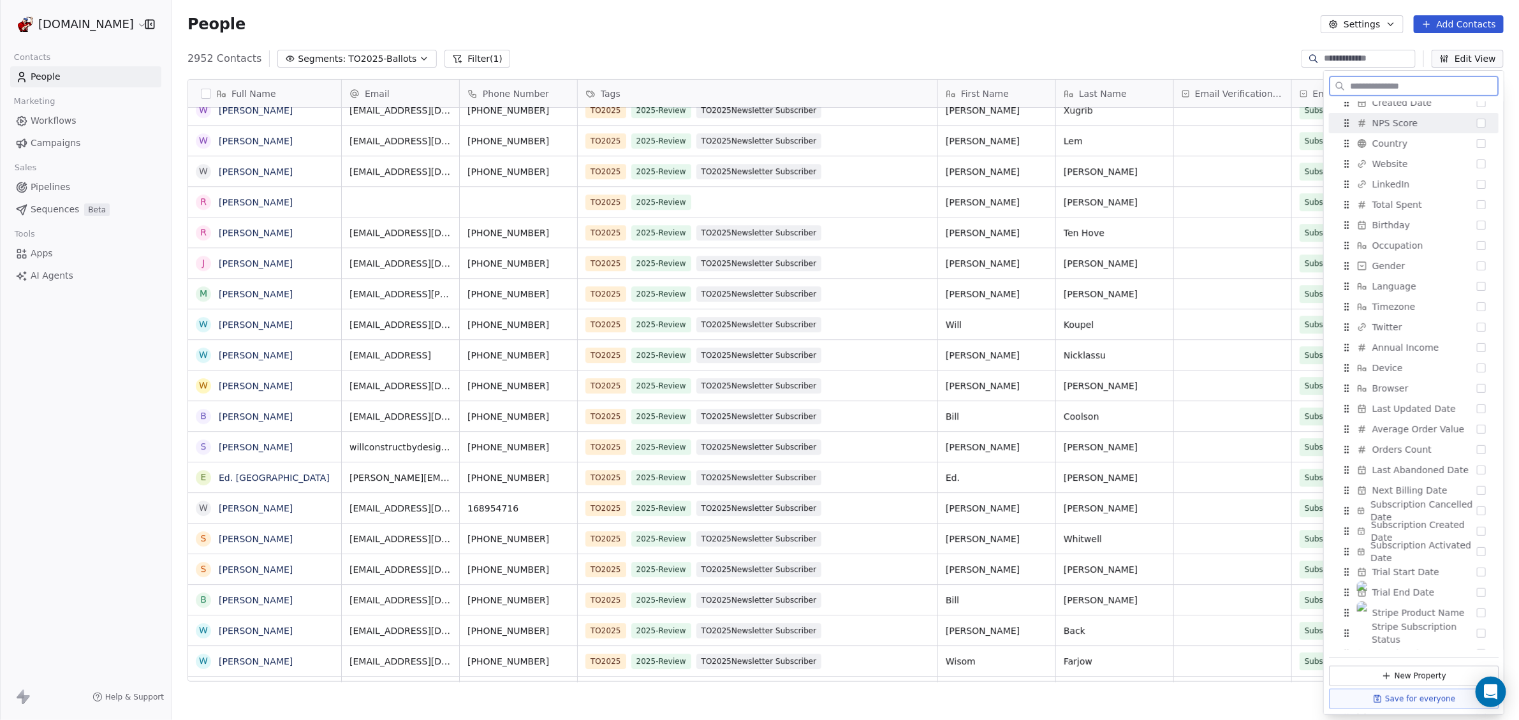
scroll to position [553, 0]
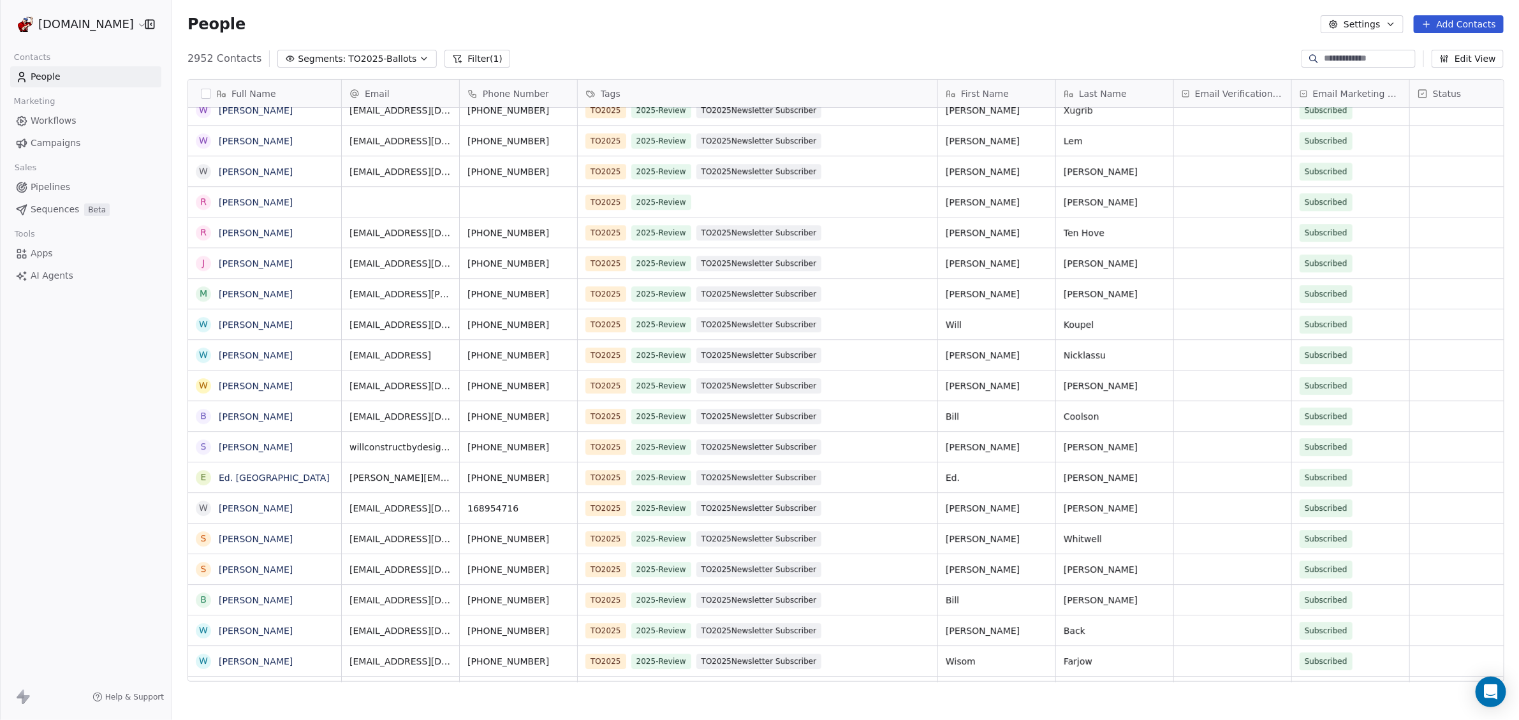
click at [711, 61] on div "2952 Contacts Segments: TO2025-Ballots Filter (1) Edit View" at bounding box center [845, 58] width 1347 height 20
click at [390, 61] on span "TO2025-Ballots" at bounding box center [382, 58] width 68 height 13
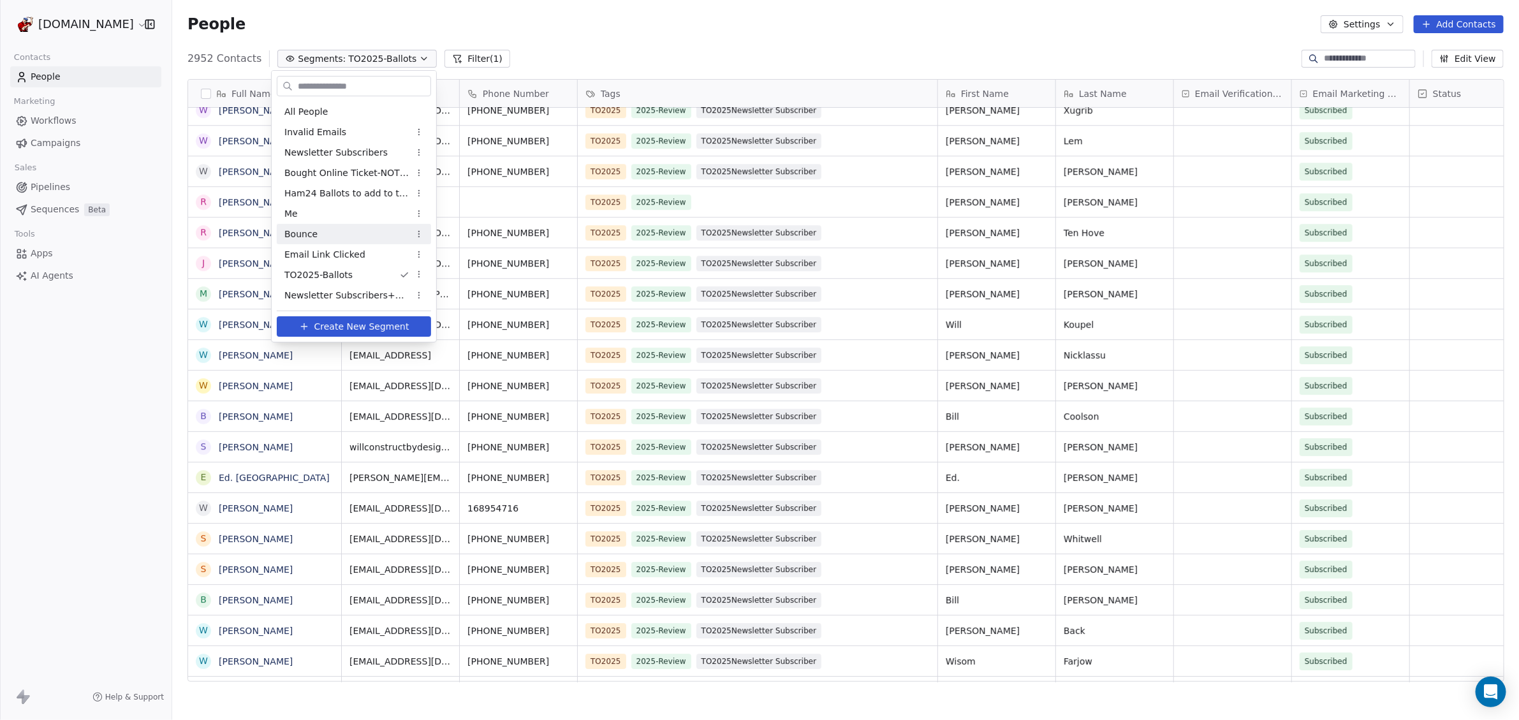
click at [328, 229] on div "Bounce" at bounding box center [354, 234] width 154 height 20
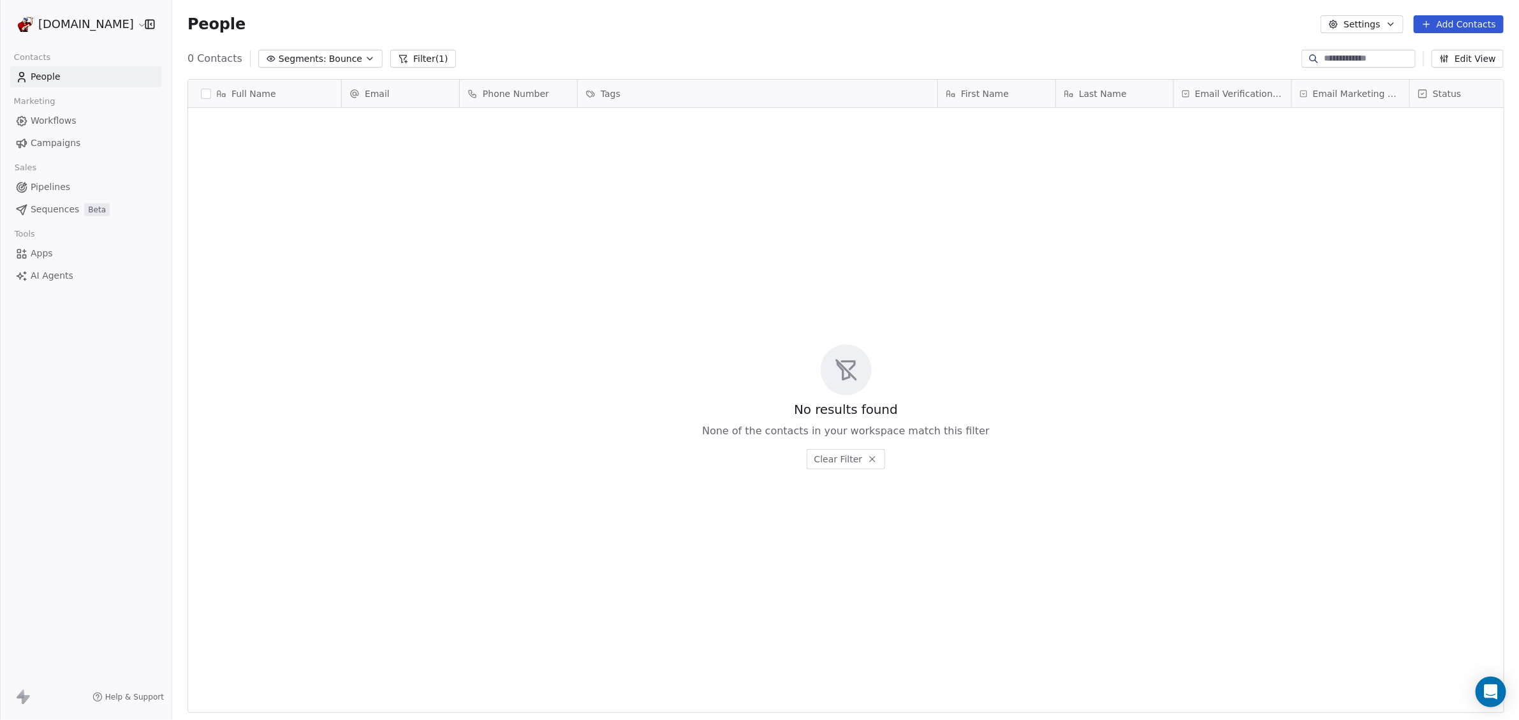
scroll to position [622, 1335]
click at [422, 66] on button "Filter (1)" at bounding box center [423, 59] width 66 height 18
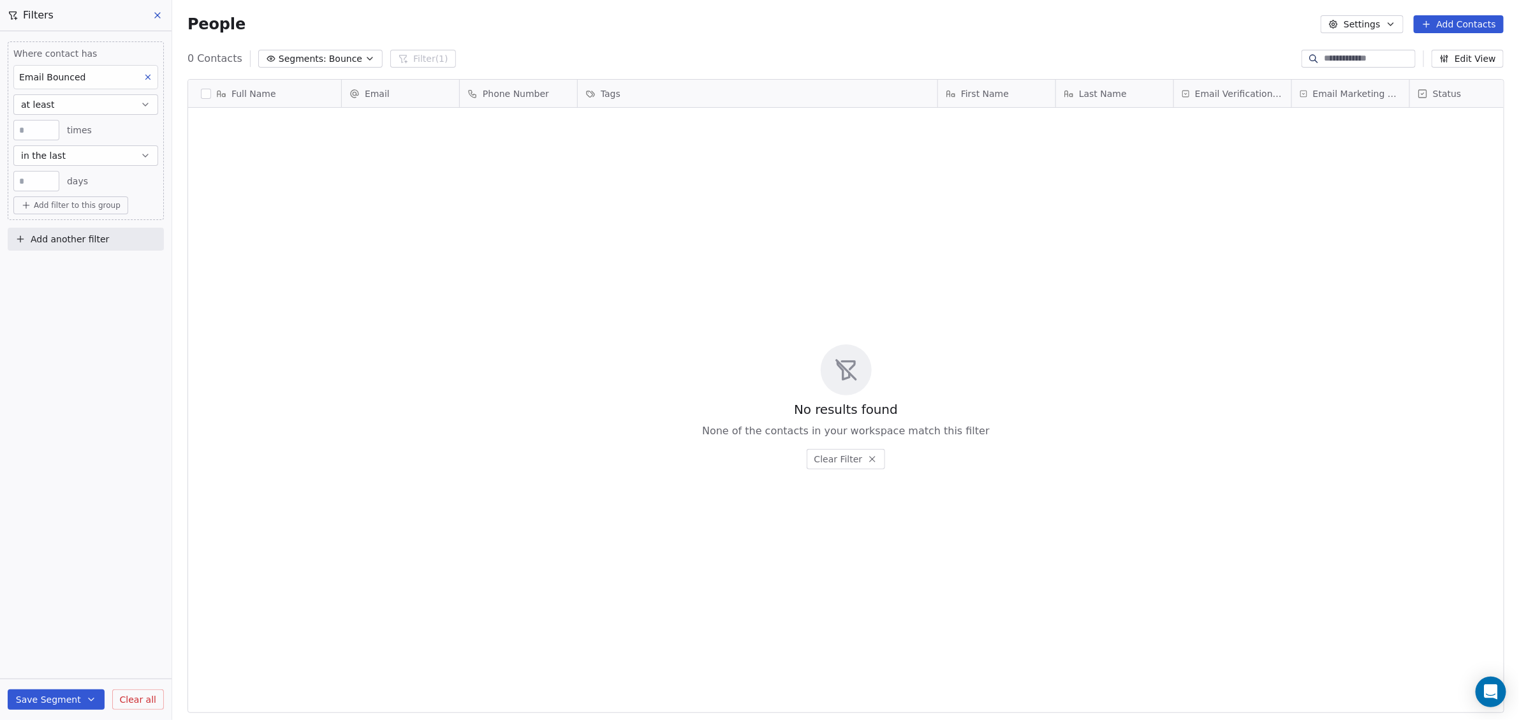
click at [39, 181] on input "**" at bounding box center [37, 182] width 40 height 10
drag, startPoint x: 39, startPoint y: 181, endPoint x: -15, endPoint y: 171, distance: 54.5
click at [0, 171] on html "[DOMAIN_NAME] Contacts People Marketing Workflows Campaigns Sales Pipelines Seq…" at bounding box center [759, 360] width 1519 height 720
type input "***"
click at [71, 106] on button "at least" at bounding box center [85, 104] width 145 height 20
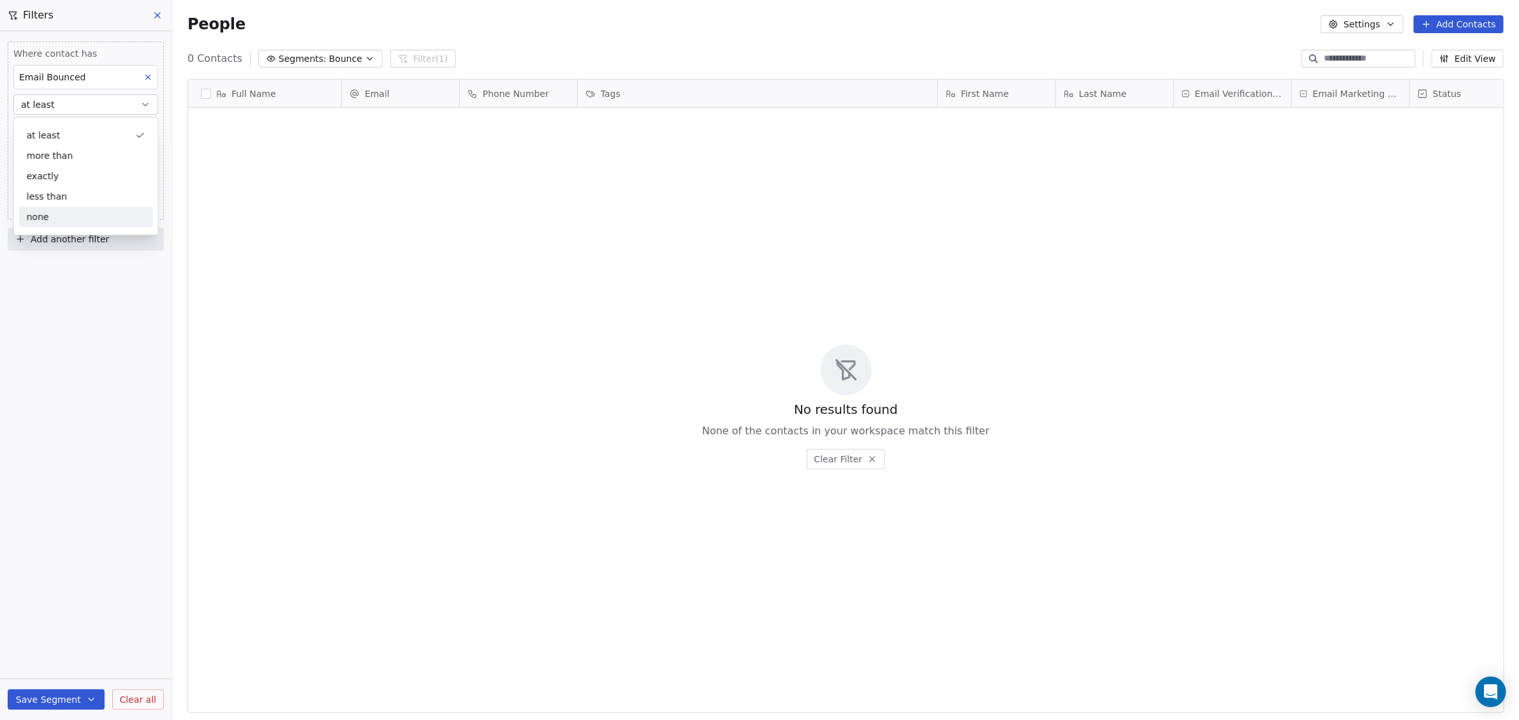
click at [18, 369] on div "Where contact has Email Bounced at least * times in the last *** days Add filte…" at bounding box center [86, 375] width 172 height 689
click at [62, 705] on button "Save Segment" at bounding box center [56, 700] width 97 height 20
click at [57, 671] on span "Update existing segment" at bounding box center [92, 667] width 112 height 13
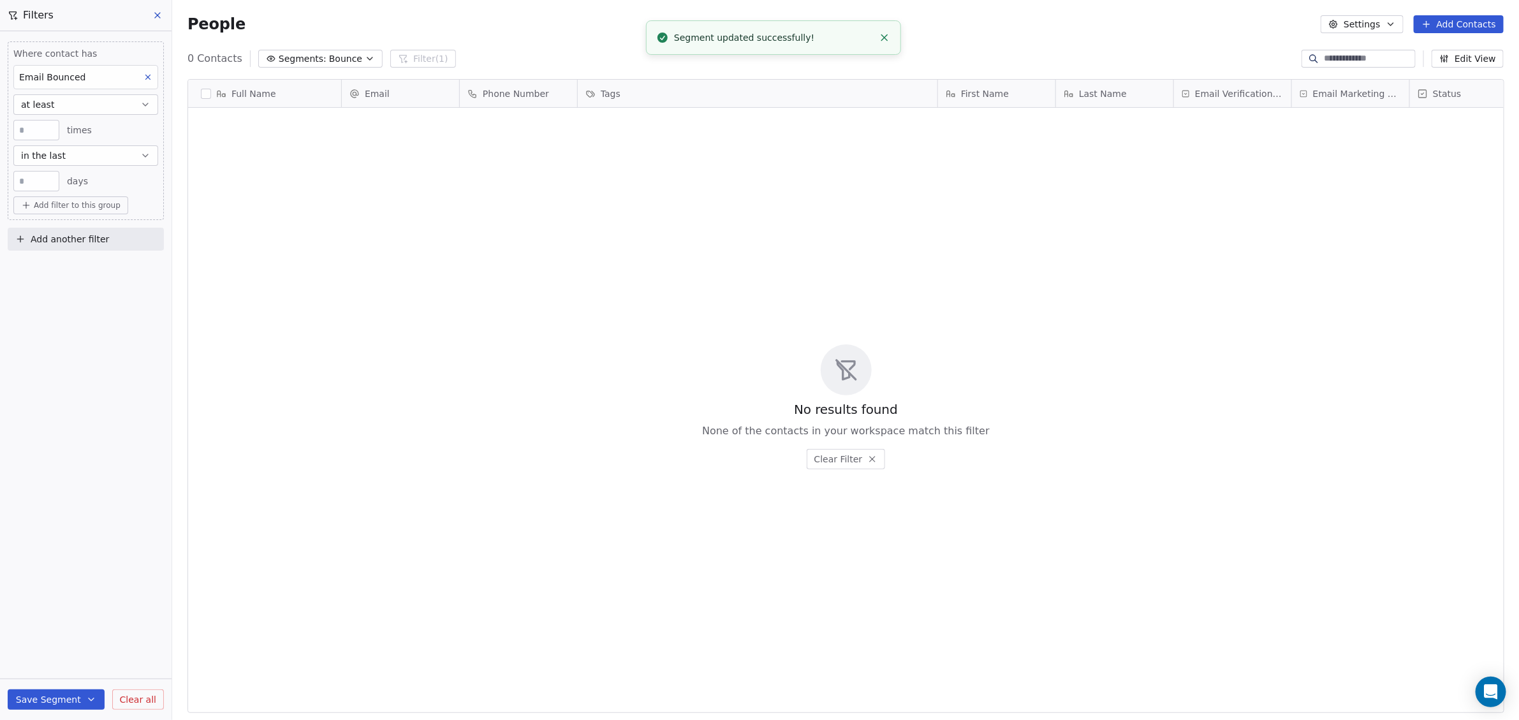
click at [333, 58] on span "Bounce" at bounding box center [345, 58] width 33 height 13
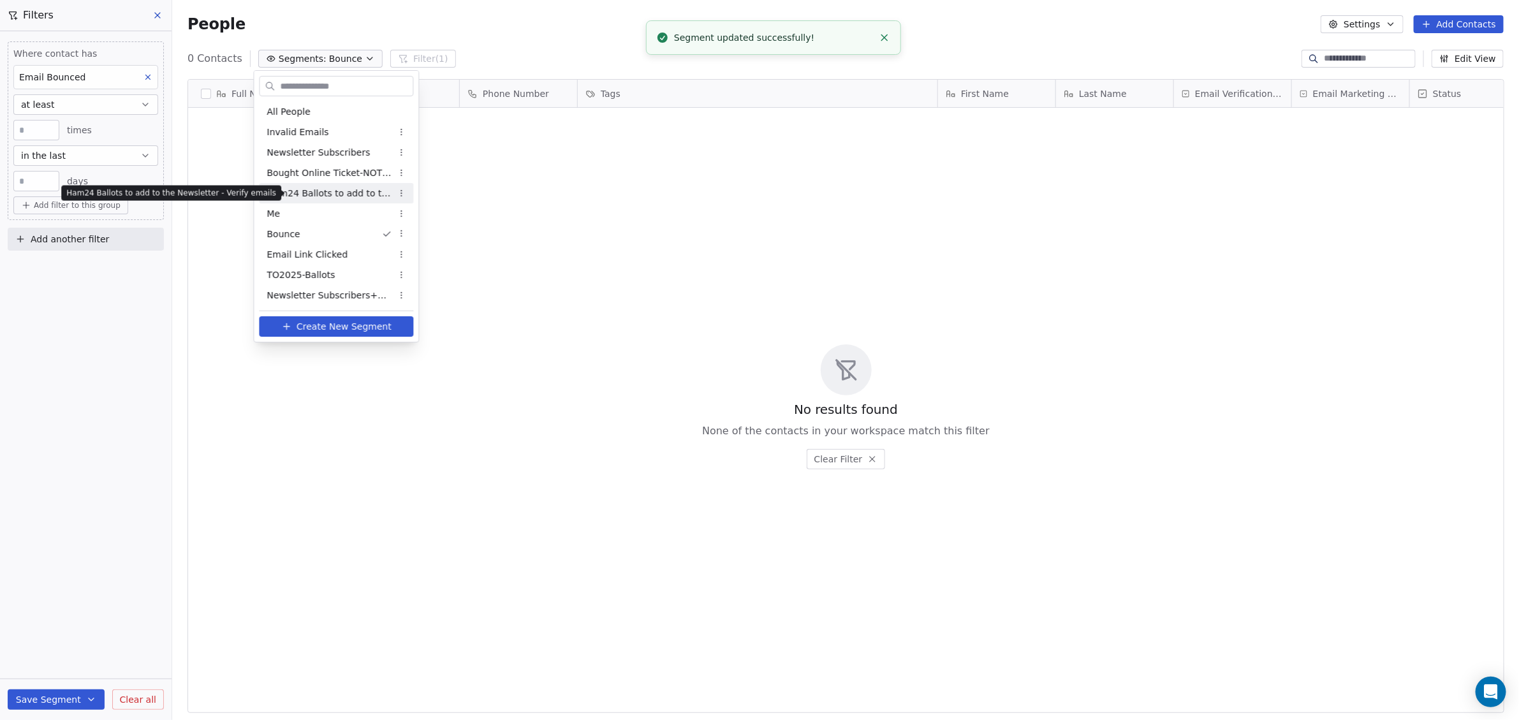
click at [316, 198] on span "Ham24 Ballots to add to the Newsletter - Verify emails" at bounding box center [329, 193] width 125 height 13
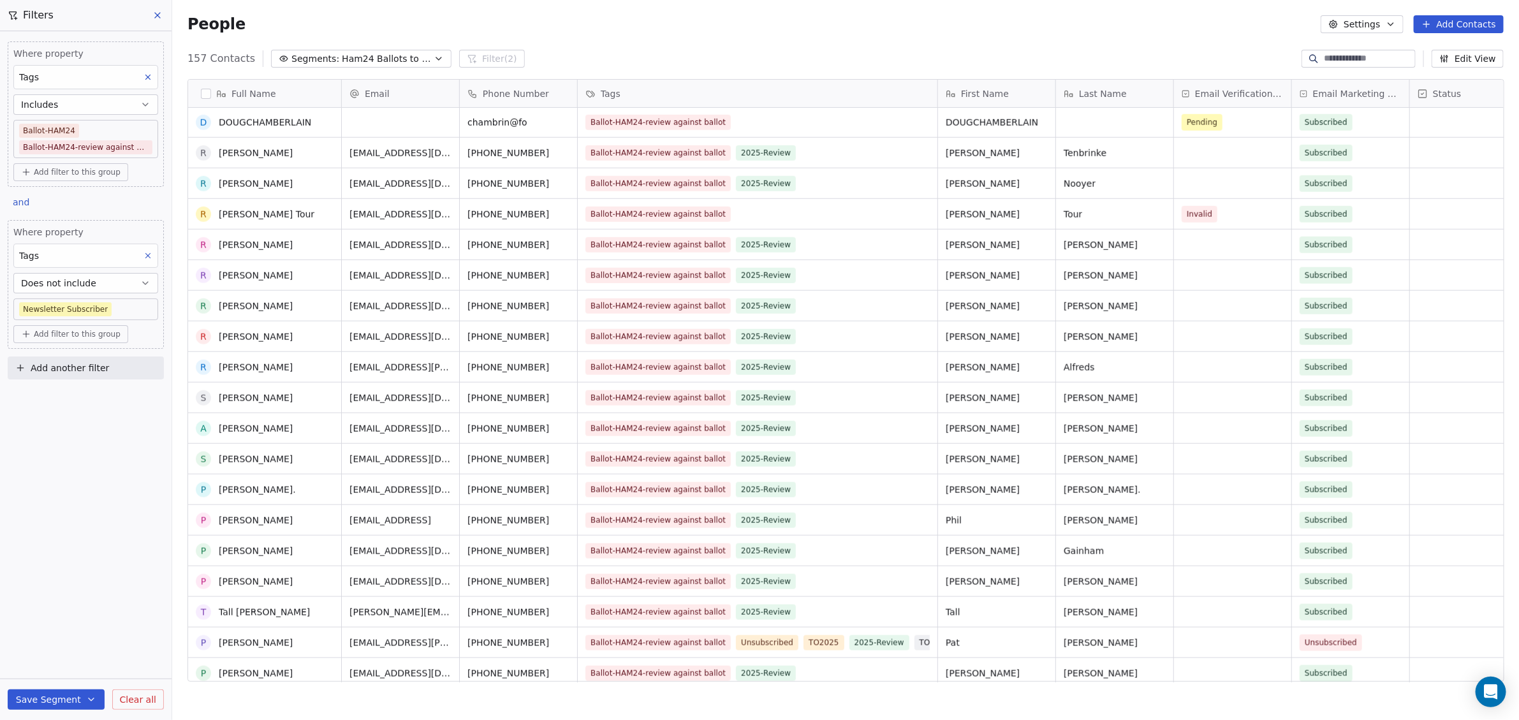
scroll to position [1196, 0]
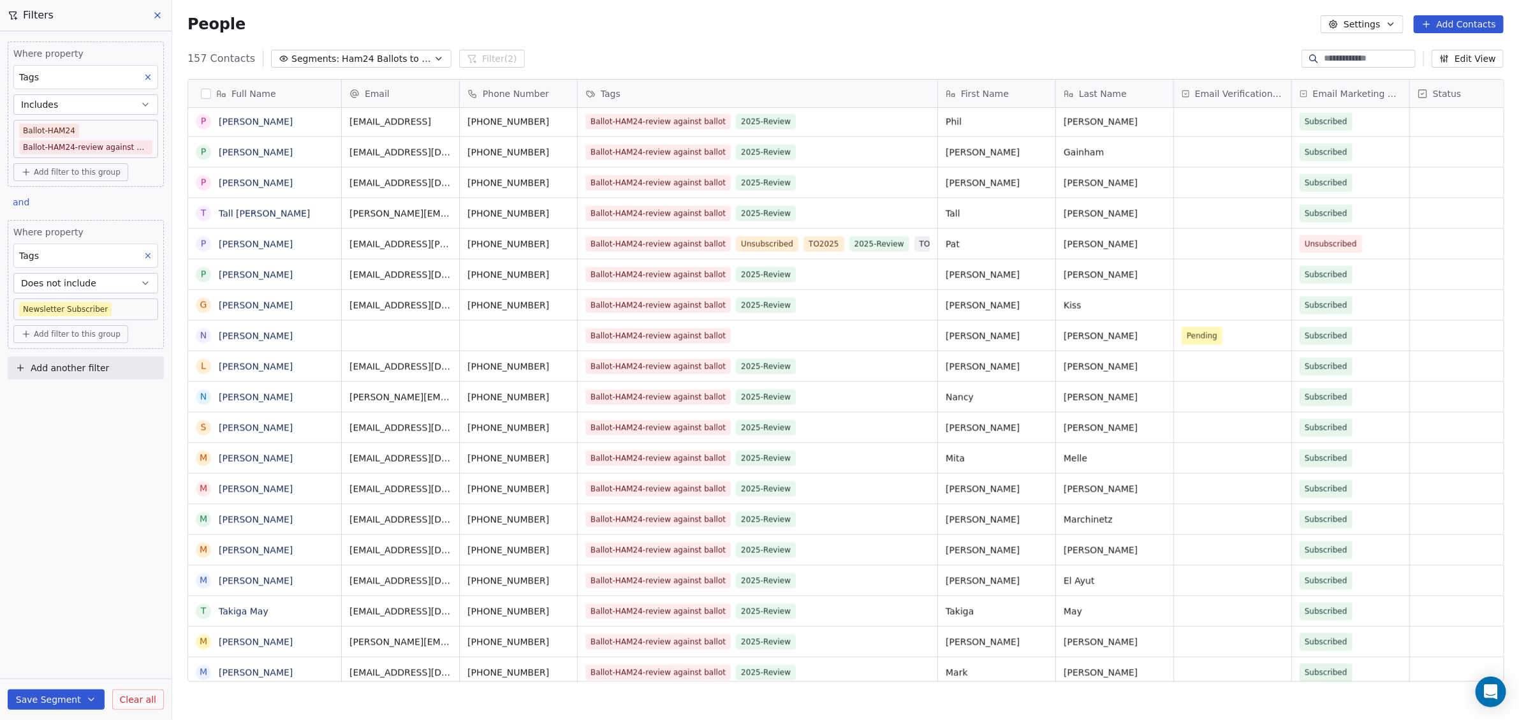
click at [385, 58] on span "Ham24 Ballots to add to the Newsletter - Verify emails" at bounding box center [386, 58] width 89 height 13
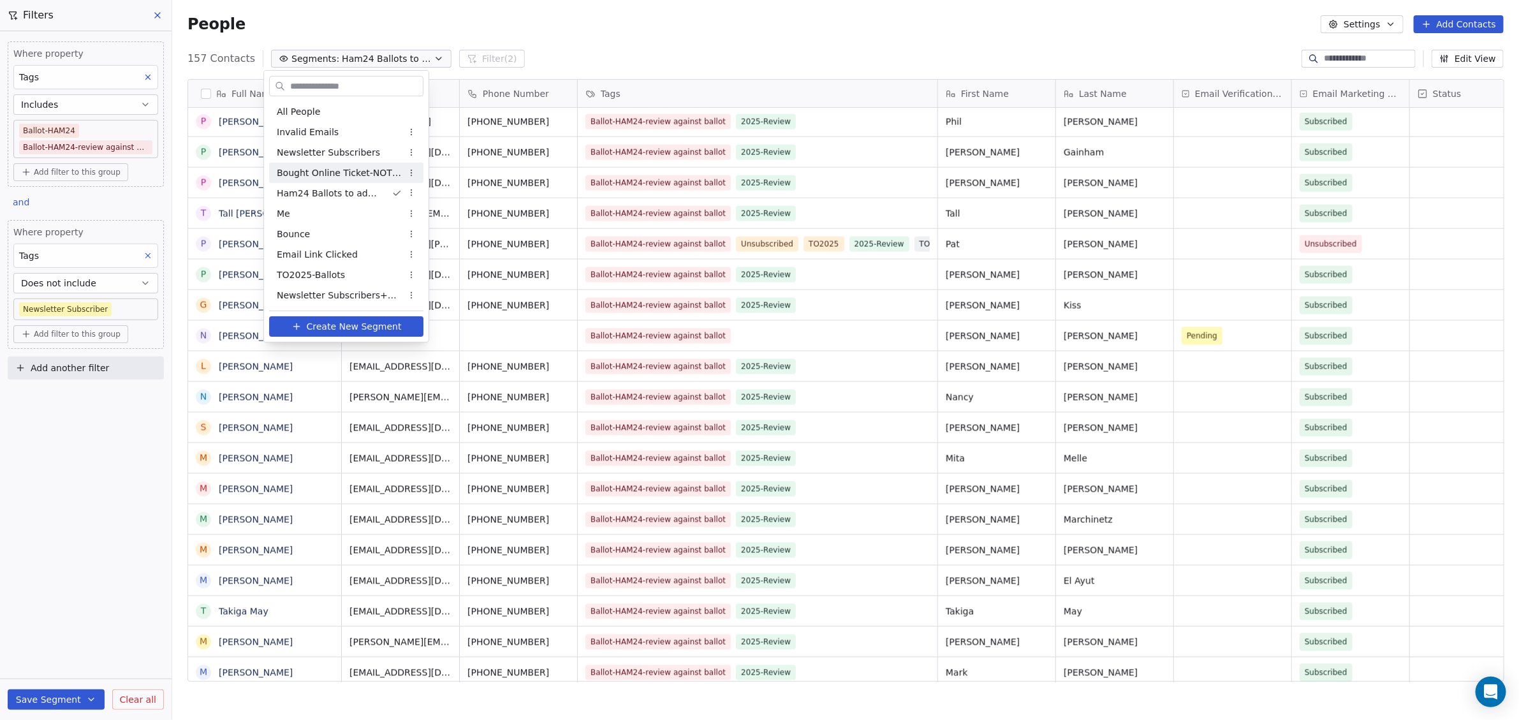
click at [374, 176] on span "Bought Online Ticket-NOT on mailing list" at bounding box center [339, 172] width 125 height 13
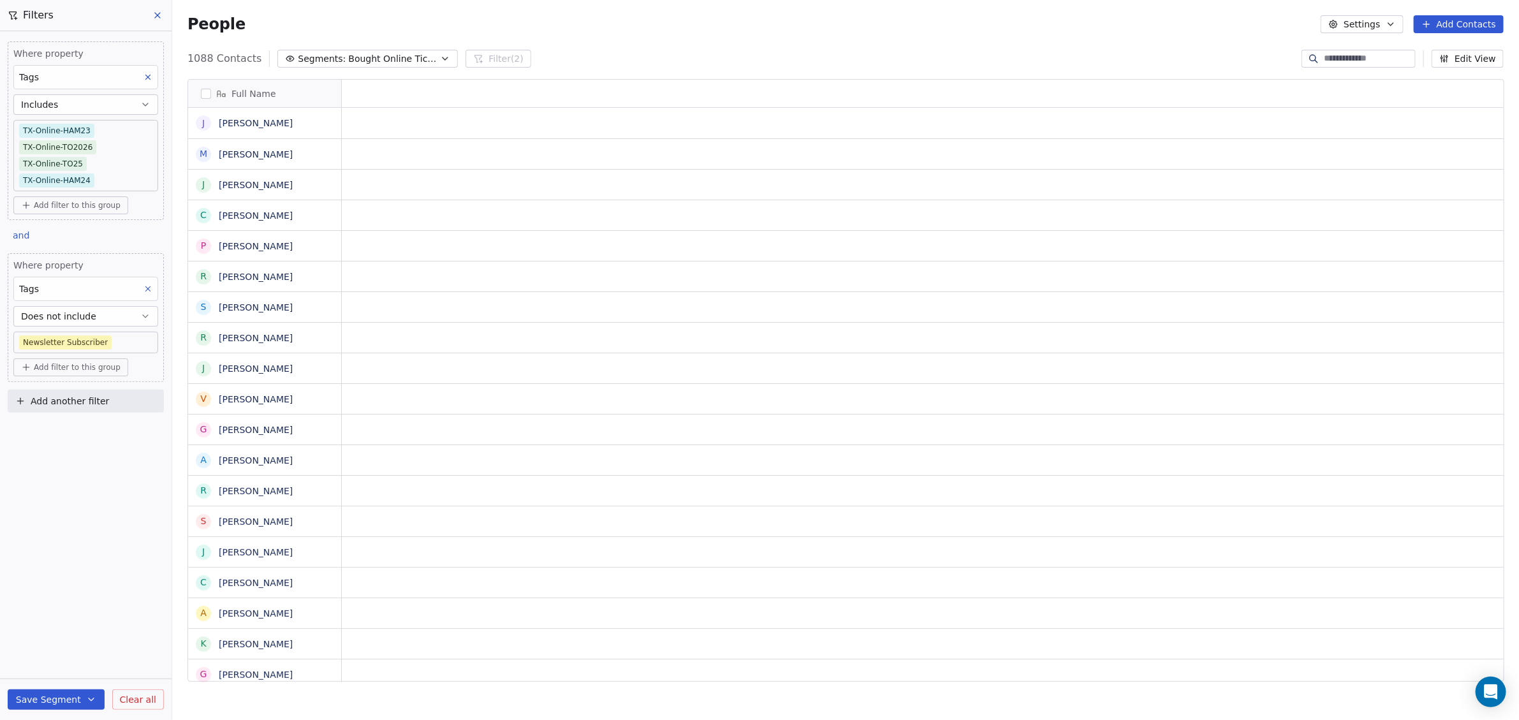
scroll to position [622, 1335]
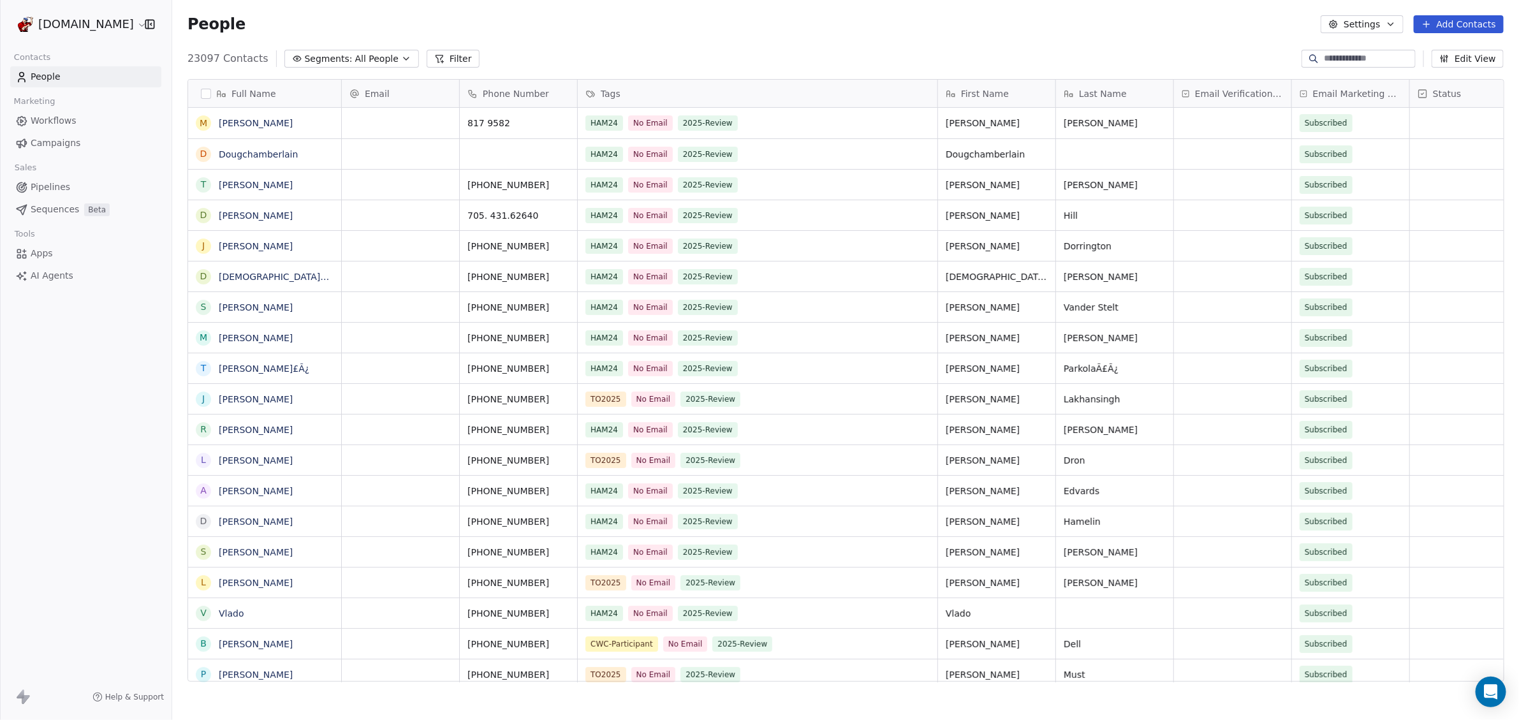
scroll to position [622, 1335]
